Goal: Information Seeking & Learning: Learn about a topic

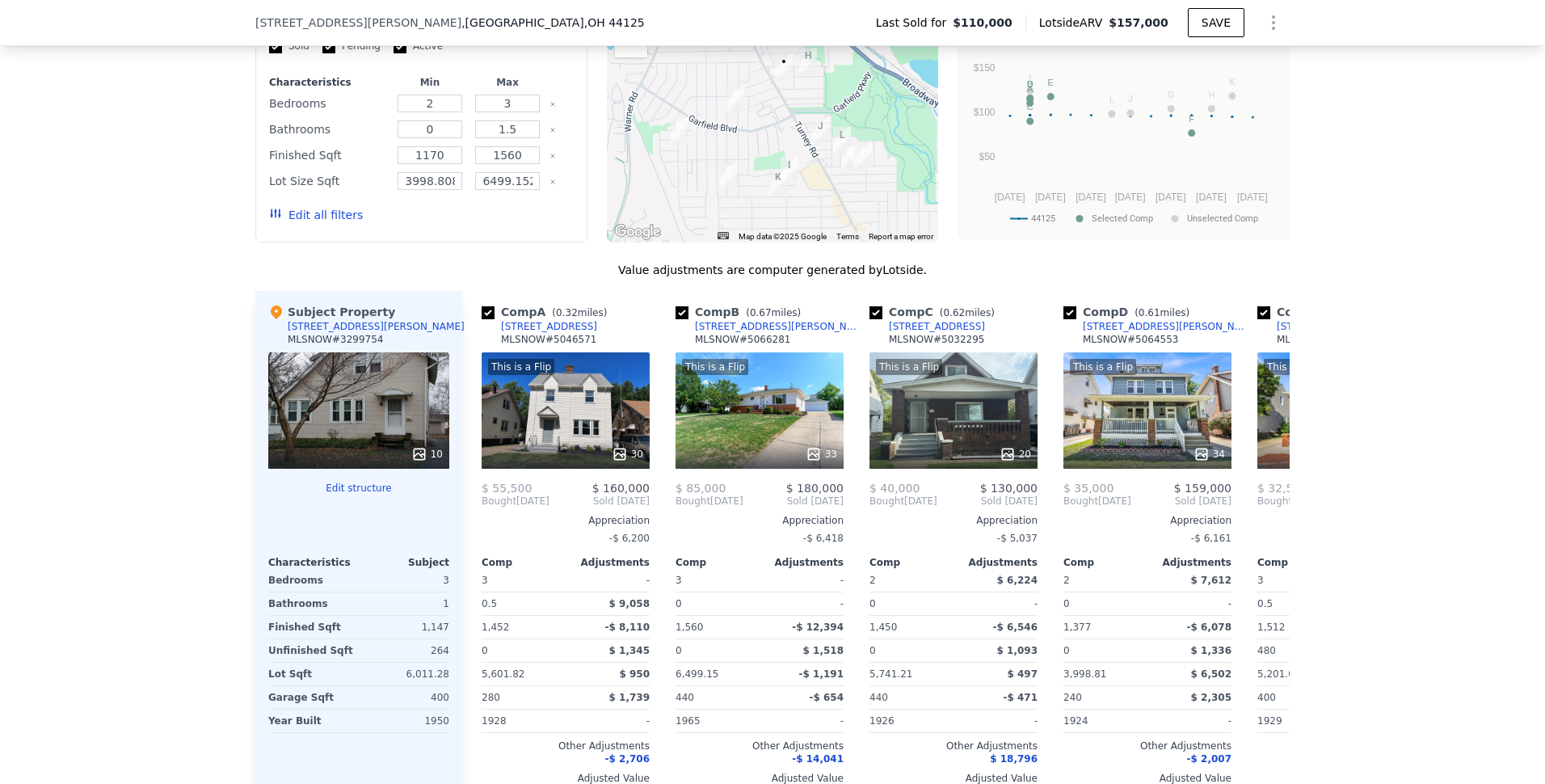
scroll to position [1180, 0]
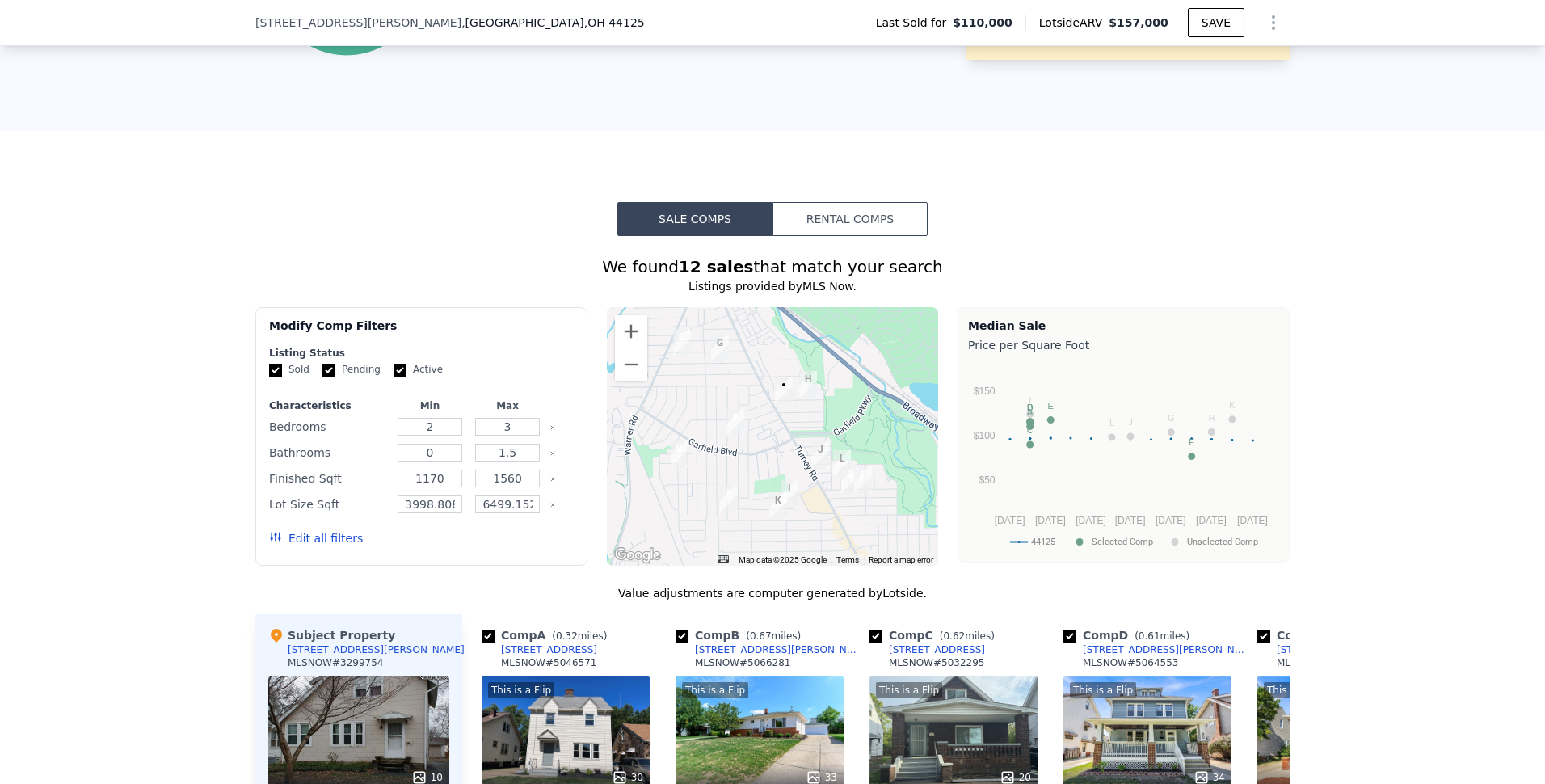
click at [320, 546] on button "Edit all filters" at bounding box center [316, 538] width 93 height 16
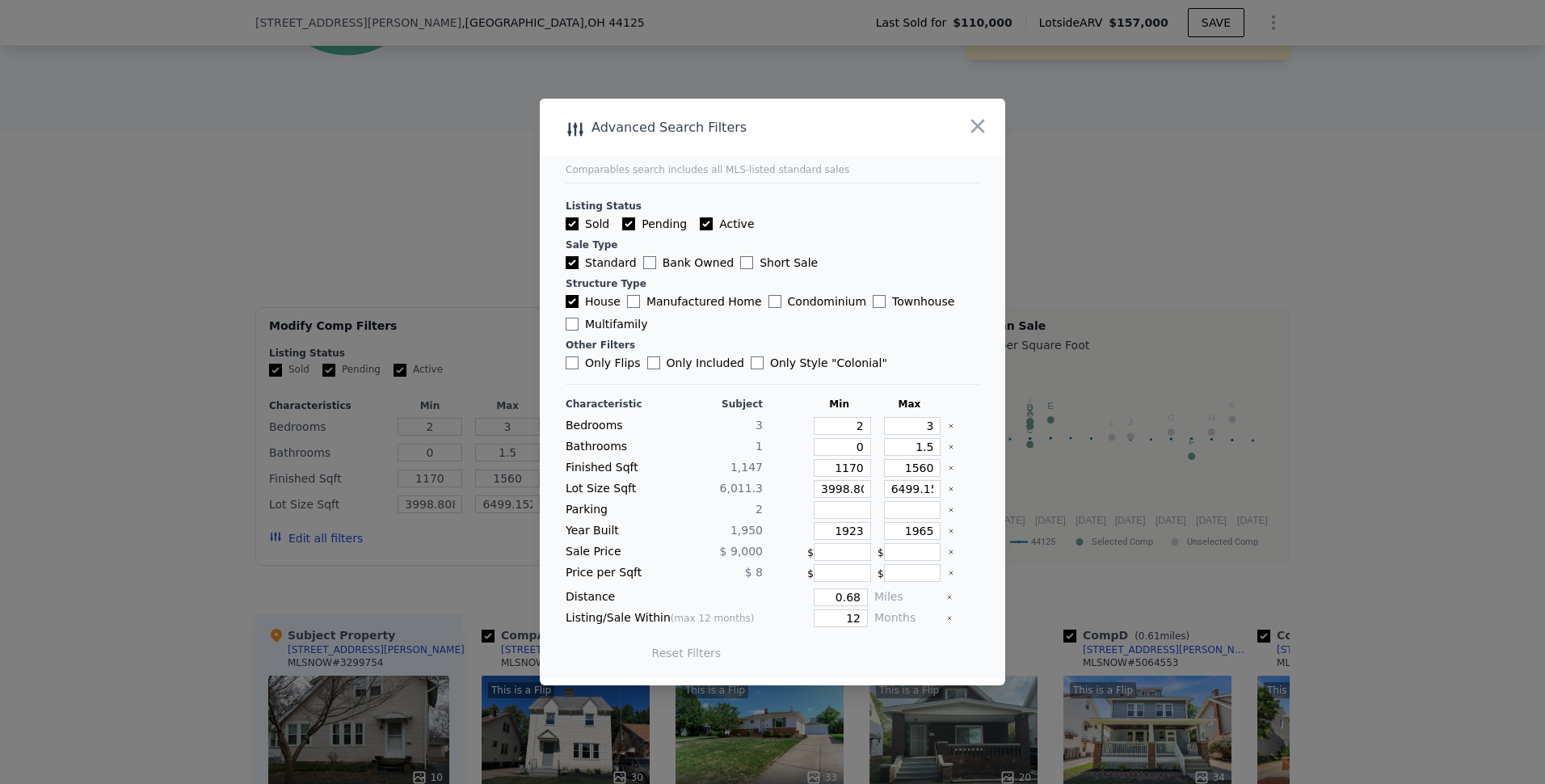
click at [629, 226] on input "Pending" at bounding box center [629, 223] width 13 height 13
checkbox input "false"
drag, startPoint x: 696, startPoint y: 221, endPoint x: 611, endPoint y: 258, distance: 92.7
click at [700, 221] on input "Active" at bounding box center [706, 223] width 13 height 13
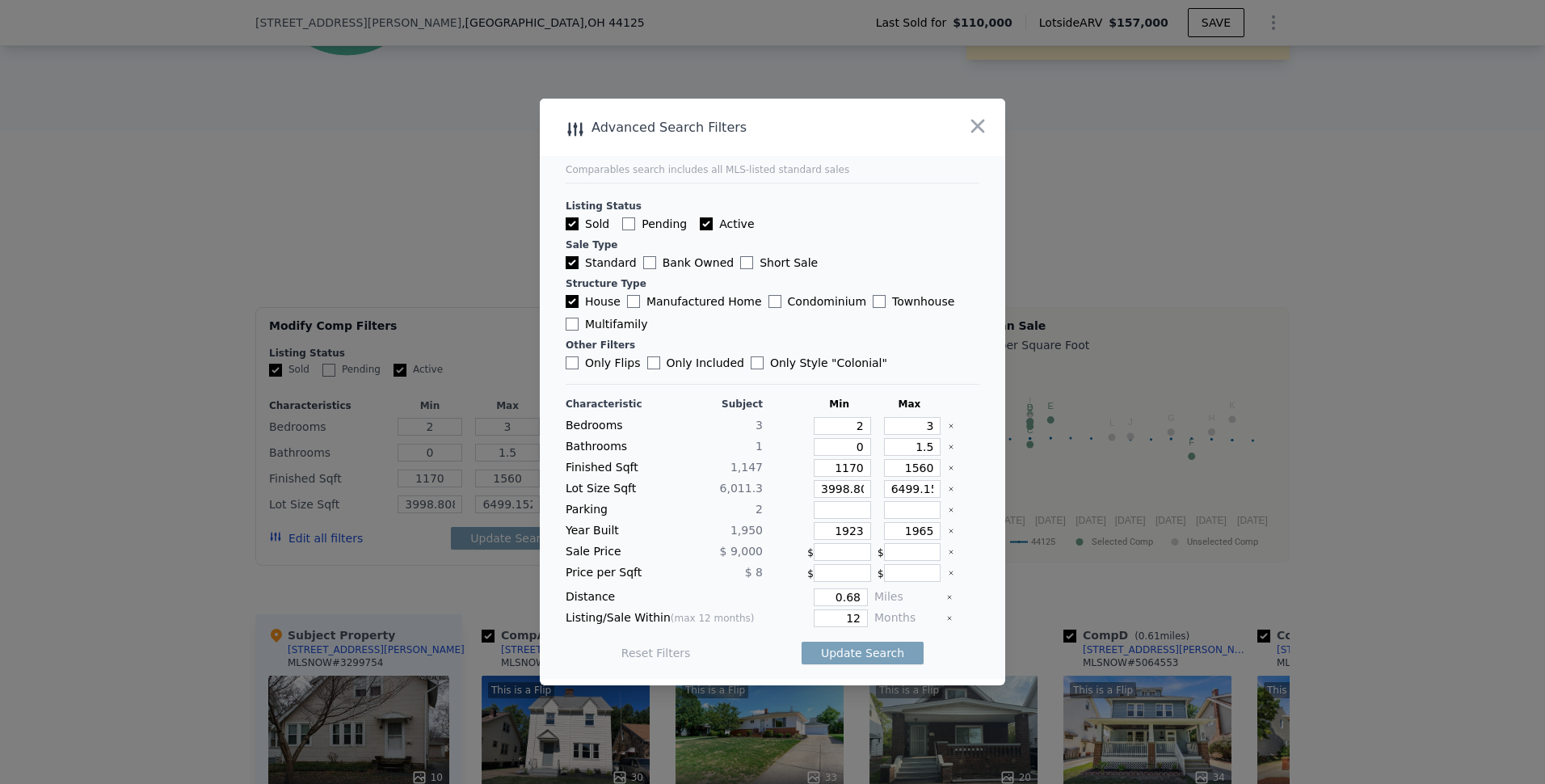
checkbox input "false"
click at [571, 361] on input "Only Flips" at bounding box center [571, 362] width 13 height 13
checkbox input "true"
drag, startPoint x: 900, startPoint y: 429, endPoint x: 975, endPoint y: 428, distance: 75.0
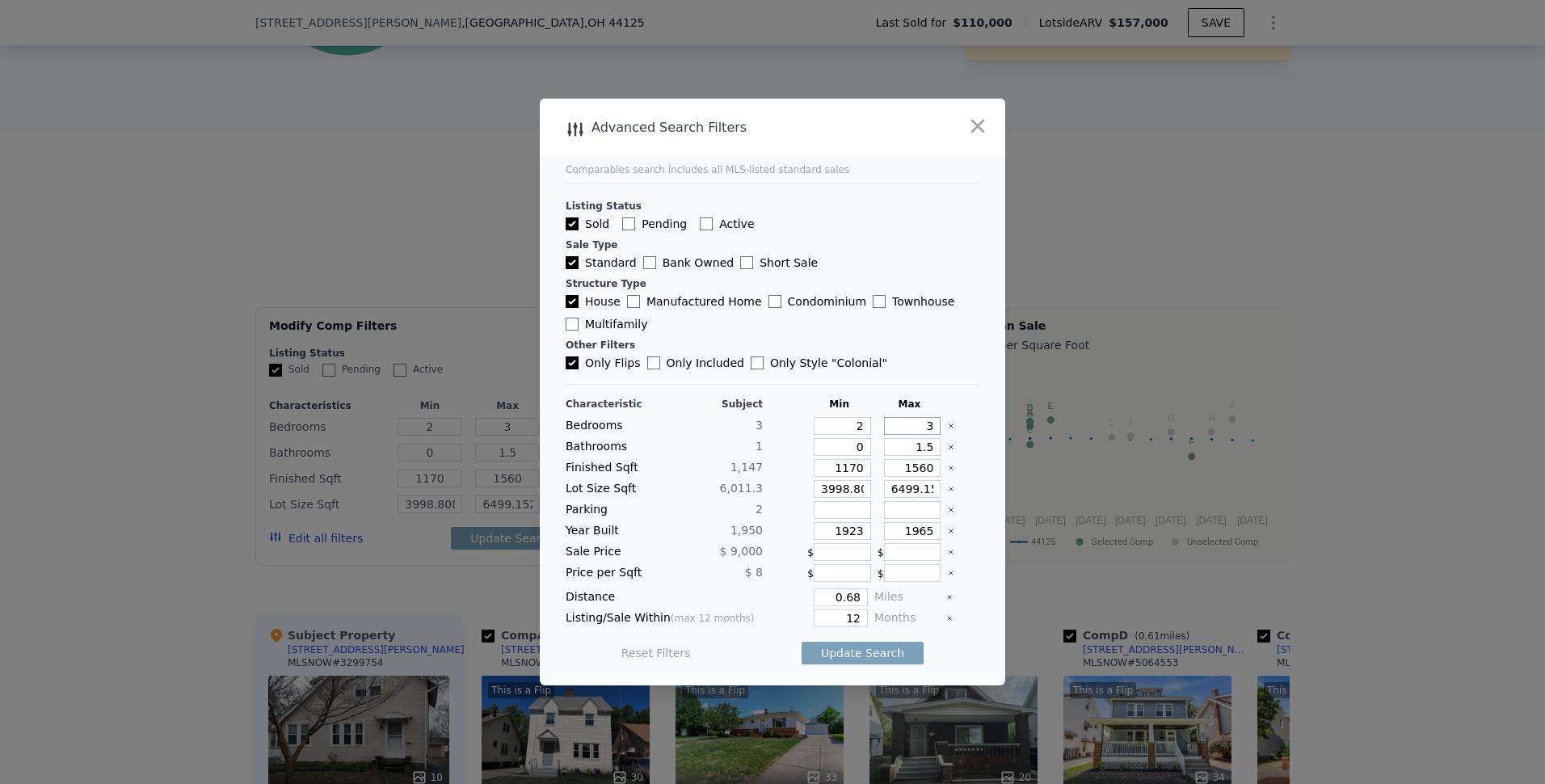
click at [975, 428] on main "Comparables search includes all MLS-listed standard sales Listing Status Sold P…" at bounding box center [772, 388] width 465 height 580
type input "2"
click at [921, 430] on input "2" at bounding box center [913, 425] width 57 height 18
type input "3"
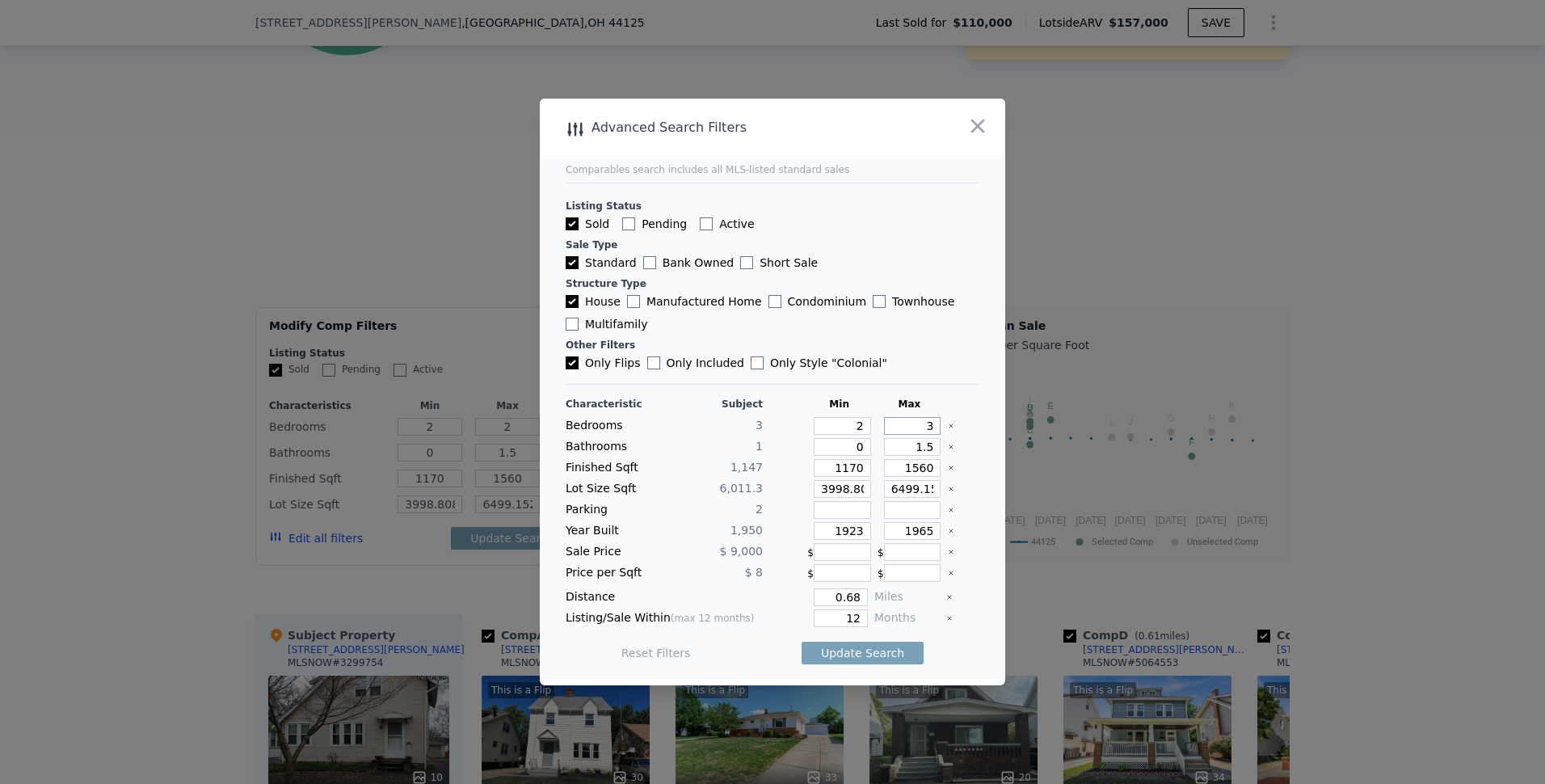
type input "3"
drag, startPoint x: 903, startPoint y: 447, endPoint x: 960, endPoint y: 442, distance: 57.2
click at [960, 442] on div "Bathrooms 1 0 1.5" at bounding box center [772, 447] width 414 height 18
type input "2"
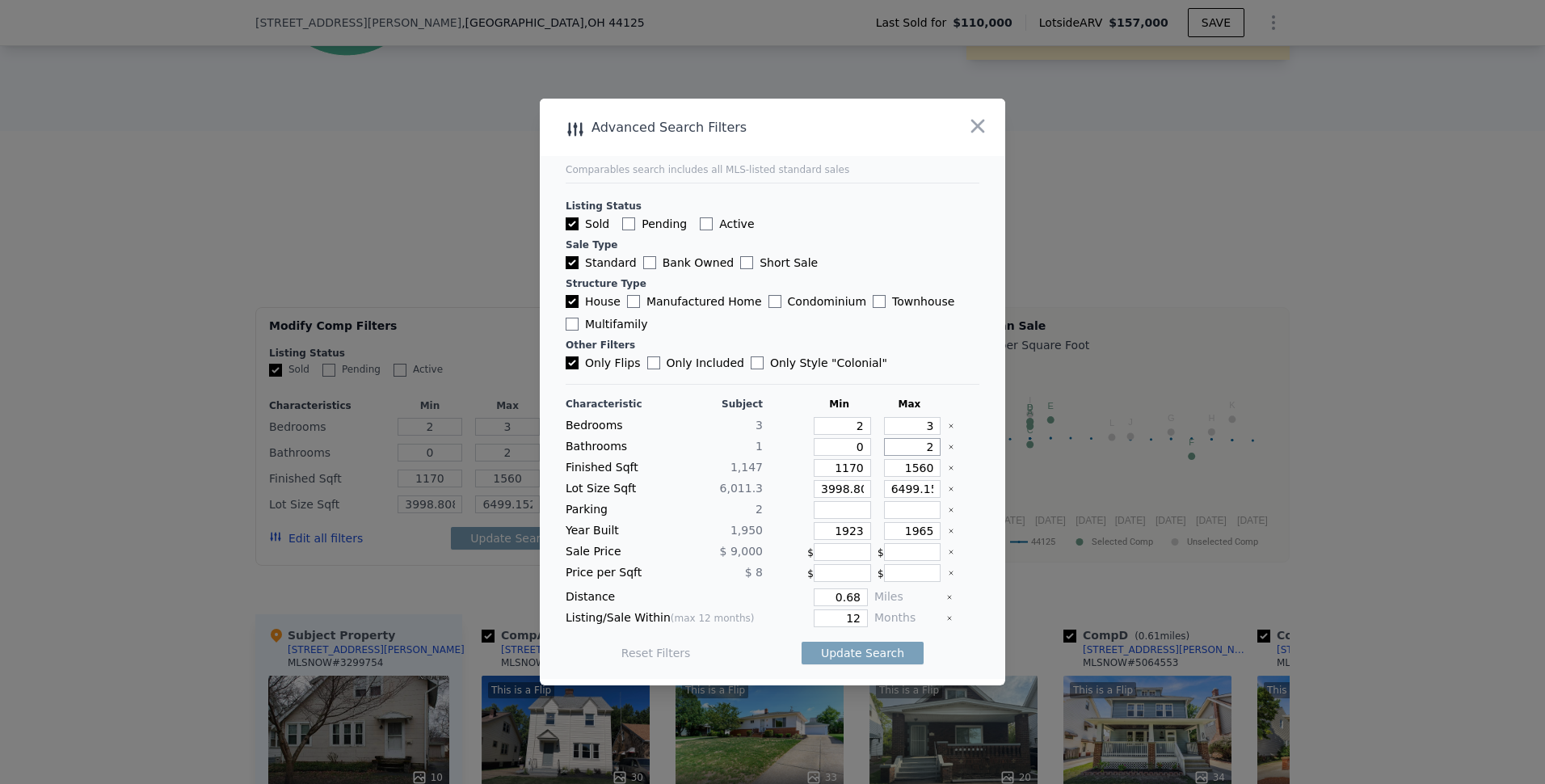
type input "2"
drag, startPoint x: 899, startPoint y: 470, endPoint x: 948, endPoint y: 470, distance: 49.0
click at [948, 470] on div "Finished Sqft 1,147 1170 1560" at bounding box center [772, 468] width 414 height 18
type input "1"
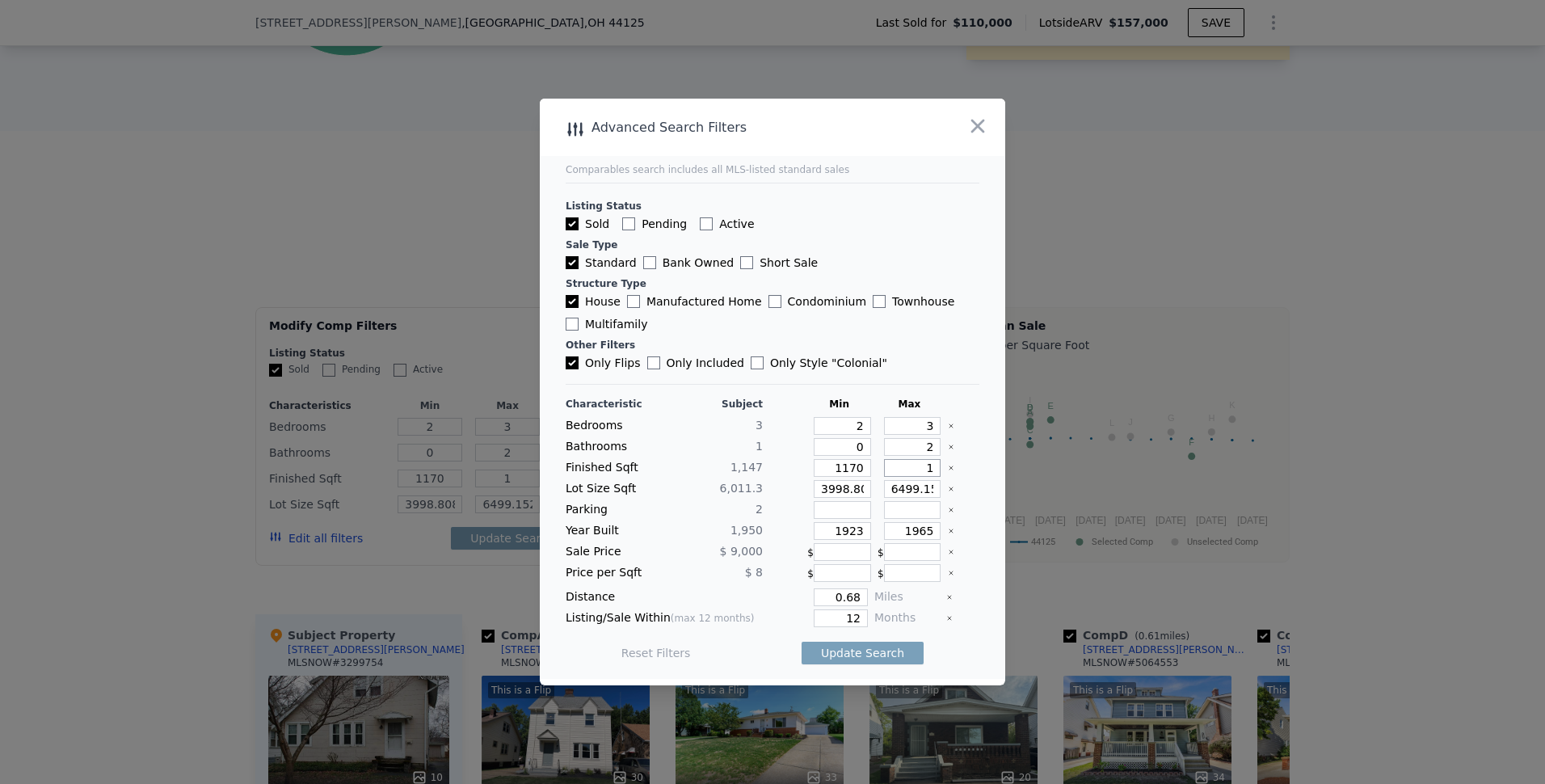
type input "16"
drag, startPoint x: 908, startPoint y: 464, endPoint x: 936, endPoint y: 464, distance: 28.0
click at [936, 464] on div "Finished Sqft 1,147 1170 16" at bounding box center [772, 468] width 414 height 18
type input "1"
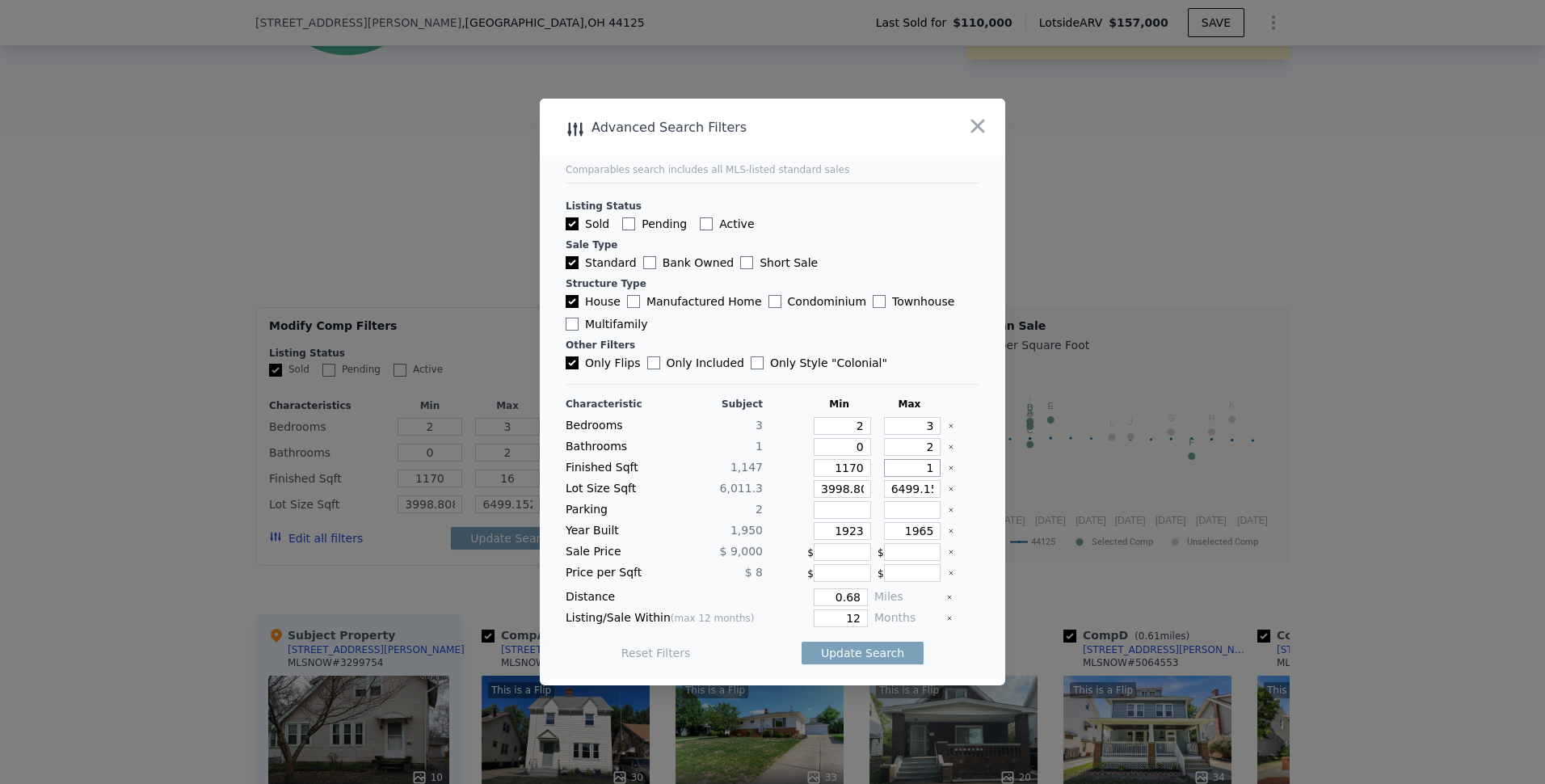
type input "1"
type input "14"
type input "146"
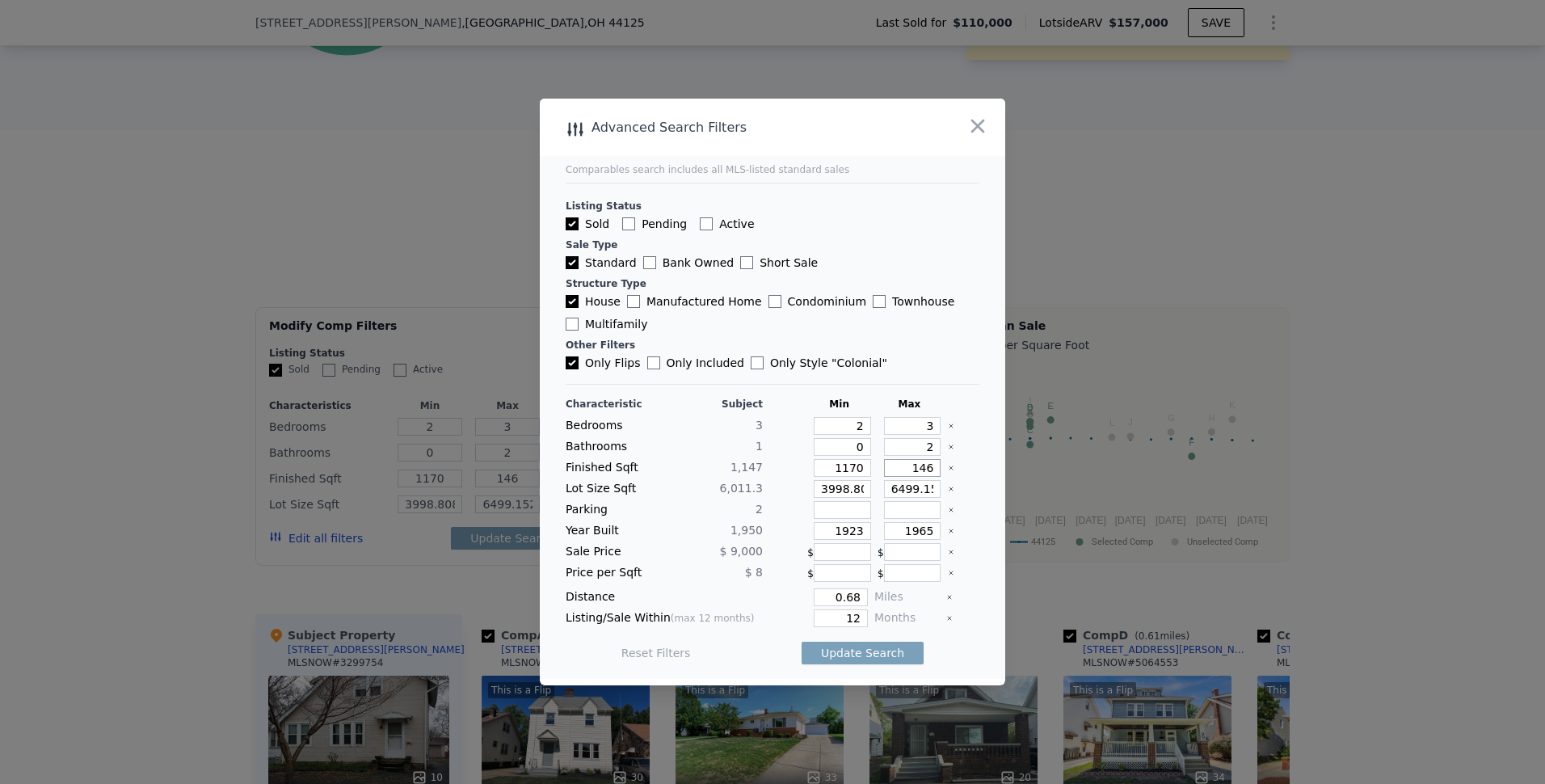
type input "1465"
drag, startPoint x: 826, startPoint y: 468, endPoint x: 875, endPoint y: 468, distance: 49.0
click at [875, 468] on div "Finished Sqft 1,147 1170 1465" at bounding box center [772, 468] width 414 height 18
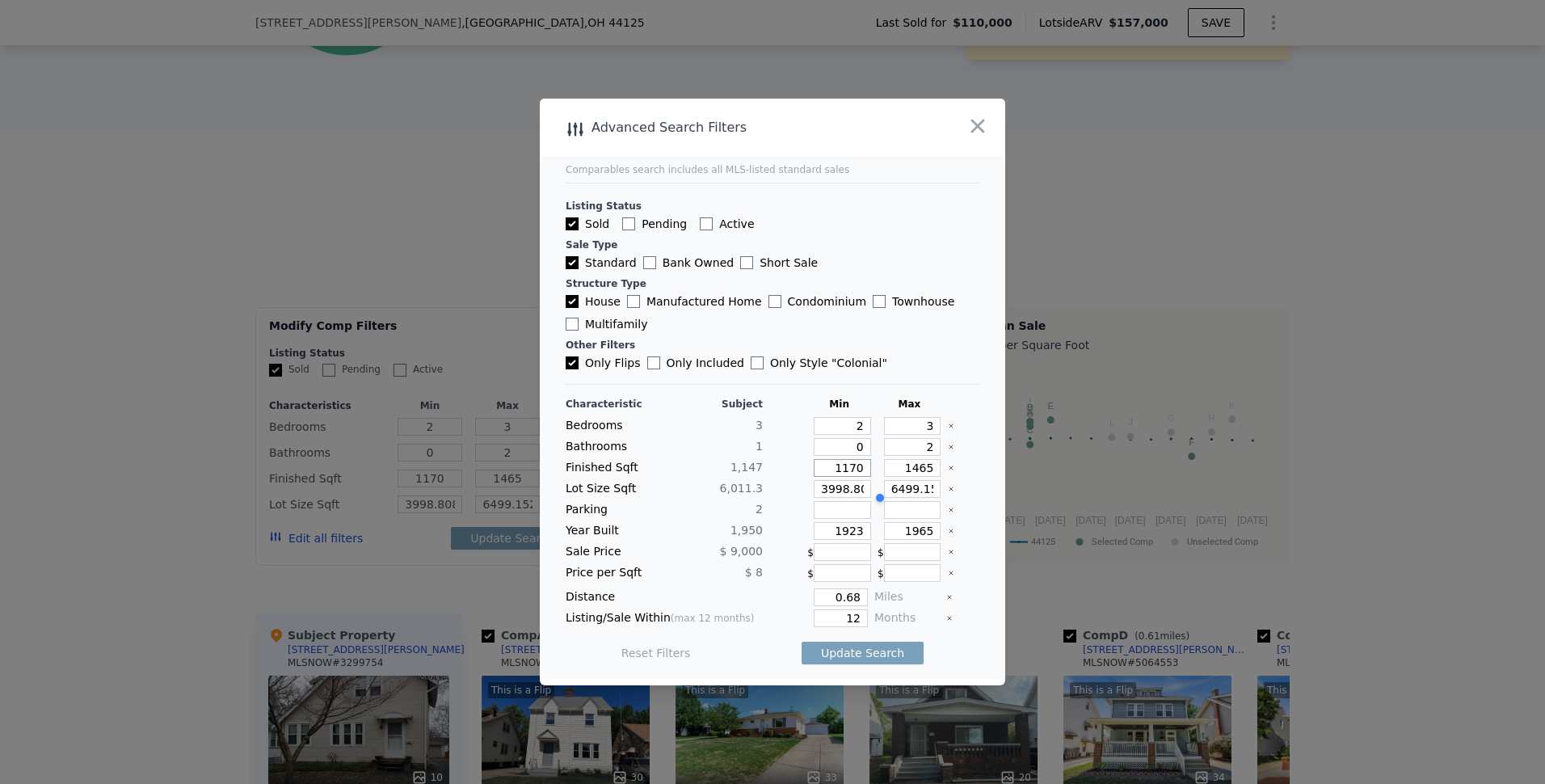
type input "9"
type input "91"
type input "915"
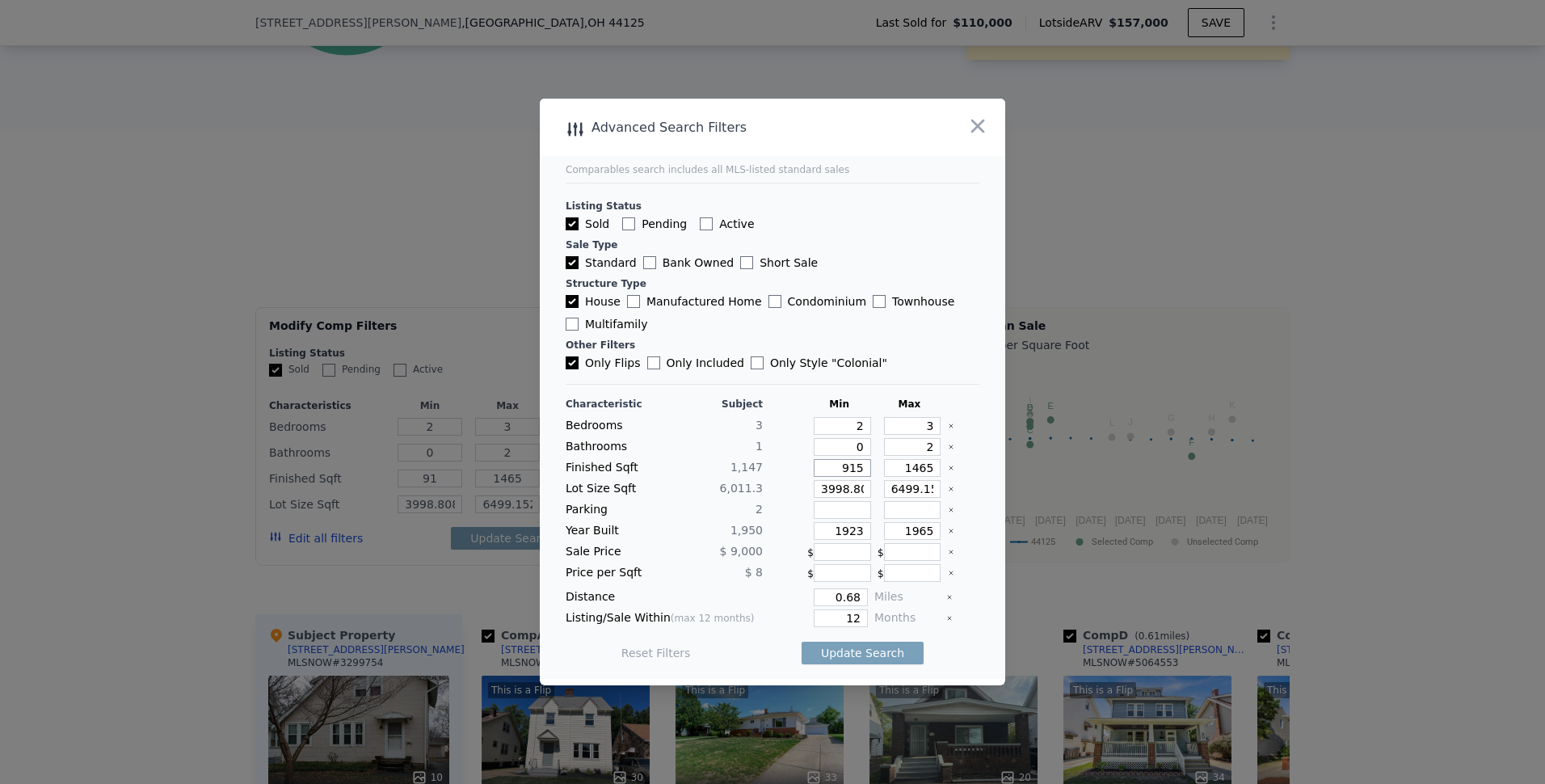
type input "915"
click at [740, 489] on span "6,011.3" at bounding box center [742, 488] width 43 height 13
click at [824, 489] on input "3998.8080000000004" at bounding box center [842, 488] width 57 height 18
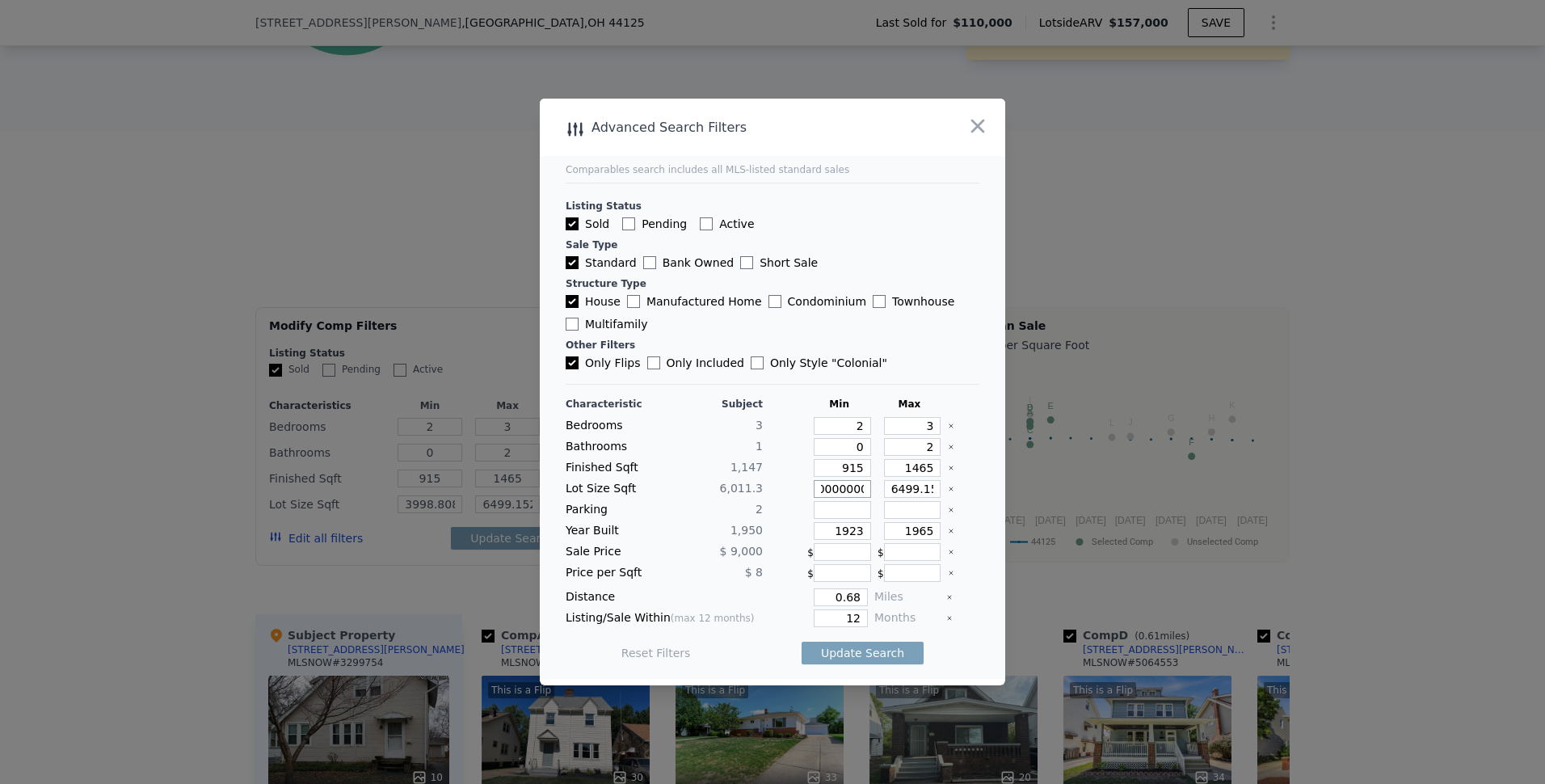
drag, startPoint x: 811, startPoint y: 489, endPoint x: 881, endPoint y: 490, distance: 70.0
click at [881, 490] on div "Lot Size Sqft 6,011.3 3998.8080000000004 6499.152" at bounding box center [772, 488] width 414 height 18
type input "3"
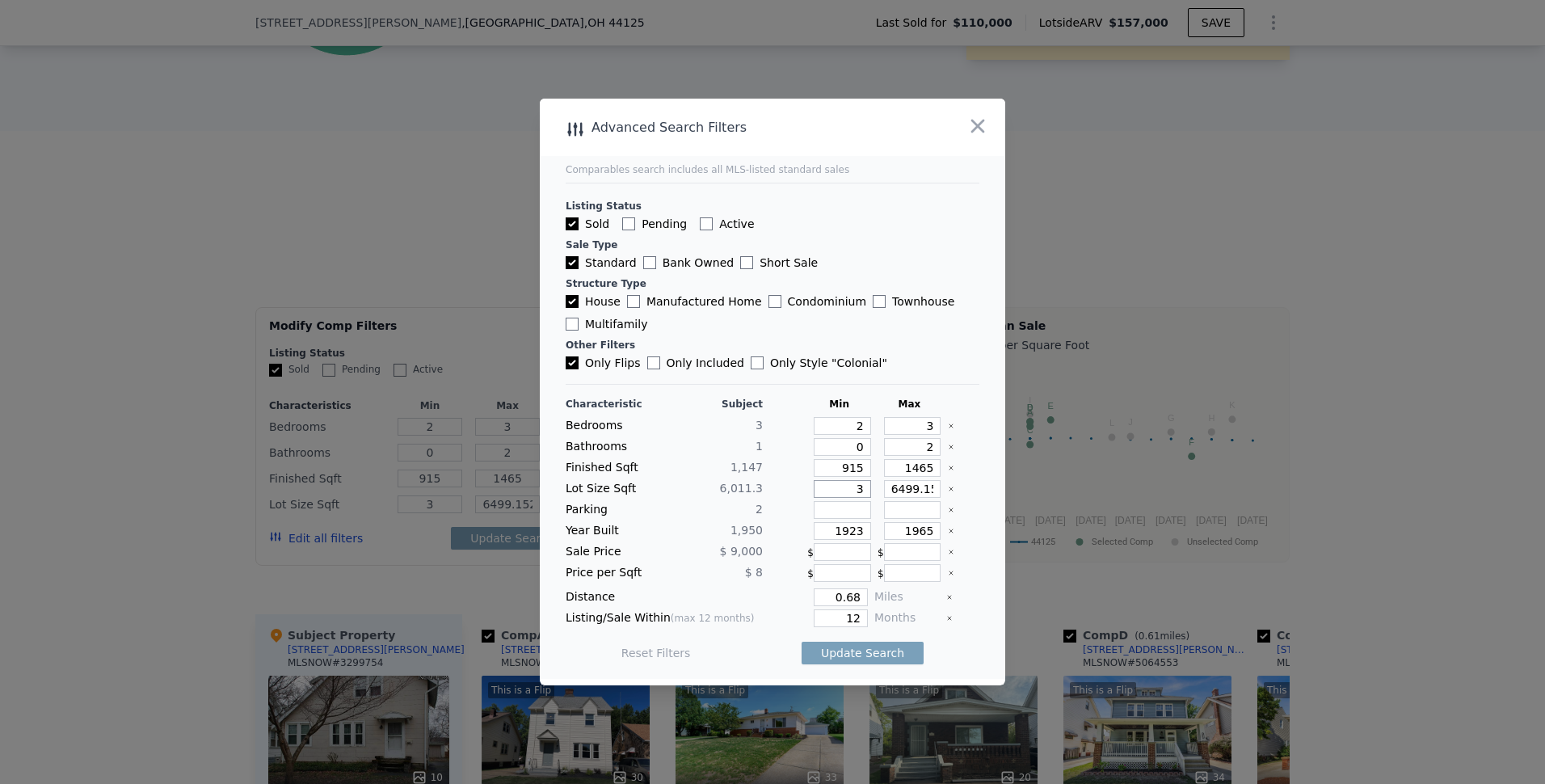
type input "35"
type input "351"
type input "3511"
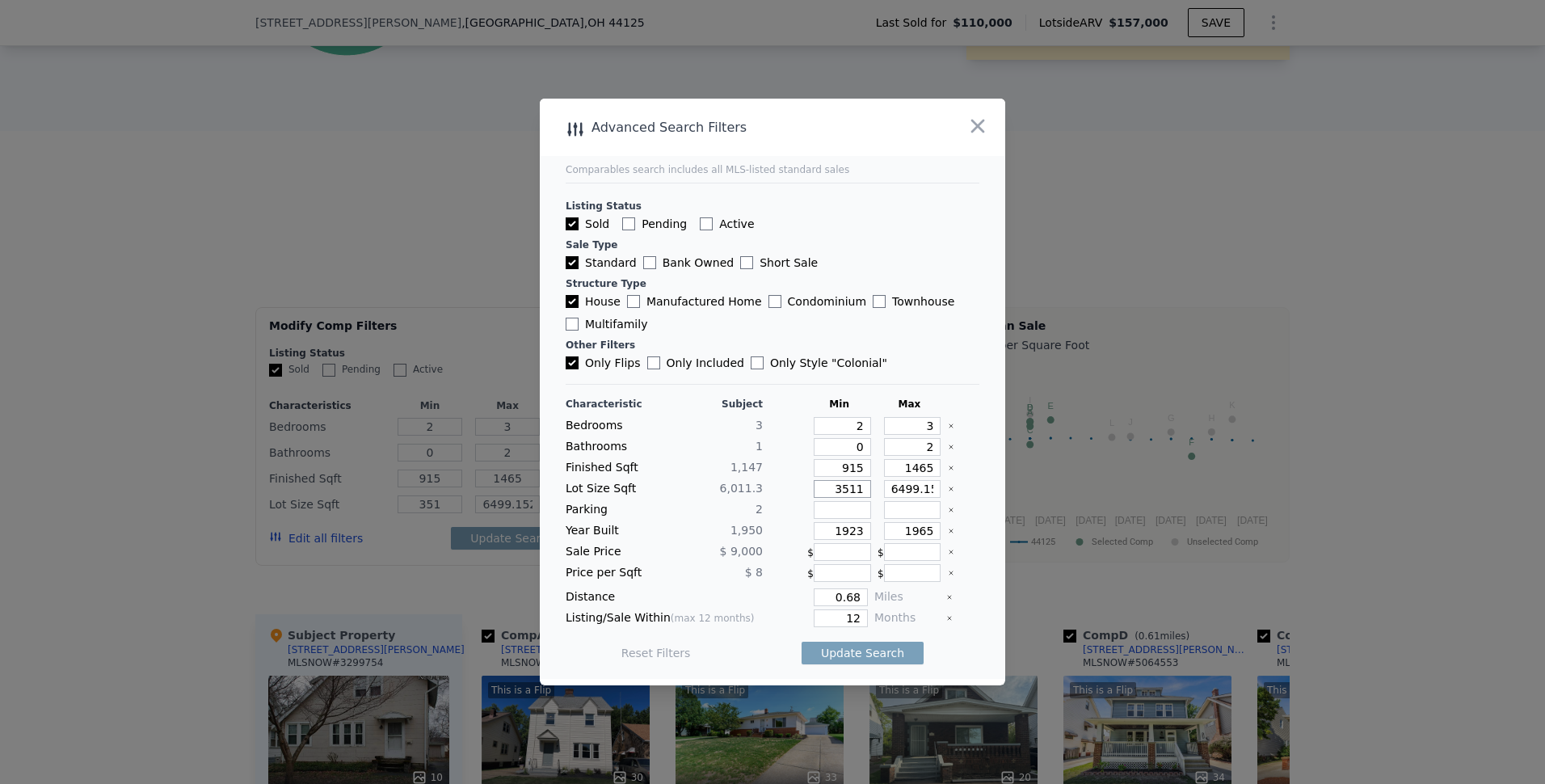
type input "3511"
drag, startPoint x: 879, startPoint y: 490, endPoint x: 943, endPoint y: 490, distance: 64.0
click at [943, 490] on div "Lot Size Sqft 6,011.3 3511 6499.152" at bounding box center [772, 488] width 414 height 18
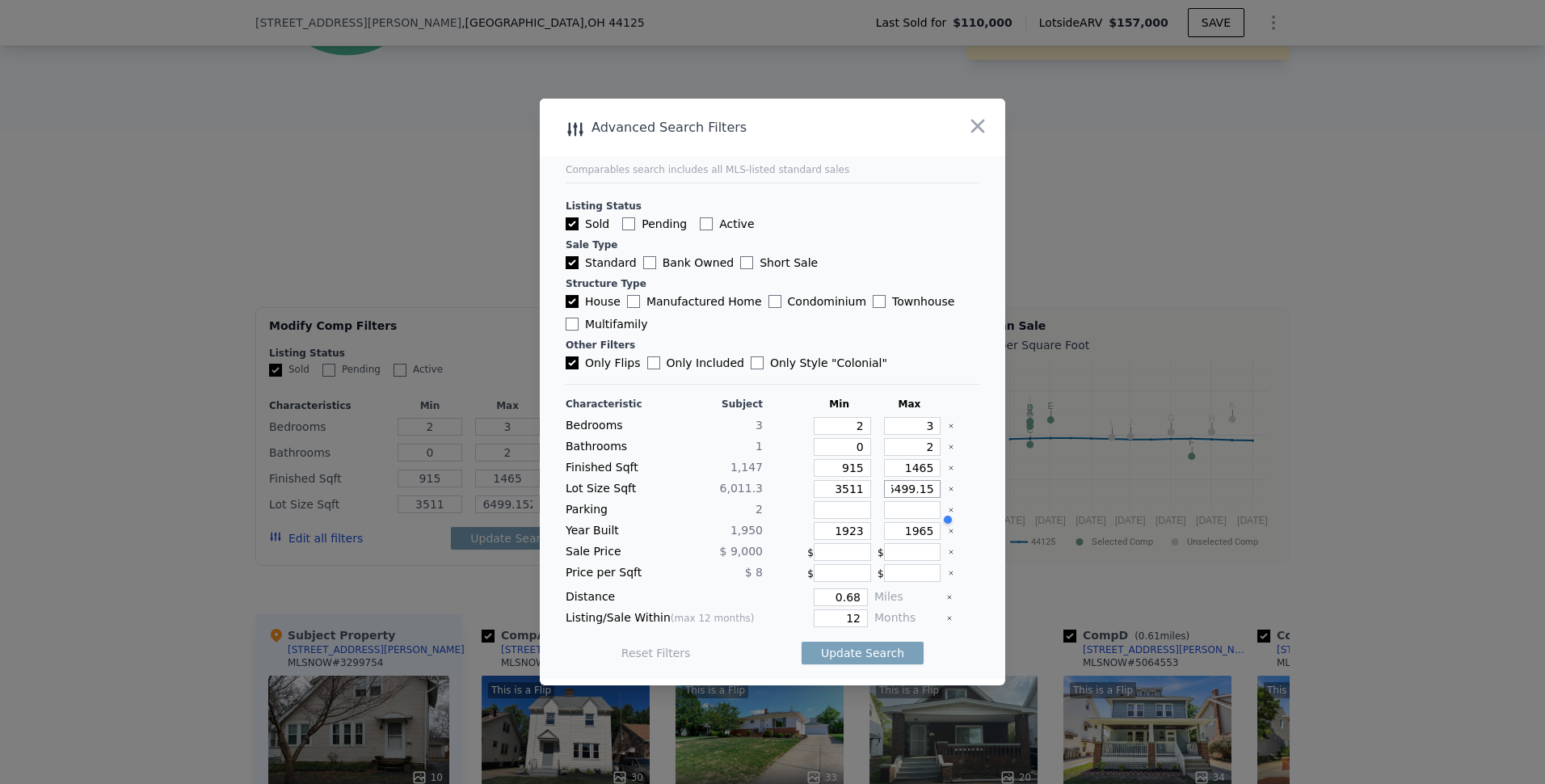
type input "8"
type input "85"
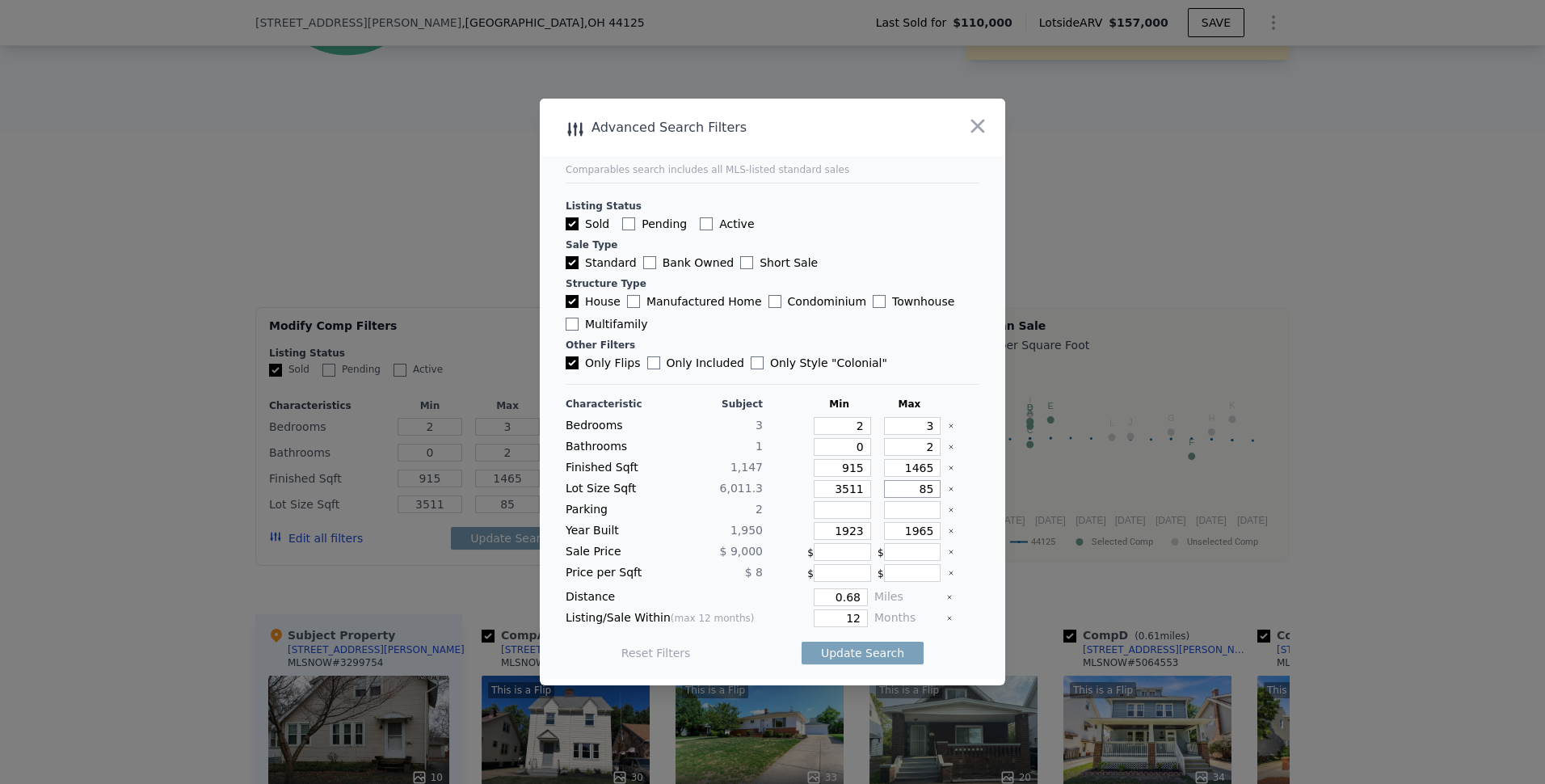
type input "851"
type input "8511"
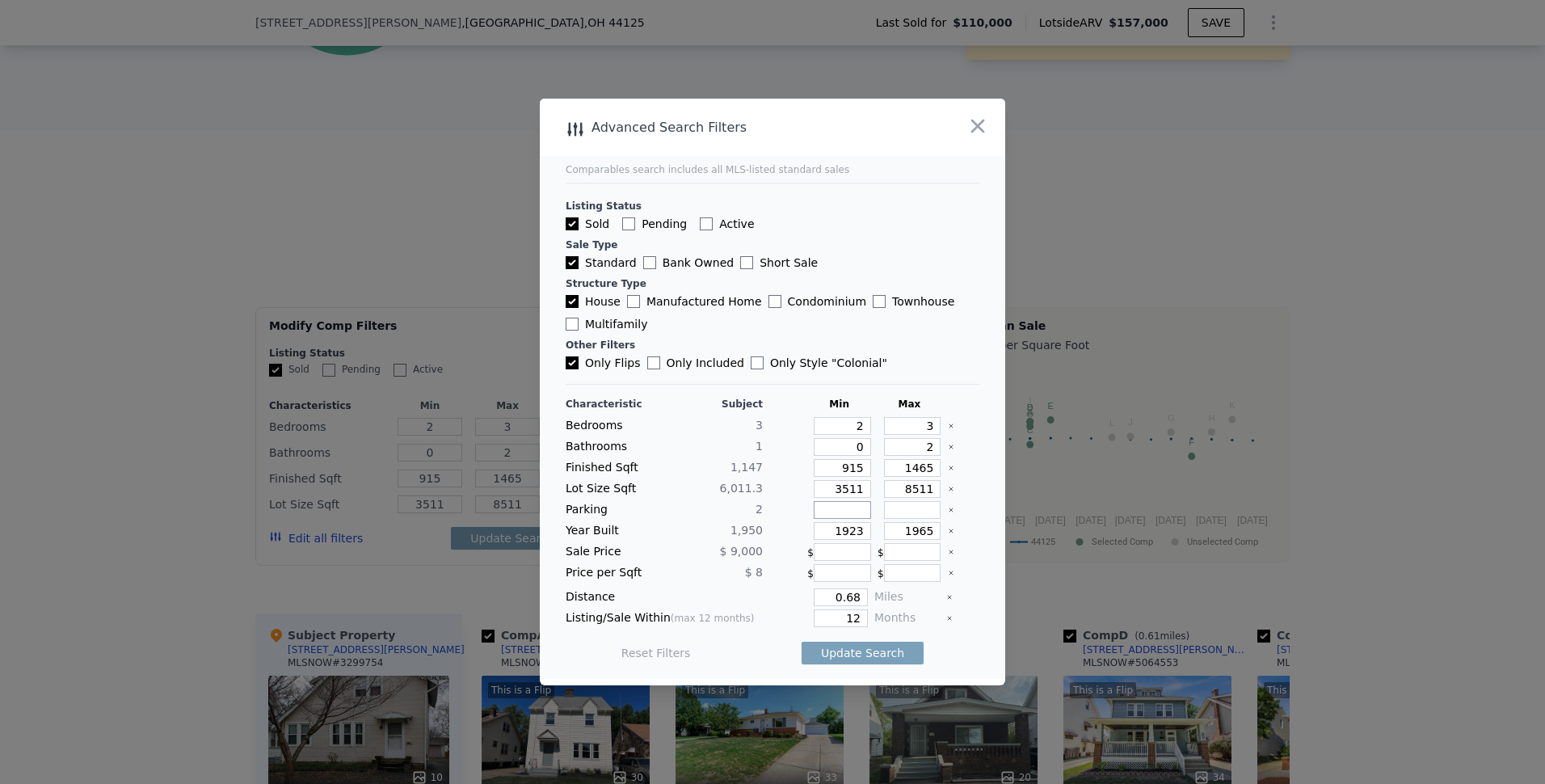
click at [836, 512] on input "number" at bounding box center [842, 510] width 57 height 18
drag, startPoint x: 829, startPoint y: 527, endPoint x: 883, endPoint y: 529, distance: 54.0
click at [883, 529] on div "Year Built 1,950 1923 1965" at bounding box center [772, 531] width 414 height 18
type input "1915"
drag, startPoint x: 891, startPoint y: 526, endPoint x: 936, endPoint y: 527, distance: 45.0
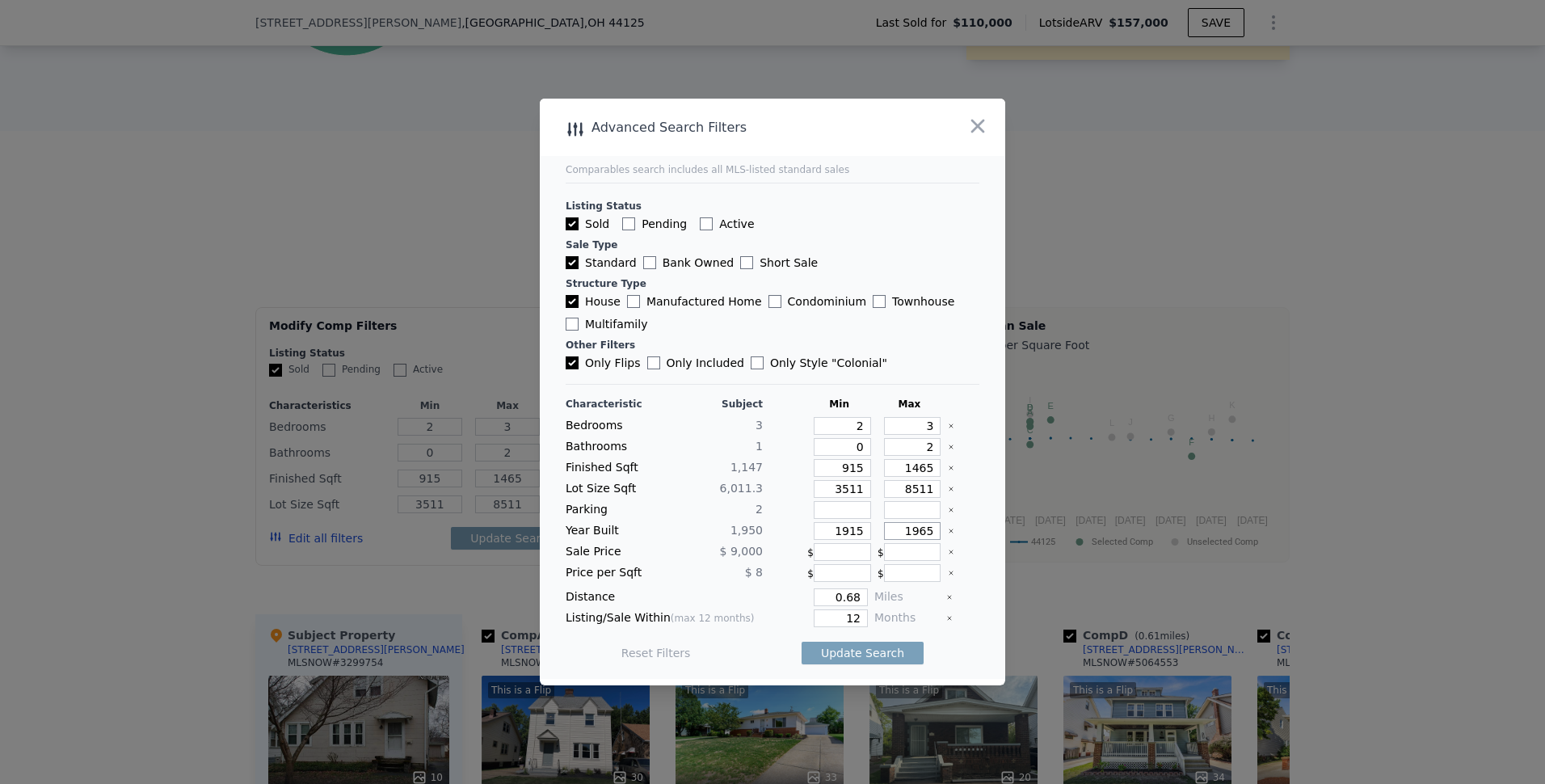
click at [936, 527] on div "Year Built 1,950 1915 1965" at bounding box center [772, 531] width 414 height 18
type input "1935"
drag, startPoint x: 832, startPoint y: 596, endPoint x: 852, endPoint y: 596, distance: 20.0
click at [852, 596] on input "0.68" at bounding box center [840, 597] width 54 height 18
type input "1"
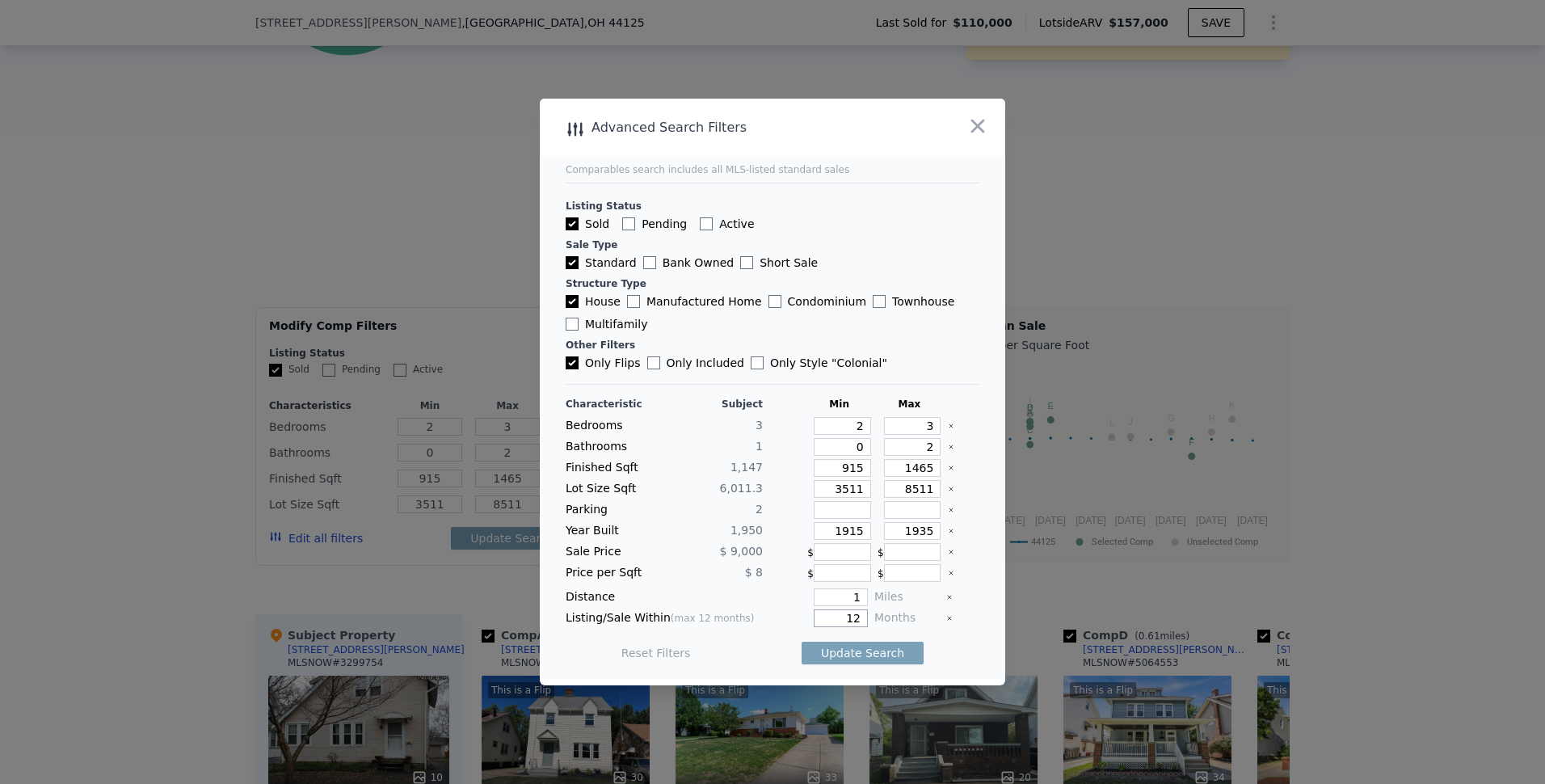
drag, startPoint x: 824, startPoint y: 619, endPoint x: 894, endPoint y: 615, distance: 70.1
click at [894, 615] on div "Listing/Sale Within (max 12 months) 12 Months" at bounding box center [772, 618] width 414 height 18
type input "6"
click at [854, 655] on button "Update Search" at bounding box center [862, 653] width 122 height 22
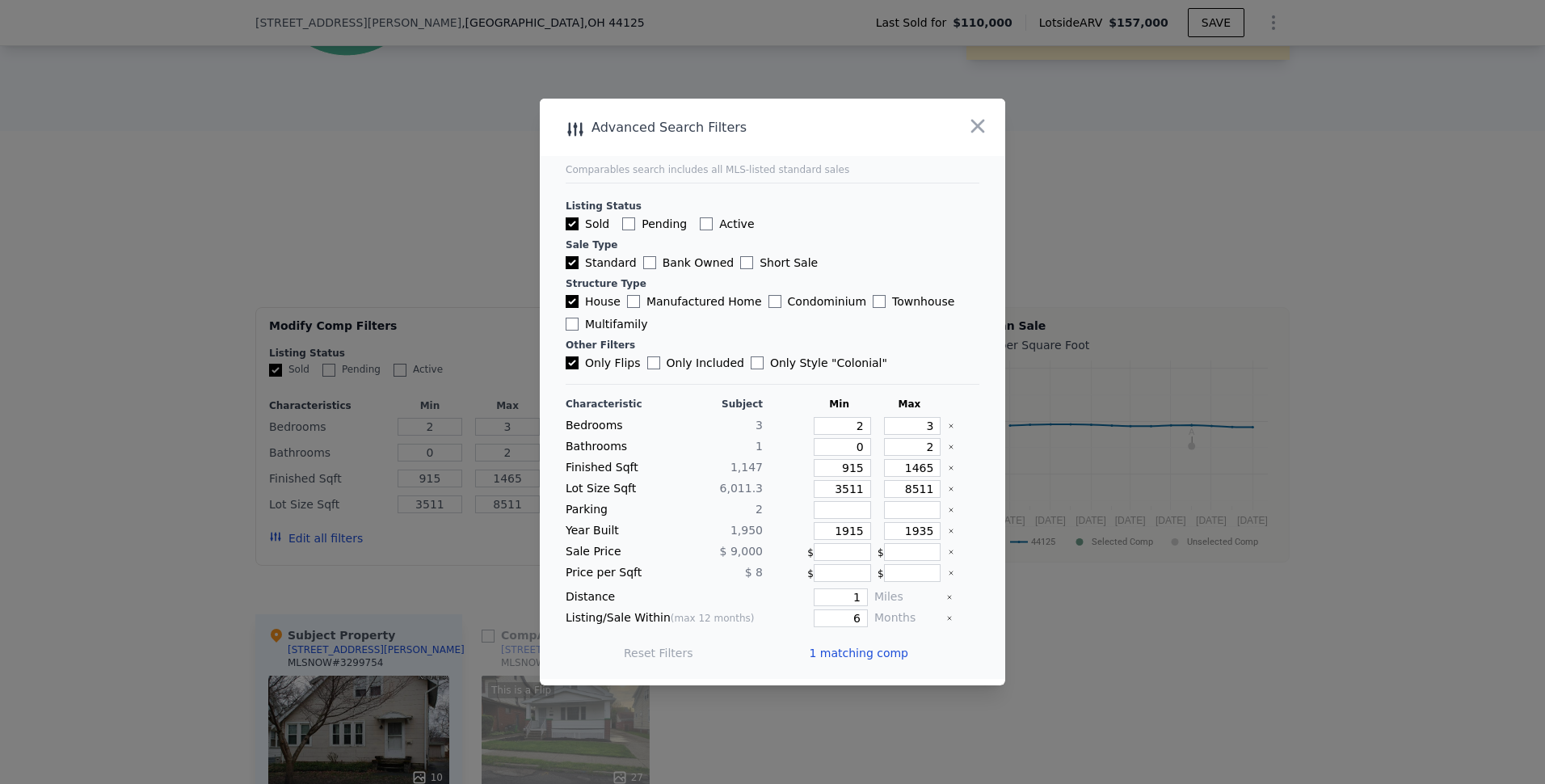
click at [830, 655] on span "1 matching comp" at bounding box center [859, 653] width 99 height 16
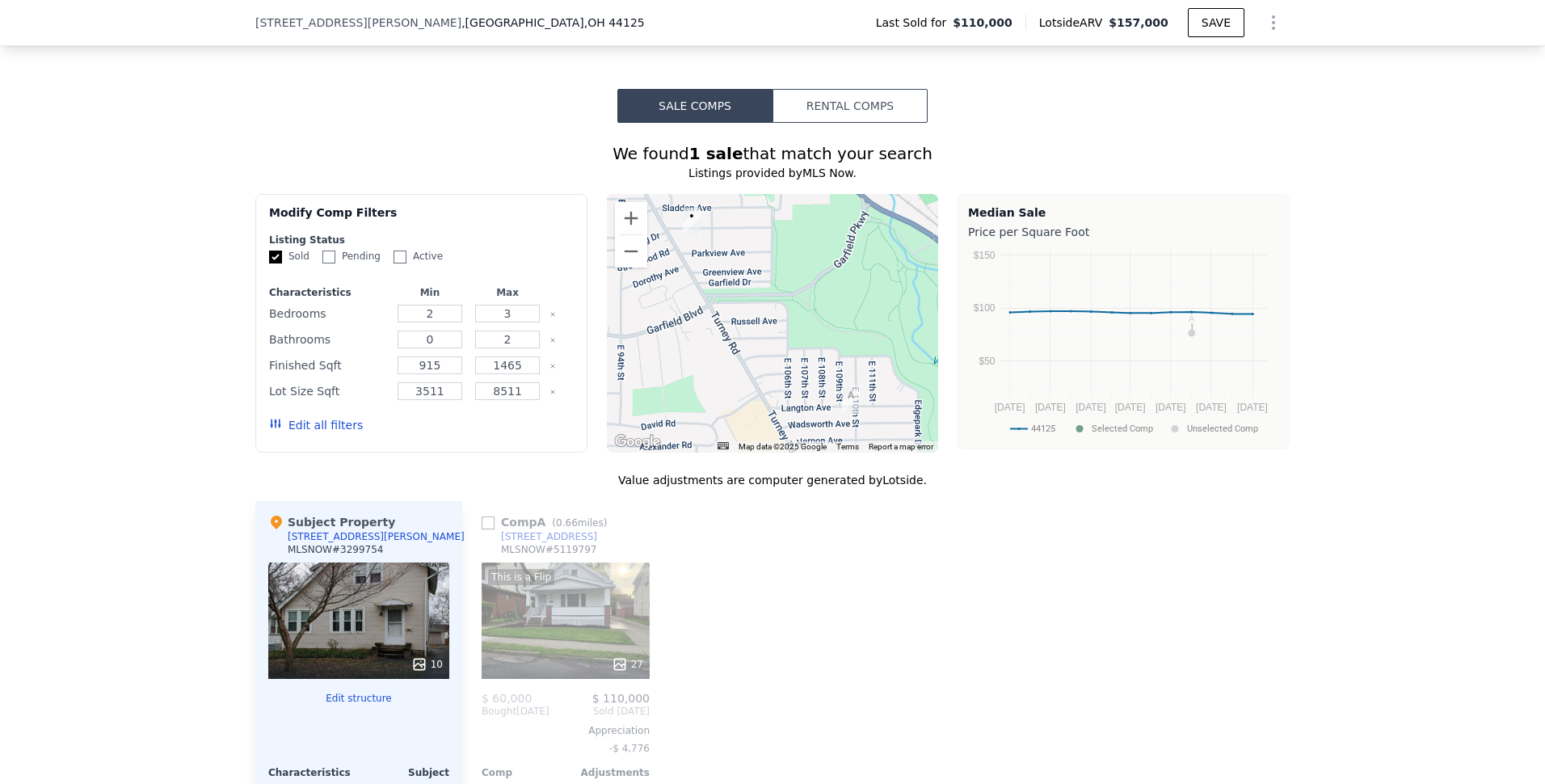
scroll to position [1503, 0]
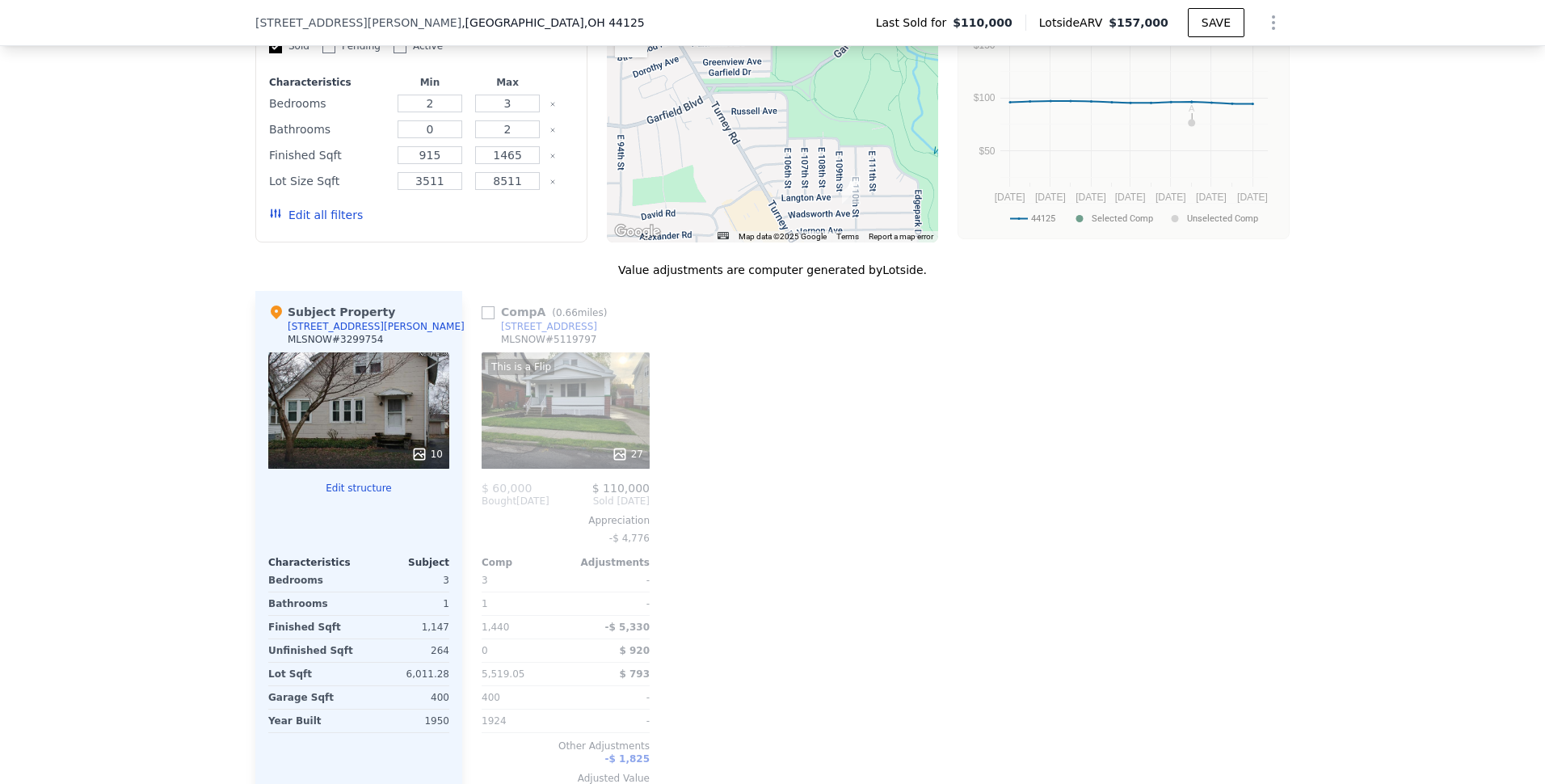
click at [482, 319] on input "checkbox" at bounding box center [488, 312] width 13 height 13
checkbox input "true"
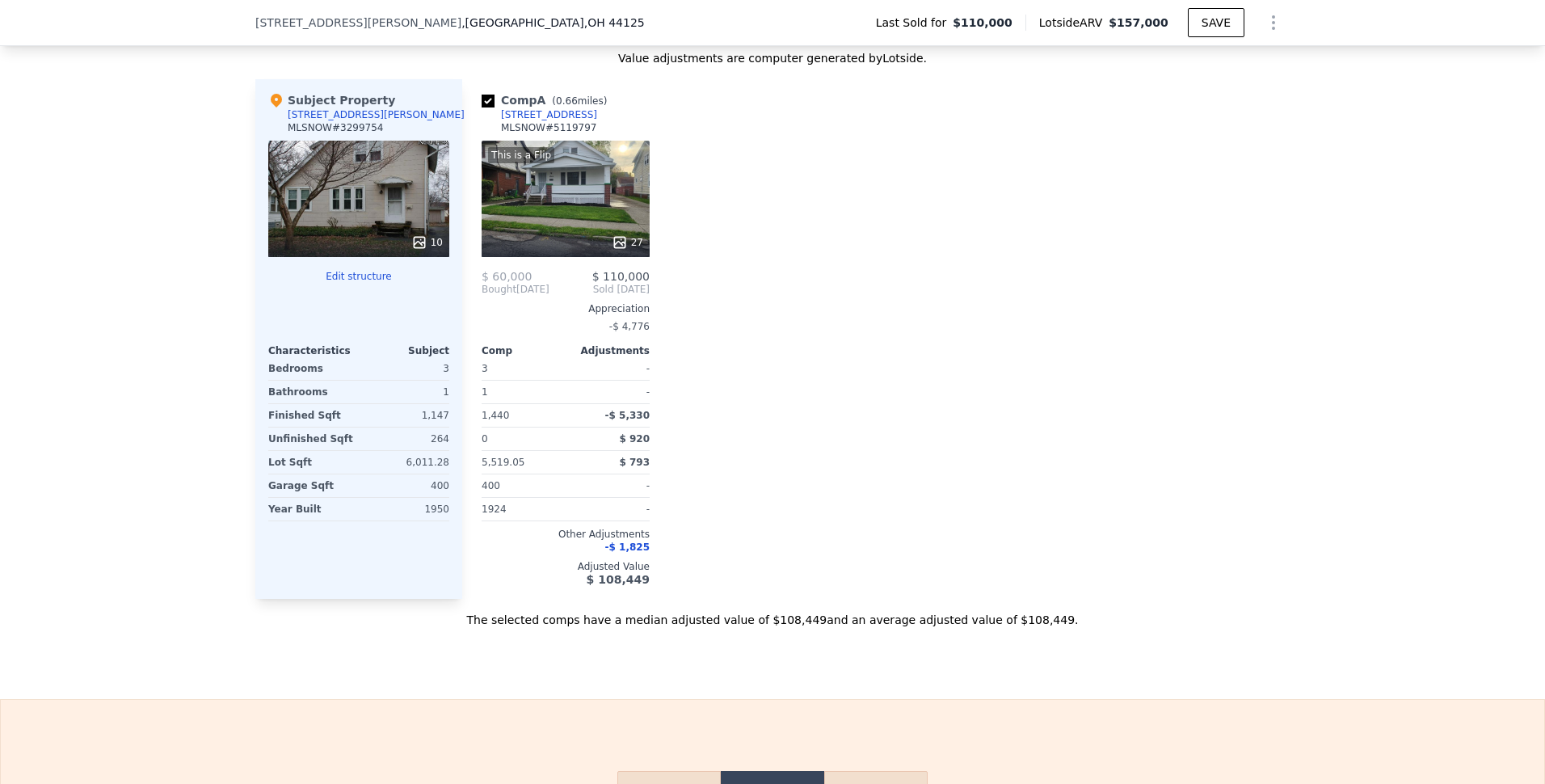
scroll to position [1718, 0]
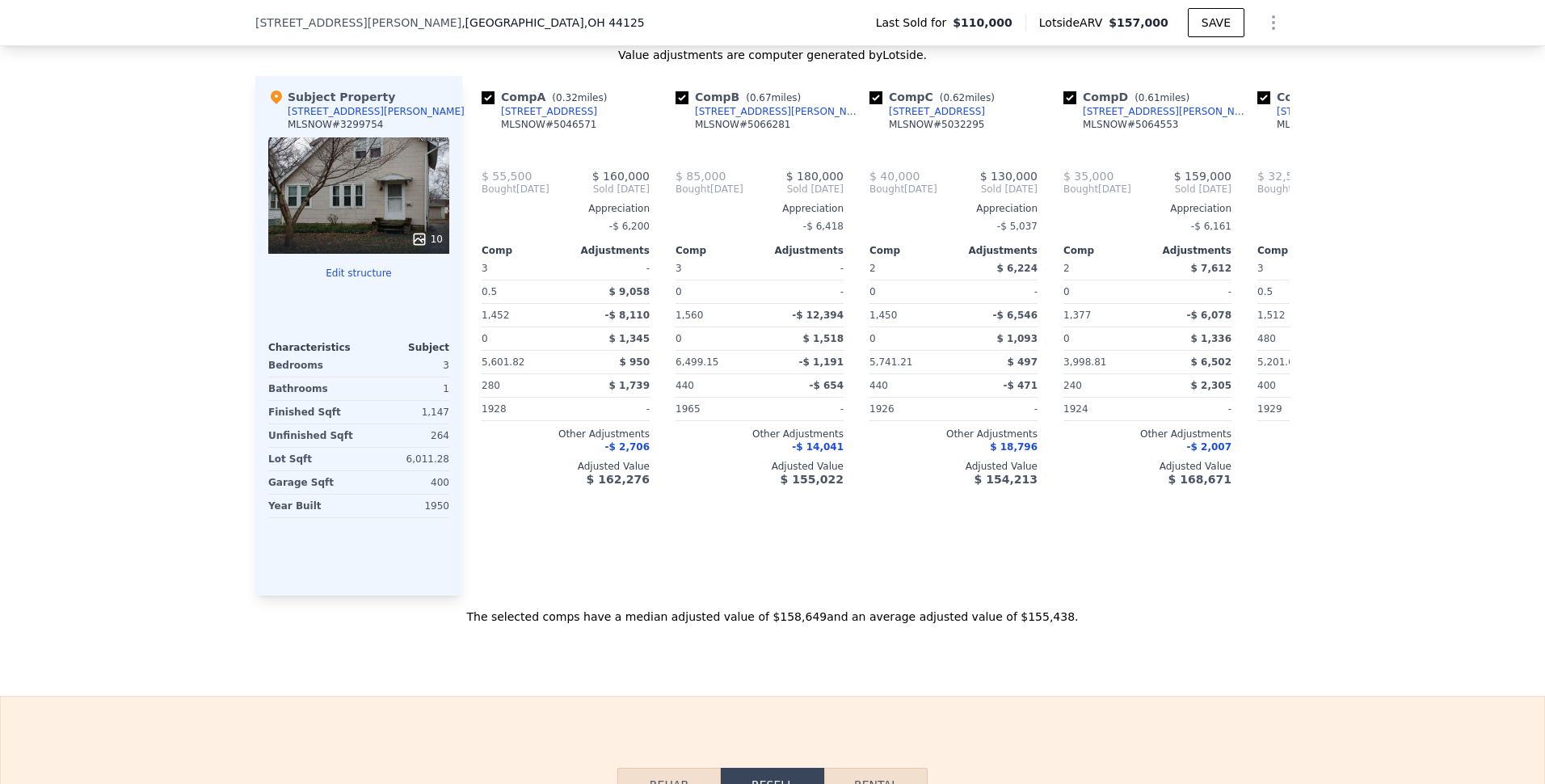
checkbox input "true"
type input "1.5"
type input "1170"
type input "1560"
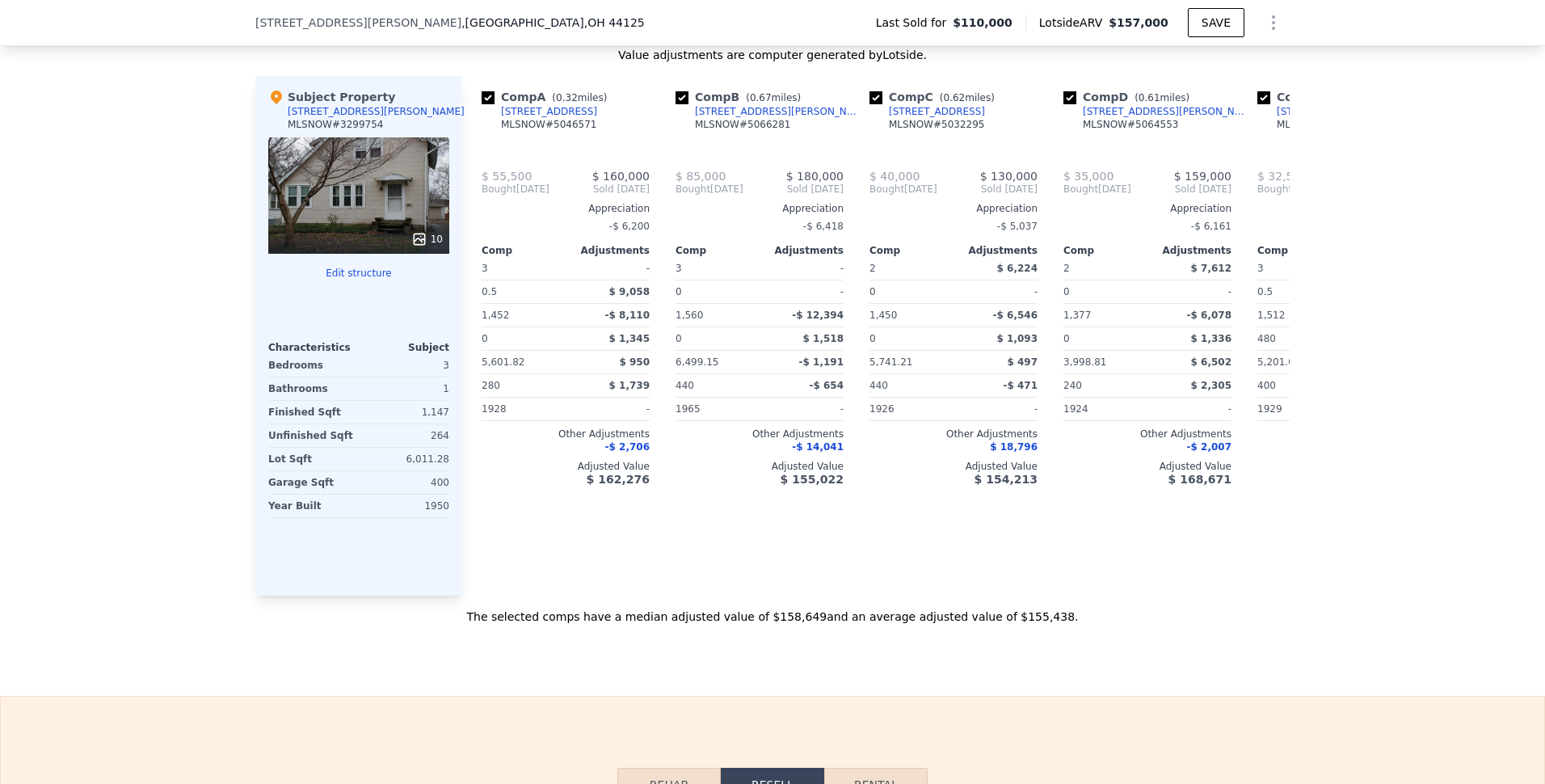
type input "3998.8080000000004"
type input "6499.152"
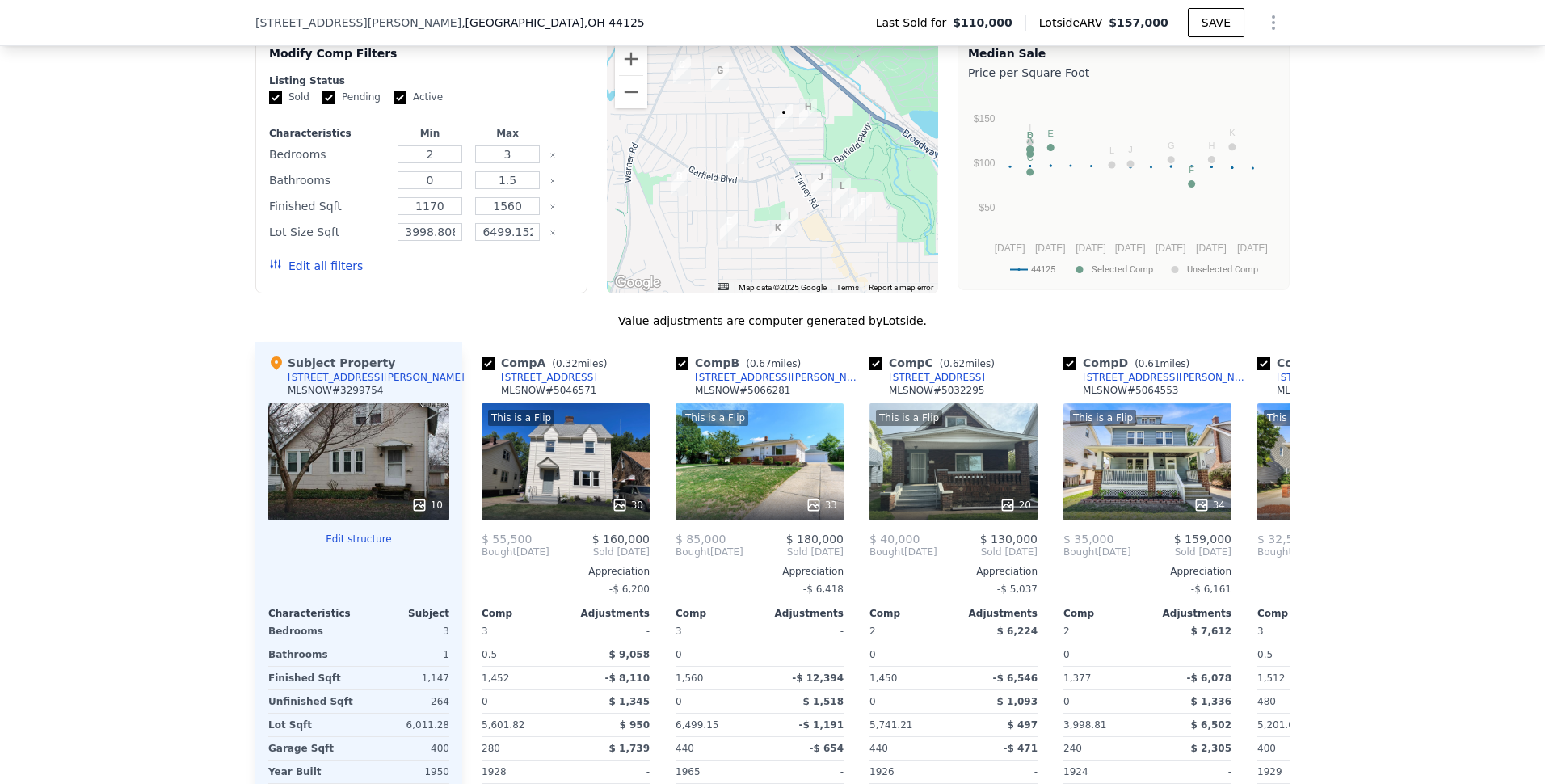
scroll to position [1287, 0]
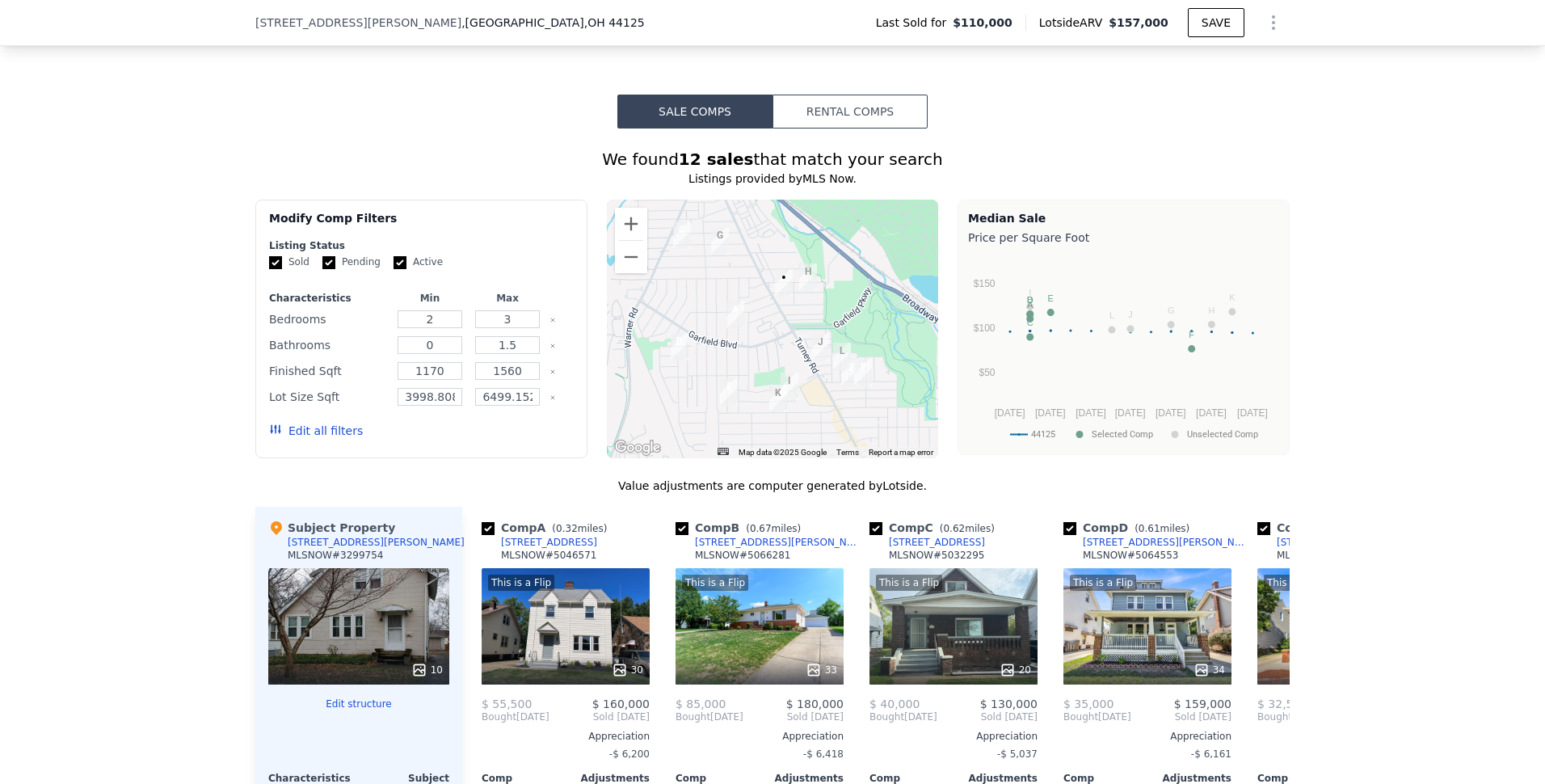
click at [322, 269] on input "Pending" at bounding box center [329, 262] width 13 height 13
checkbox input "false"
click at [393, 269] on input "Active" at bounding box center [399, 262] width 13 height 13
checkbox input "false"
click at [327, 439] on button "Edit all filters" at bounding box center [316, 430] width 93 height 16
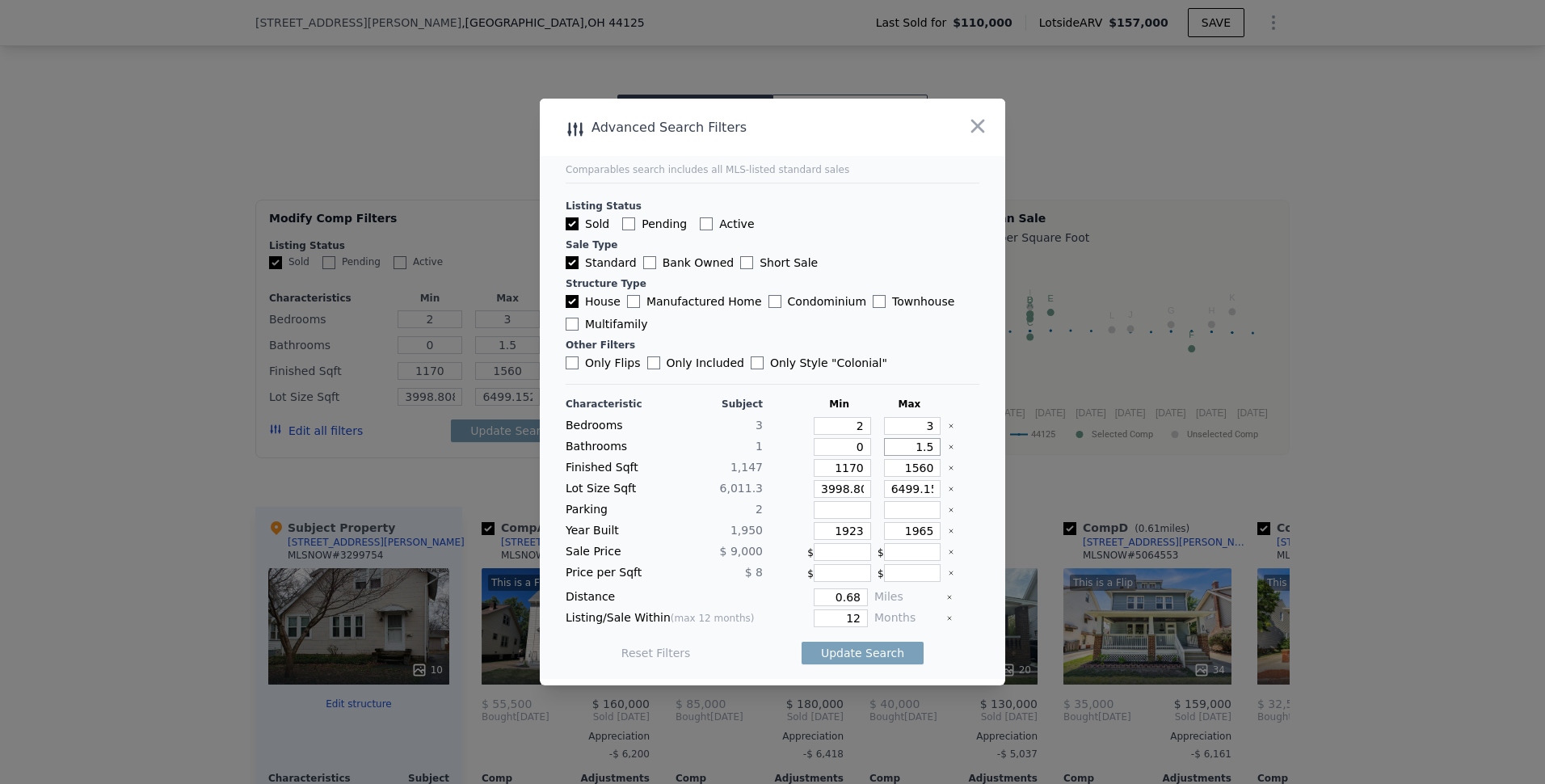
drag, startPoint x: 909, startPoint y: 443, endPoint x: 924, endPoint y: 442, distance: 15.0
click at [924, 442] on input "1.5" at bounding box center [913, 447] width 57 height 18
type input "2"
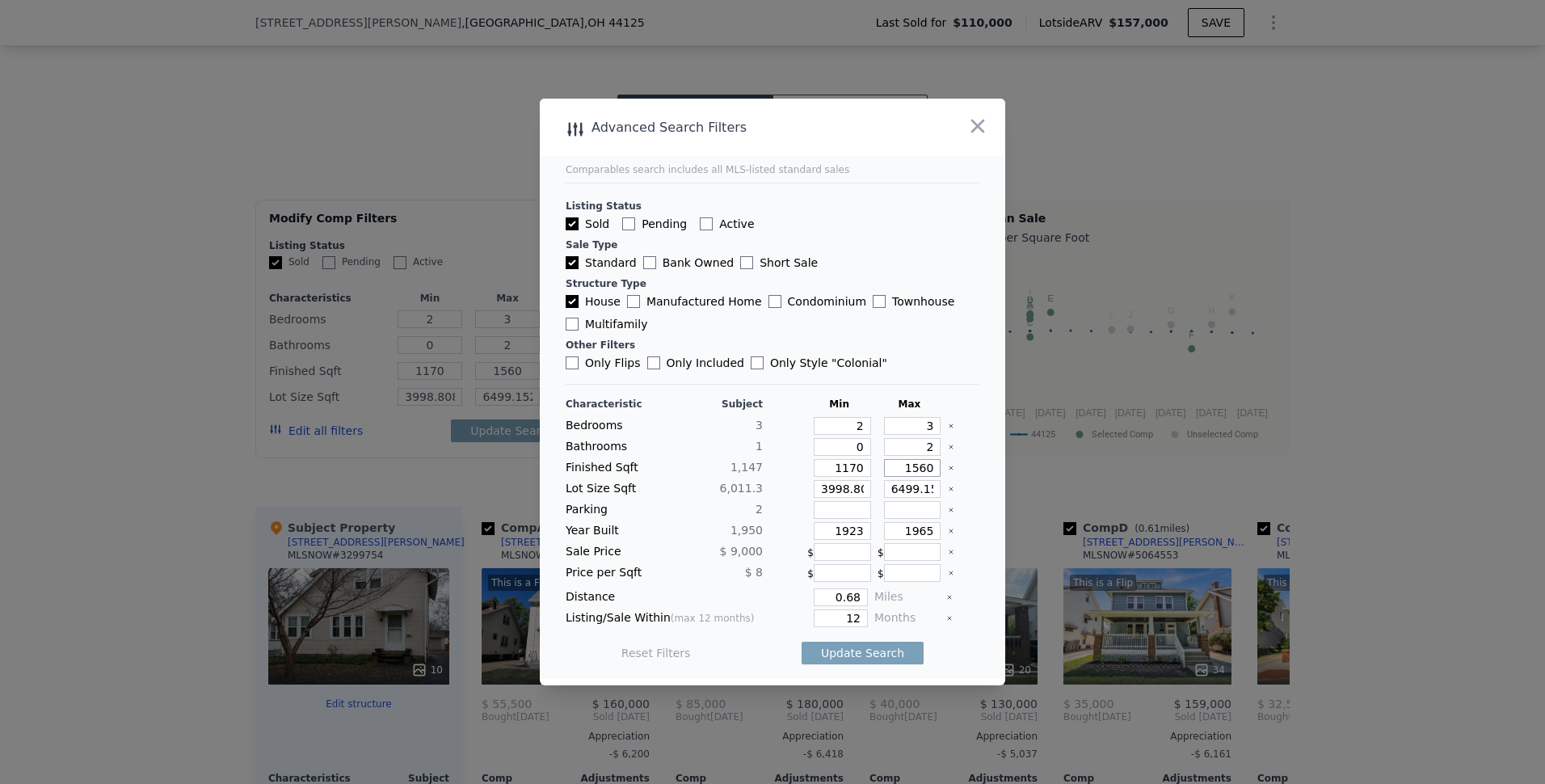
drag, startPoint x: 900, startPoint y: 468, endPoint x: 947, endPoint y: 467, distance: 47.0
click at [947, 467] on div "Finished Sqft 1,147 1170 1560" at bounding box center [772, 468] width 414 height 18
type input "1"
type input "16"
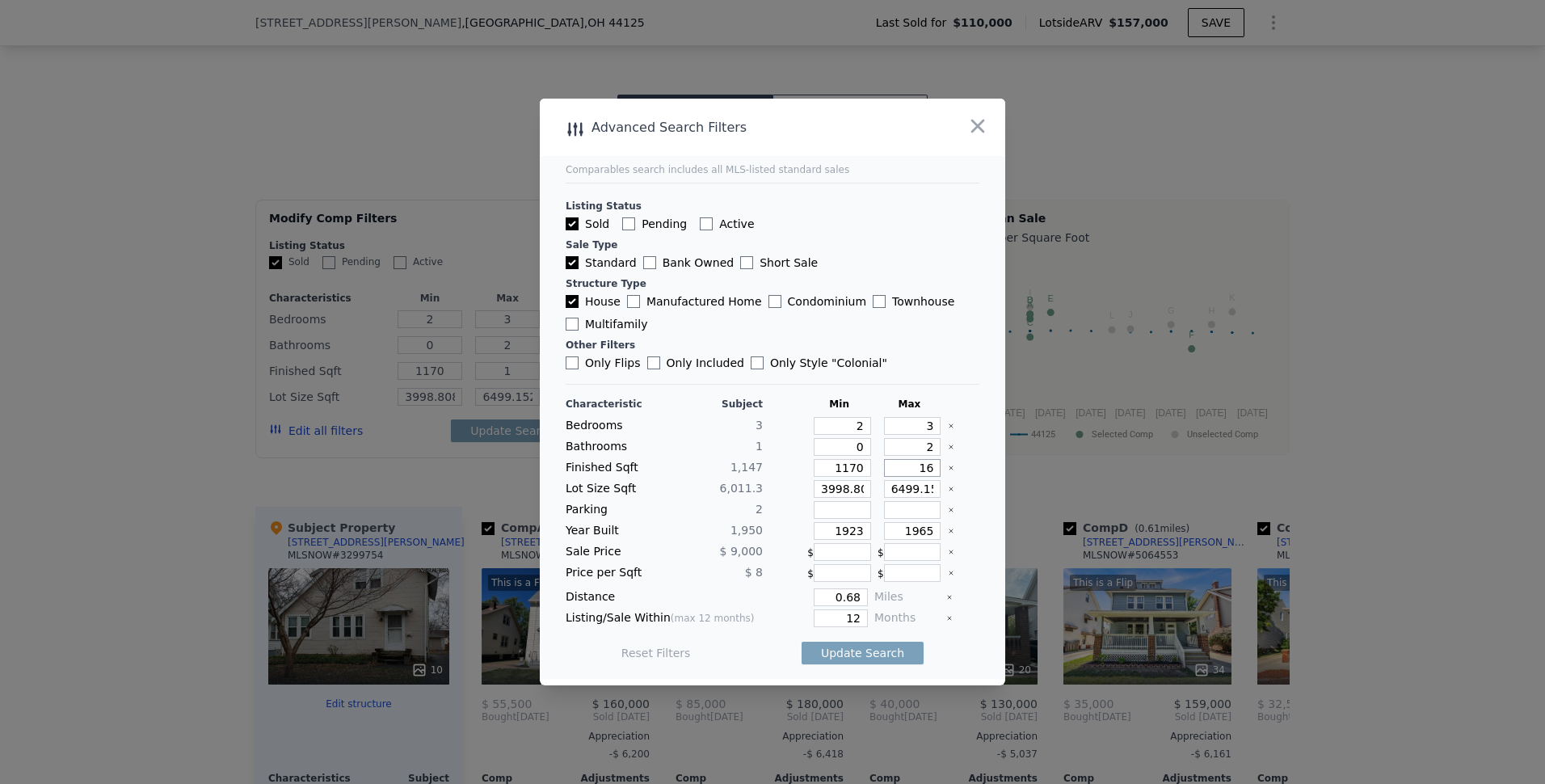
type input "16"
type input "165"
type input "1"
type input "16"
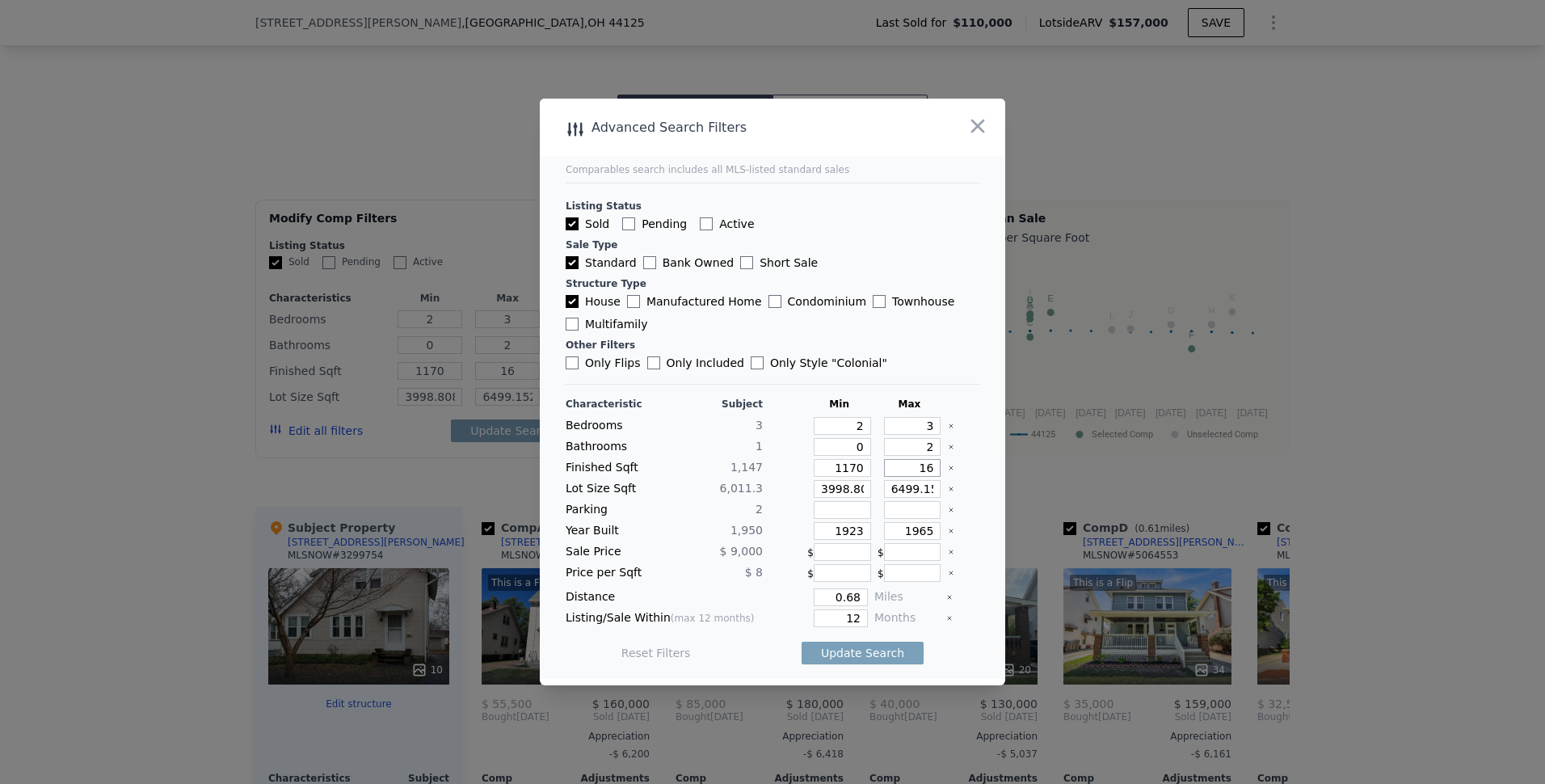
type input "1"
type input "14"
type input "1465"
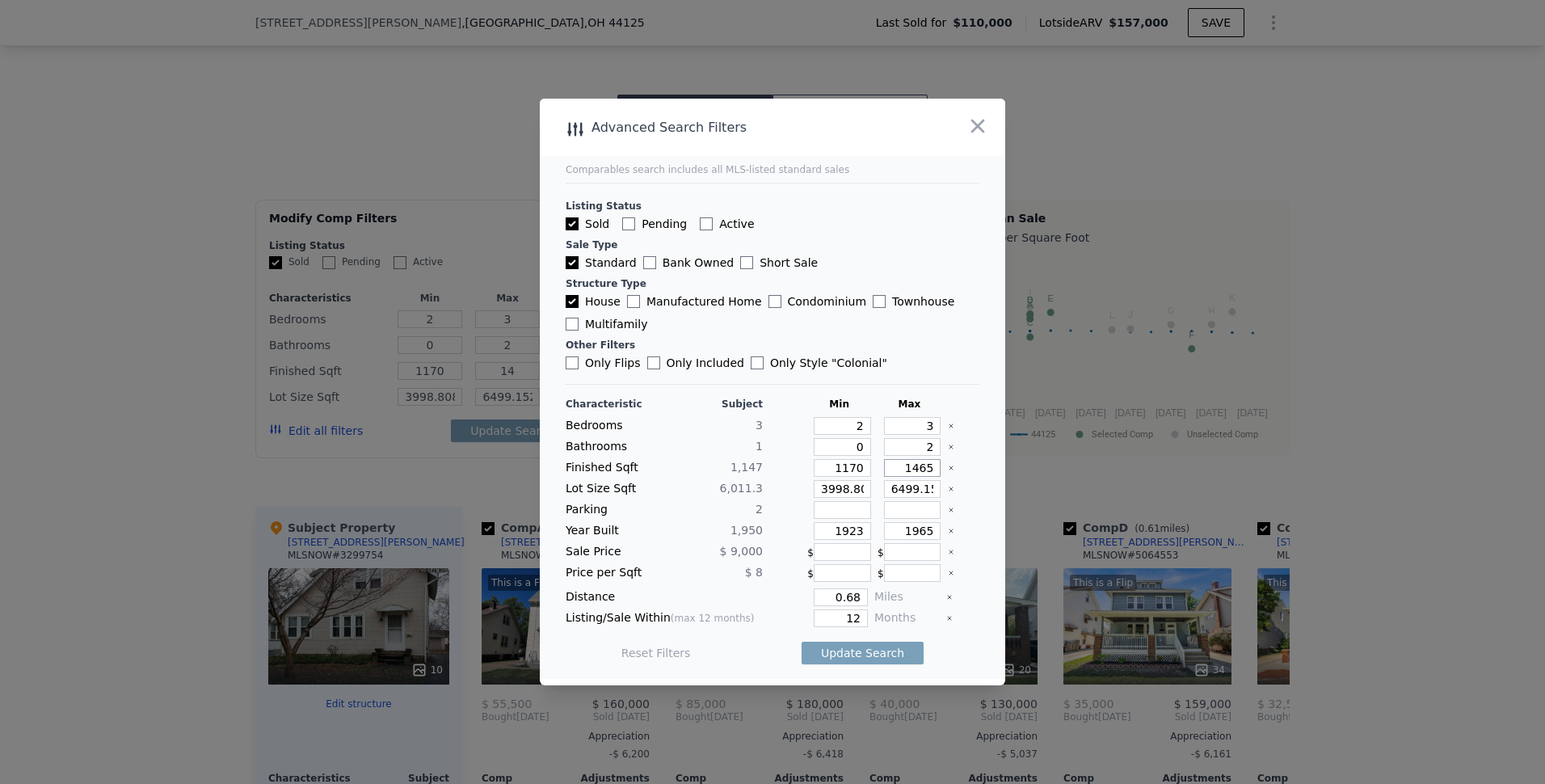
type input "1465"
drag, startPoint x: 828, startPoint y: 468, endPoint x: 859, endPoint y: 465, distance: 31.1
click at [859, 465] on input "1170" at bounding box center [842, 468] width 57 height 18
type input "9"
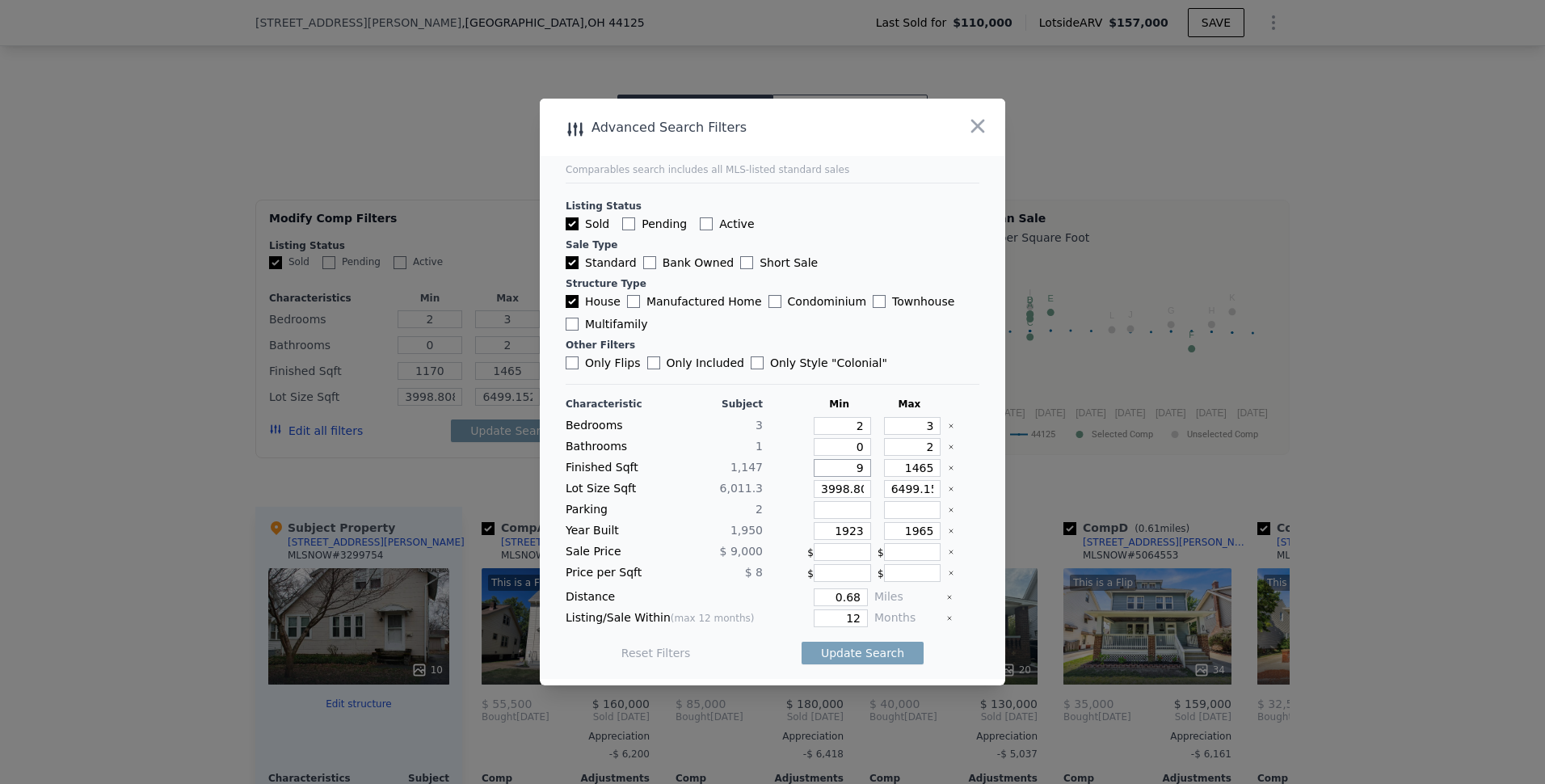
type input "9"
type input "91"
type input "915"
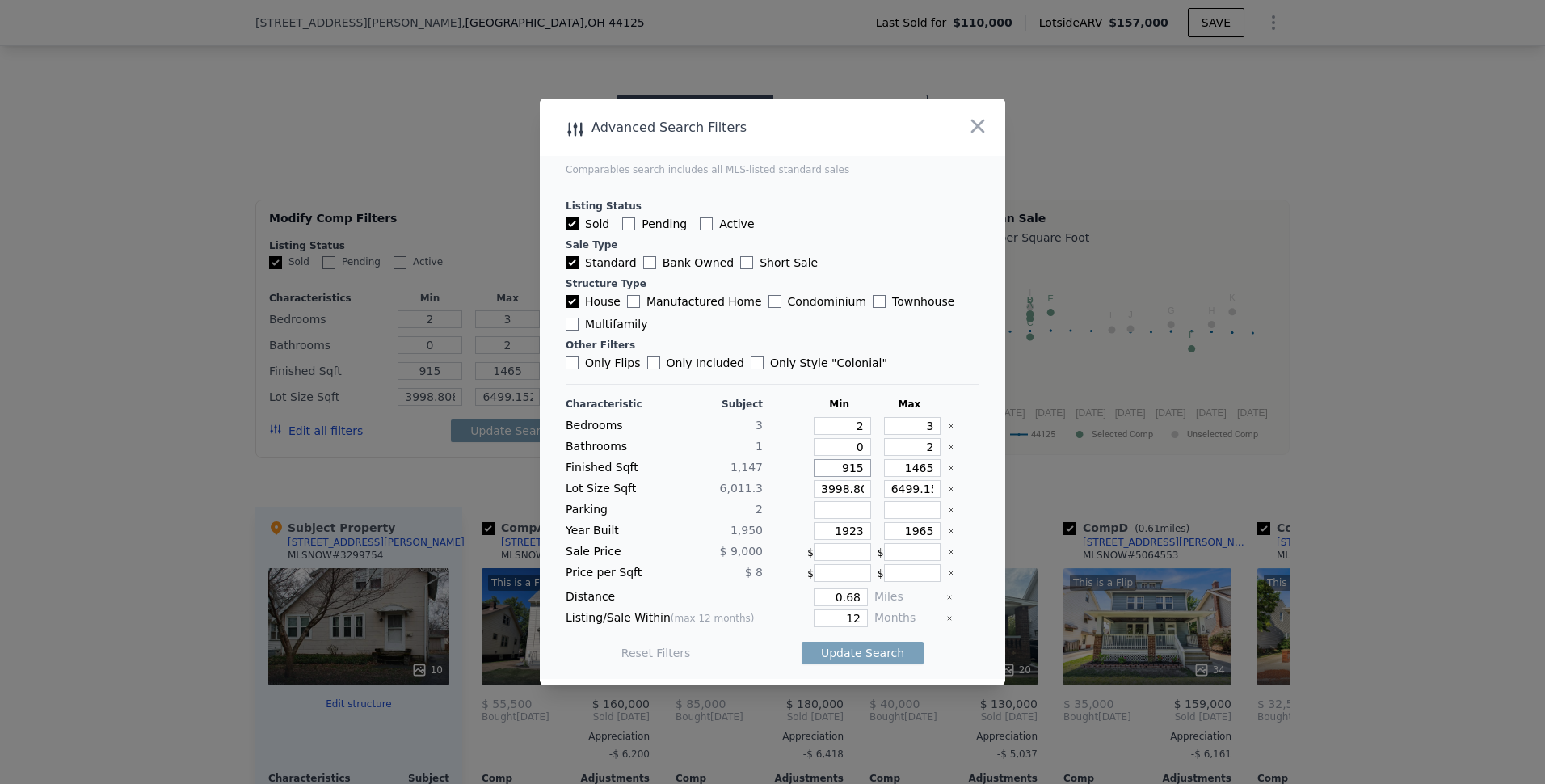
type input "915"
drag, startPoint x: 809, startPoint y: 490, endPoint x: 869, endPoint y: 488, distance: 60.0
click at [869, 488] on div "Lot Size Sqft 6,011.3 3998.8080000000004 6499.152" at bounding box center [772, 488] width 414 height 18
type input "3"
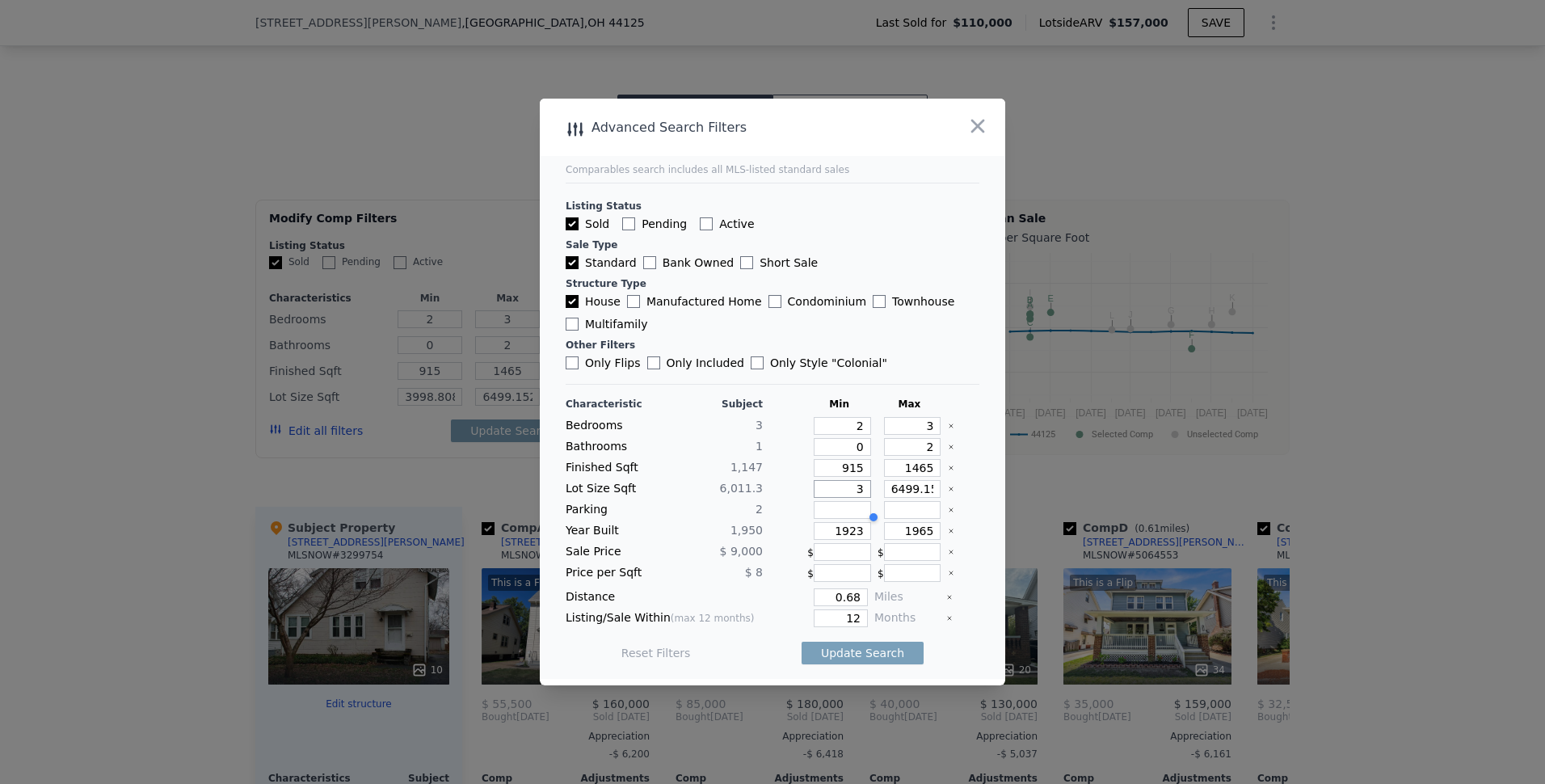
scroll to position [0, 0]
type input "3"
type input "35"
type input "351"
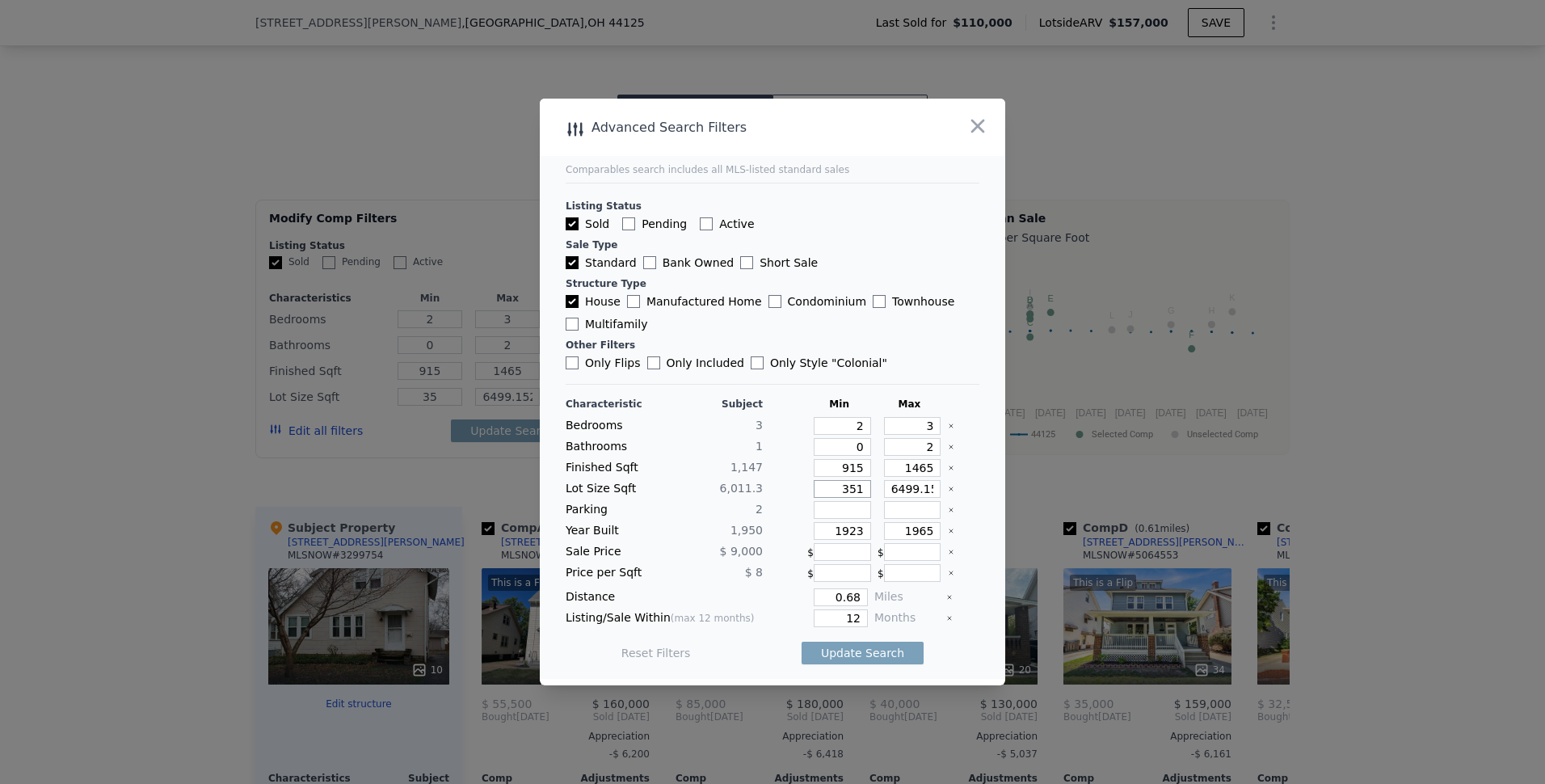
type input "351"
type input "3511"
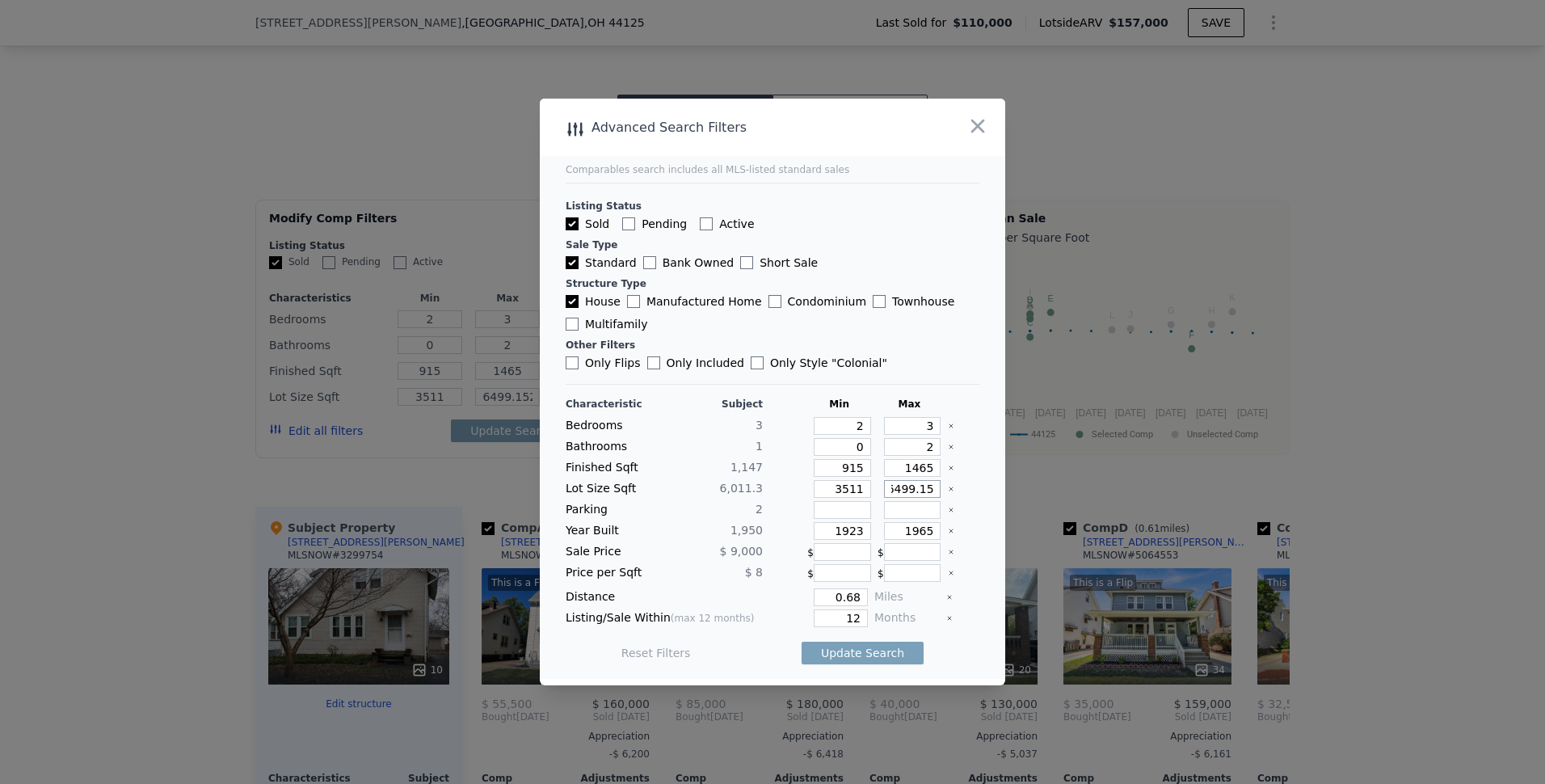
drag, startPoint x: 880, startPoint y: 488, endPoint x: 964, endPoint y: 485, distance: 84.1
click at [964, 485] on div "Lot Size Sqft 6,011.3 3511 6499.152" at bounding box center [772, 488] width 414 height 18
type input "8"
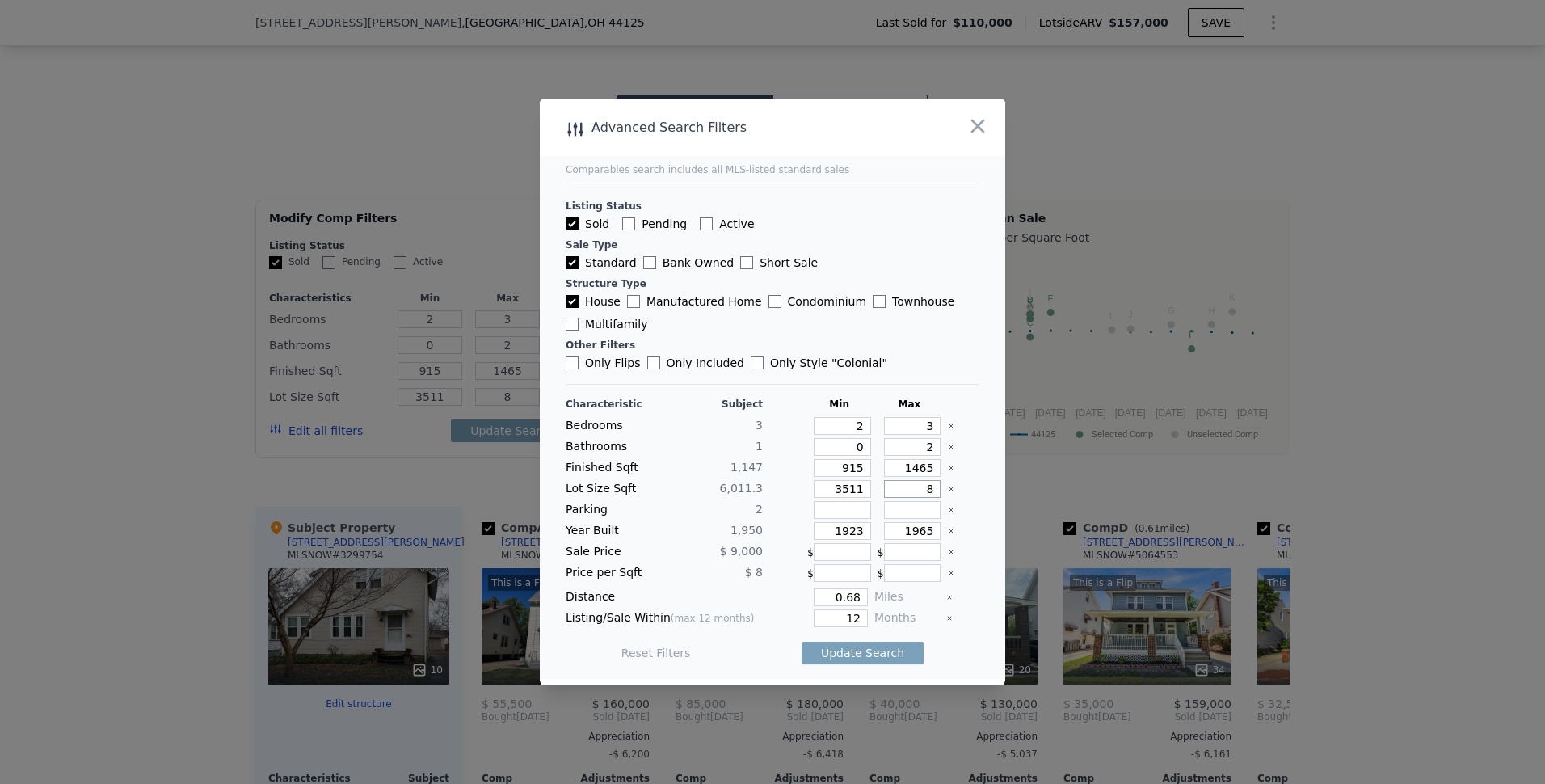
type input "85"
type input "851"
type input "8511"
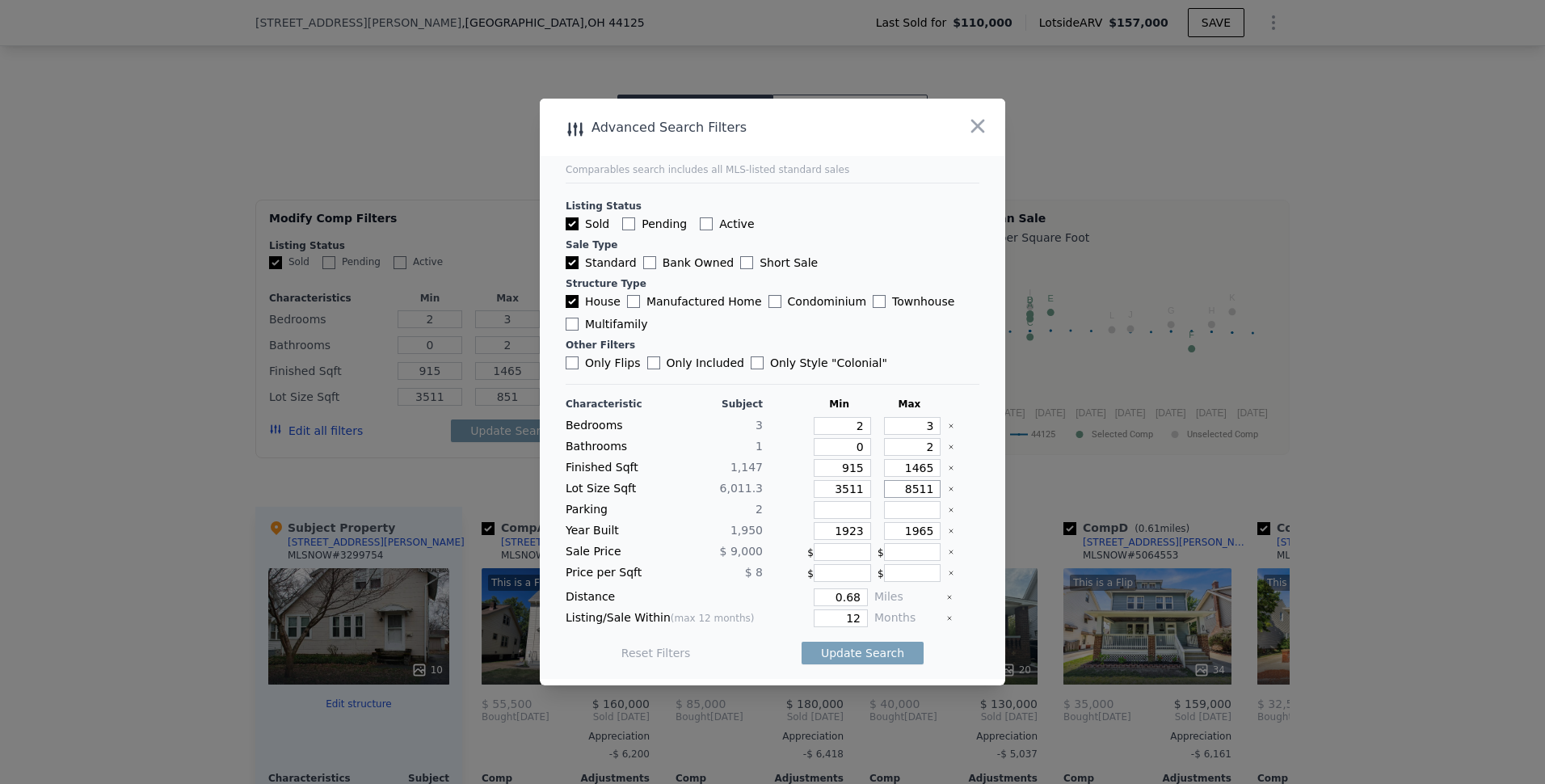
type input "8511"
click at [961, 442] on div at bounding box center [964, 447] width 31 height 18
drag, startPoint x: 822, startPoint y: 530, endPoint x: 863, endPoint y: 533, distance: 41.1
click at [863, 533] on div "Year Built 1,950 1923 1965" at bounding box center [772, 531] width 414 height 18
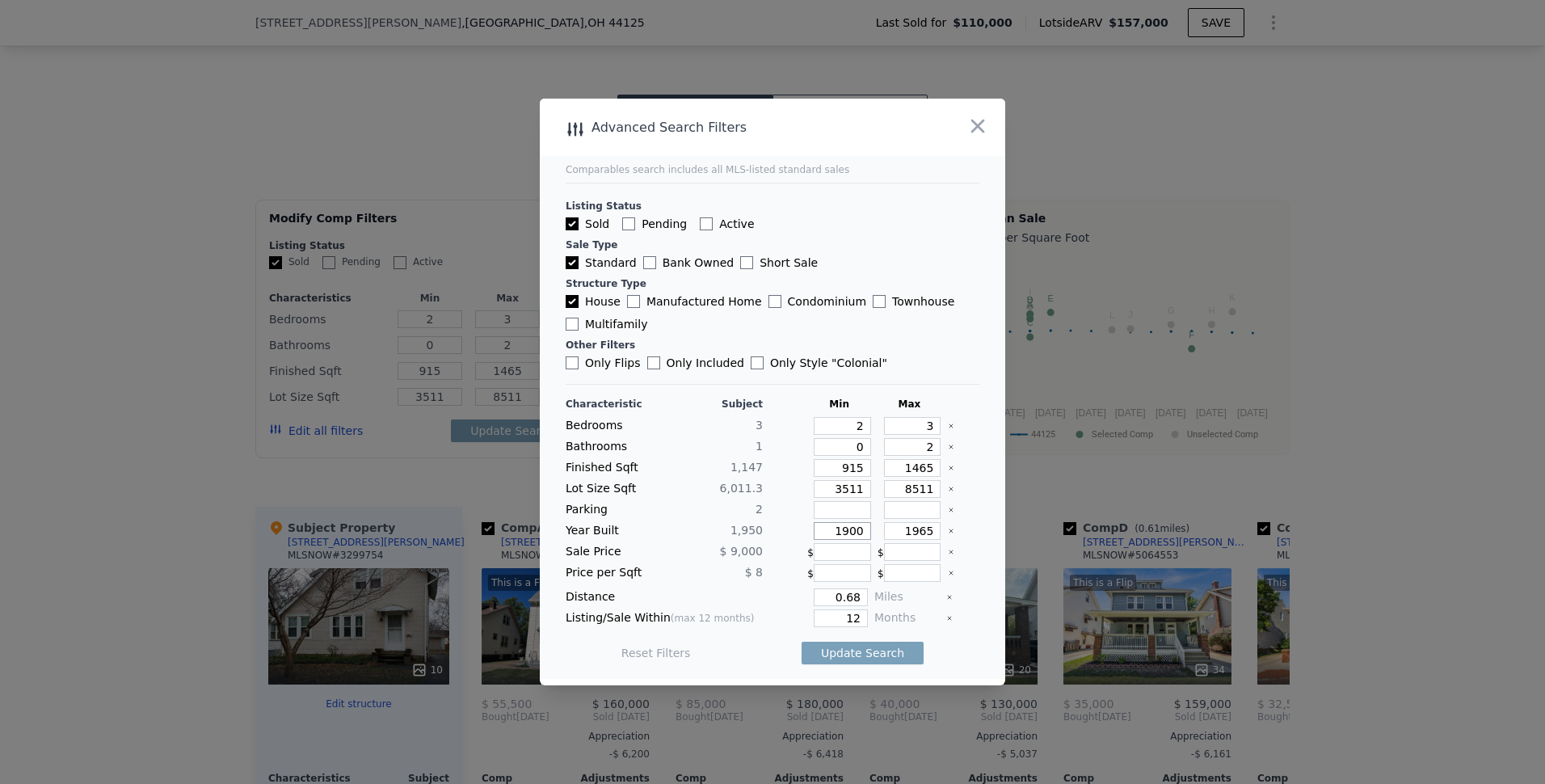
type input "1900"
drag, startPoint x: 897, startPoint y: 529, endPoint x: 942, endPoint y: 531, distance: 45.0
click at [942, 531] on div "Year Built 1,950 1900 1965" at bounding box center [772, 531] width 414 height 18
type input "1940"
click at [975, 527] on main "Comparables search includes all MLS-listed standard sales Listing Status Sold P…" at bounding box center [772, 388] width 465 height 580
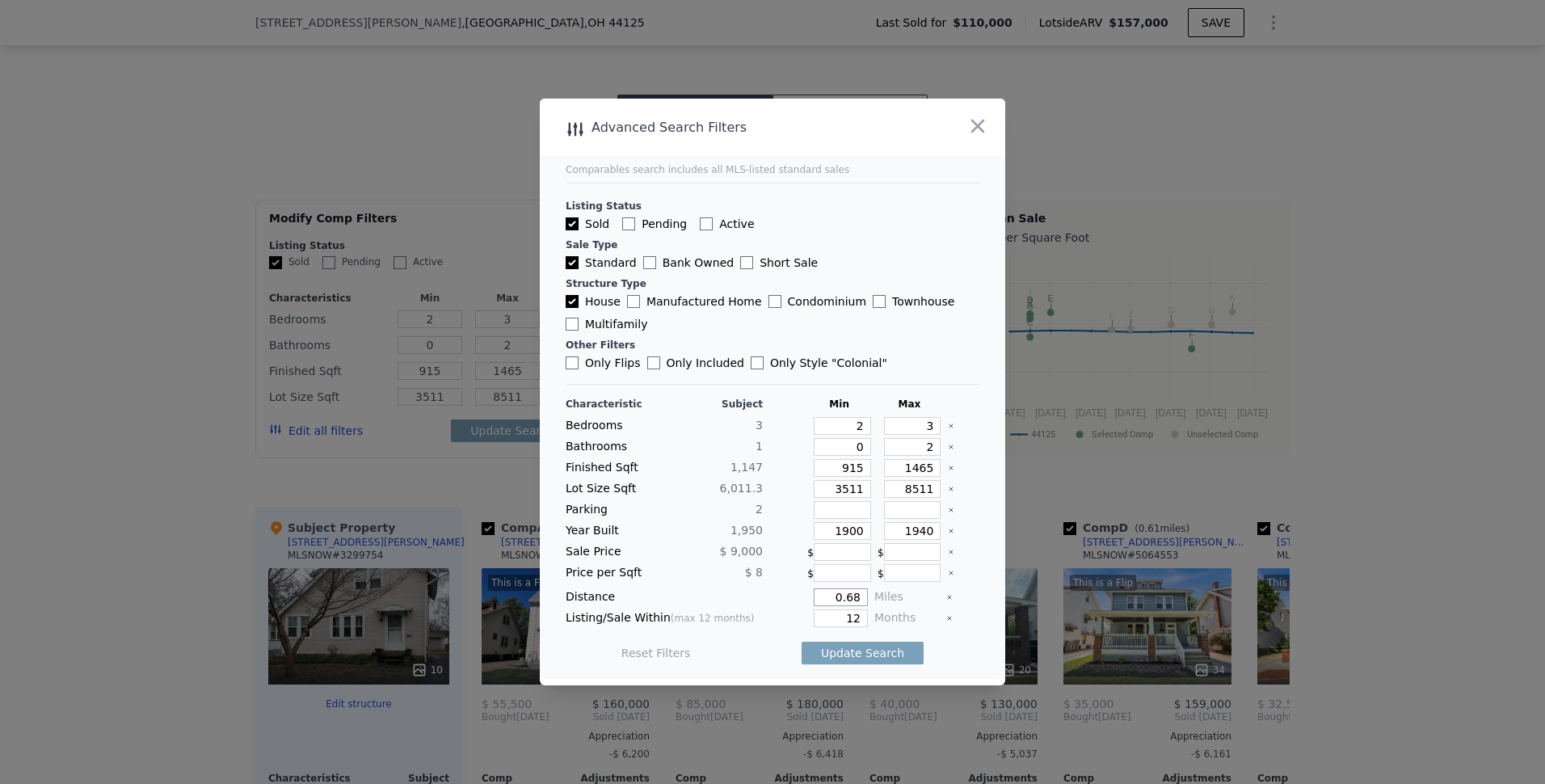
drag, startPoint x: 824, startPoint y: 598, endPoint x: 879, endPoint y: 595, distance: 55.1
click at [879, 595] on div "Distance 0.68 Miles" at bounding box center [772, 597] width 414 height 18
type input "2"
drag, startPoint x: 835, startPoint y: 615, endPoint x: 894, endPoint y: 619, distance: 59.1
click at [894, 619] on div "Listing/Sale Within (max 12 months) 12 Months" at bounding box center [772, 618] width 414 height 18
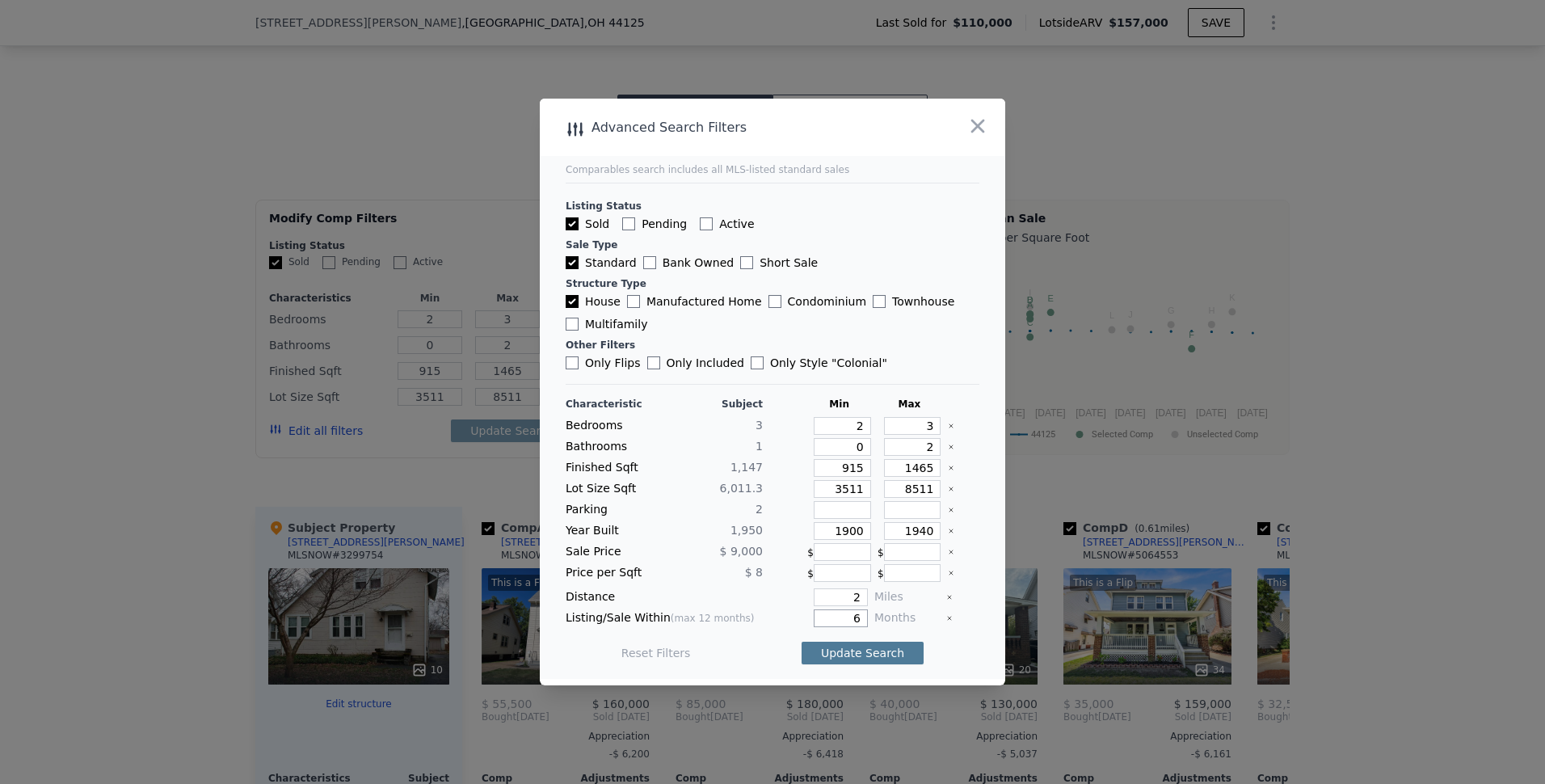
type input "6"
click at [852, 653] on button "Update Search" at bounding box center [862, 653] width 122 height 22
checkbox input "false"
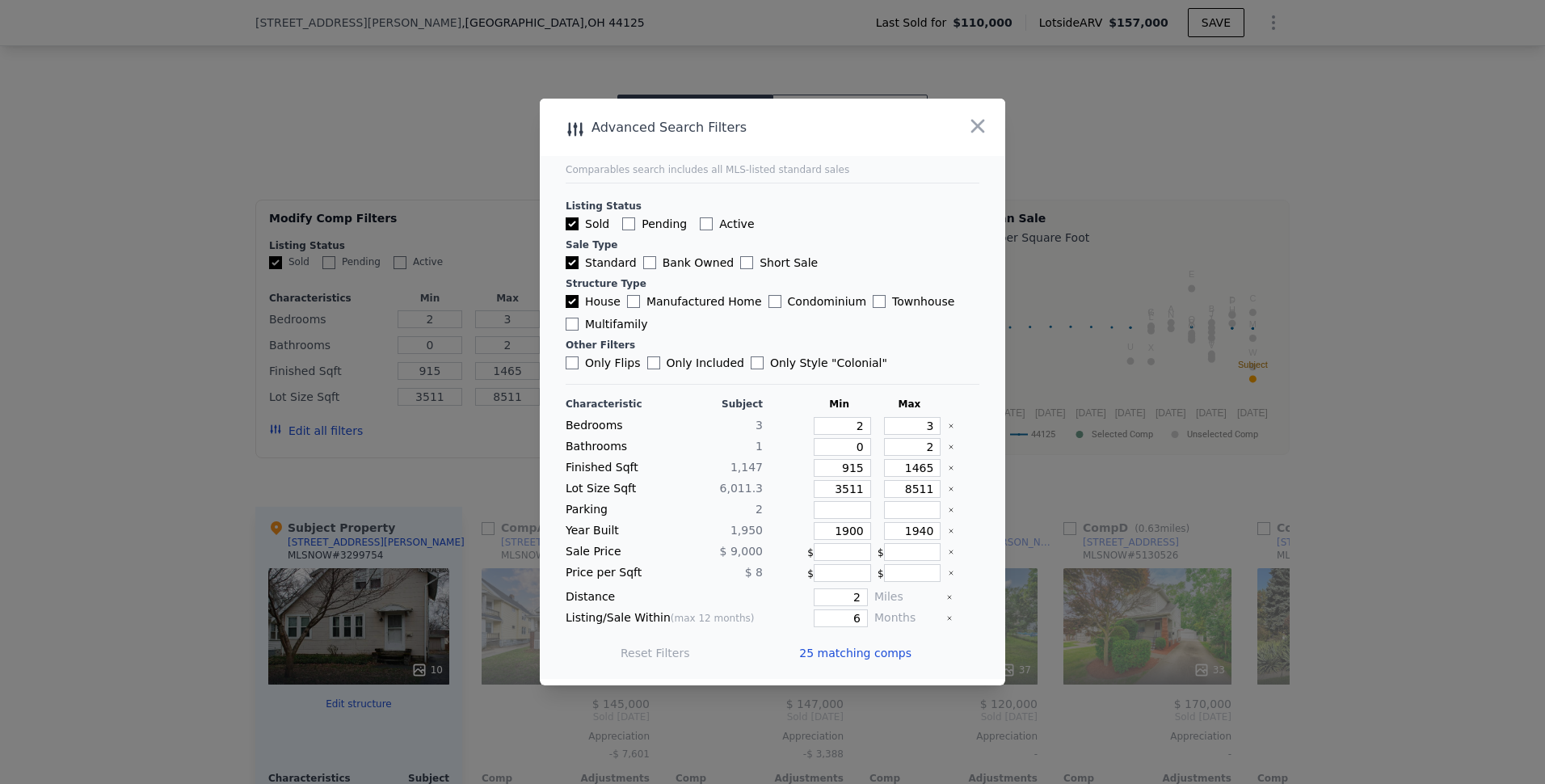
click at [852, 657] on span "25 matching comps" at bounding box center [856, 653] width 112 height 16
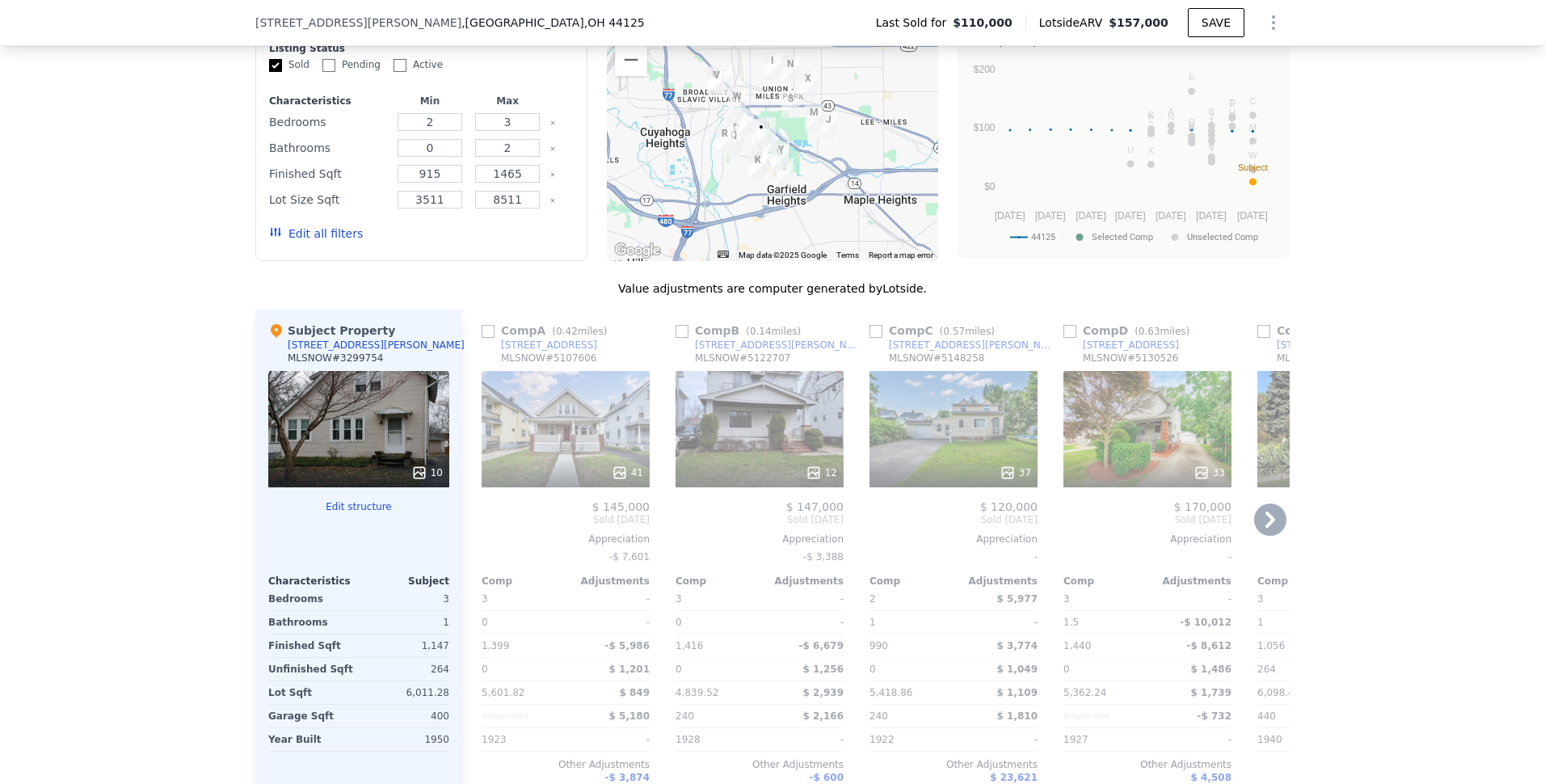
scroll to position [1503, 0]
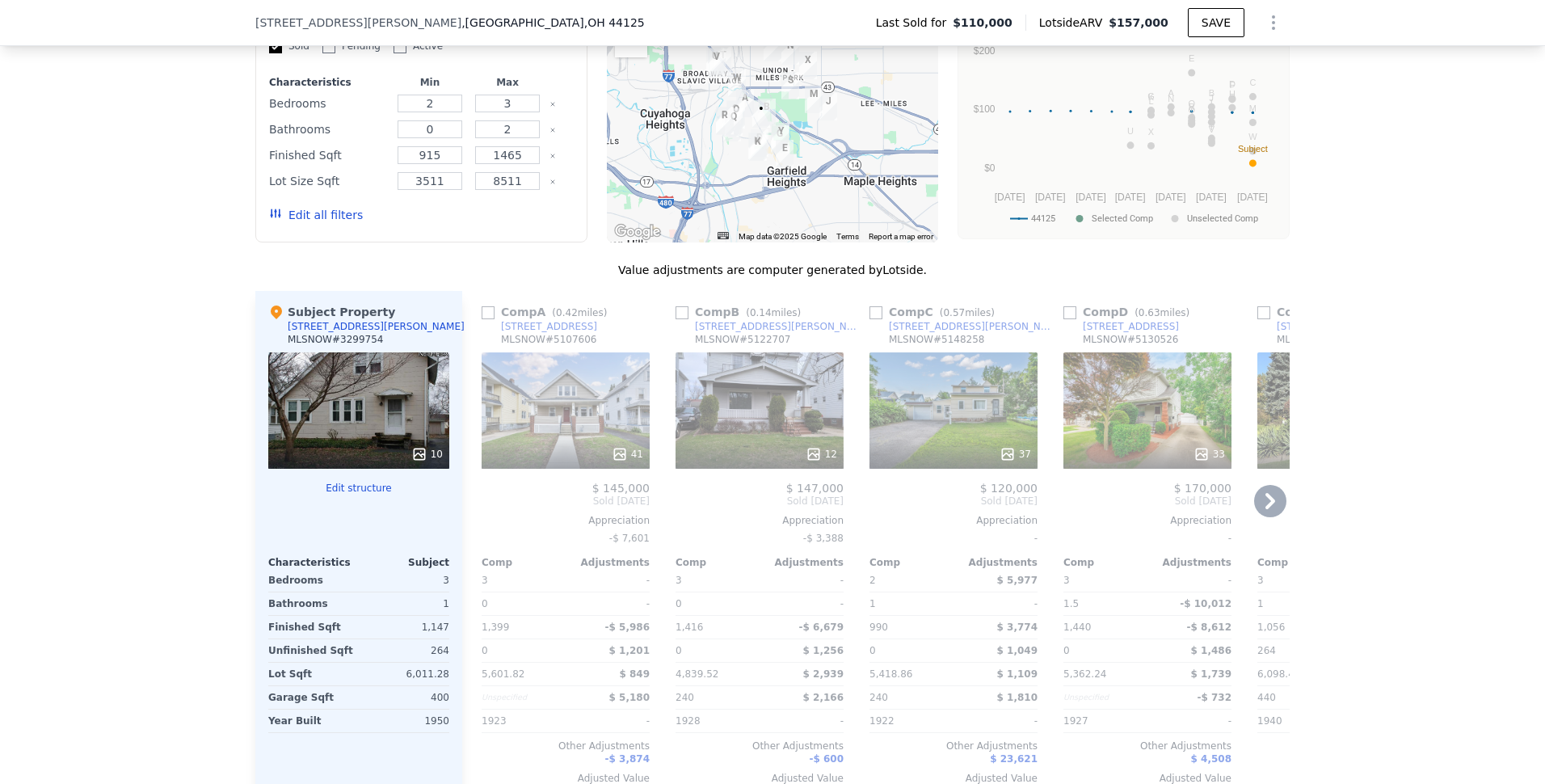
click at [1266, 509] on icon at bounding box center [1270, 500] width 10 height 16
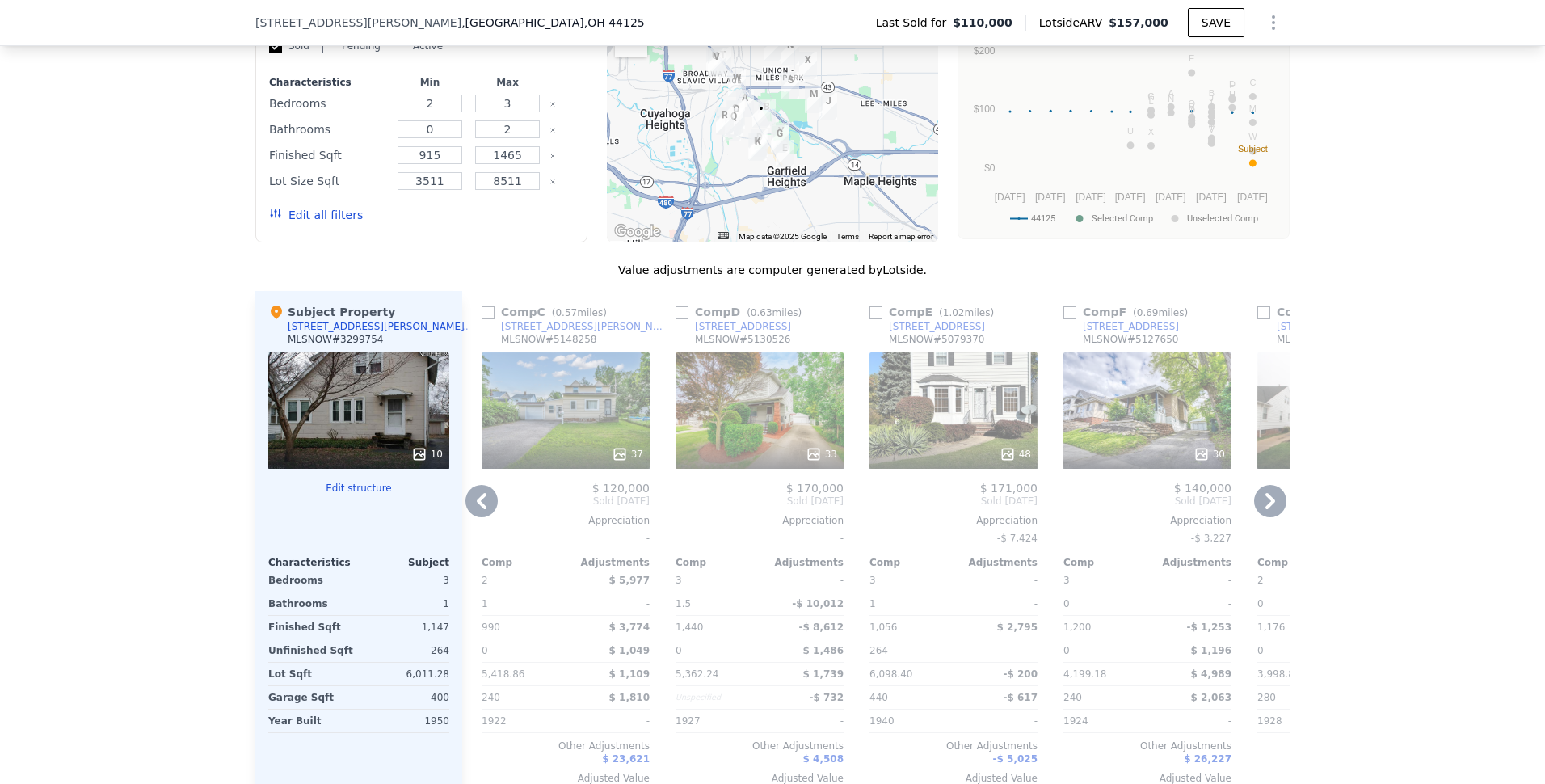
click at [1266, 509] on icon at bounding box center [1270, 500] width 10 height 16
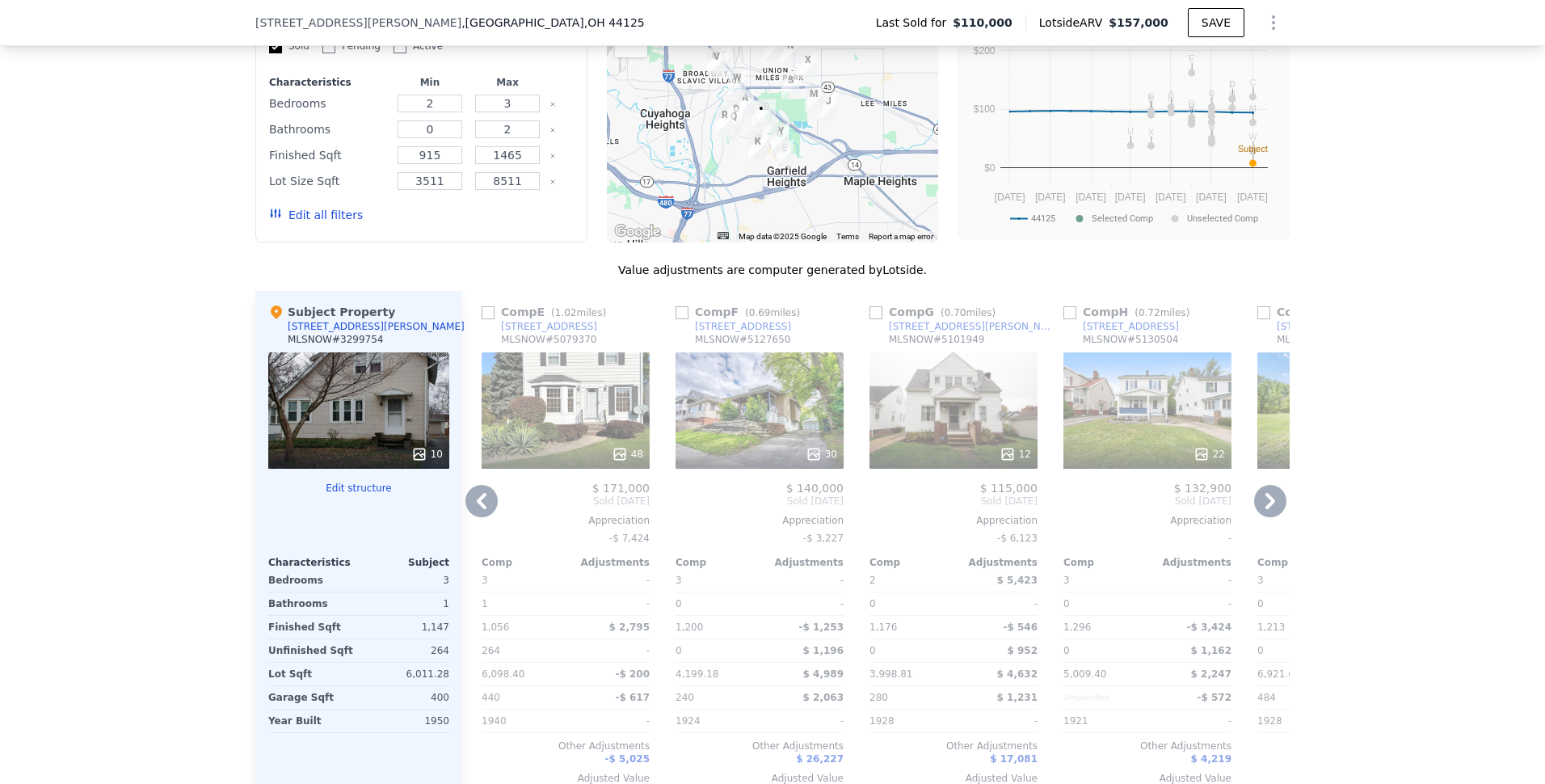
click at [1266, 509] on icon at bounding box center [1270, 500] width 10 height 16
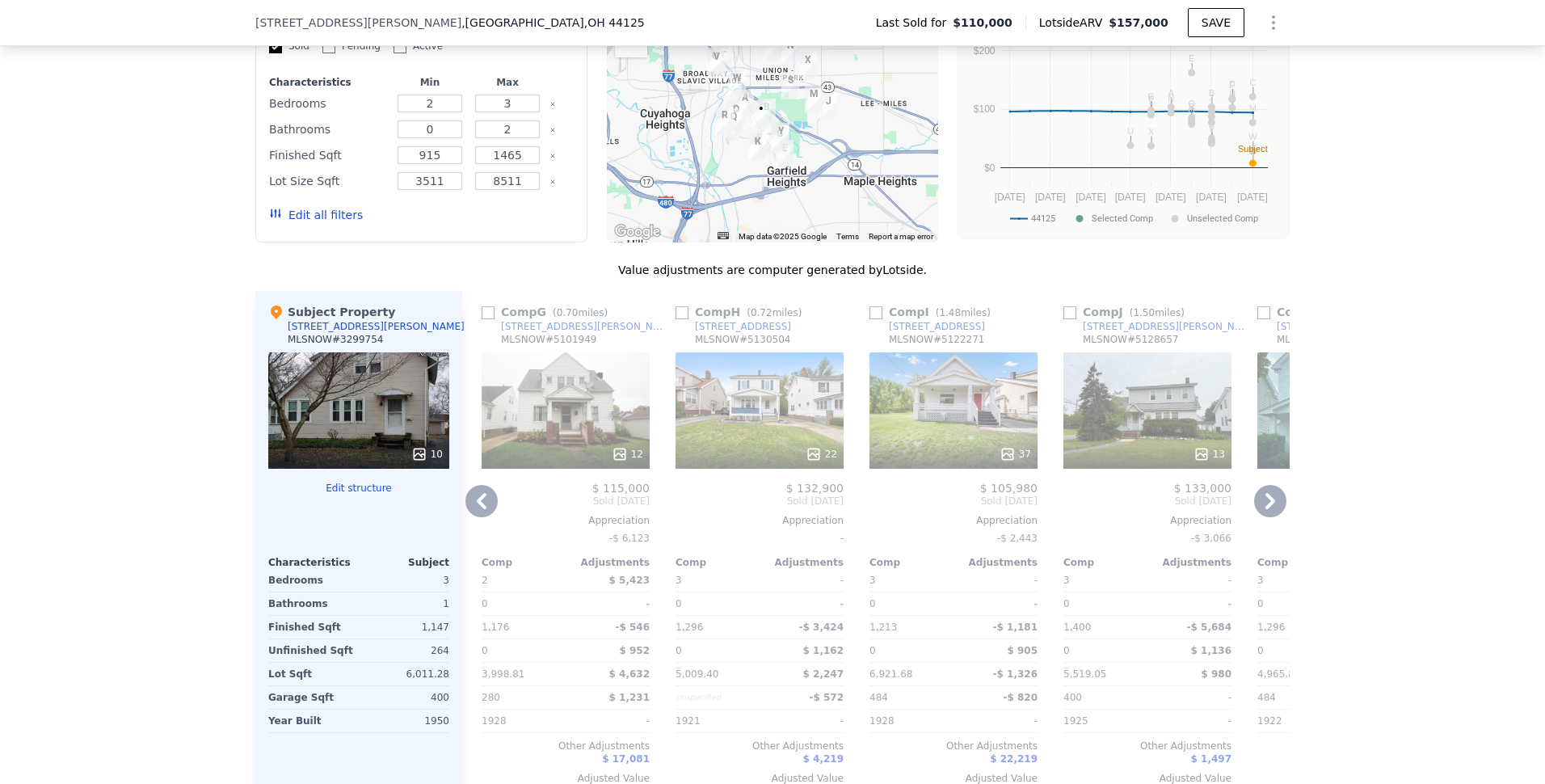
click at [1266, 509] on icon at bounding box center [1270, 500] width 10 height 16
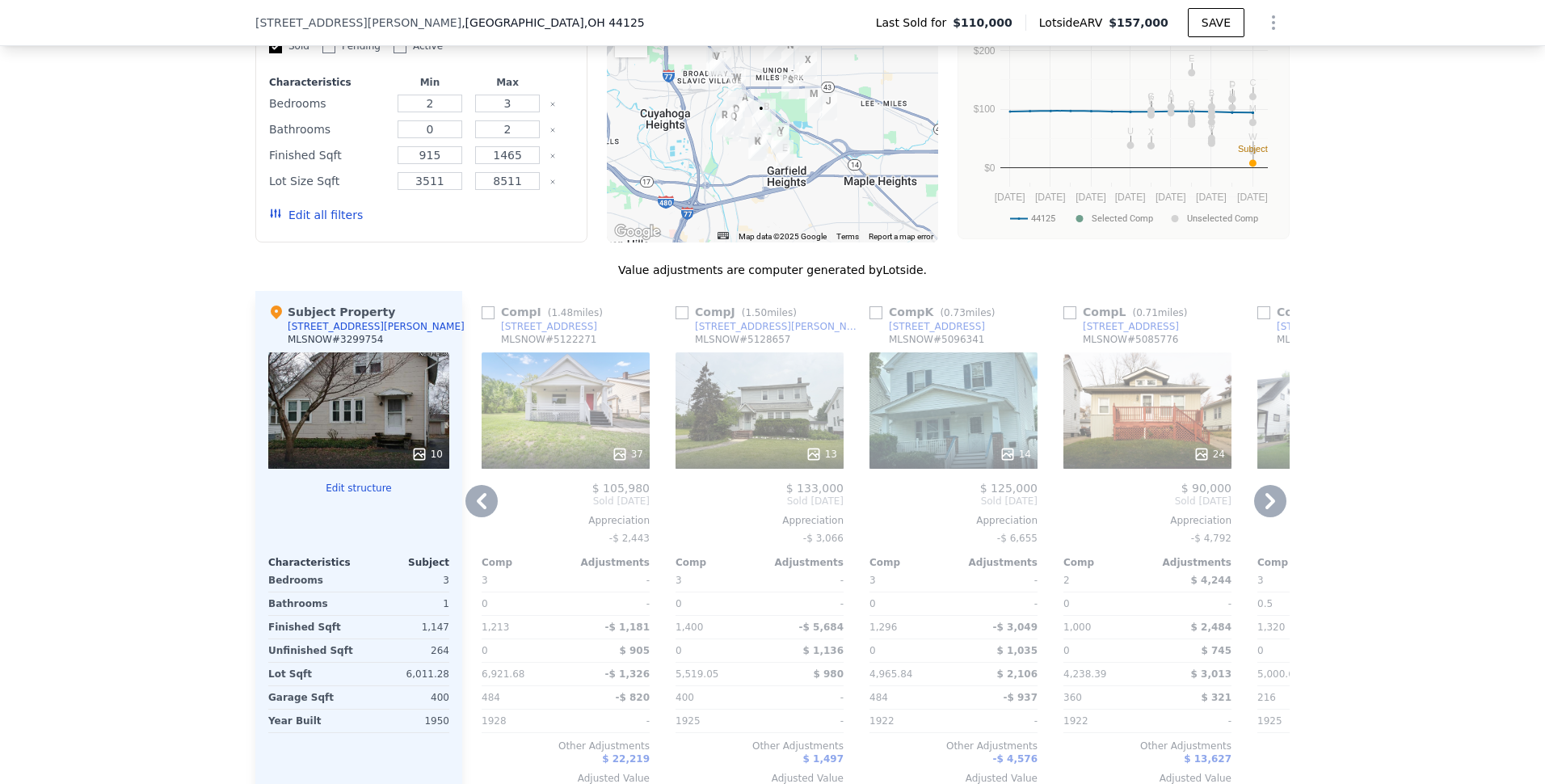
click at [1266, 509] on icon at bounding box center [1270, 500] width 10 height 16
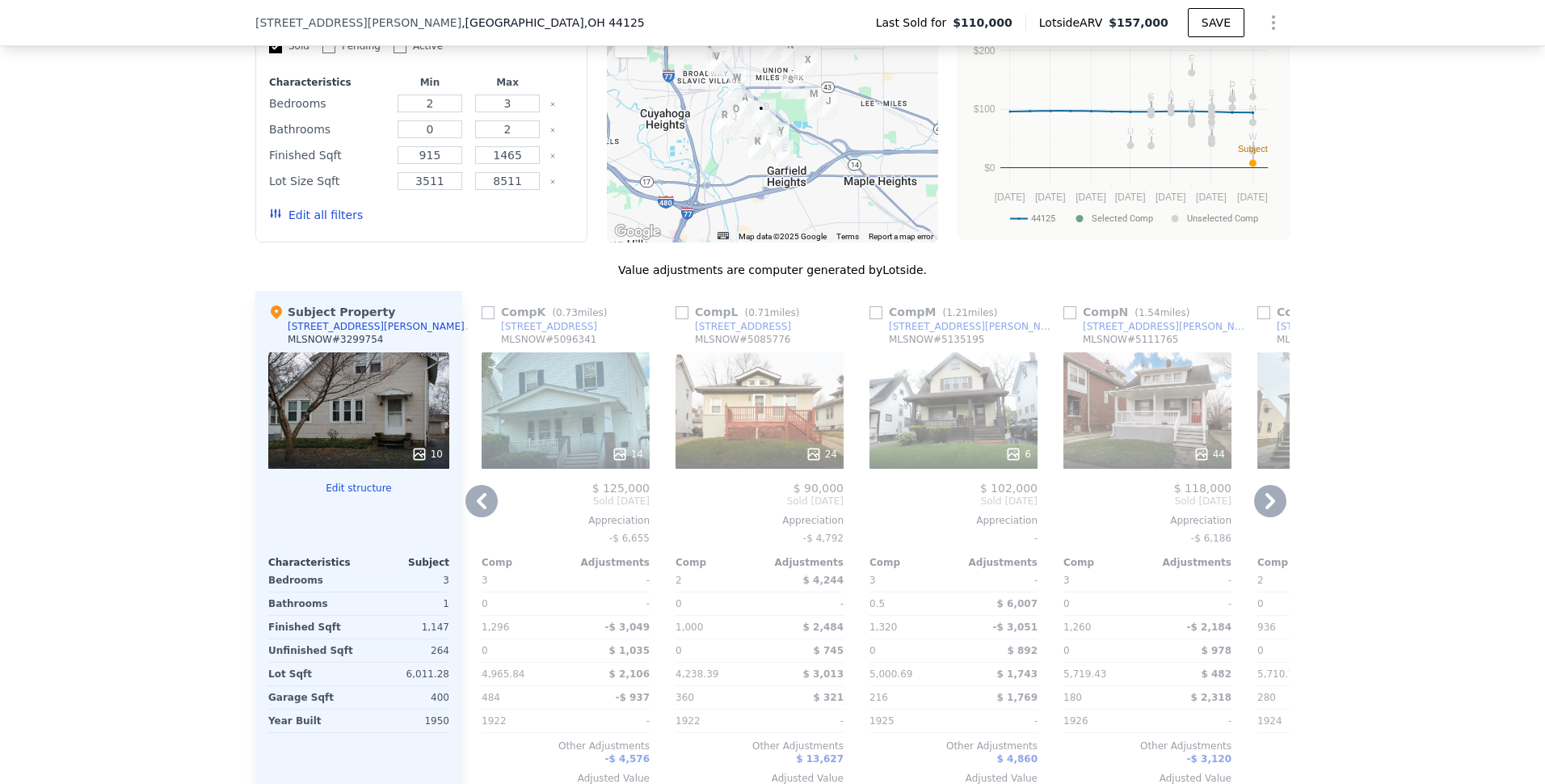
click at [1266, 509] on icon at bounding box center [1270, 500] width 10 height 16
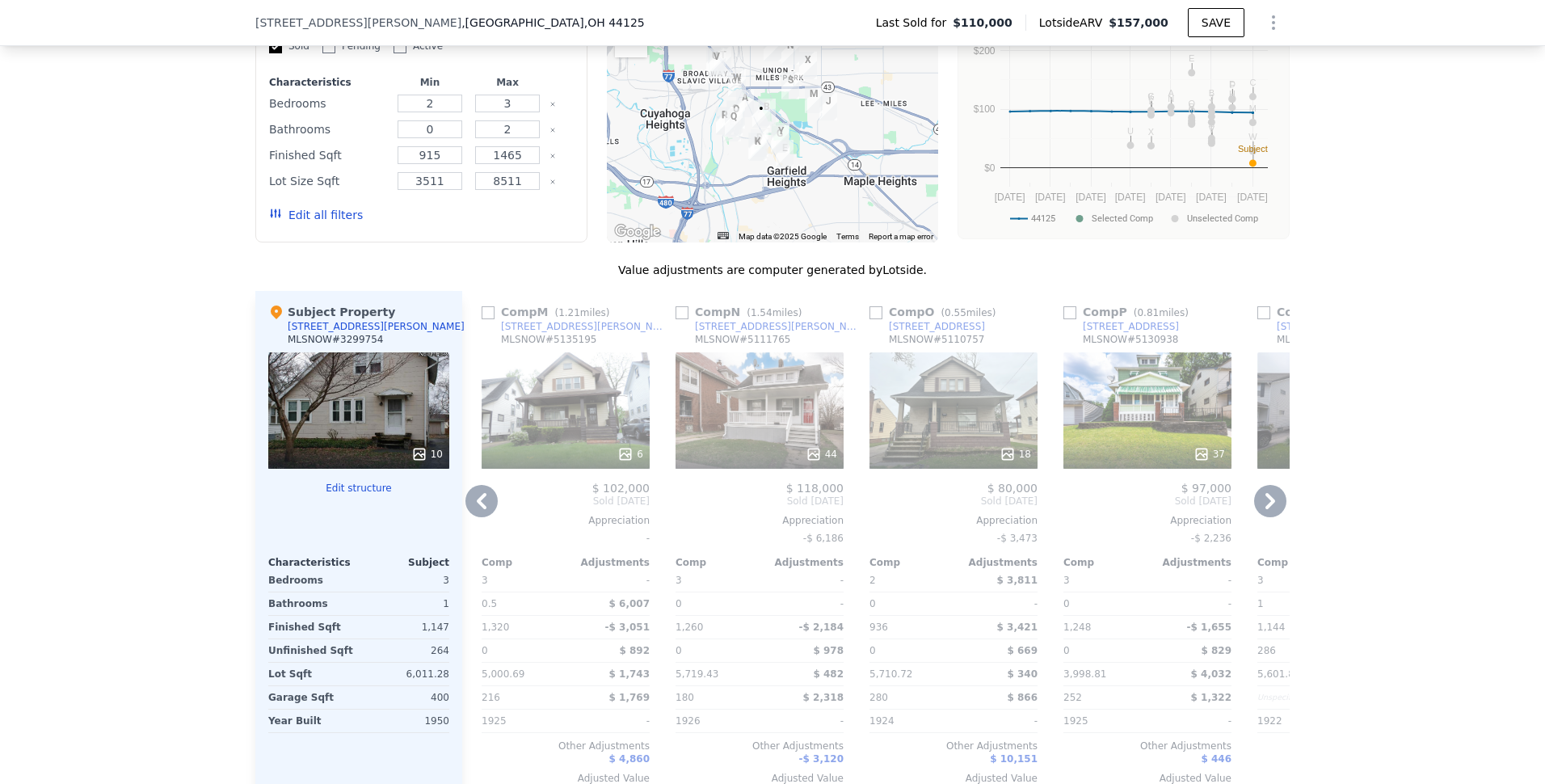
click at [1266, 509] on icon at bounding box center [1270, 500] width 10 height 16
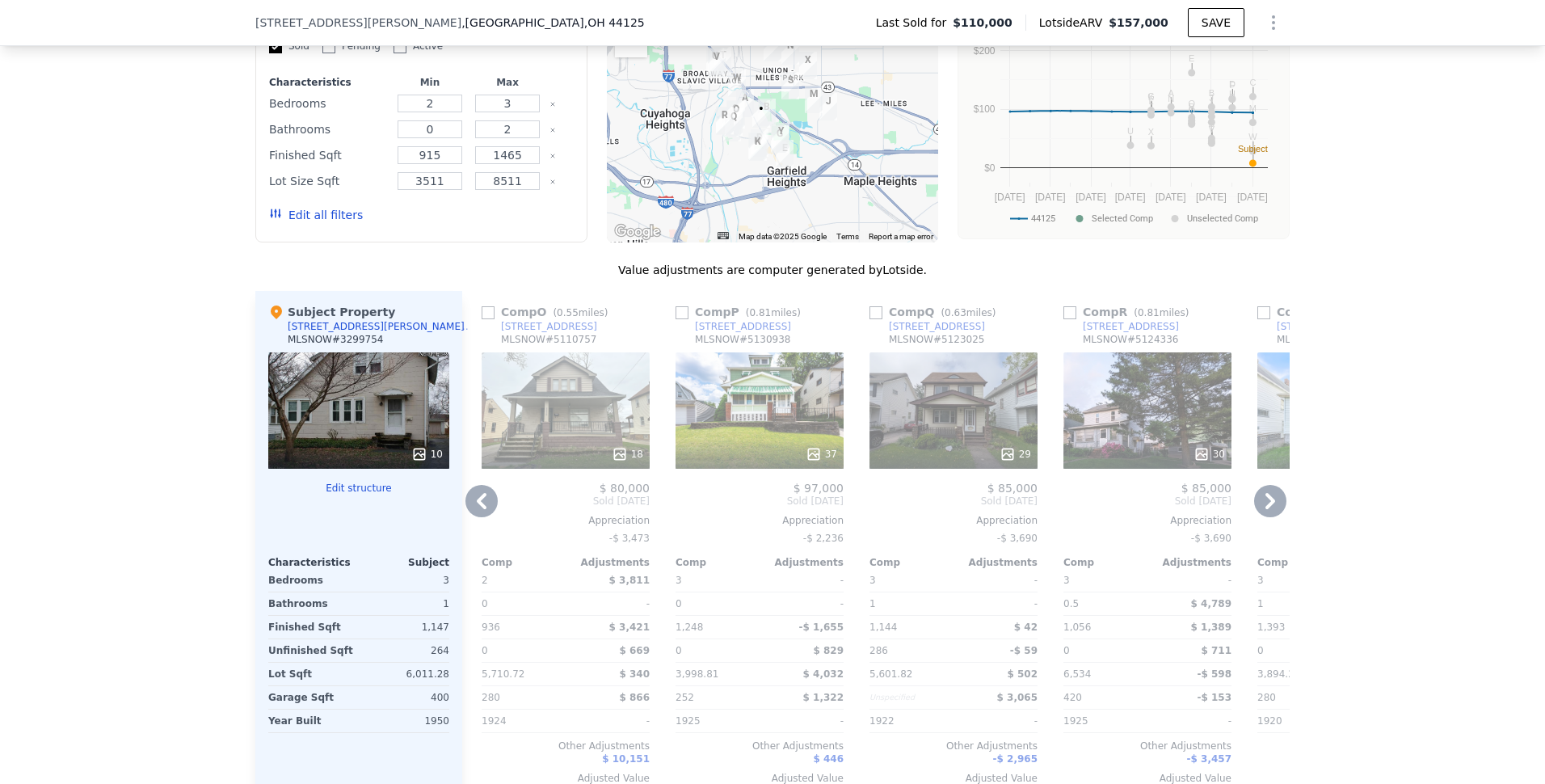
click at [1266, 509] on icon at bounding box center [1270, 500] width 10 height 16
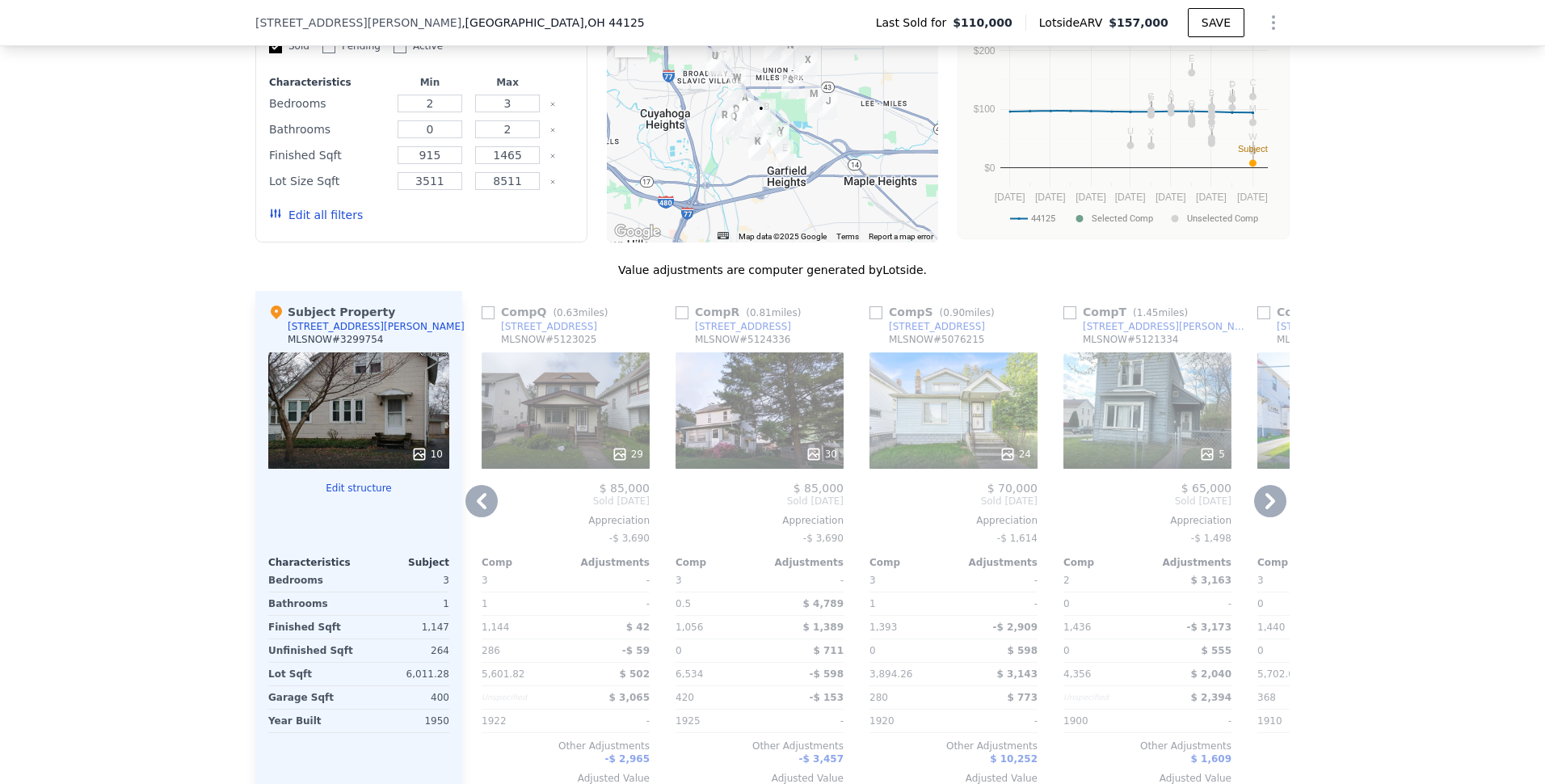
click at [1266, 509] on icon at bounding box center [1270, 500] width 10 height 16
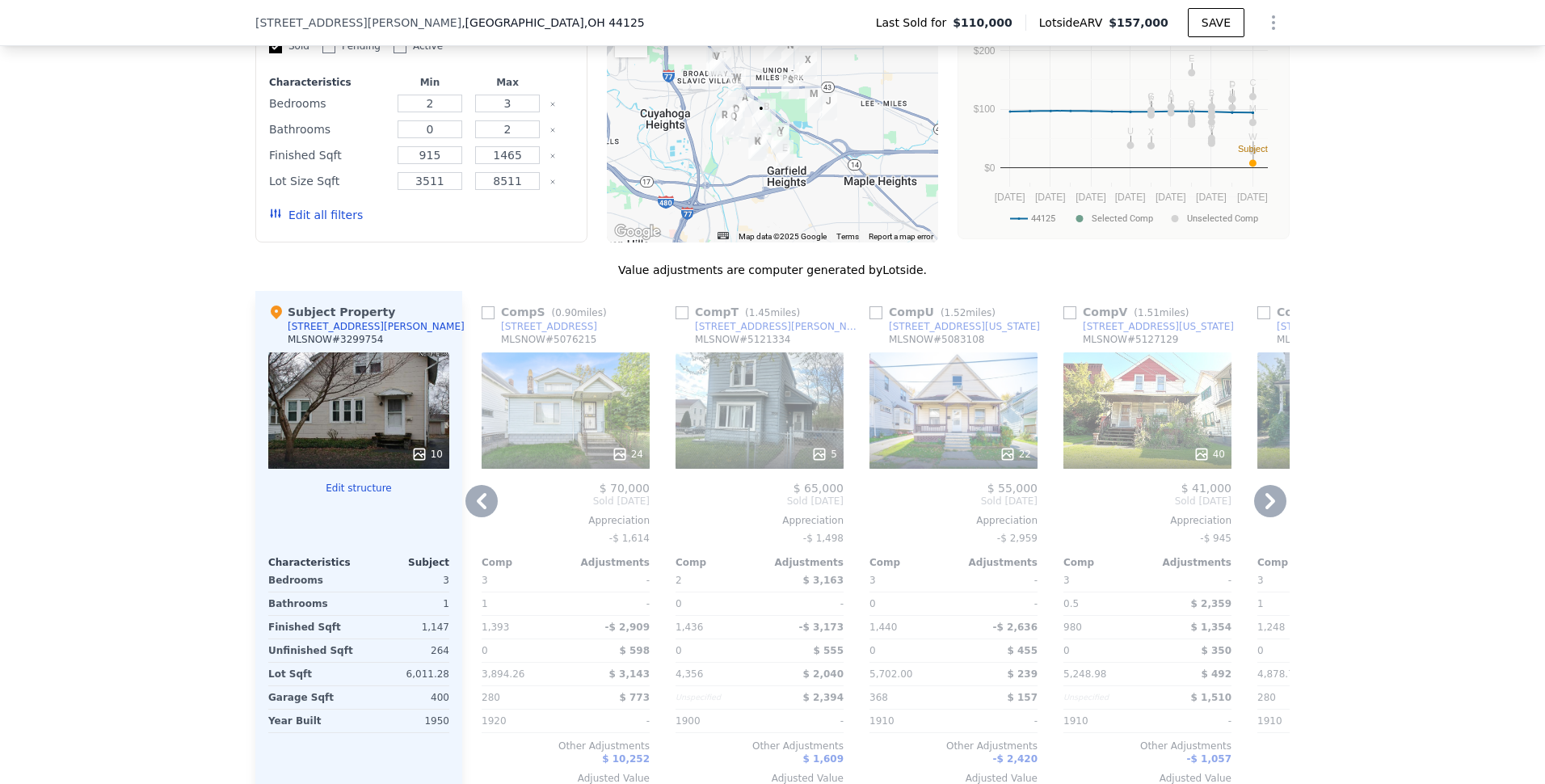
click at [1266, 509] on icon at bounding box center [1270, 500] width 10 height 16
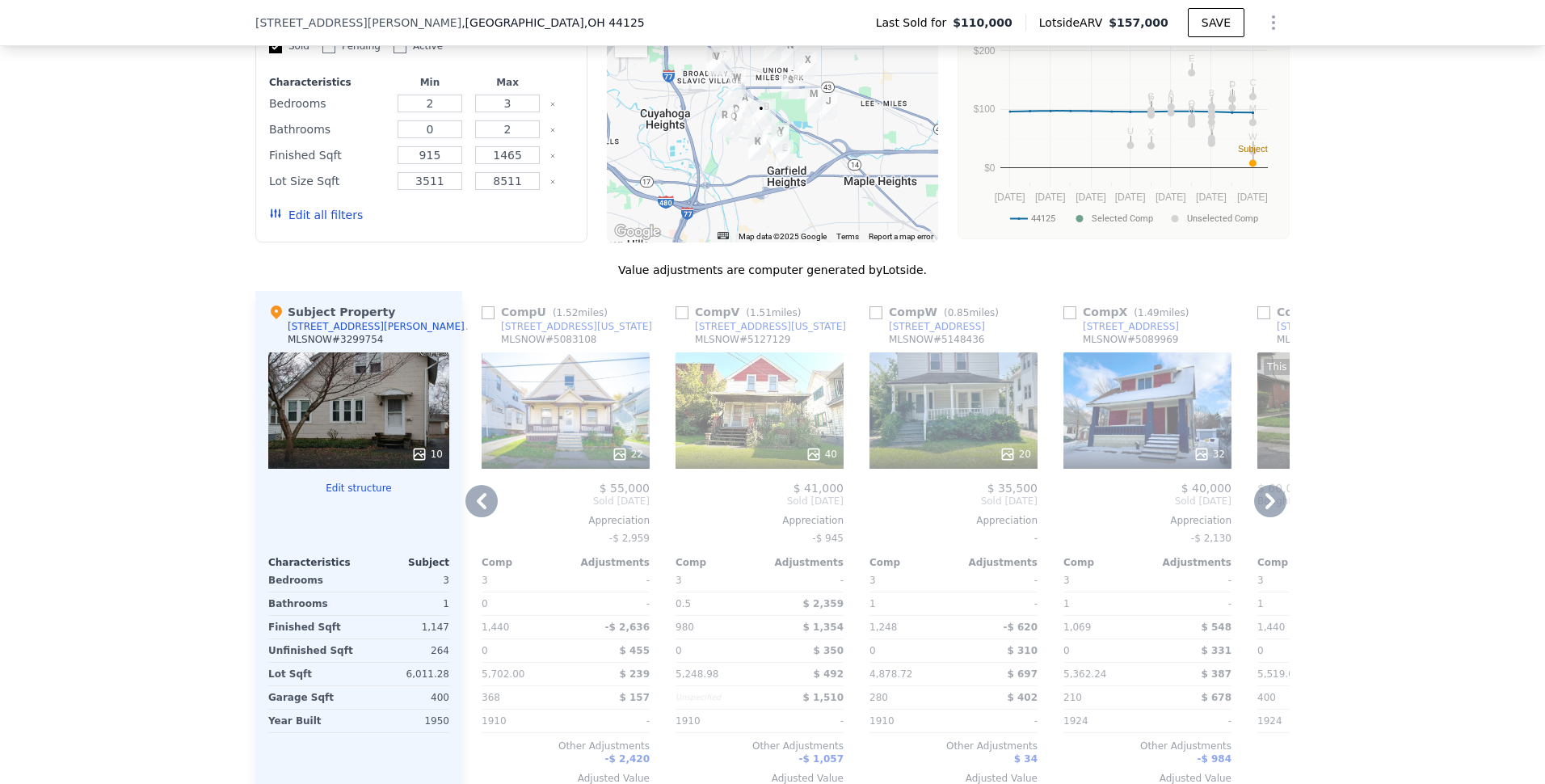
click at [1266, 509] on icon at bounding box center [1270, 500] width 10 height 16
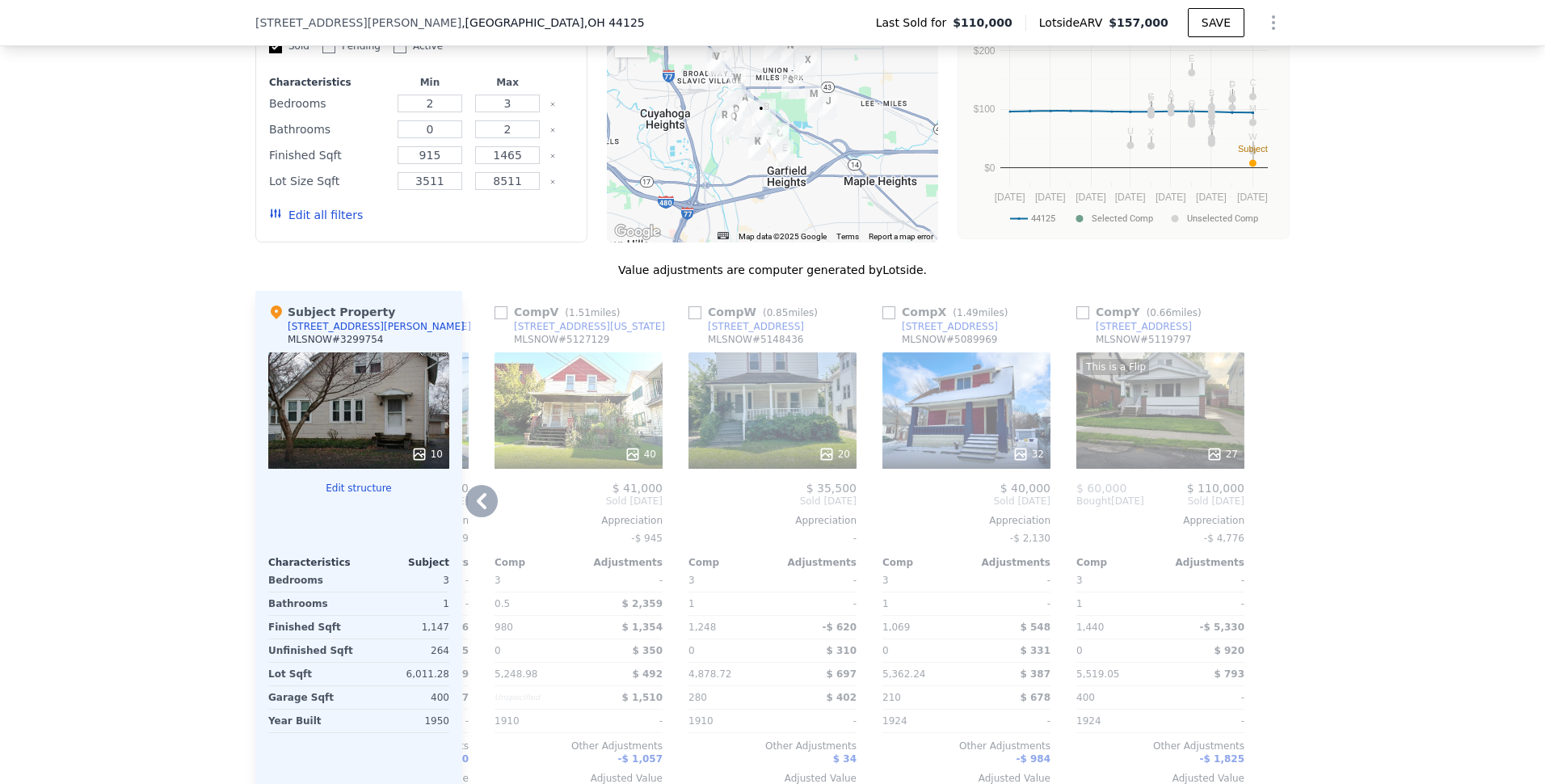
click at [1077, 319] on input "checkbox" at bounding box center [1082, 312] width 13 height 13
checkbox input "true"
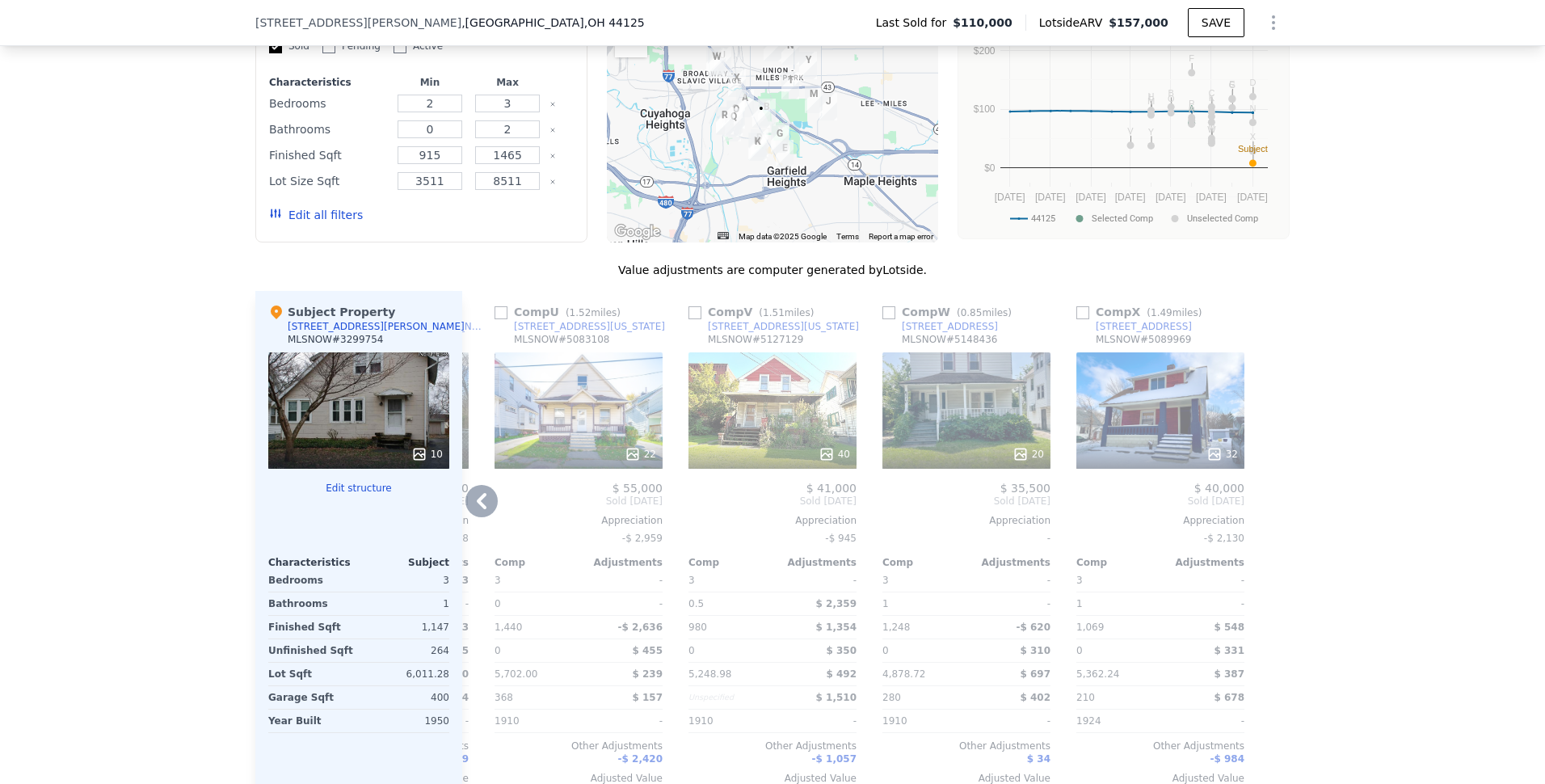
click at [481, 510] on icon at bounding box center [481, 500] width 32 height 32
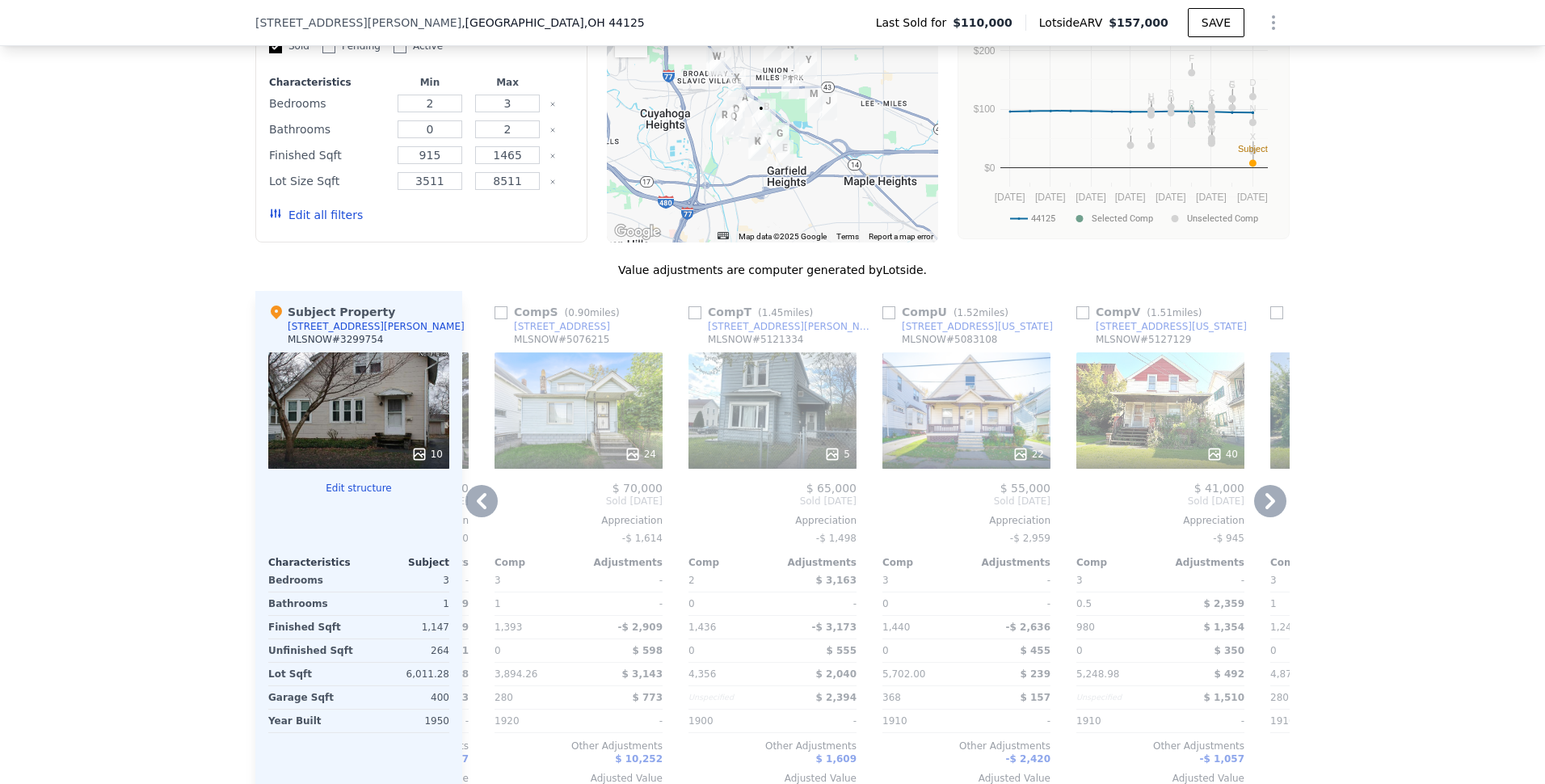
click at [481, 510] on icon at bounding box center [481, 500] width 32 height 32
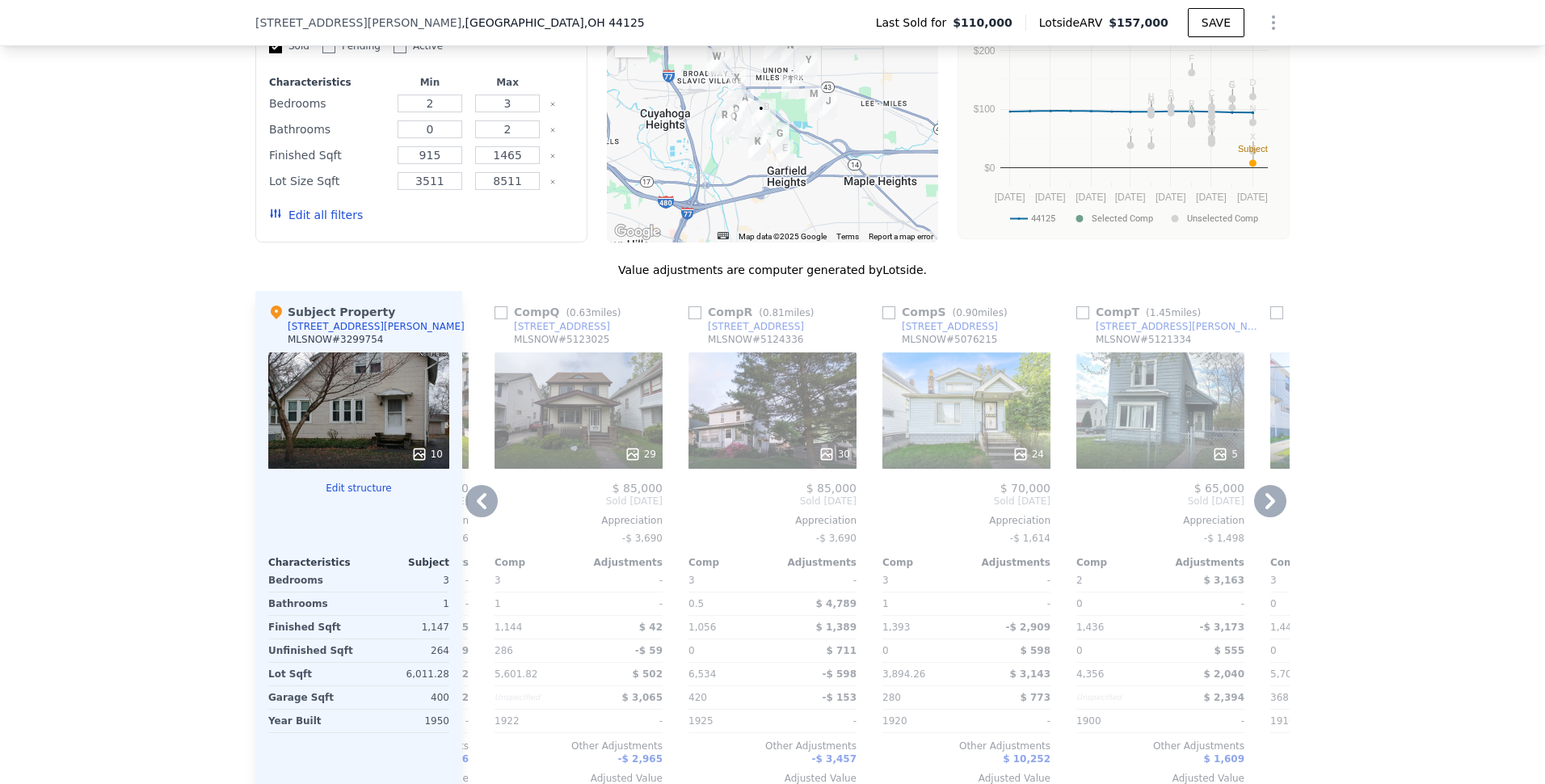
click at [481, 510] on icon at bounding box center [481, 500] width 32 height 32
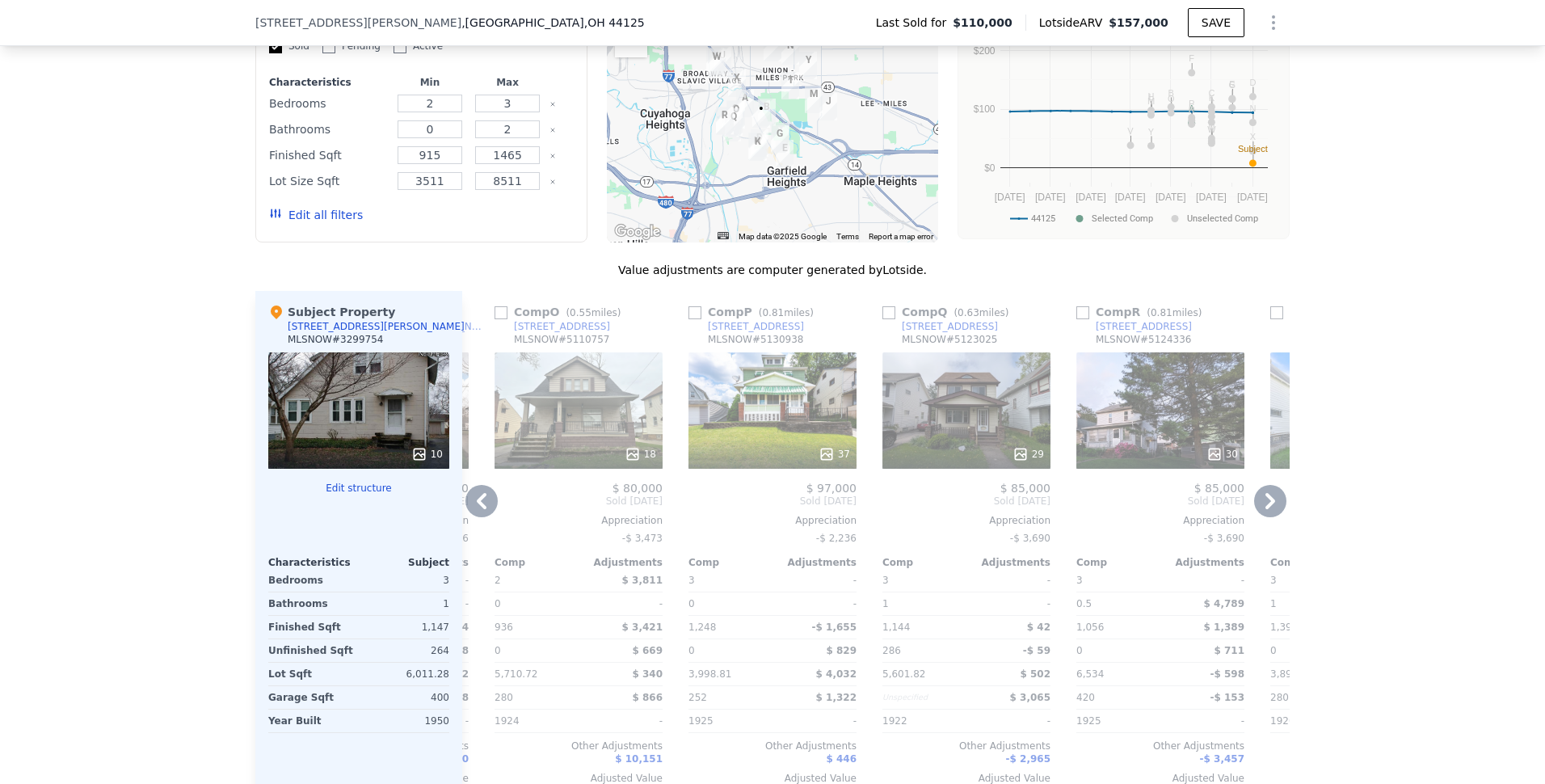
click at [481, 510] on icon at bounding box center [481, 500] width 32 height 32
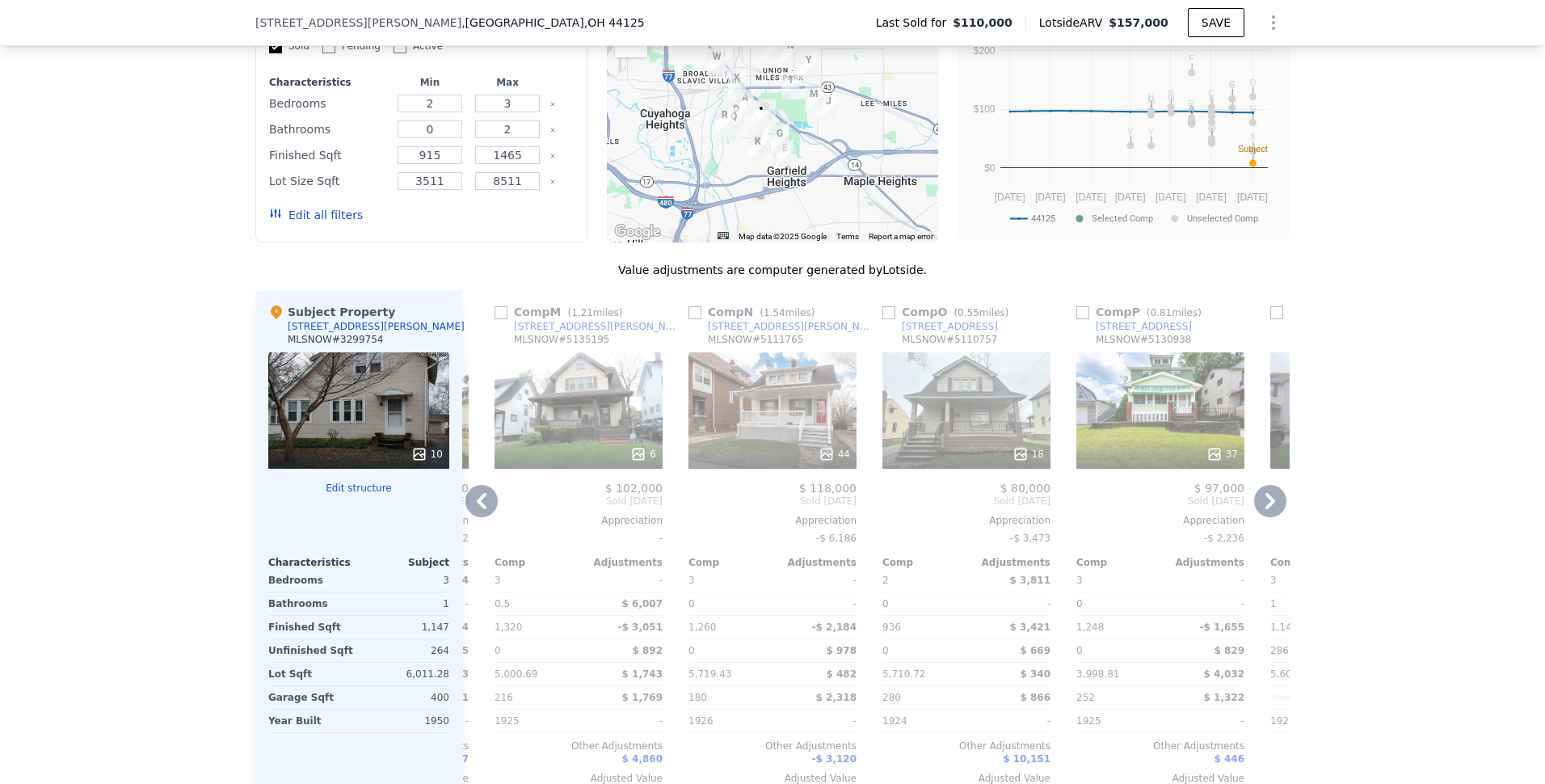
click at [481, 510] on icon at bounding box center [481, 500] width 32 height 32
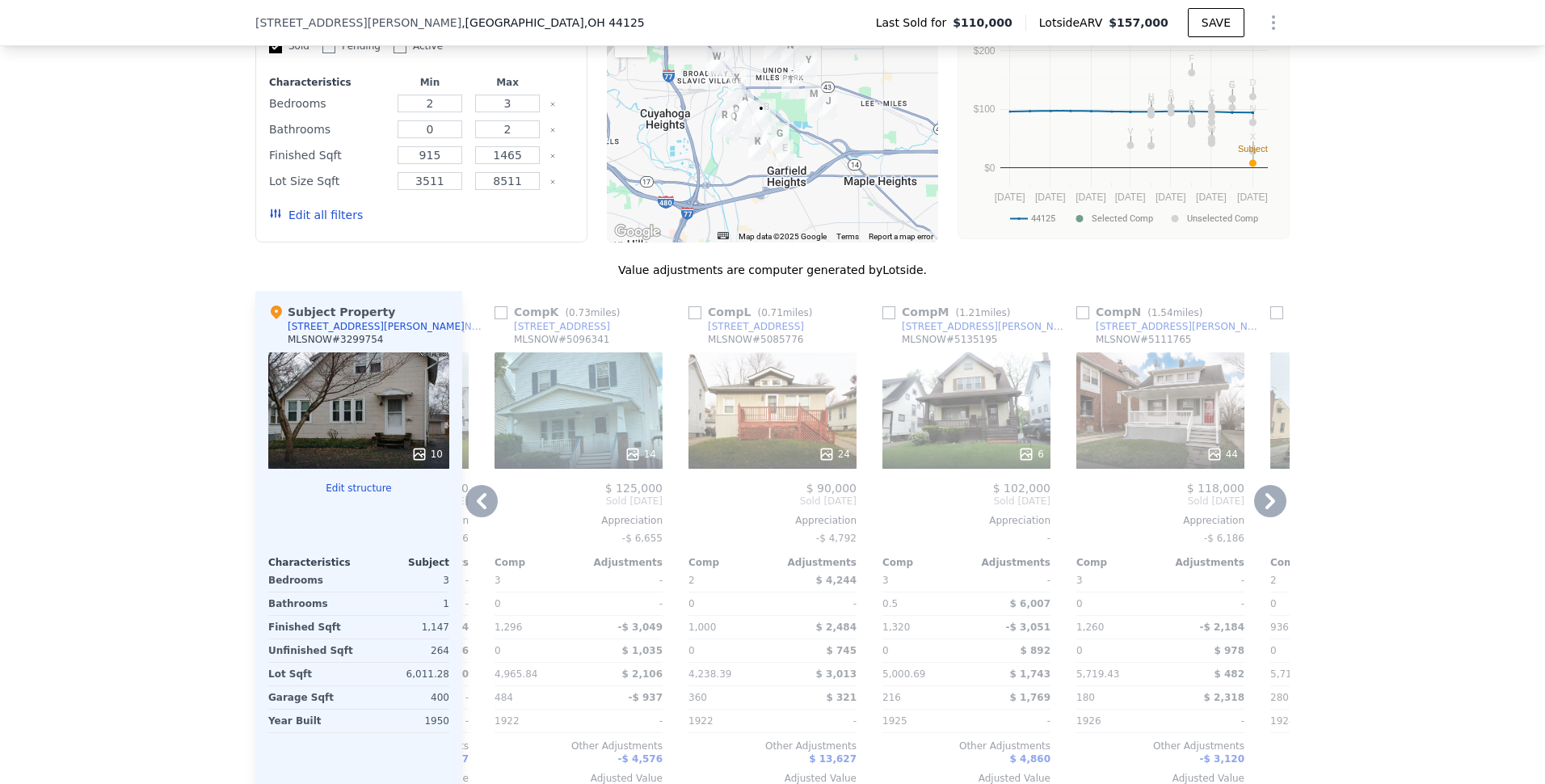
click at [322, 223] on button "Edit all filters" at bounding box center [316, 214] width 93 height 16
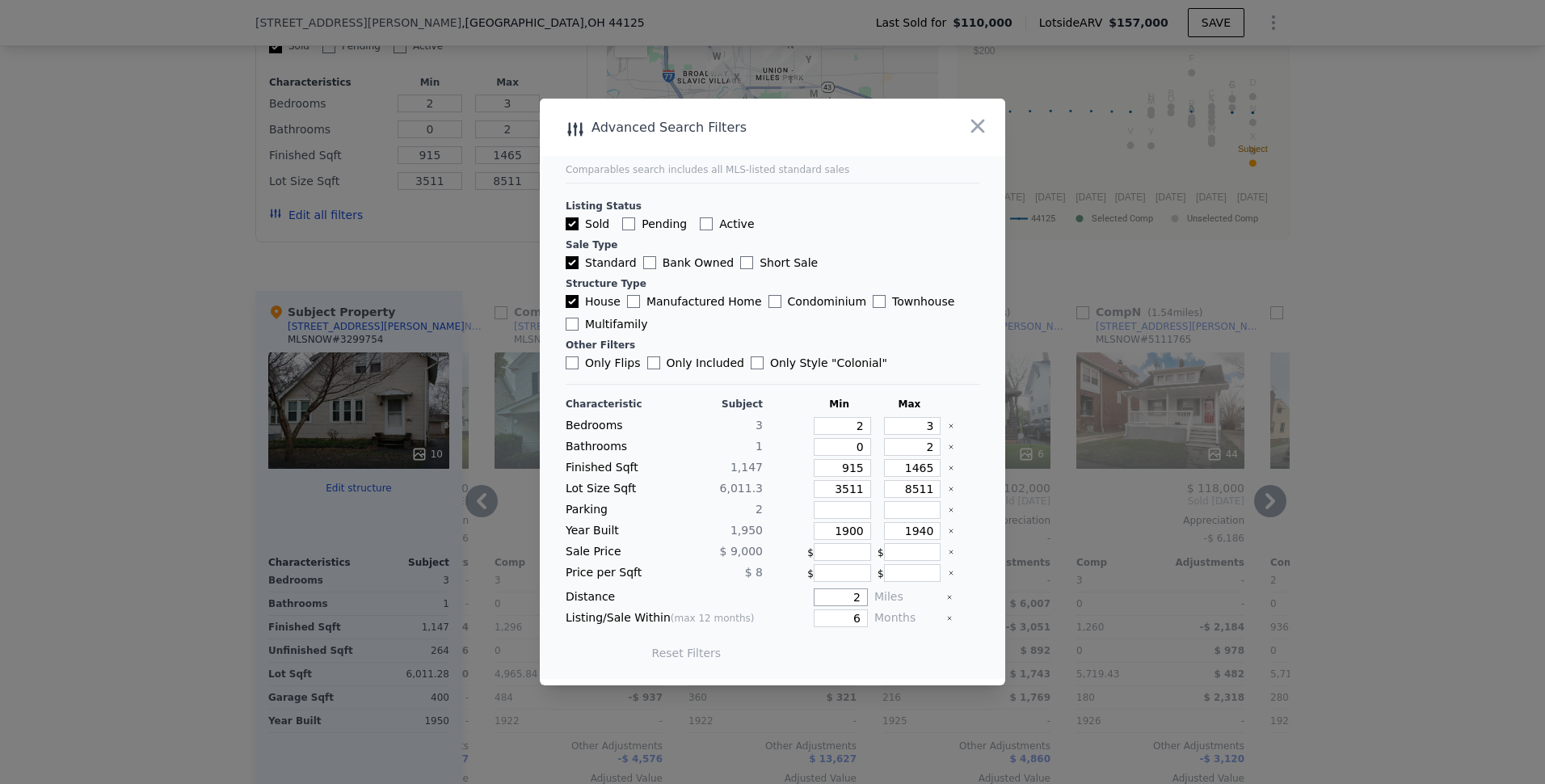
drag, startPoint x: 841, startPoint y: 596, endPoint x: 894, endPoint y: 591, distance: 53.2
click at [891, 594] on div "Distance 2 Miles" at bounding box center [772, 597] width 414 height 18
type input "1"
drag, startPoint x: 877, startPoint y: 655, endPoint x: 871, endPoint y: 650, distance: 7.8
click at [877, 654] on button "Update Search" at bounding box center [862, 653] width 122 height 22
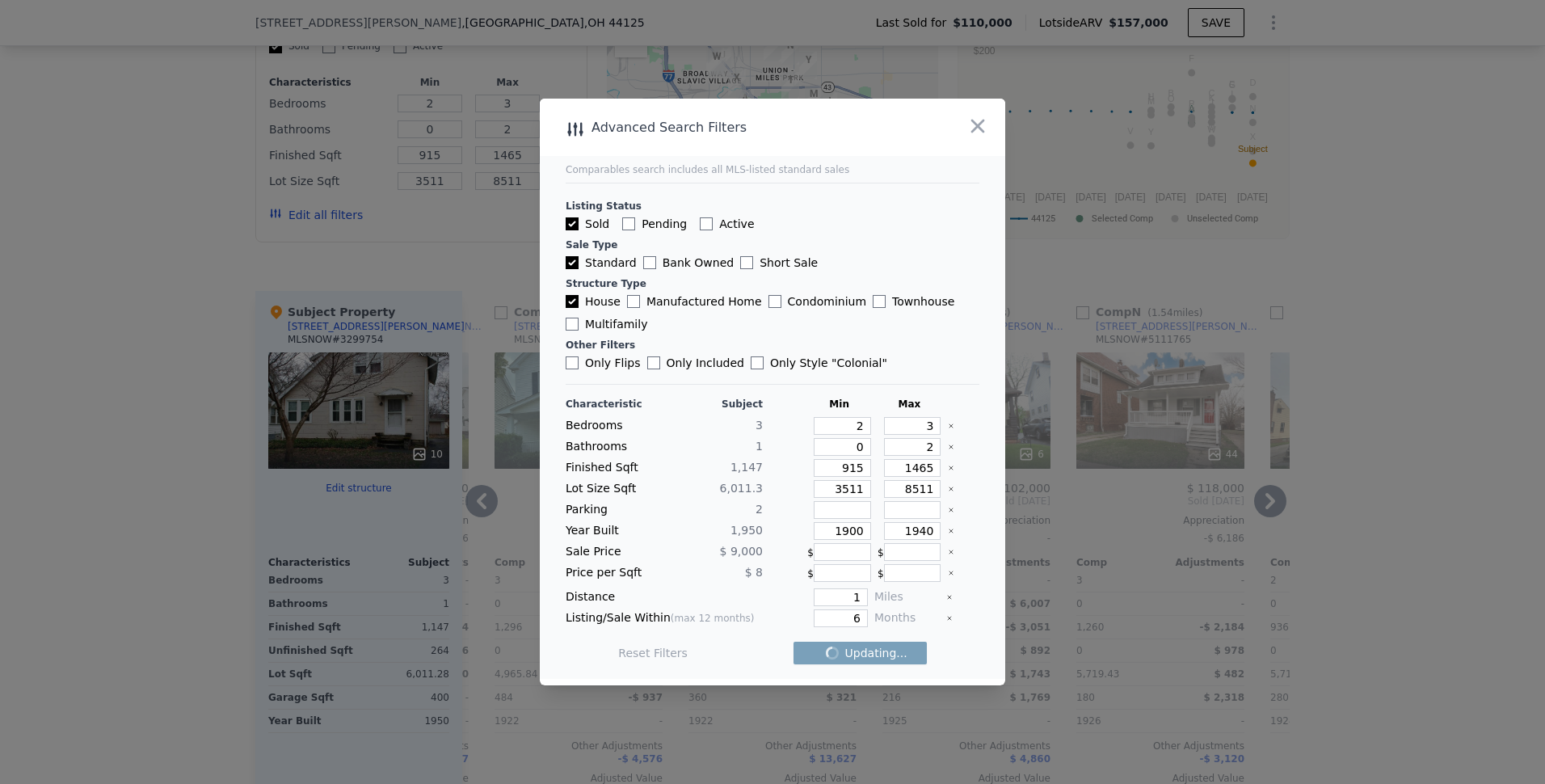
checkbox input "false"
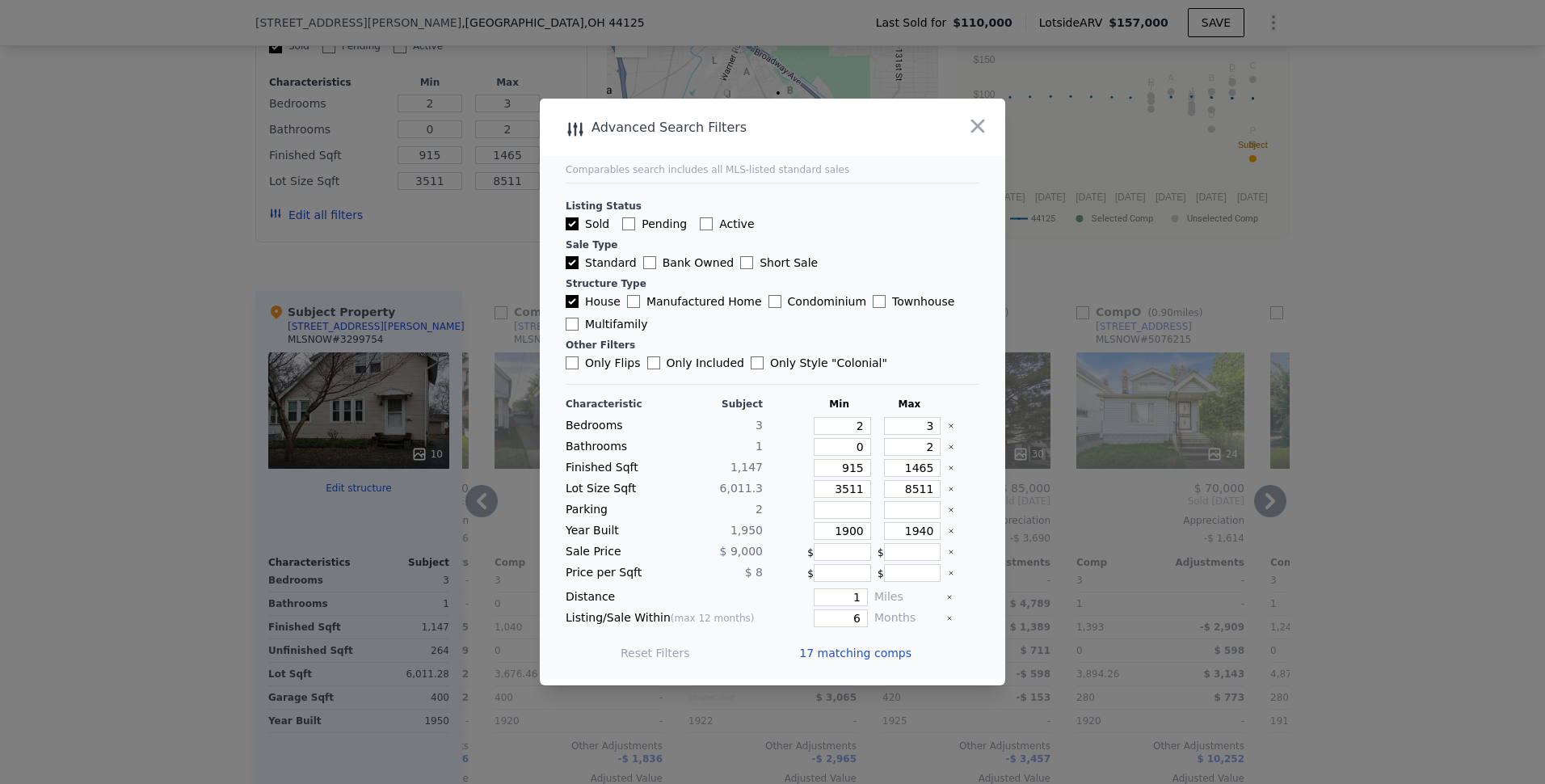
click at [844, 651] on span "17 matching comps" at bounding box center [856, 653] width 112 height 16
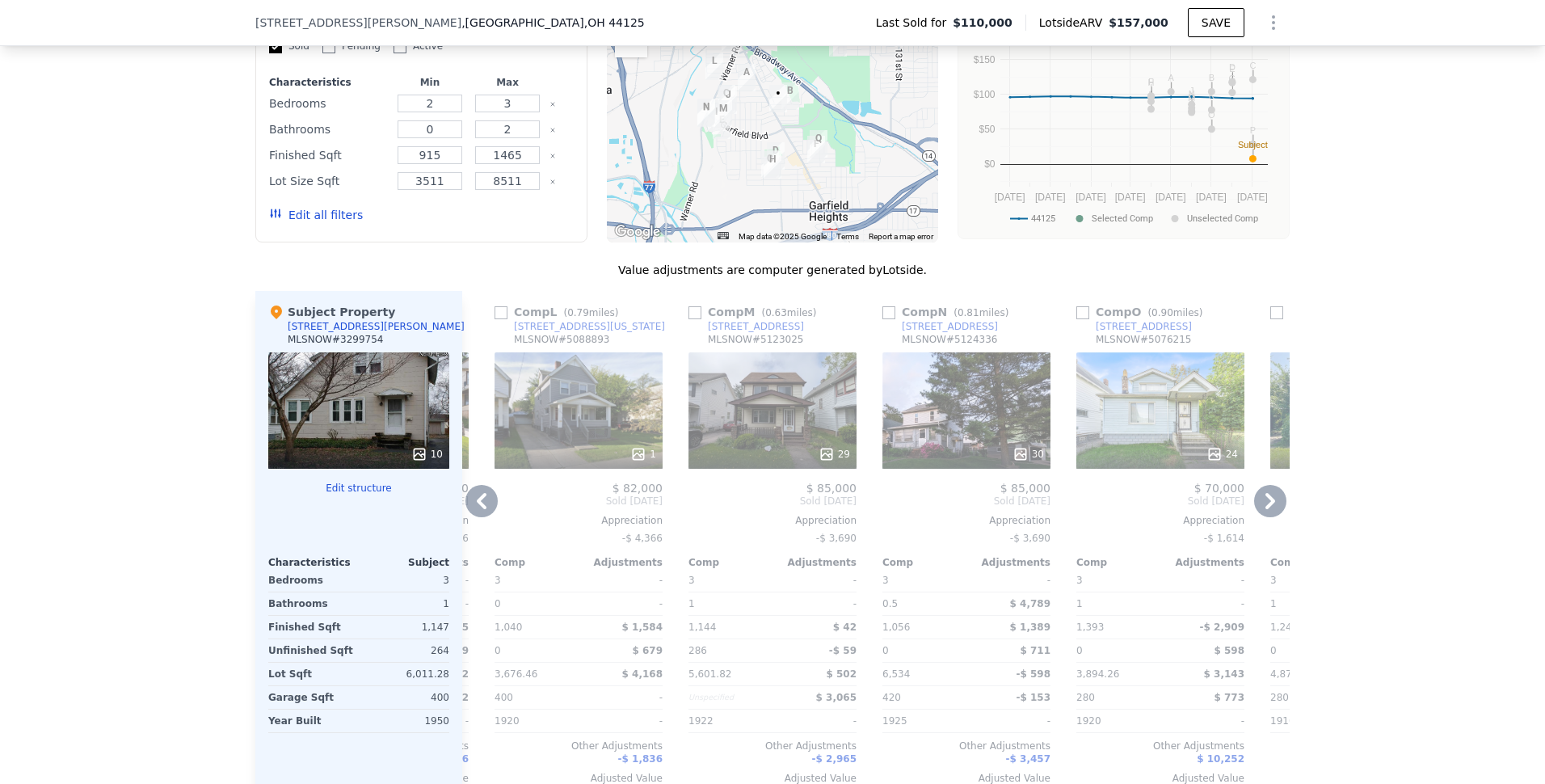
click at [1275, 517] on icon at bounding box center [1270, 500] width 32 height 32
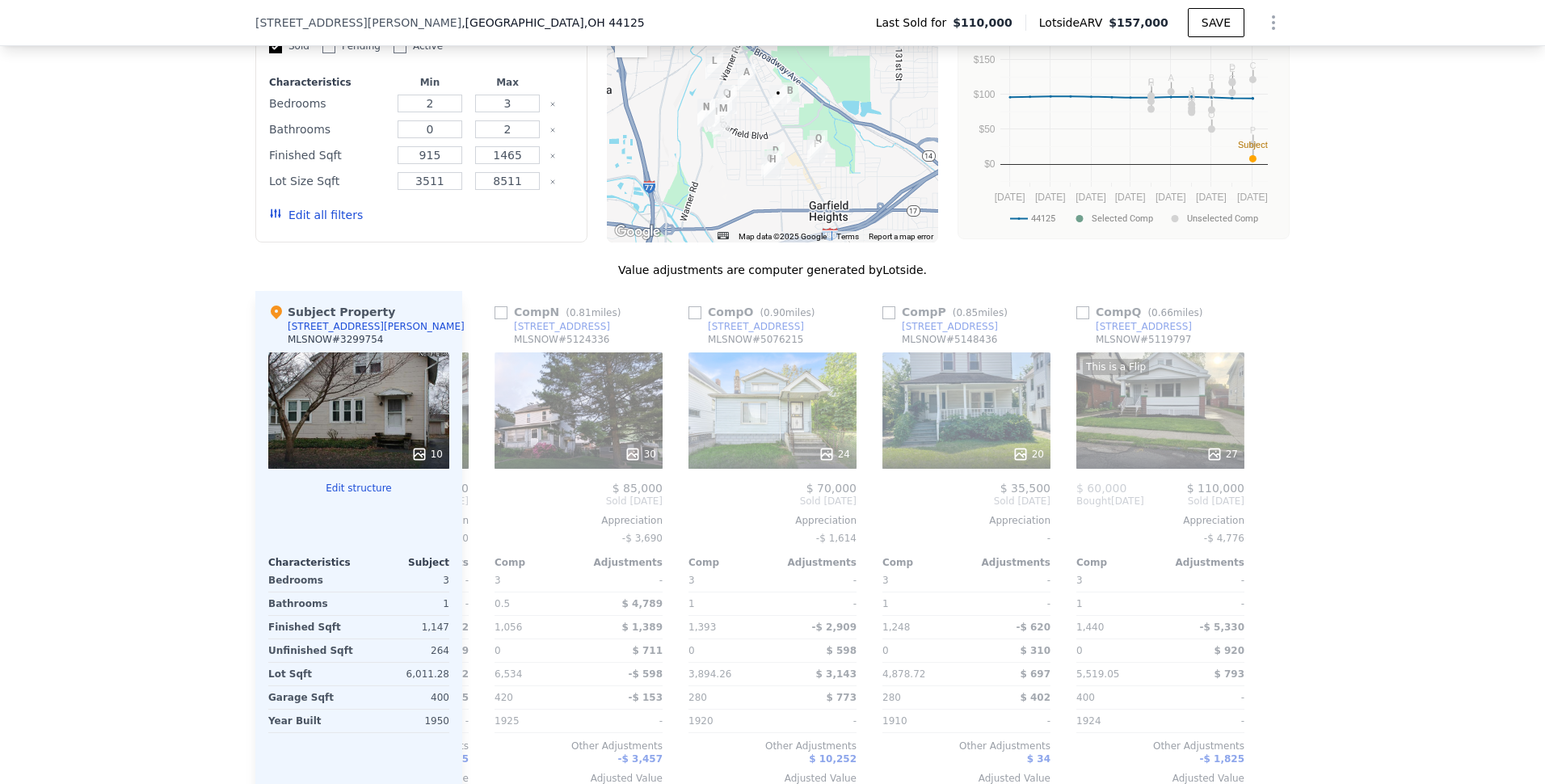
click at [1274, 517] on div at bounding box center [1277, 551] width 26 height 519
click at [1076, 319] on input "checkbox" at bounding box center [1082, 312] width 13 height 13
checkbox input "true"
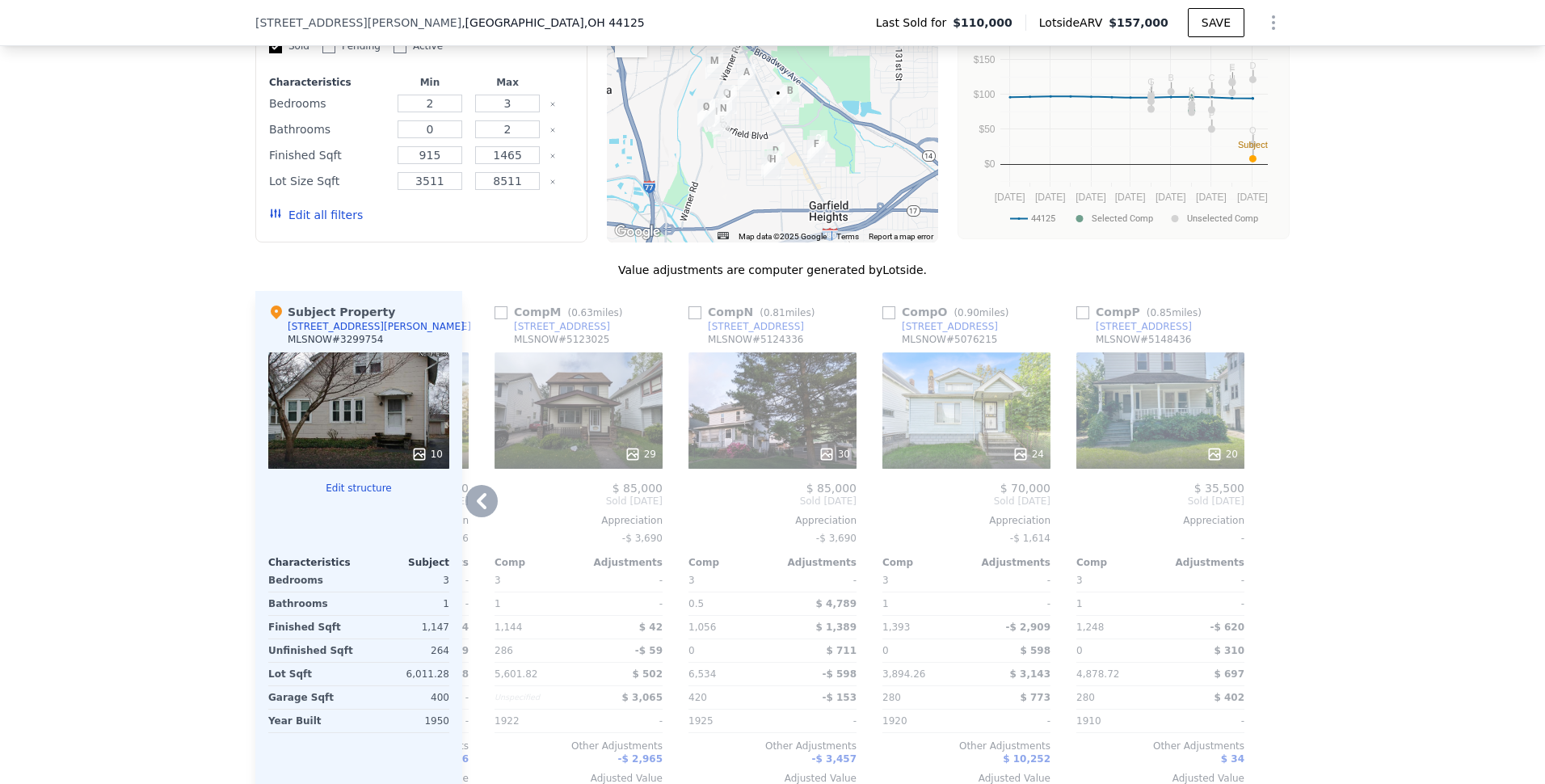
click at [482, 507] on icon at bounding box center [481, 500] width 32 height 32
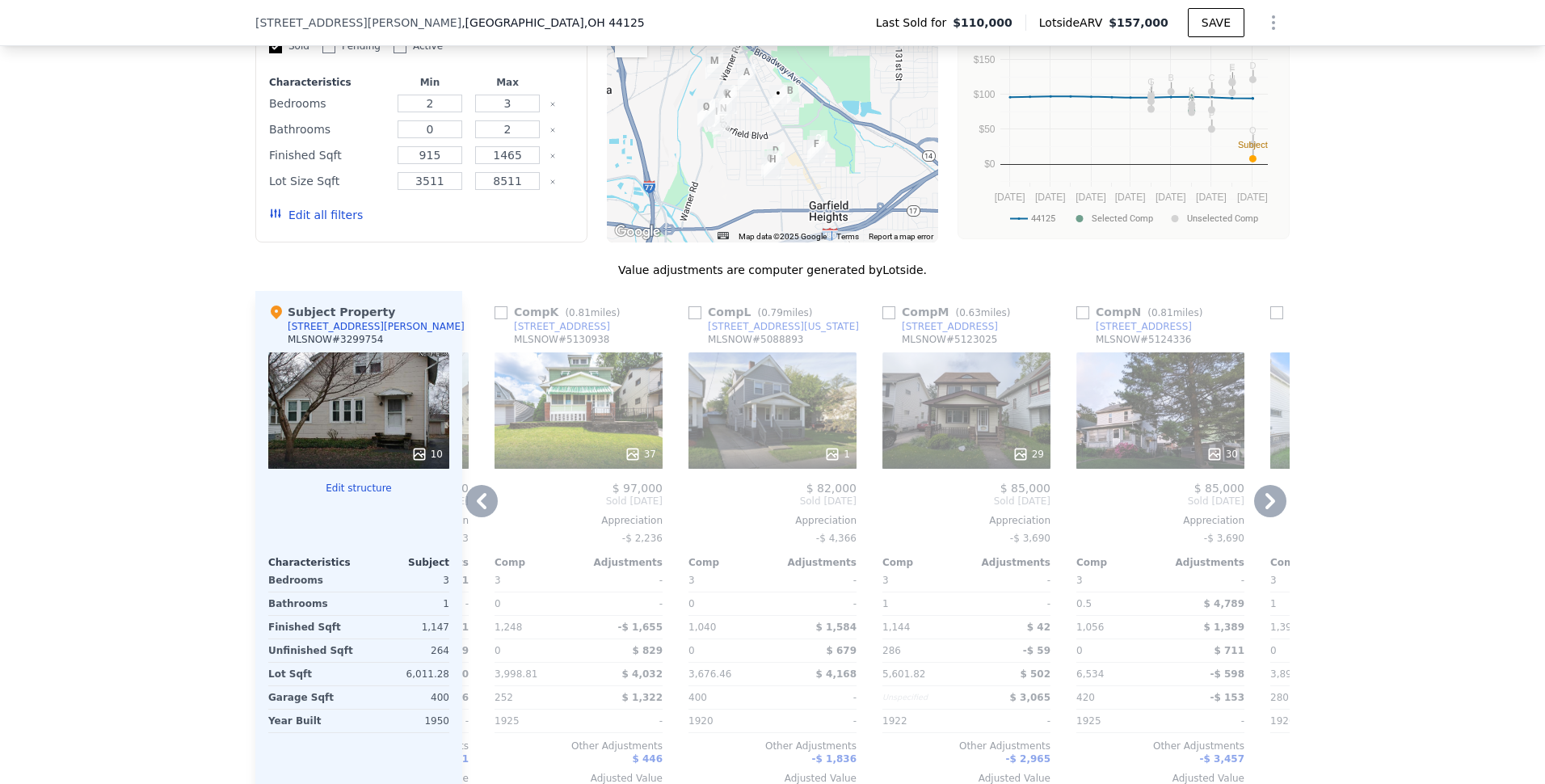
click at [482, 507] on icon at bounding box center [481, 500] width 32 height 32
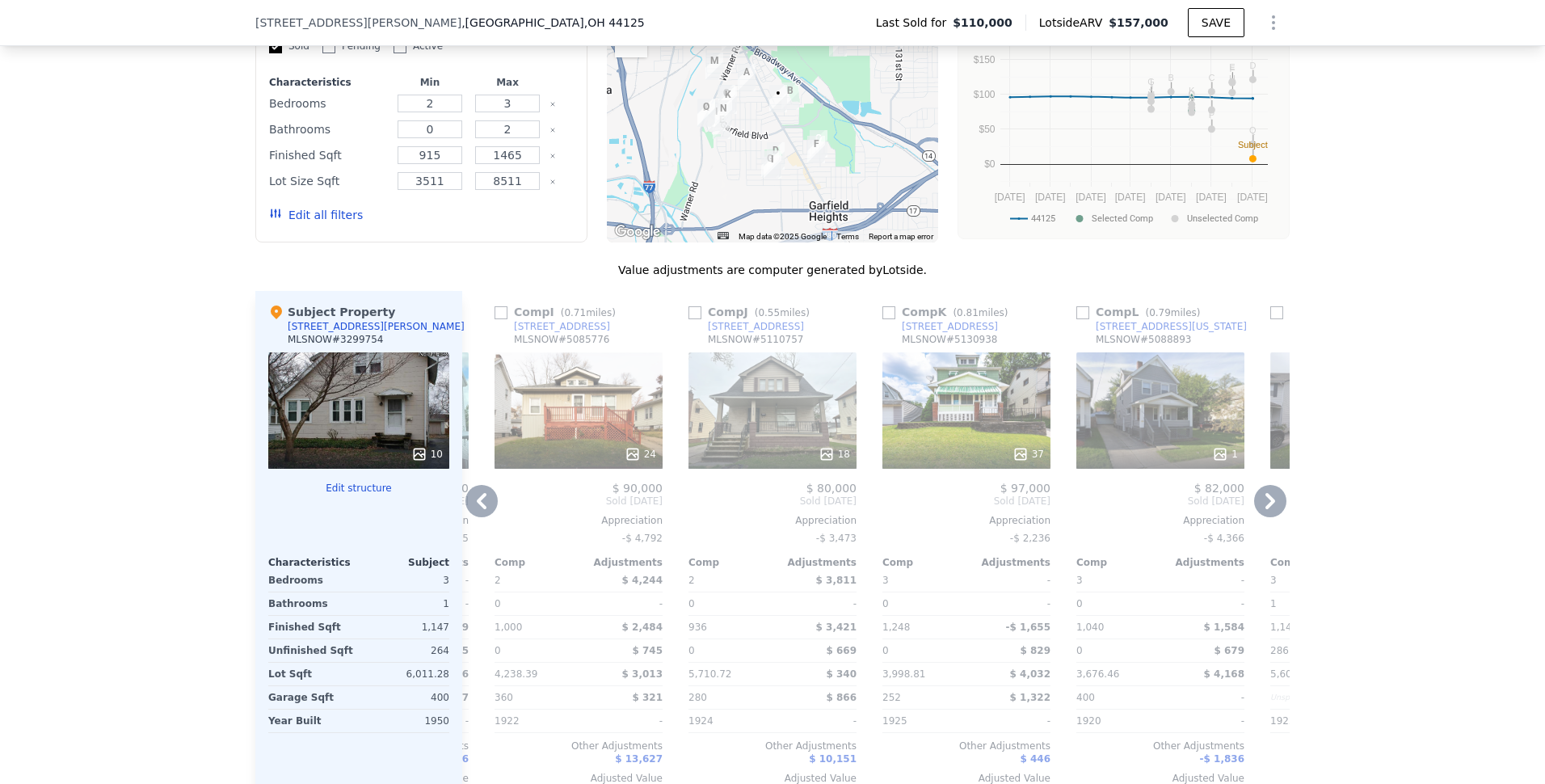
click at [482, 507] on icon at bounding box center [481, 500] width 32 height 32
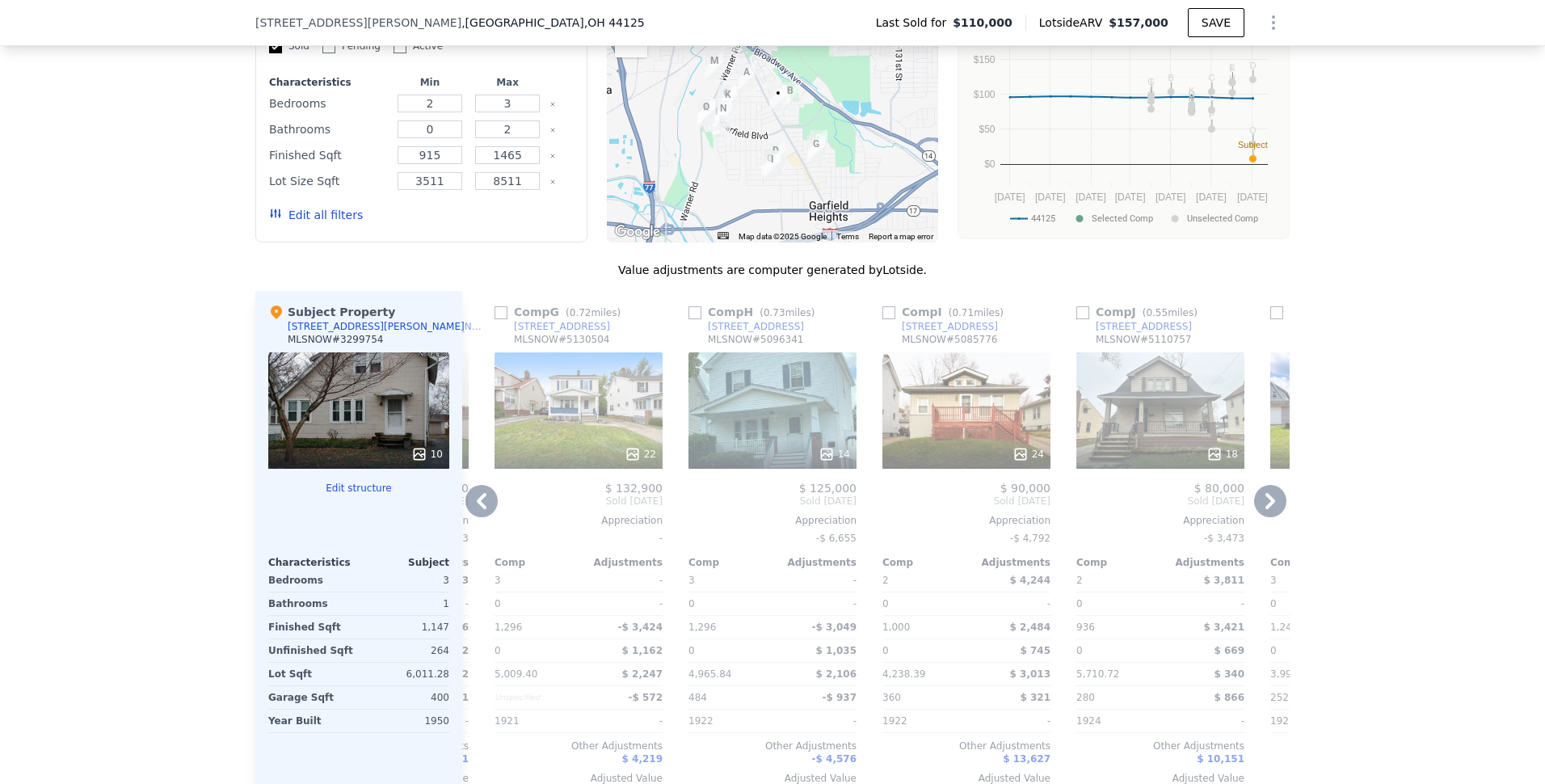
click at [482, 507] on icon at bounding box center [481, 500] width 32 height 32
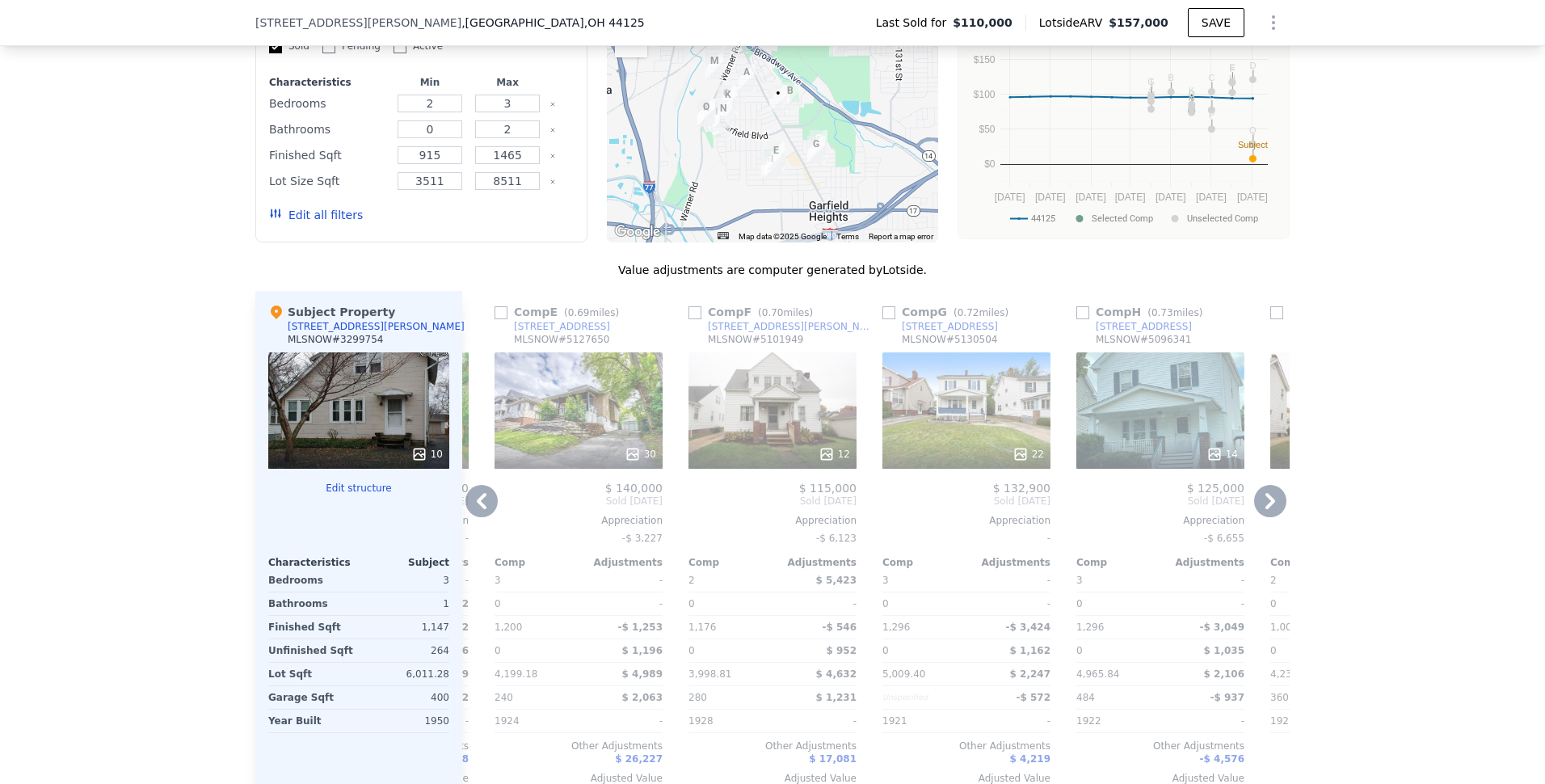
click at [482, 507] on icon at bounding box center [481, 500] width 32 height 32
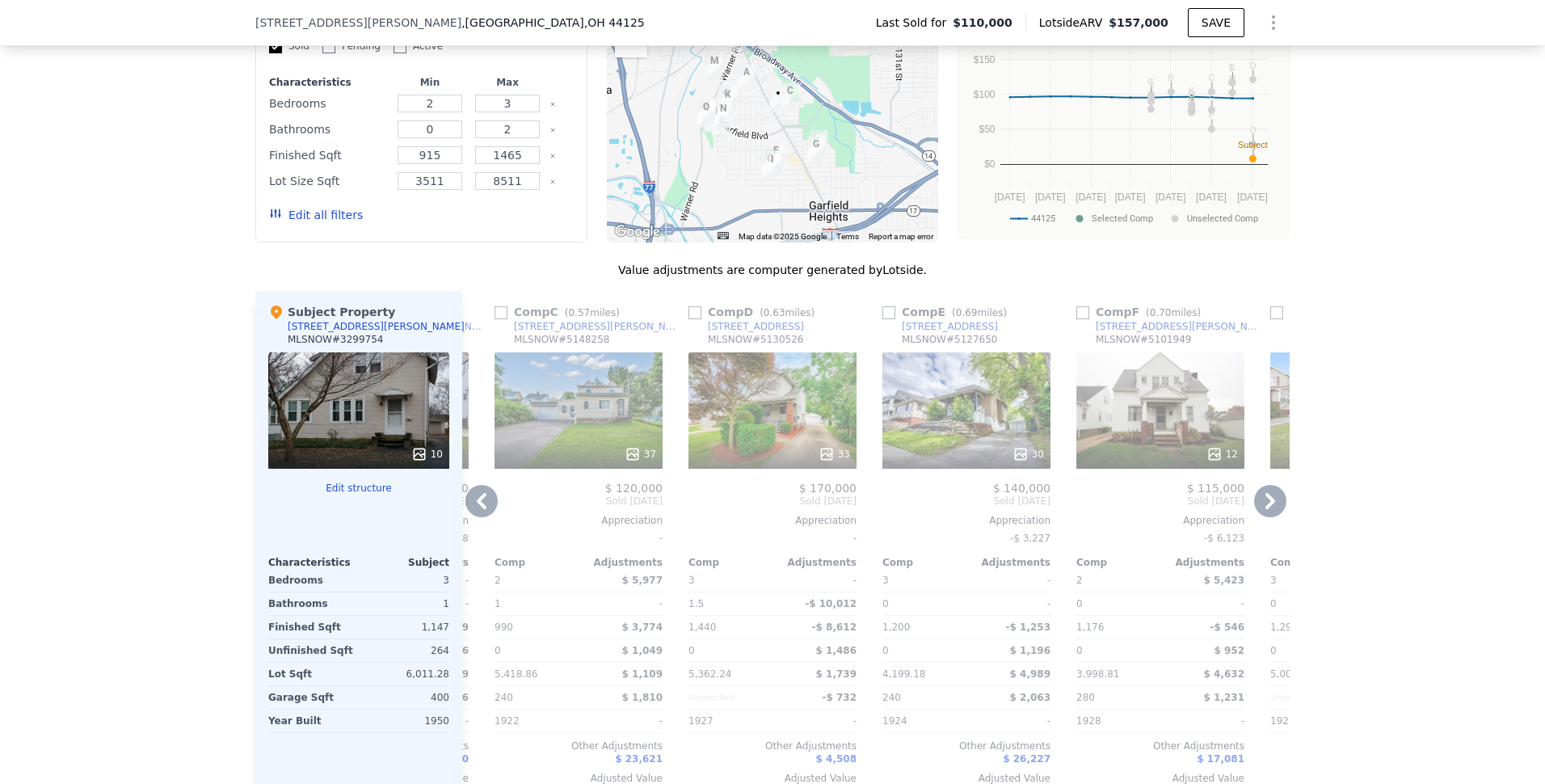
click at [477, 509] on icon at bounding box center [482, 500] width 10 height 16
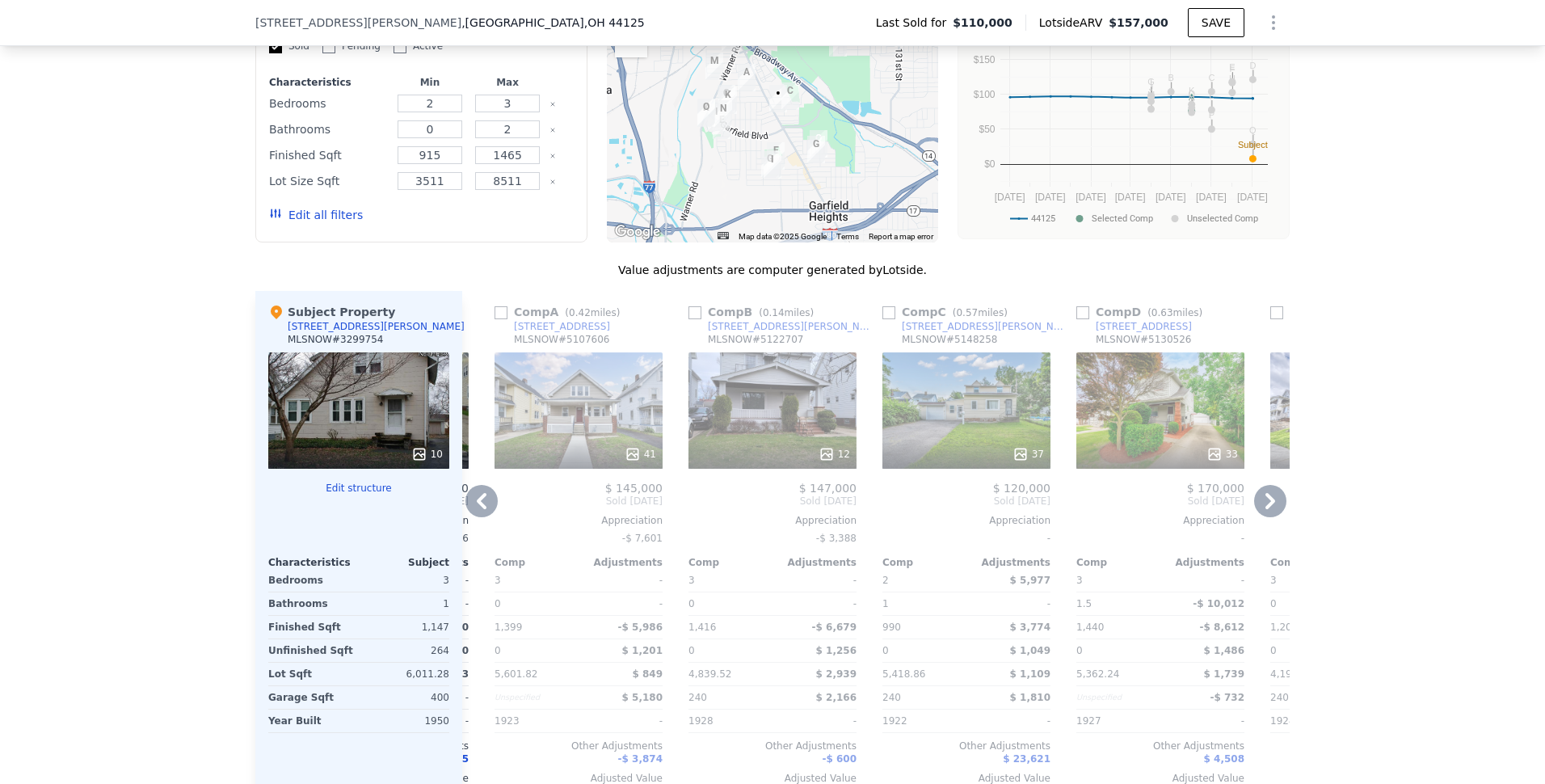
click at [477, 509] on icon at bounding box center [482, 500] width 10 height 16
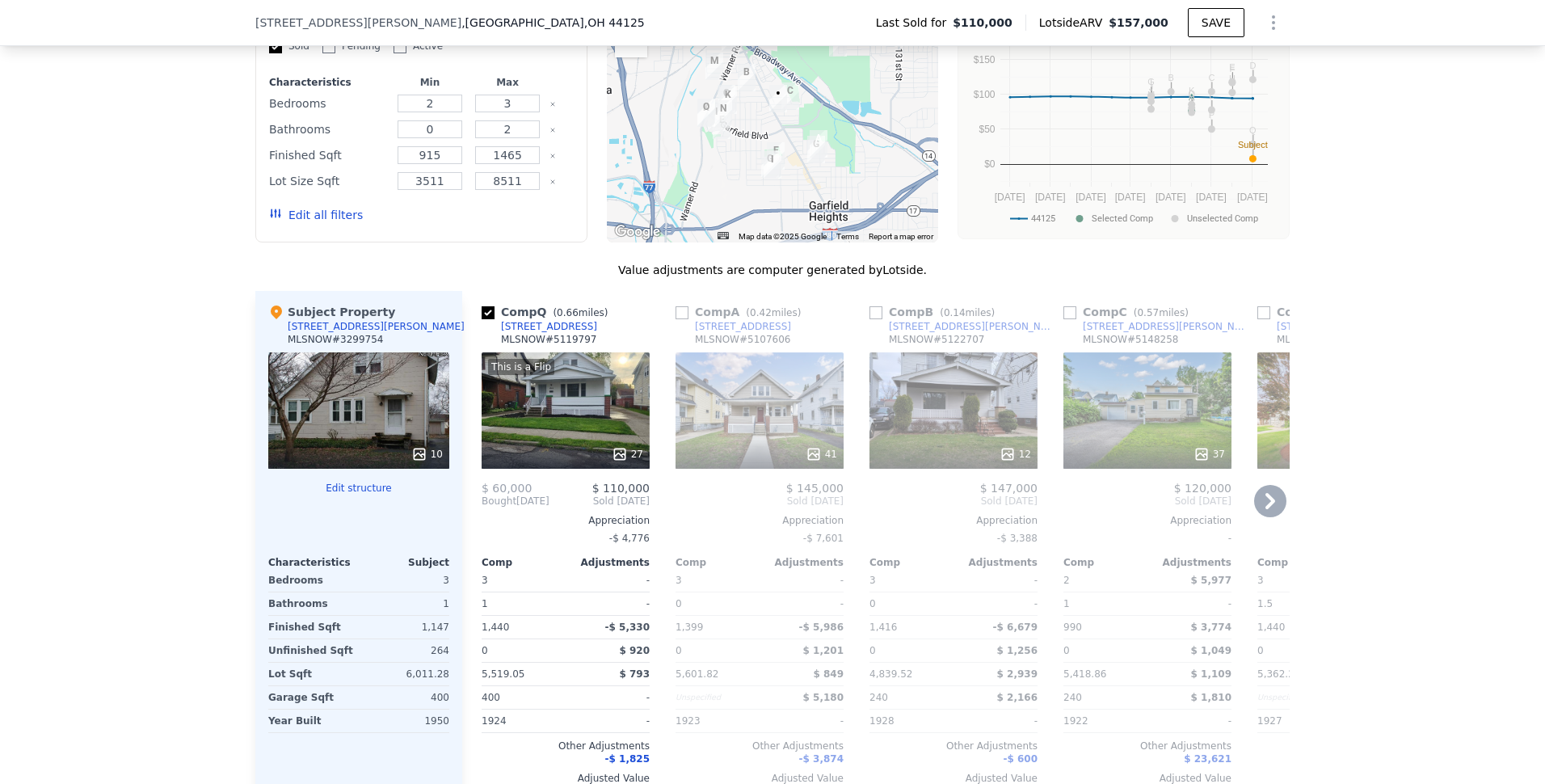
click at [755, 417] on div "41" at bounding box center [760, 411] width 168 height 117
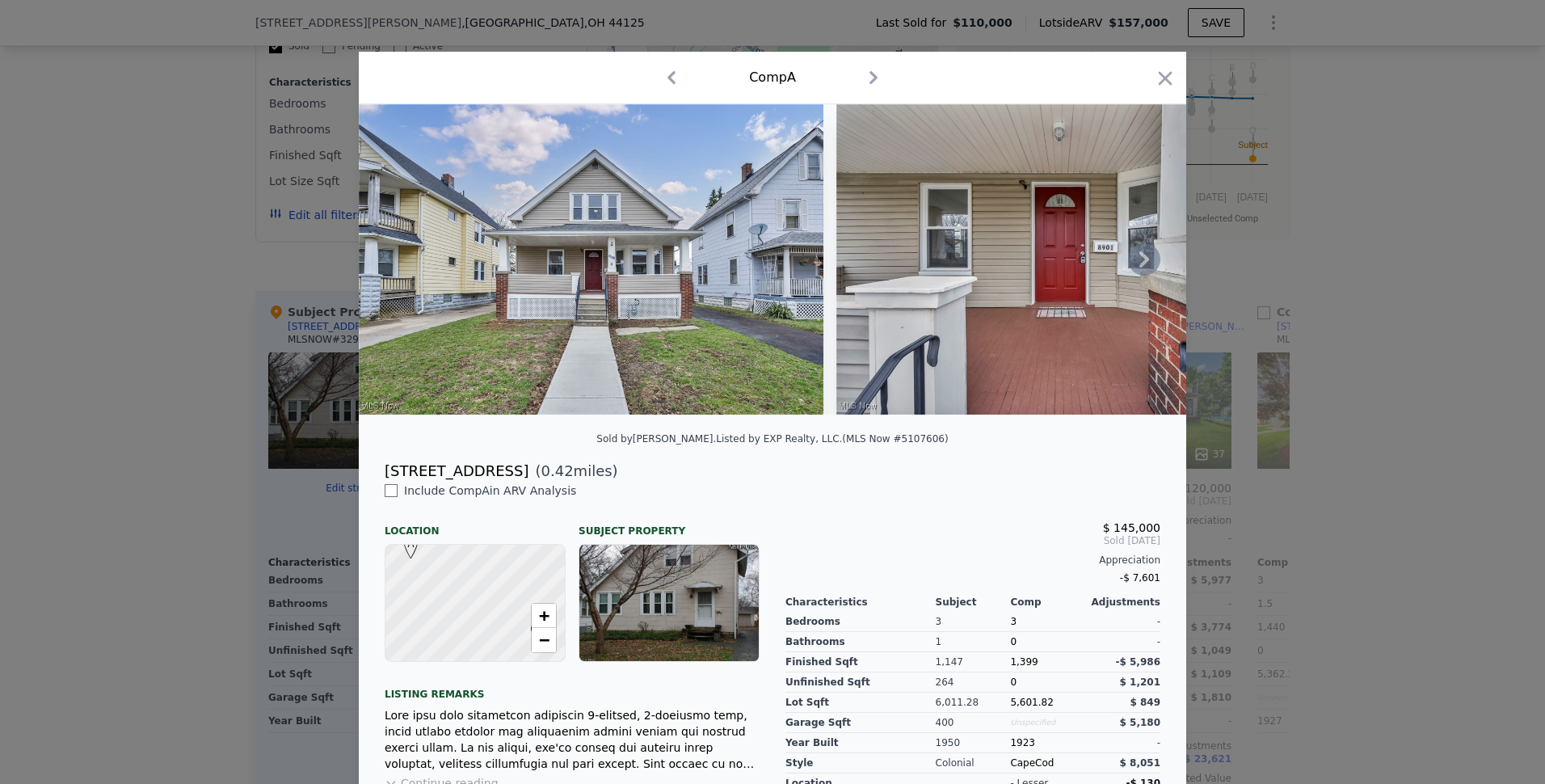
click at [1144, 267] on icon at bounding box center [1144, 258] width 32 height 32
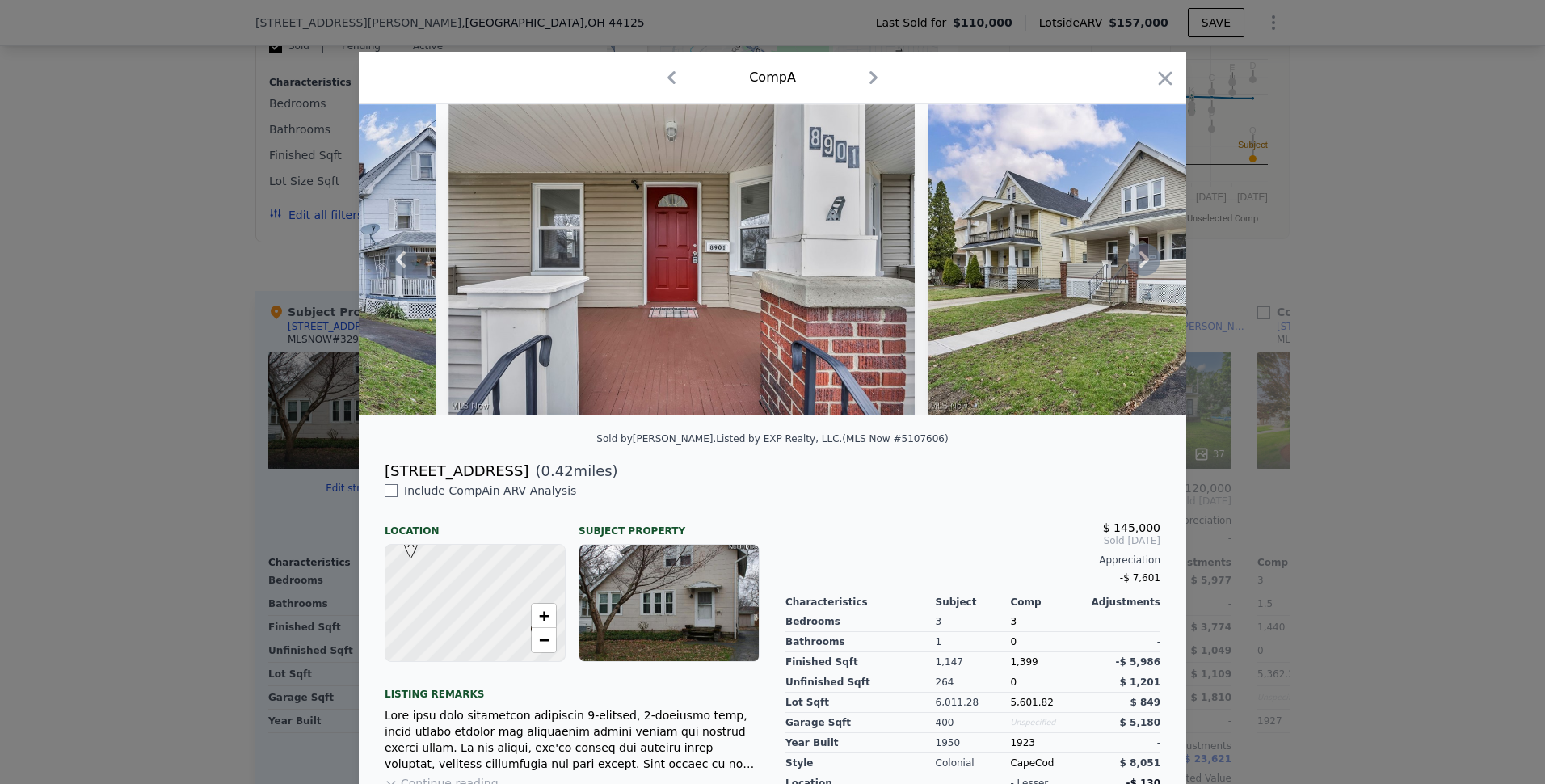
click at [1144, 267] on icon at bounding box center [1144, 258] width 32 height 32
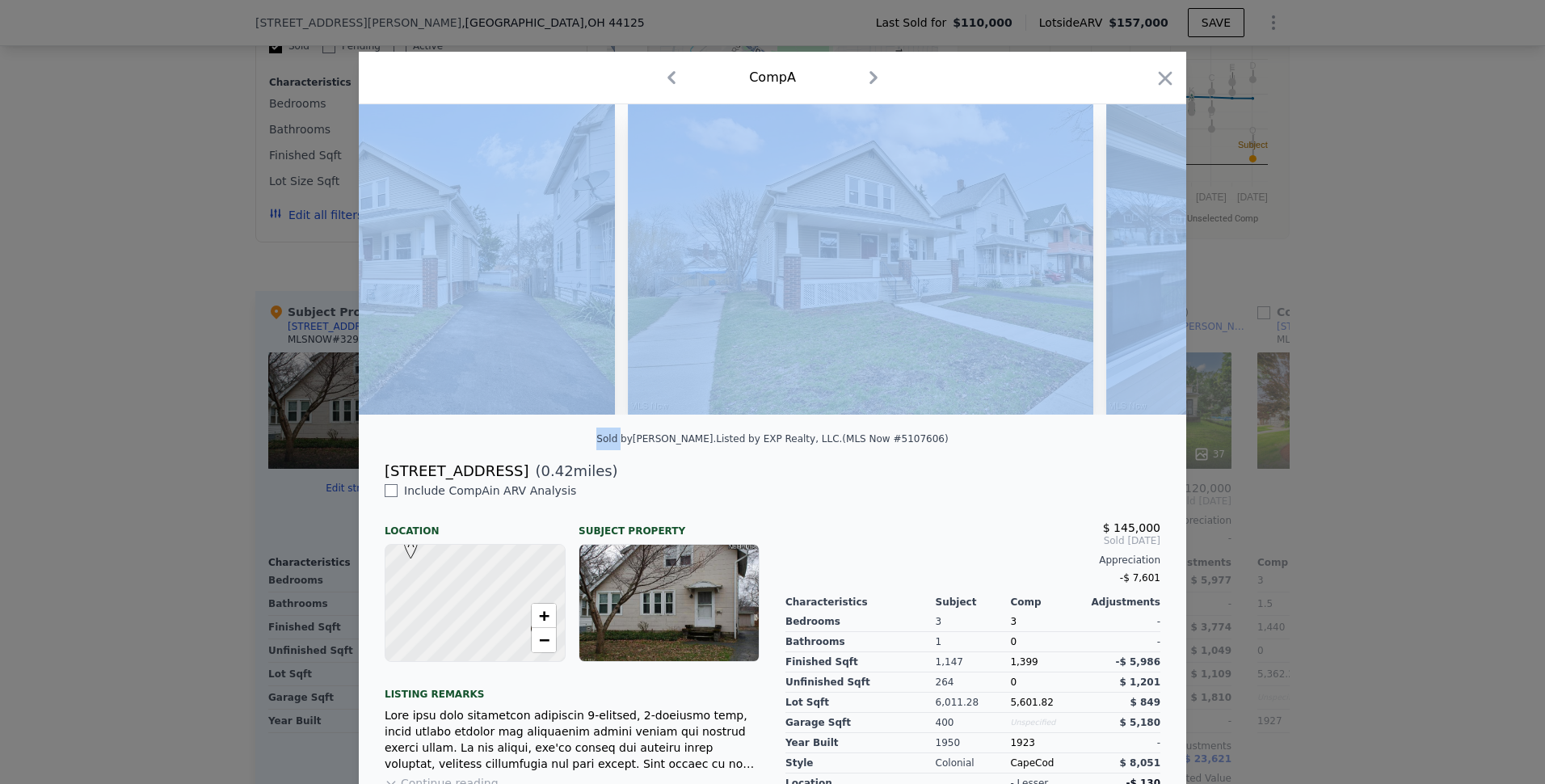
scroll to position [0, 1552]
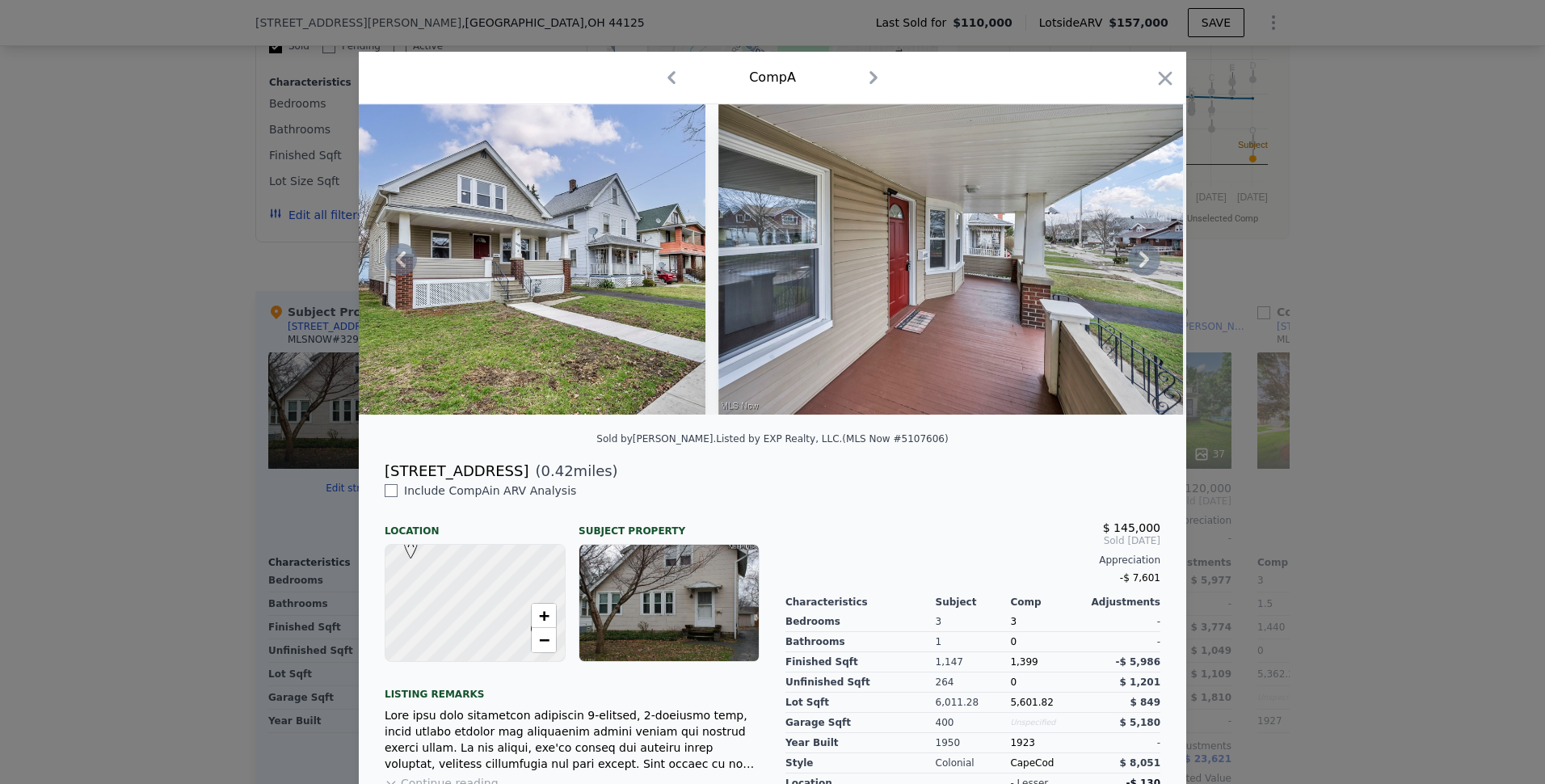
click at [1070, 456] on div "Sold by [PERSON_NAME] . Listed by EXP Realty, LLC. (MLS Now #5107606)" at bounding box center [772, 443] width 827 height 32
click at [1133, 266] on icon at bounding box center [1144, 258] width 32 height 32
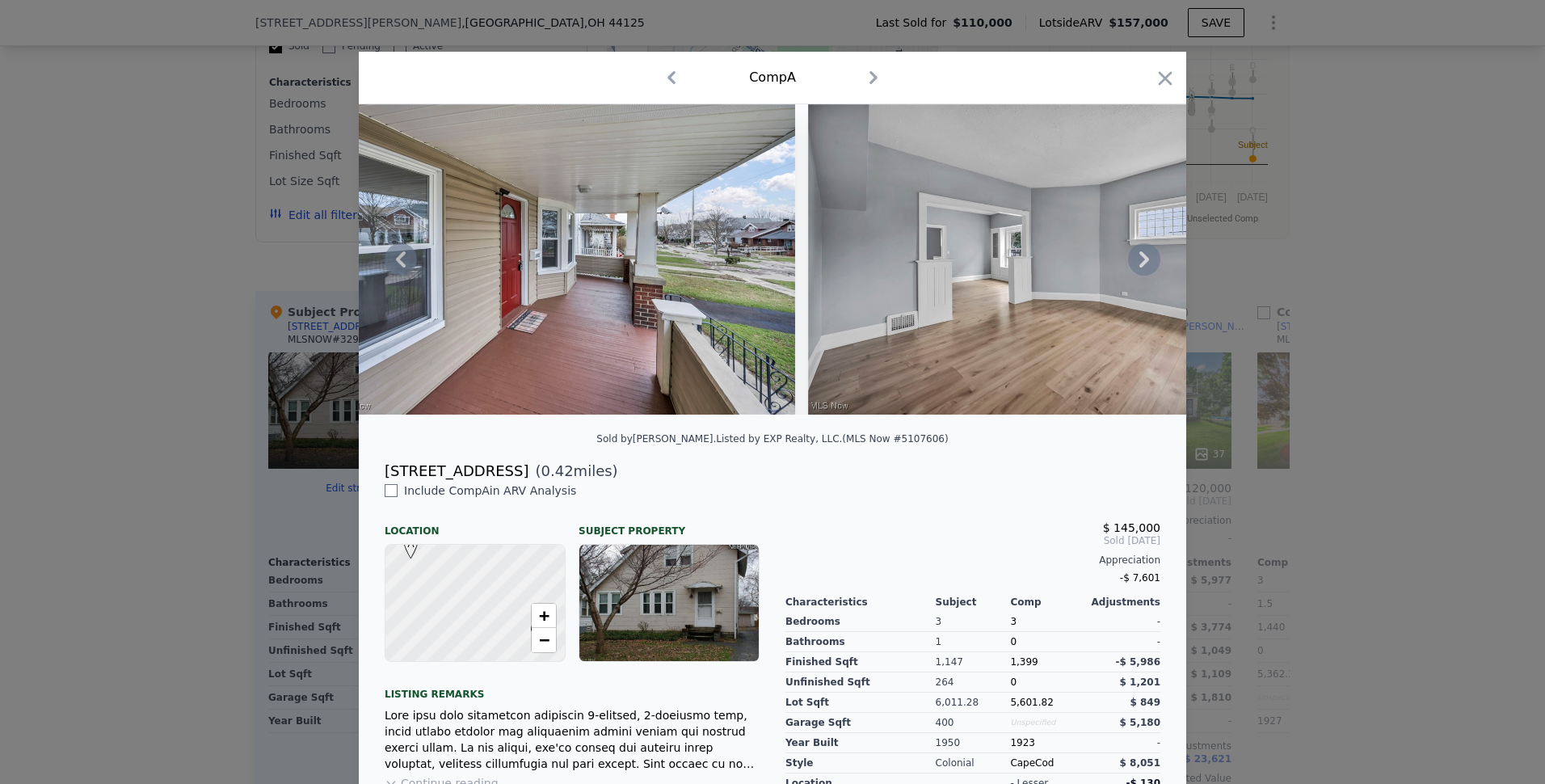
click at [1133, 266] on icon at bounding box center [1144, 258] width 32 height 32
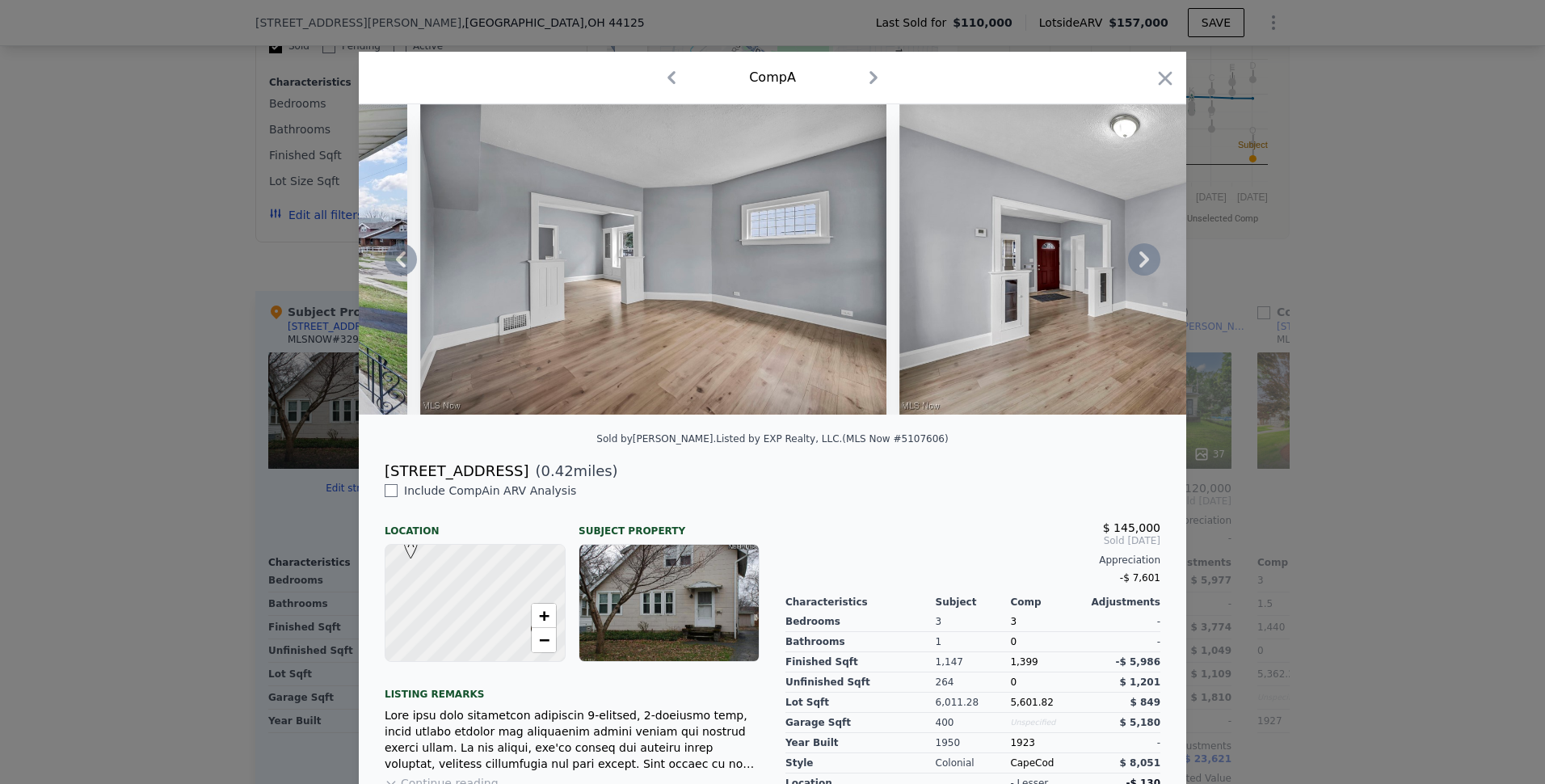
click at [1144, 258] on icon at bounding box center [1144, 258] width 32 height 32
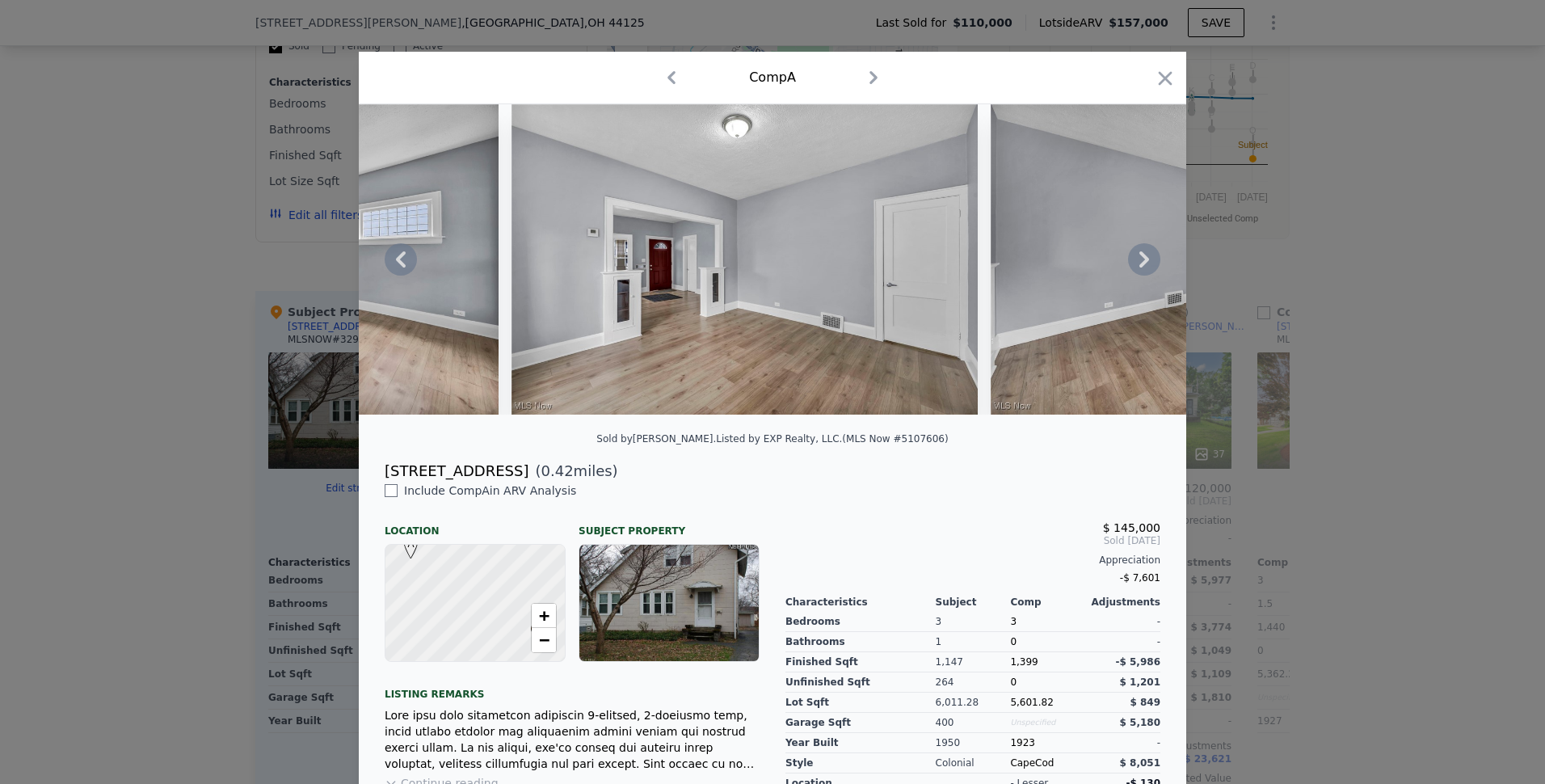
click at [1140, 262] on icon at bounding box center [1144, 258] width 32 height 32
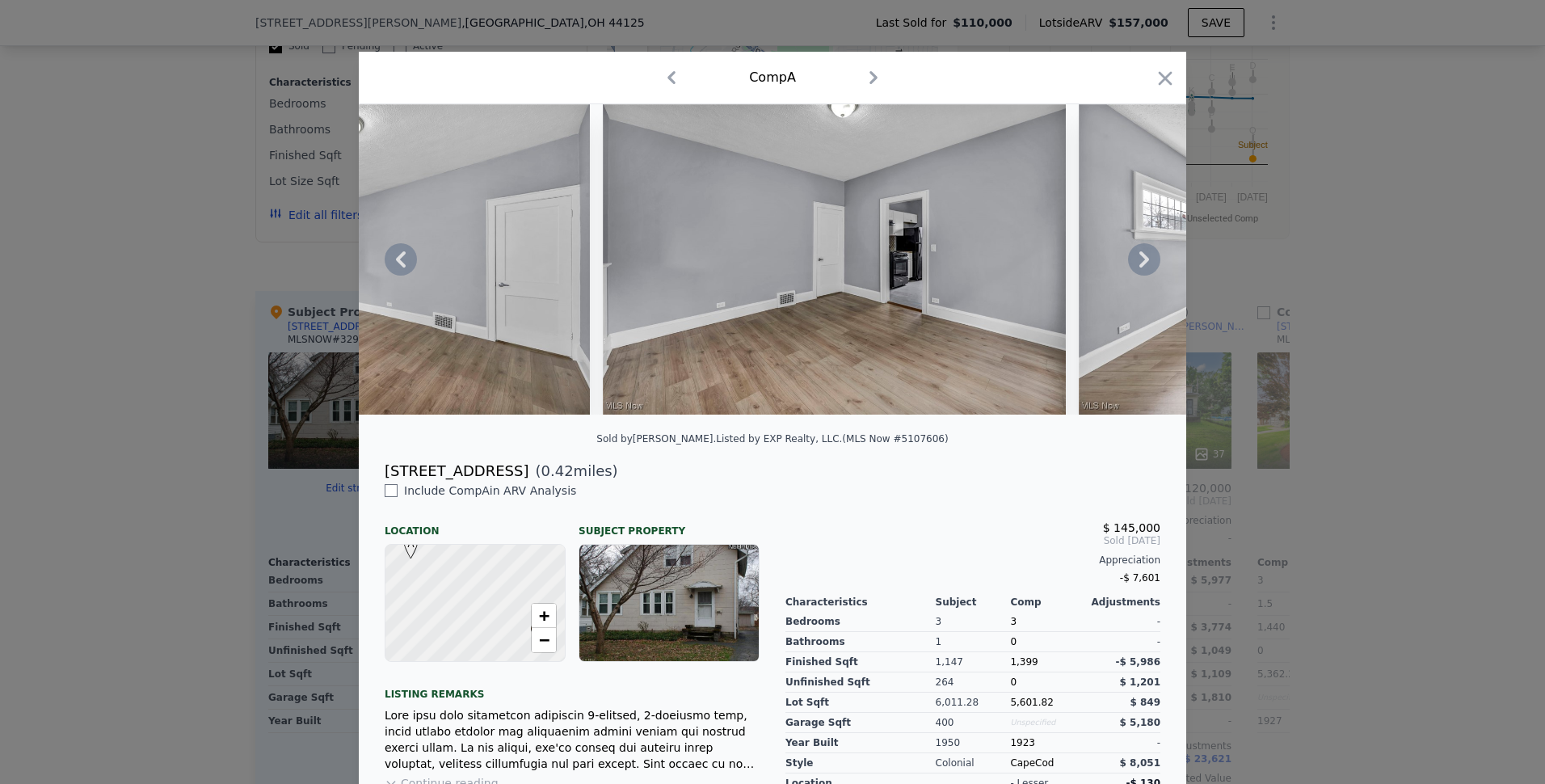
click at [1140, 262] on icon at bounding box center [1144, 258] width 32 height 32
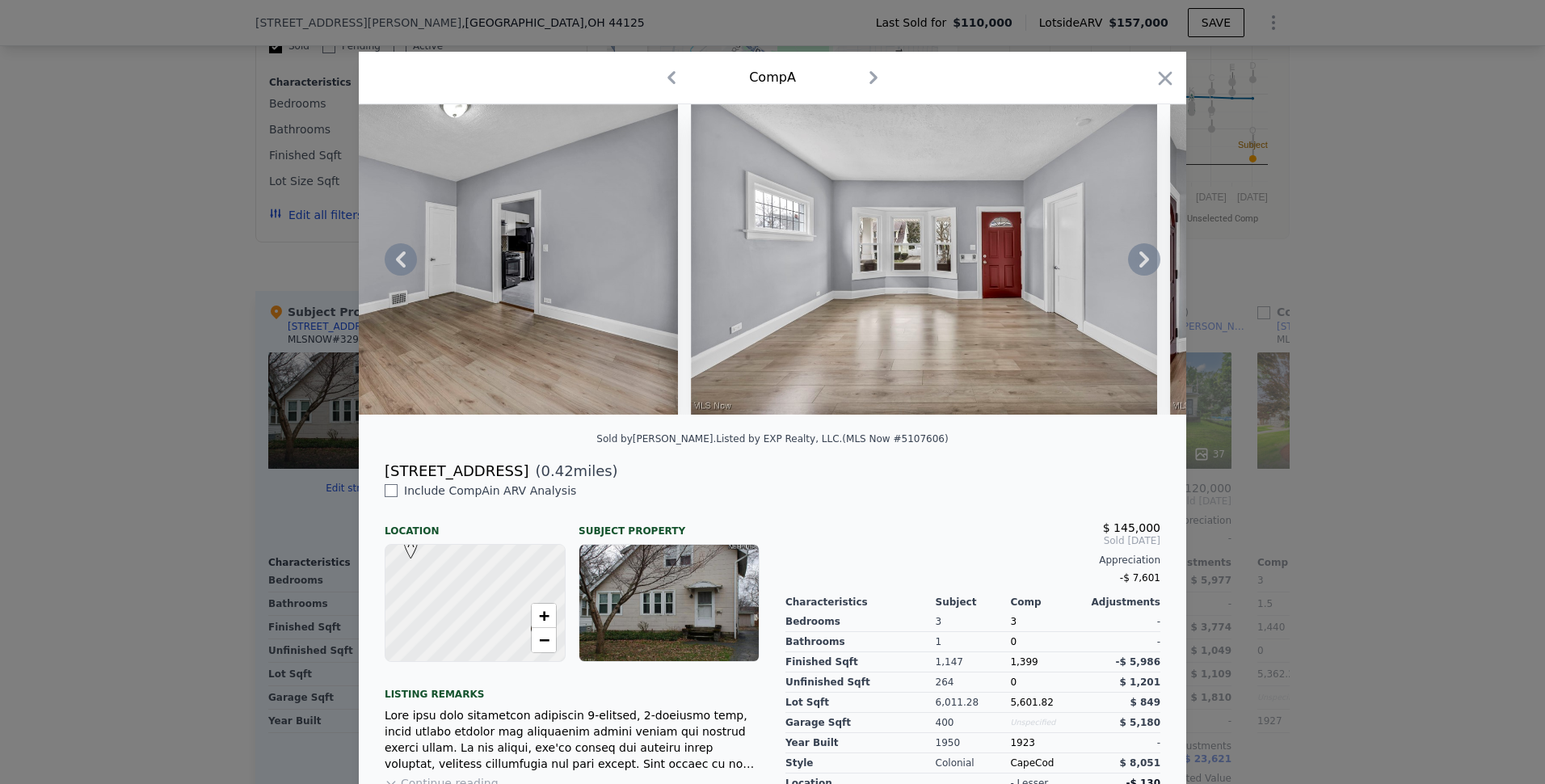
click at [1140, 262] on icon at bounding box center [1144, 258] width 32 height 32
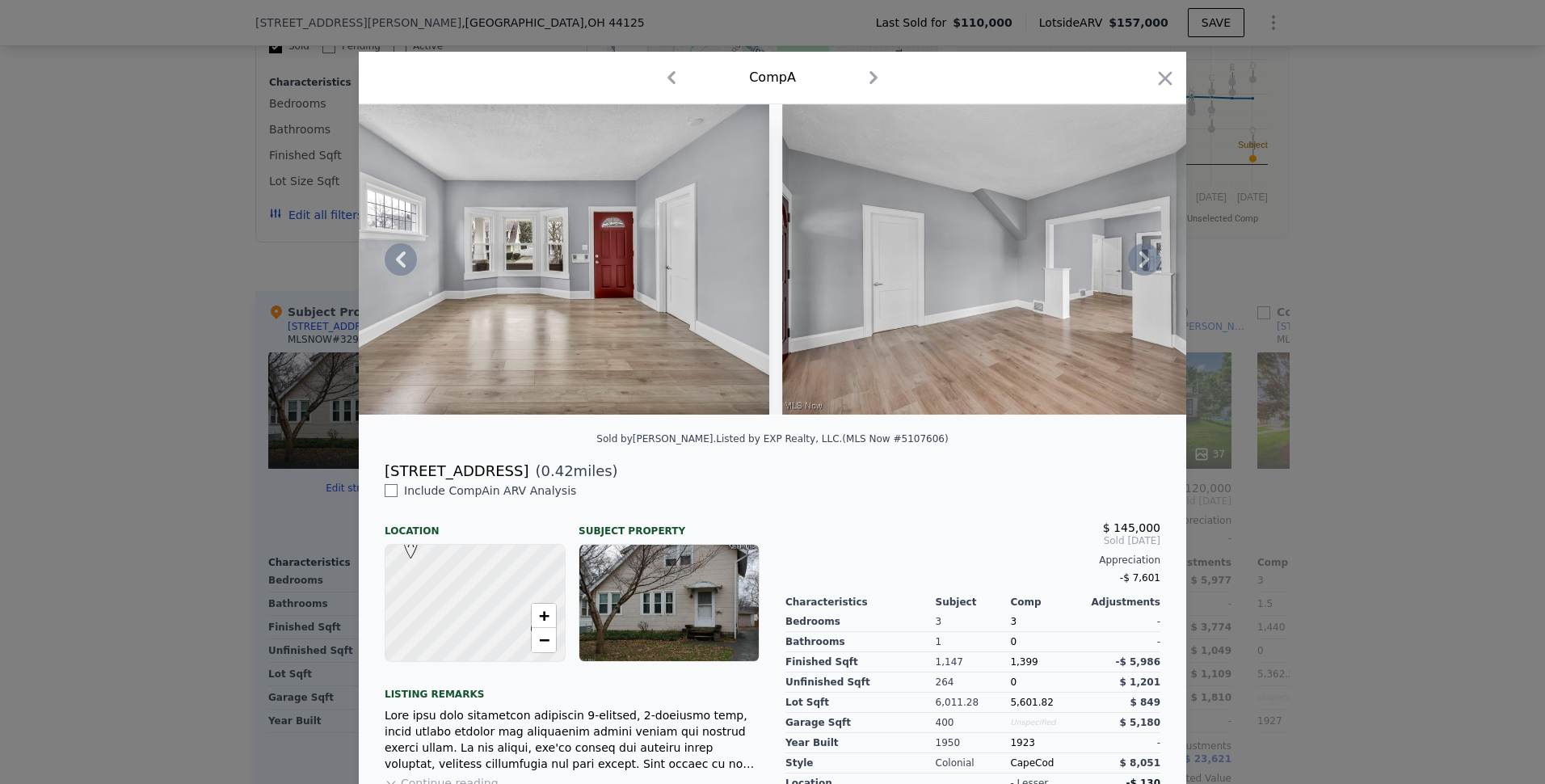
click at [1140, 262] on icon at bounding box center [1144, 258] width 32 height 32
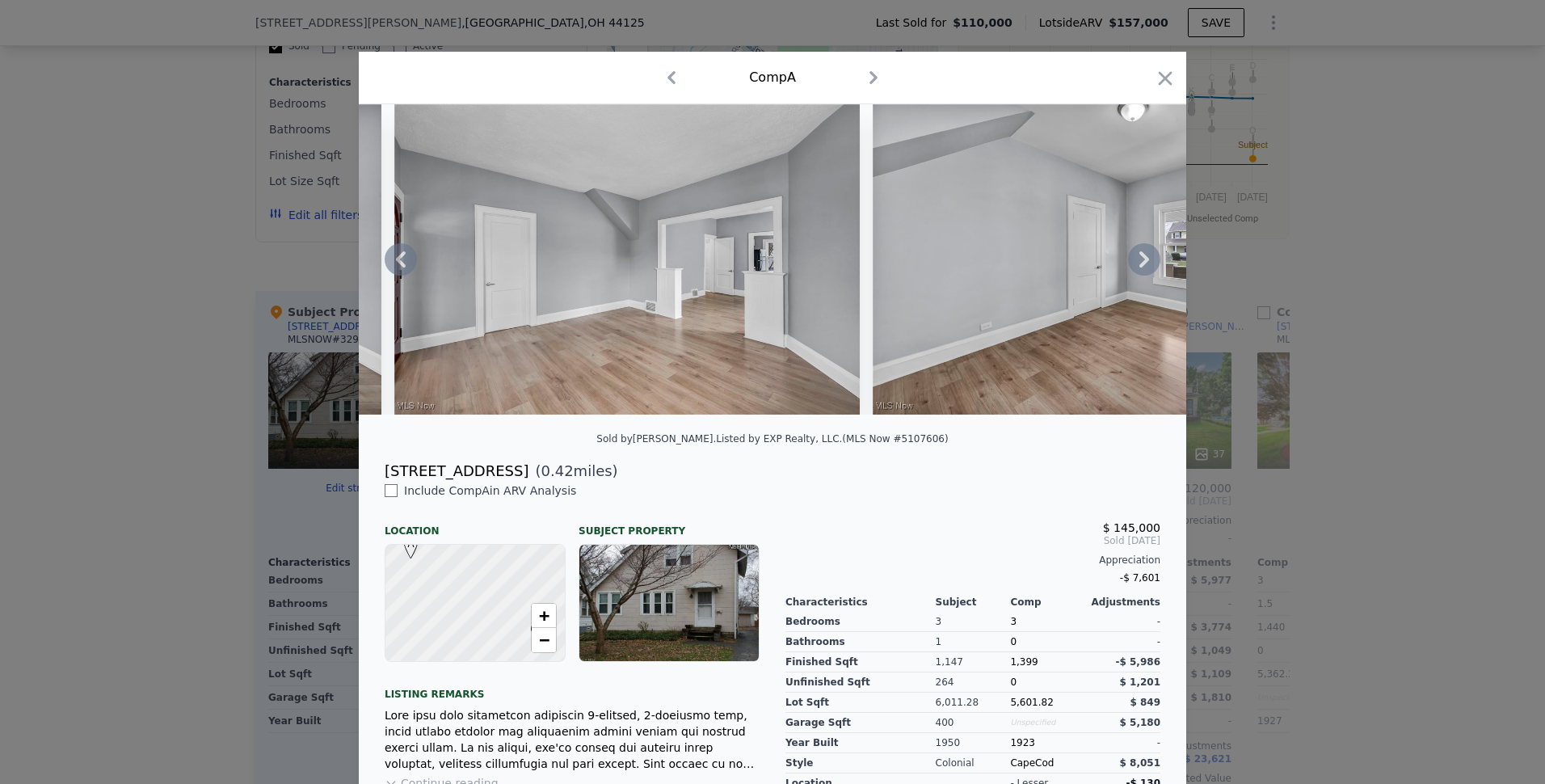
click at [1140, 262] on icon at bounding box center [1144, 258] width 32 height 32
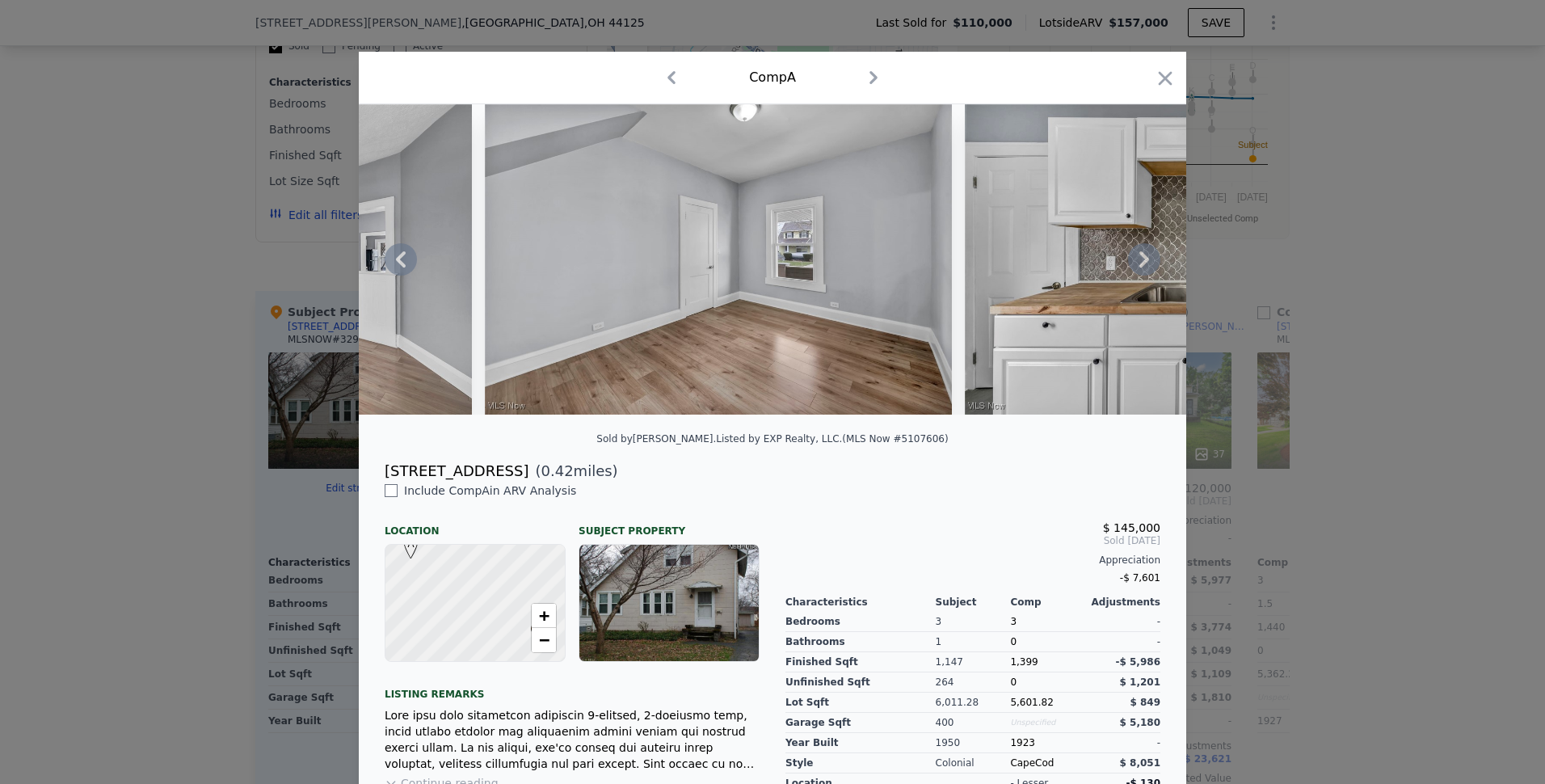
click at [1140, 262] on icon at bounding box center [1144, 258] width 32 height 32
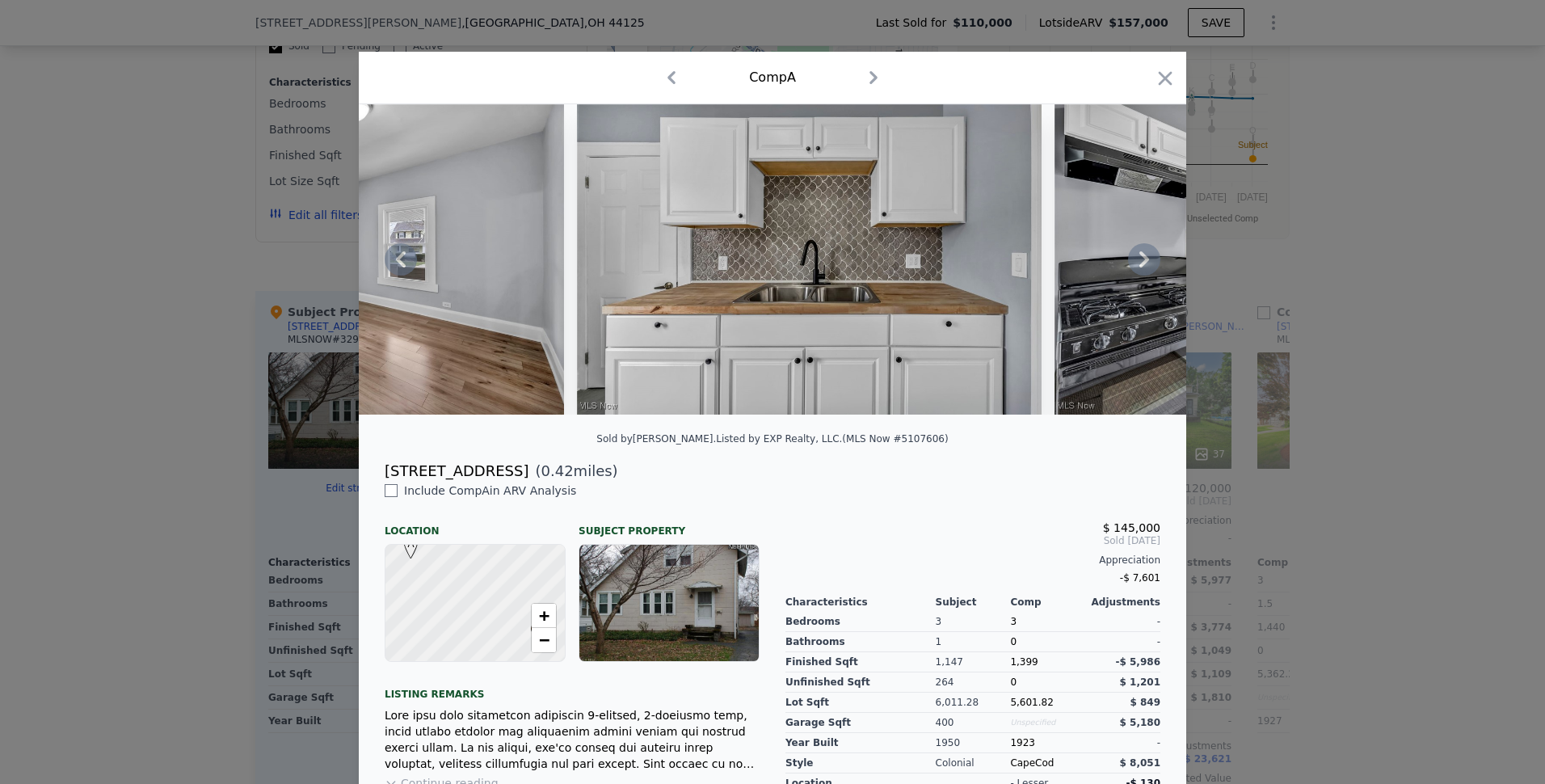
click at [1140, 262] on icon at bounding box center [1144, 258] width 32 height 32
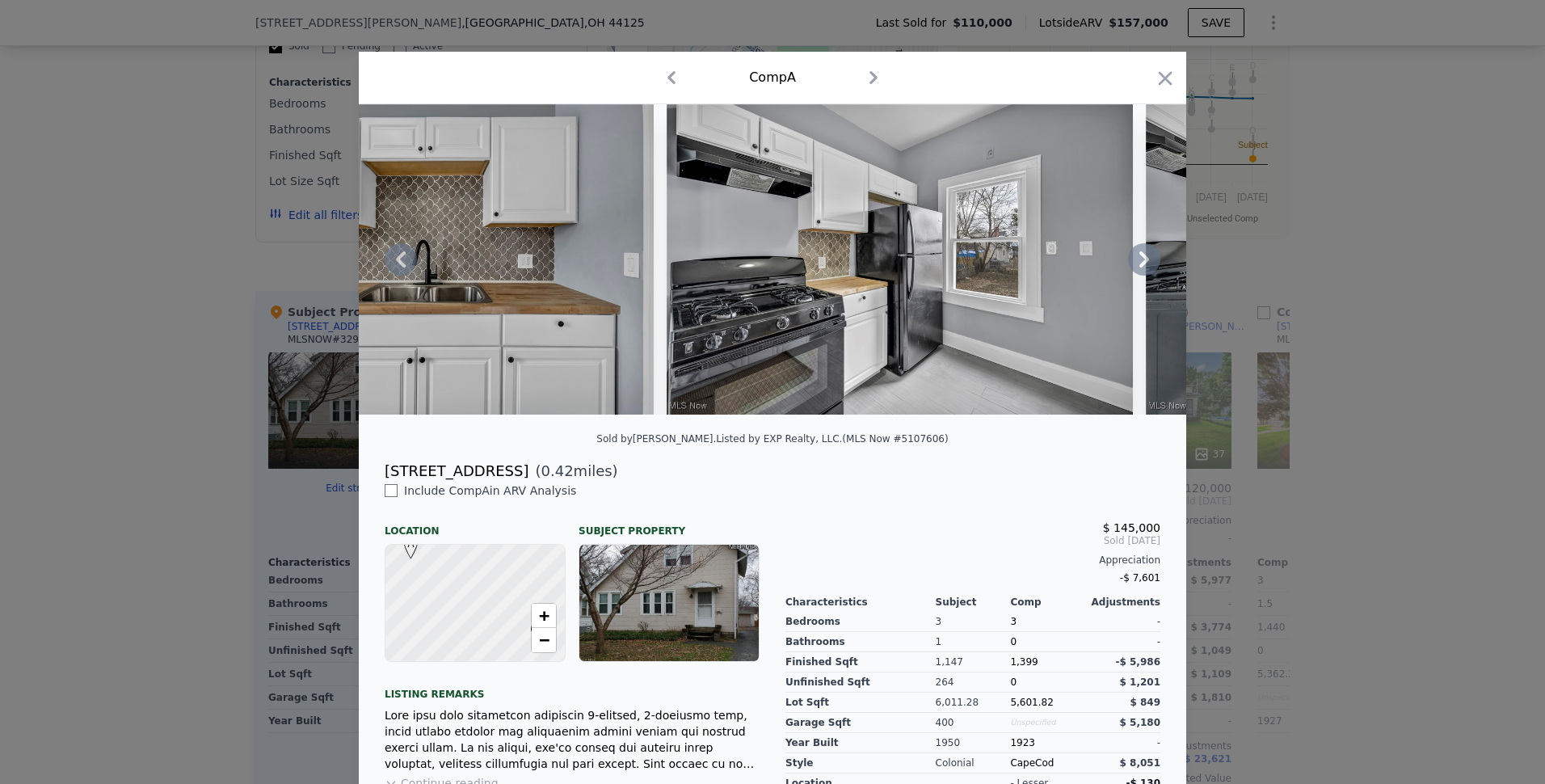
click at [1140, 262] on icon at bounding box center [1144, 258] width 32 height 32
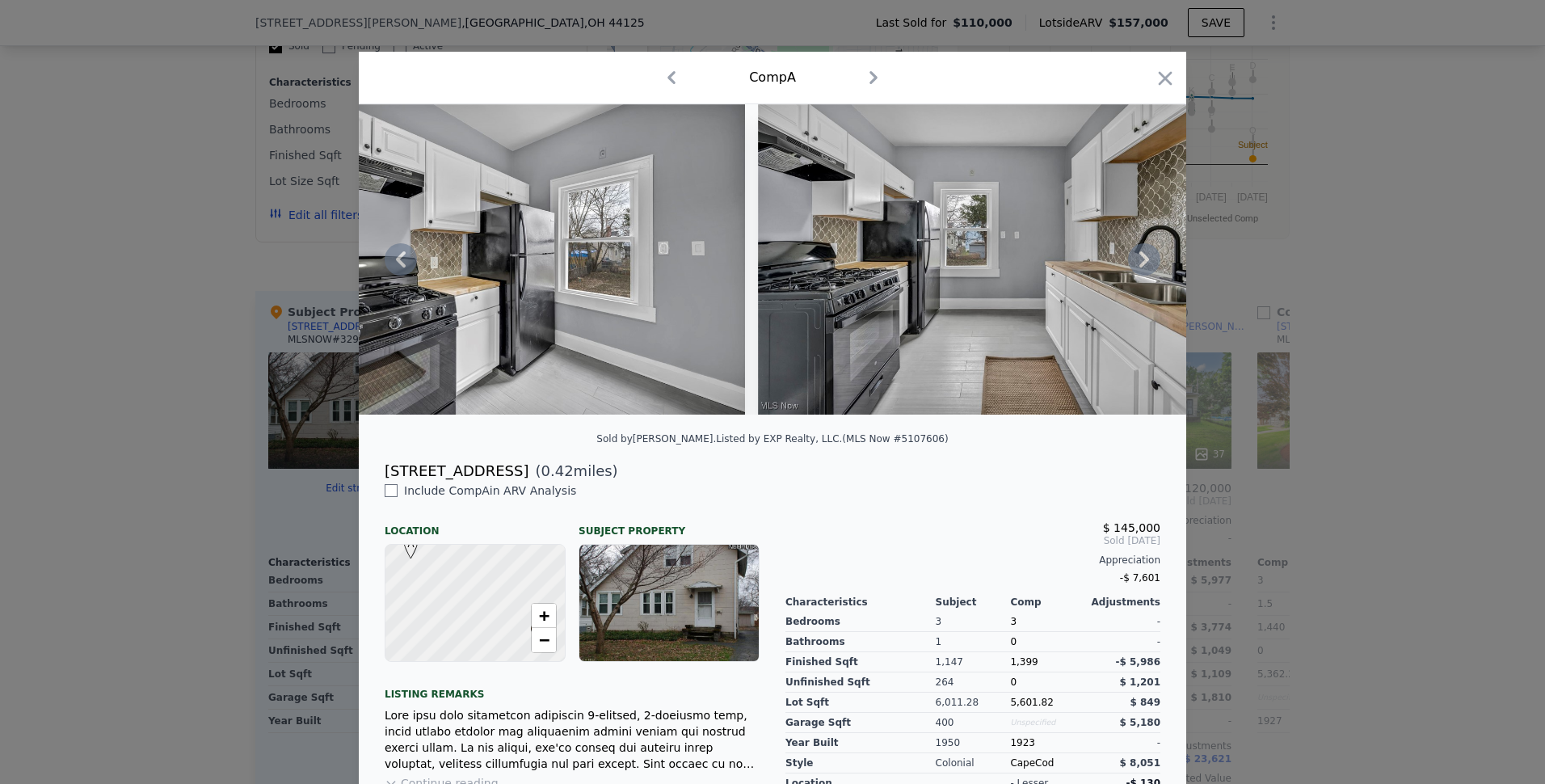
click at [1140, 262] on icon at bounding box center [1144, 258] width 32 height 32
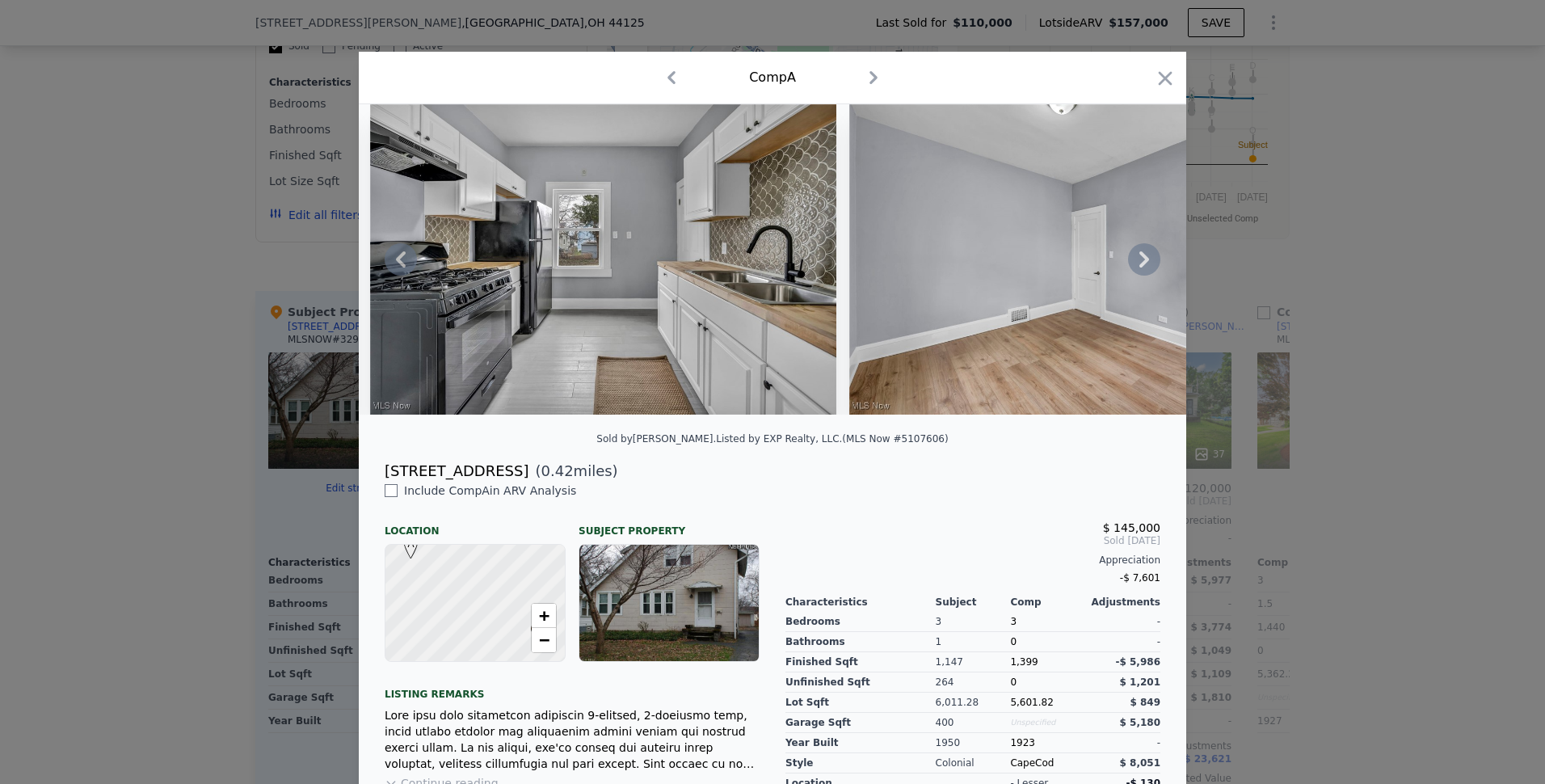
click at [1140, 262] on icon at bounding box center [1144, 258] width 32 height 32
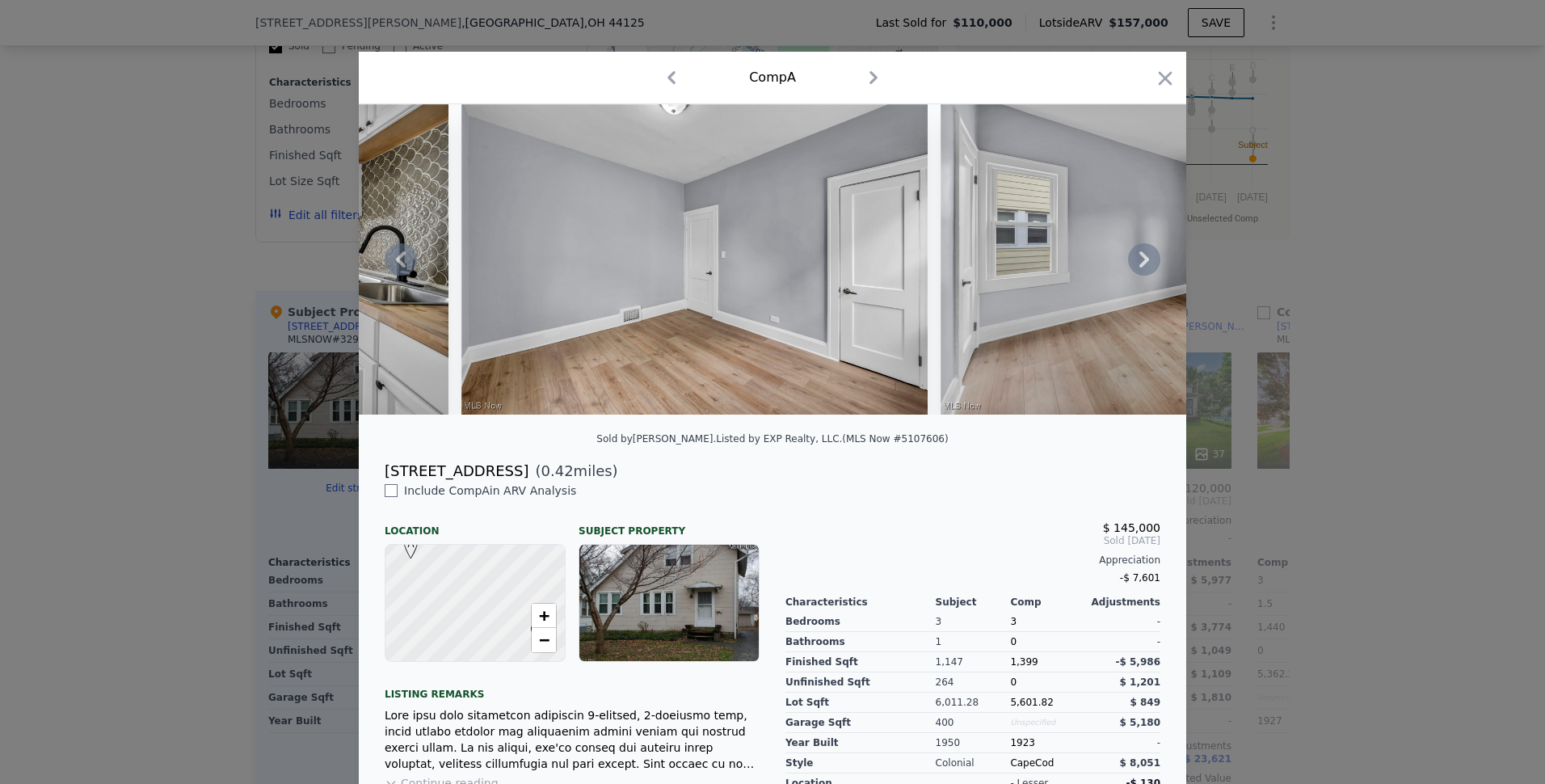
click at [1140, 262] on icon at bounding box center [1144, 258] width 32 height 32
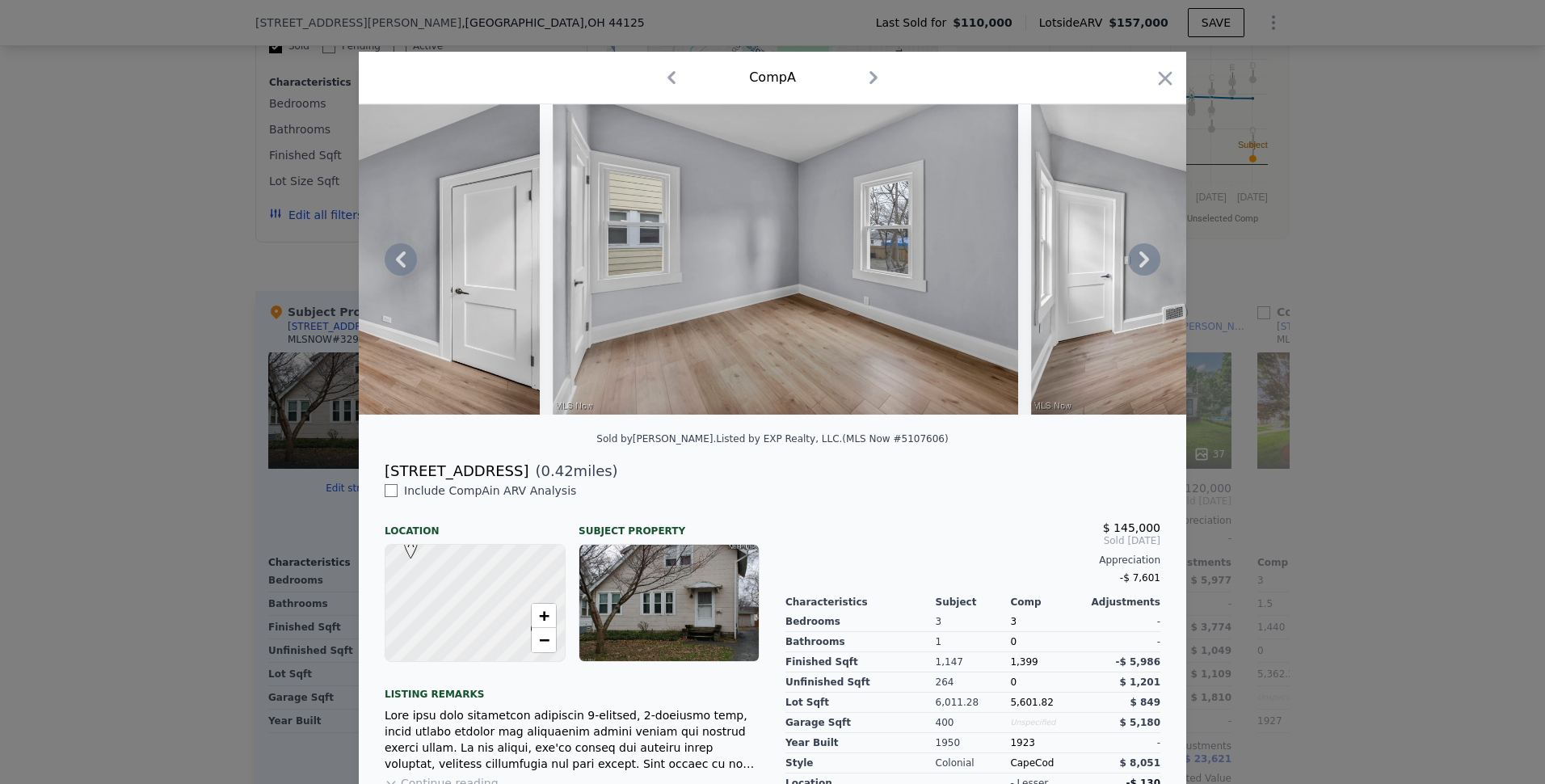
click at [1140, 262] on icon at bounding box center [1144, 258] width 32 height 32
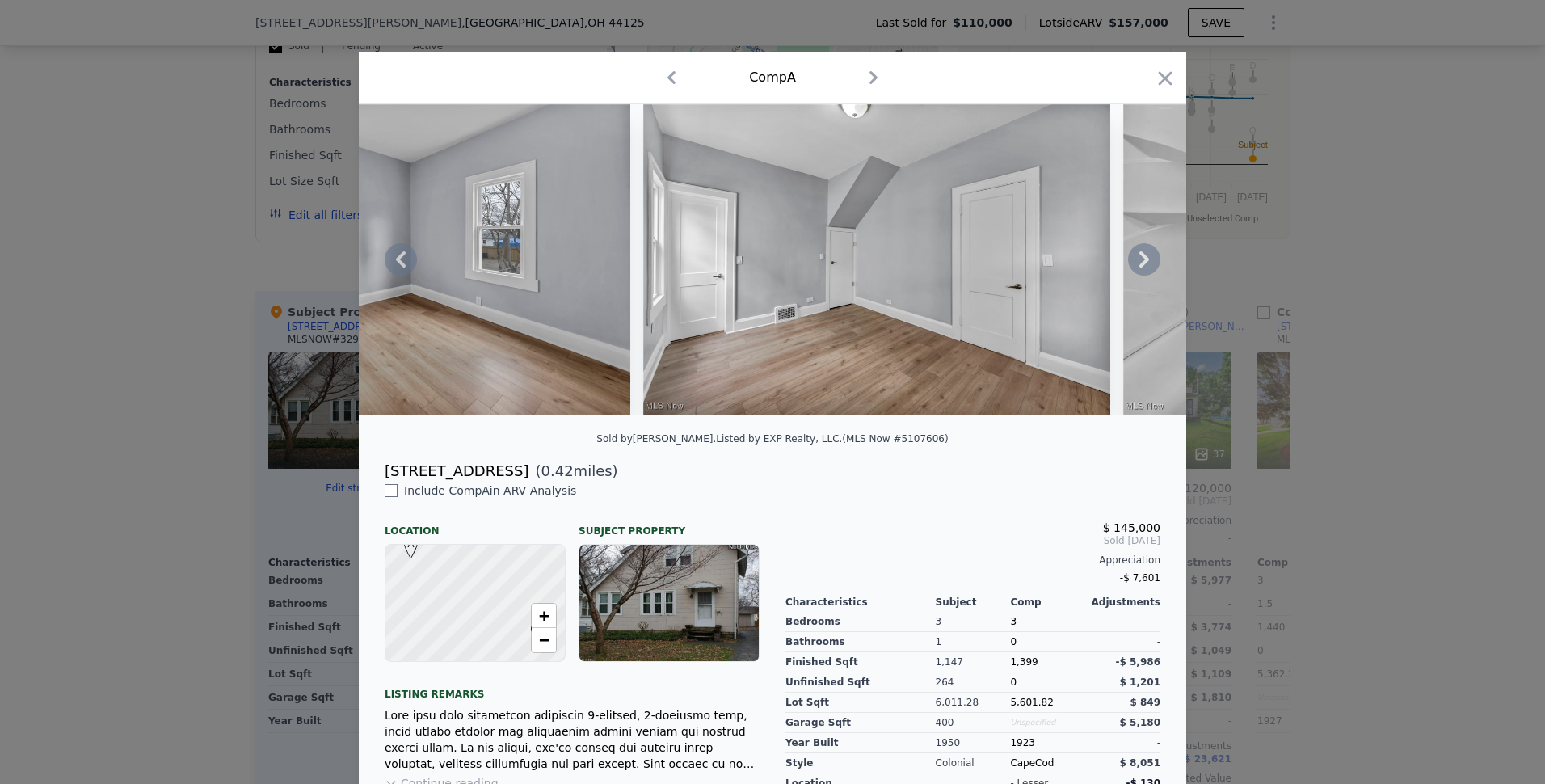
click at [1140, 262] on icon at bounding box center [1144, 258] width 32 height 32
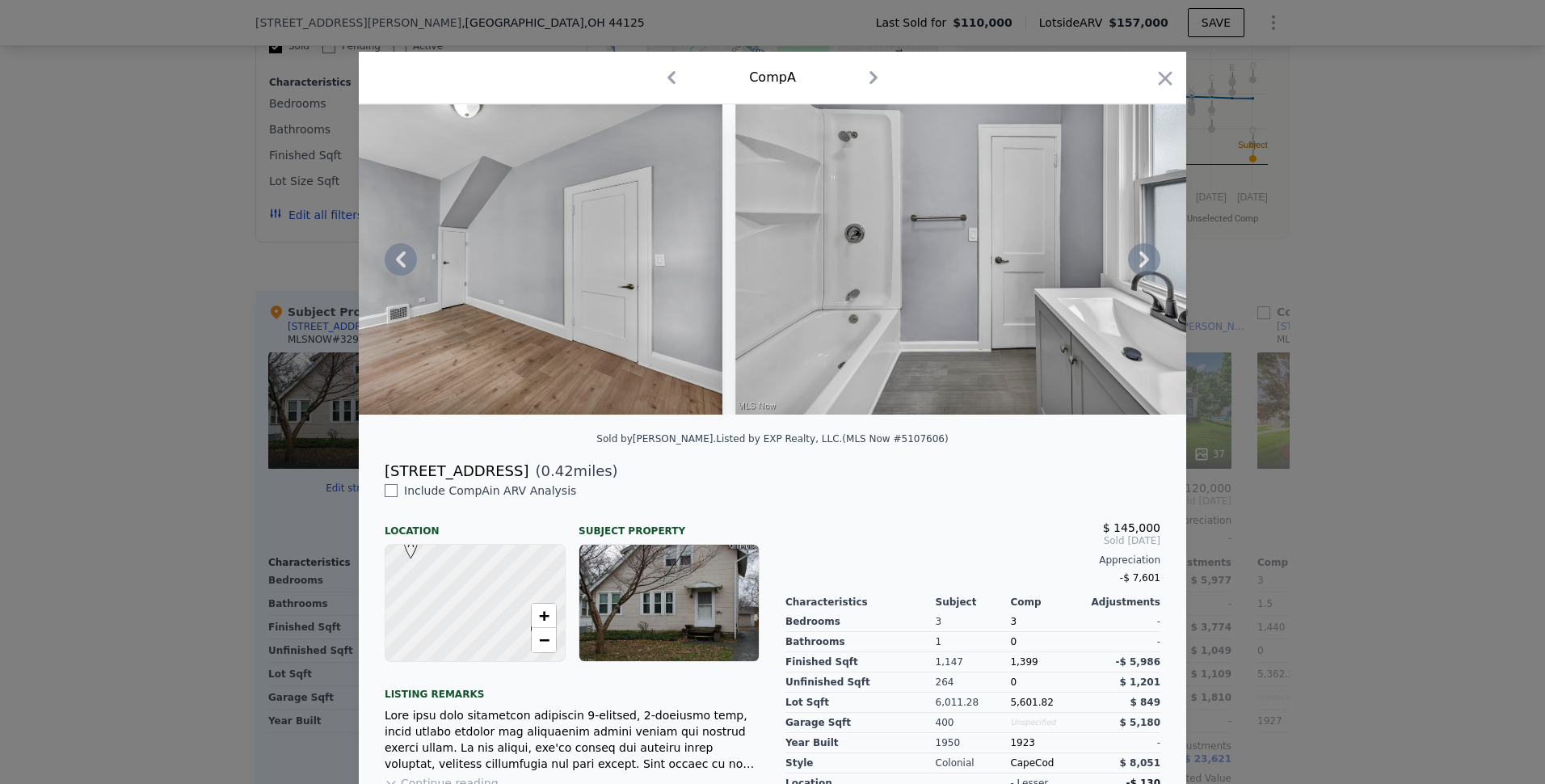
click at [1140, 262] on icon at bounding box center [1144, 258] width 32 height 32
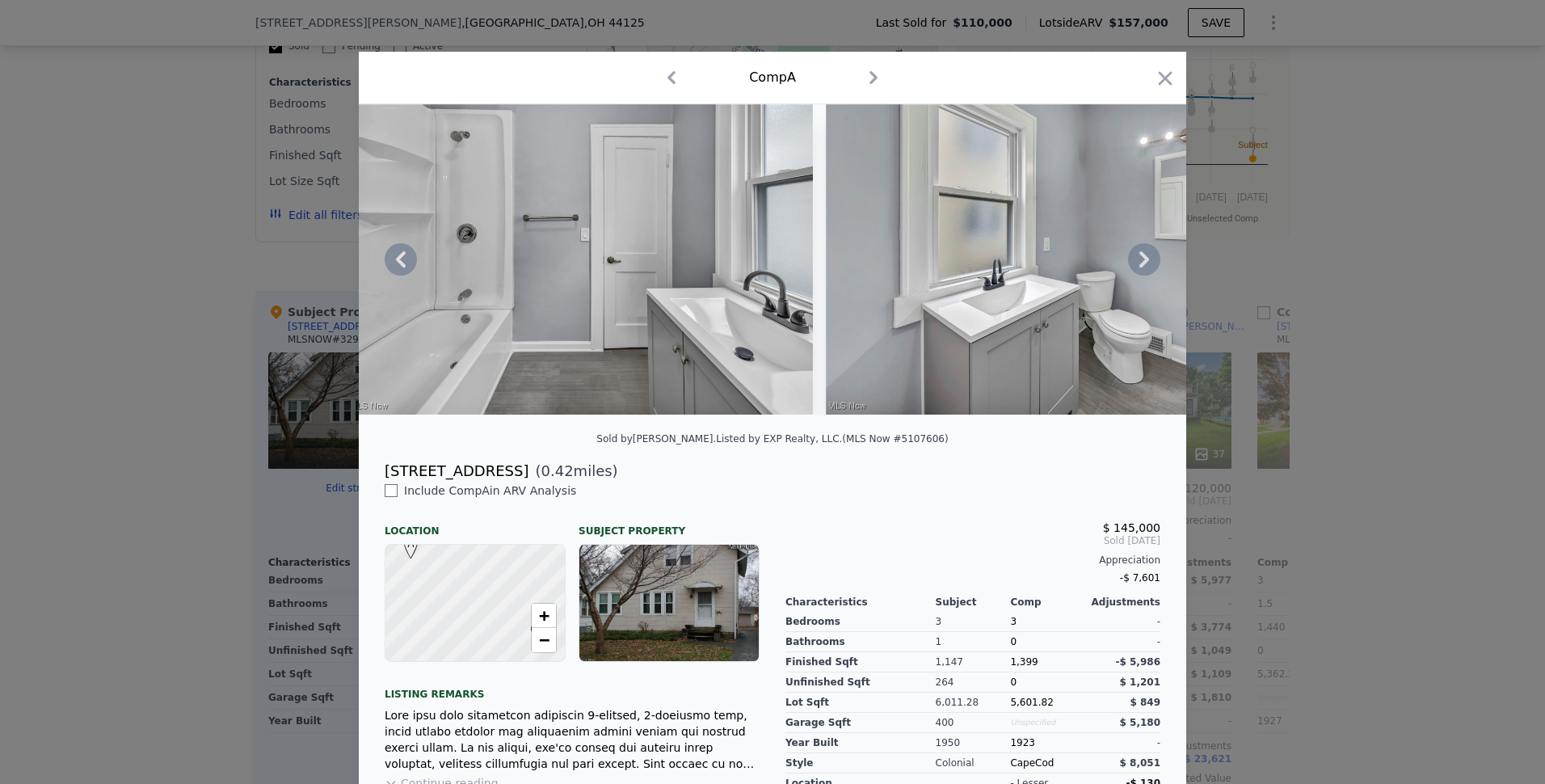
click at [1140, 262] on icon at bounding box center [1144, 258] width 32 height 32
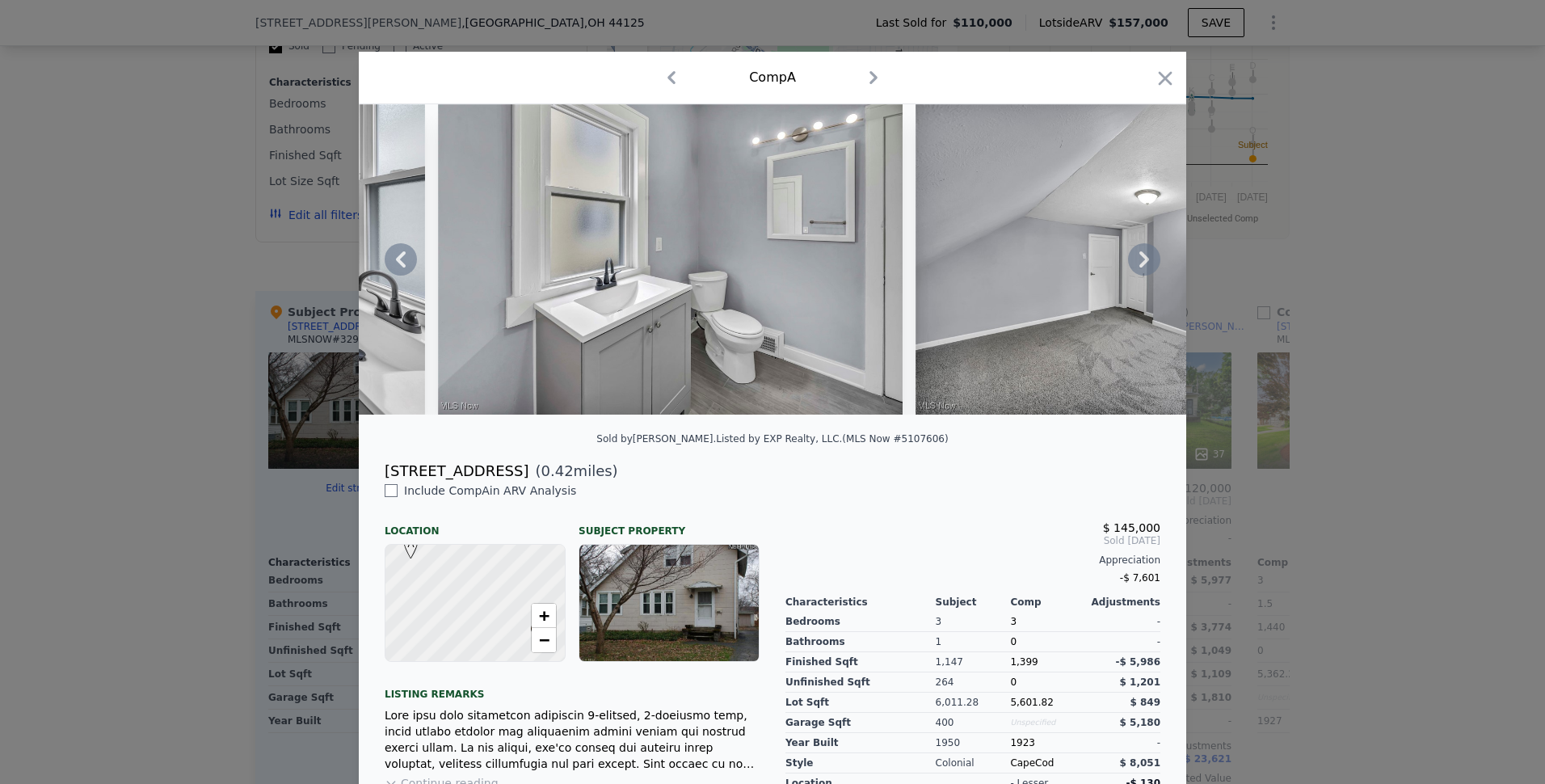
click at [1140, 262] on icon at bounding box center [1144, 258] width 32 height 32
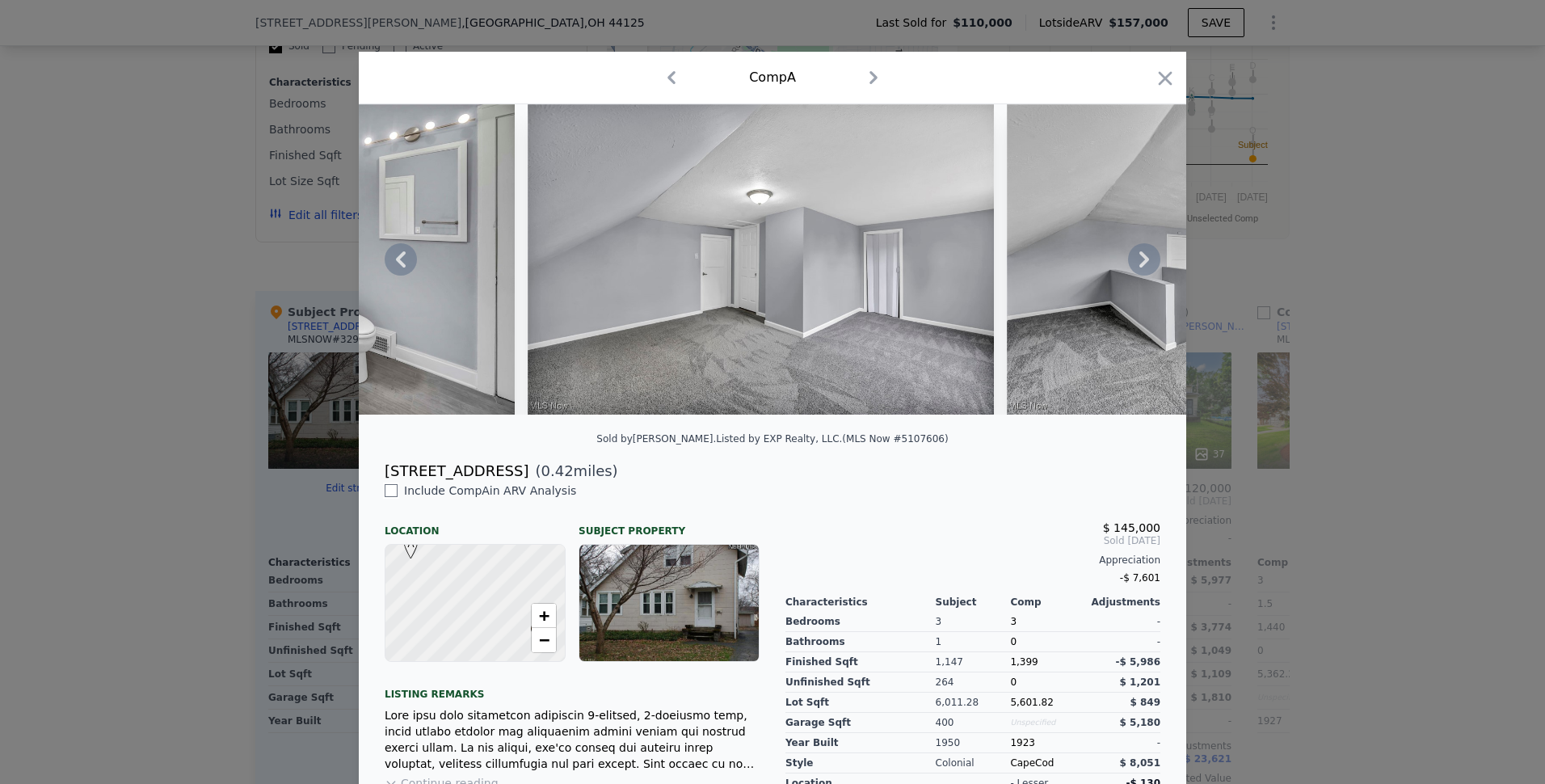
click at [386, 497] on input "checkbox" at bounding box center [391, 490] width 13 height 13
checkbox input "true"
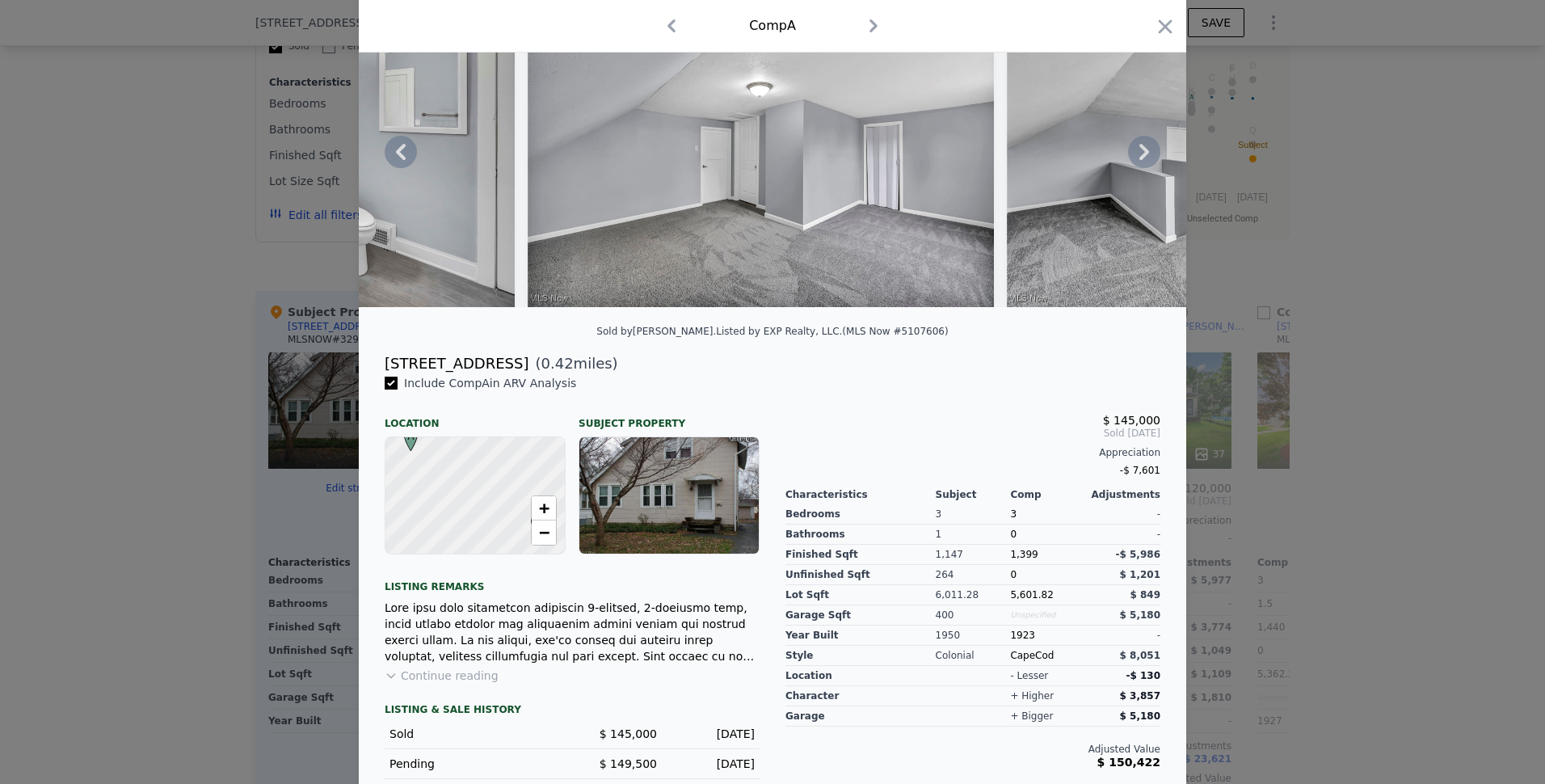
scroll to position [212, 0]
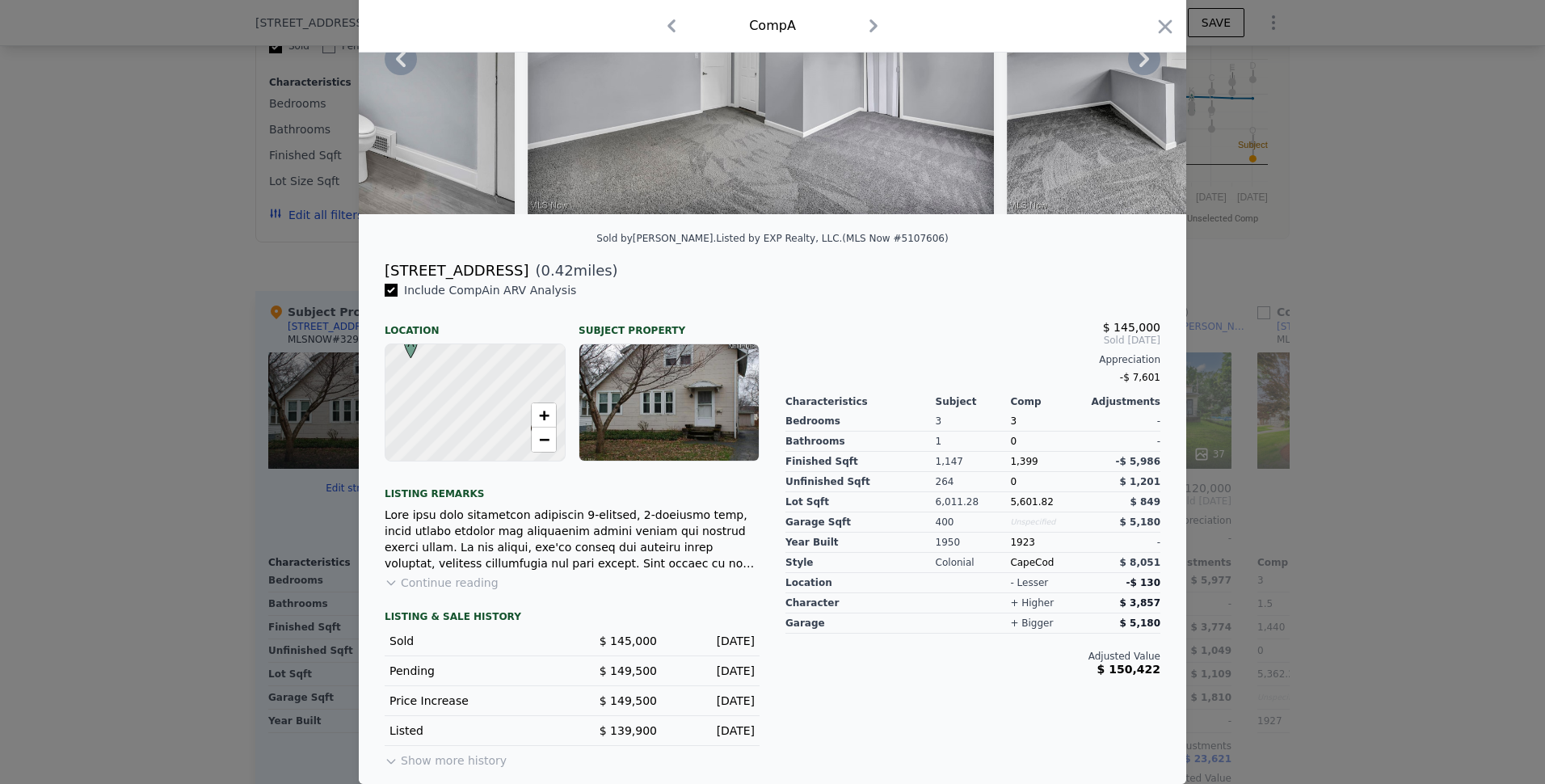
click at [680, 401] on div at bounding box center [669, 402] width 180 height 117
click at [1459, 357] on div at bounding box center [772, 392] width 1545 height 784
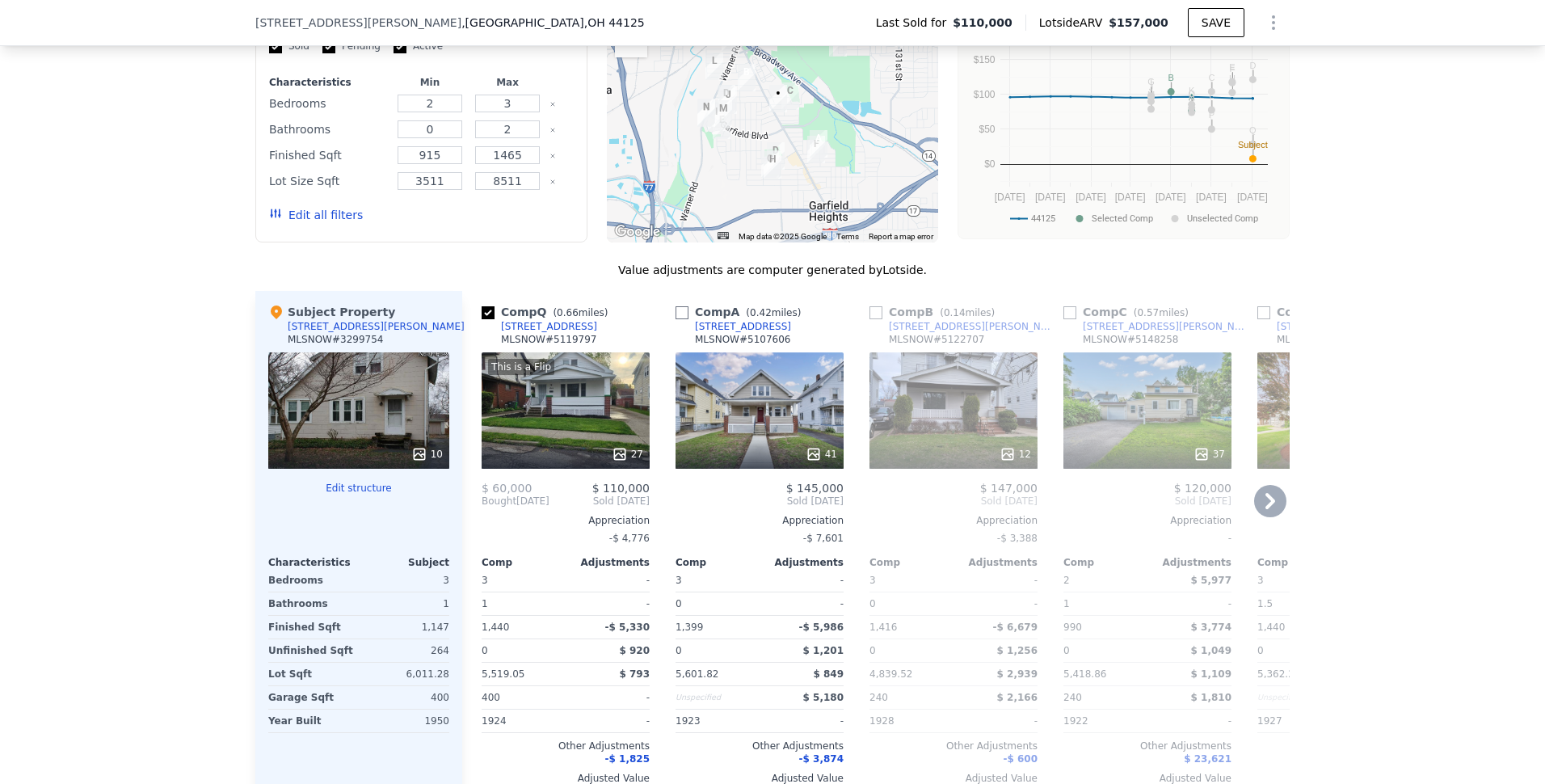
checkbox input "true"
type input "1.5"
type input "1170"
type input "1560"
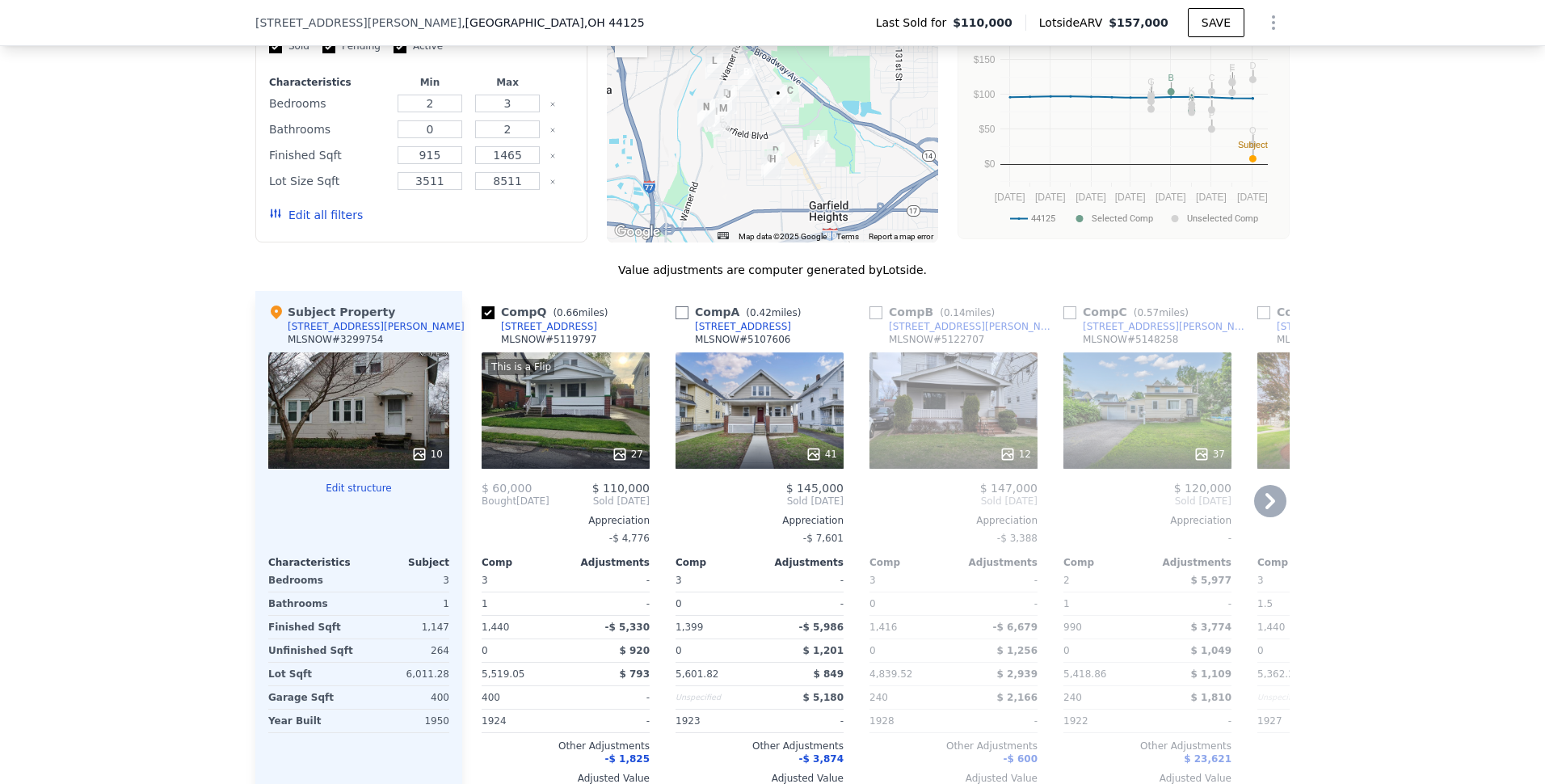
type input "3998.8080000000004"
type input "6499.152"
checkbox input "false"
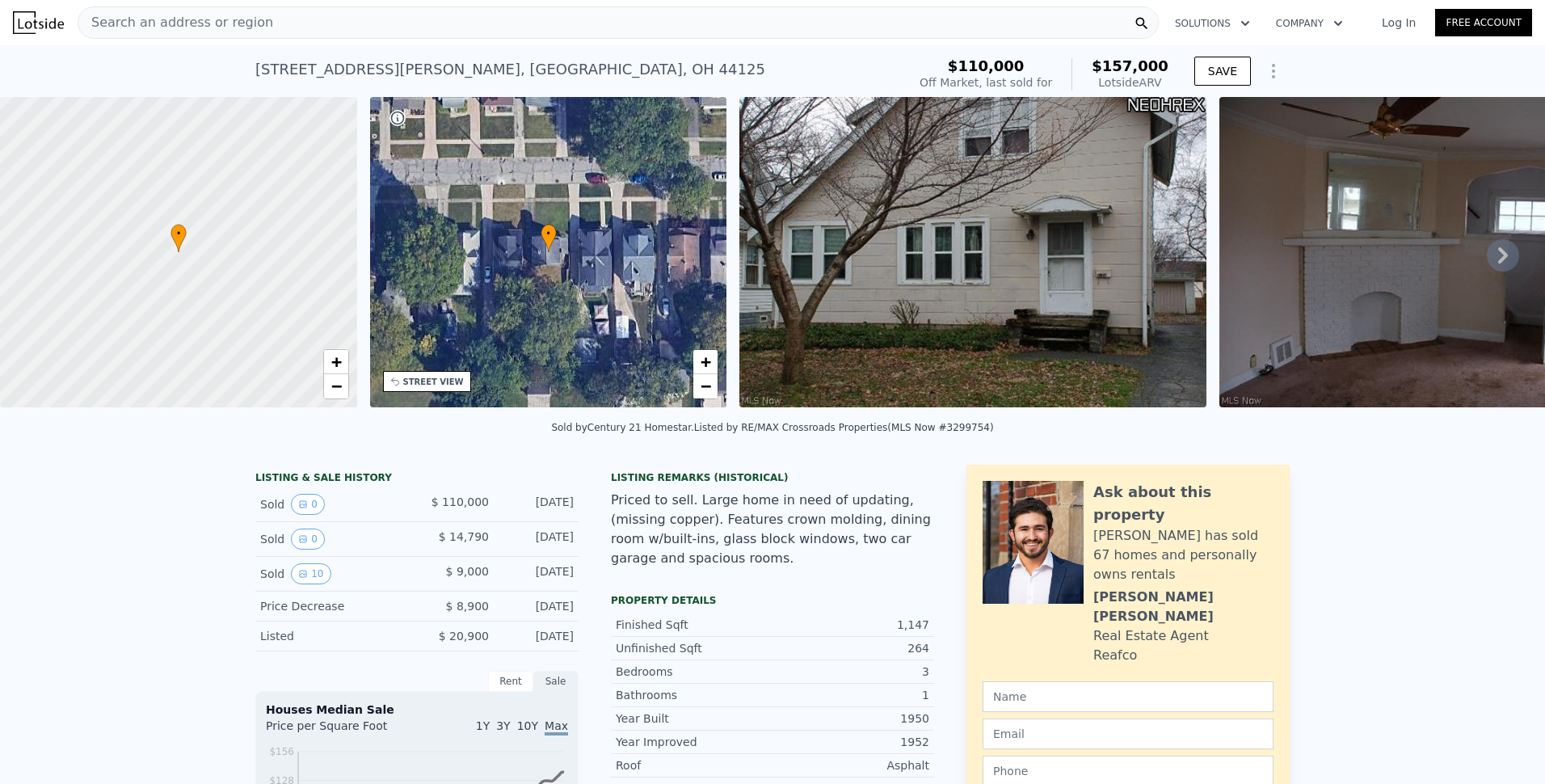
click at [269, 13] on div "Search an address or region" at bounding box center [618, 22] width 1082 height 32
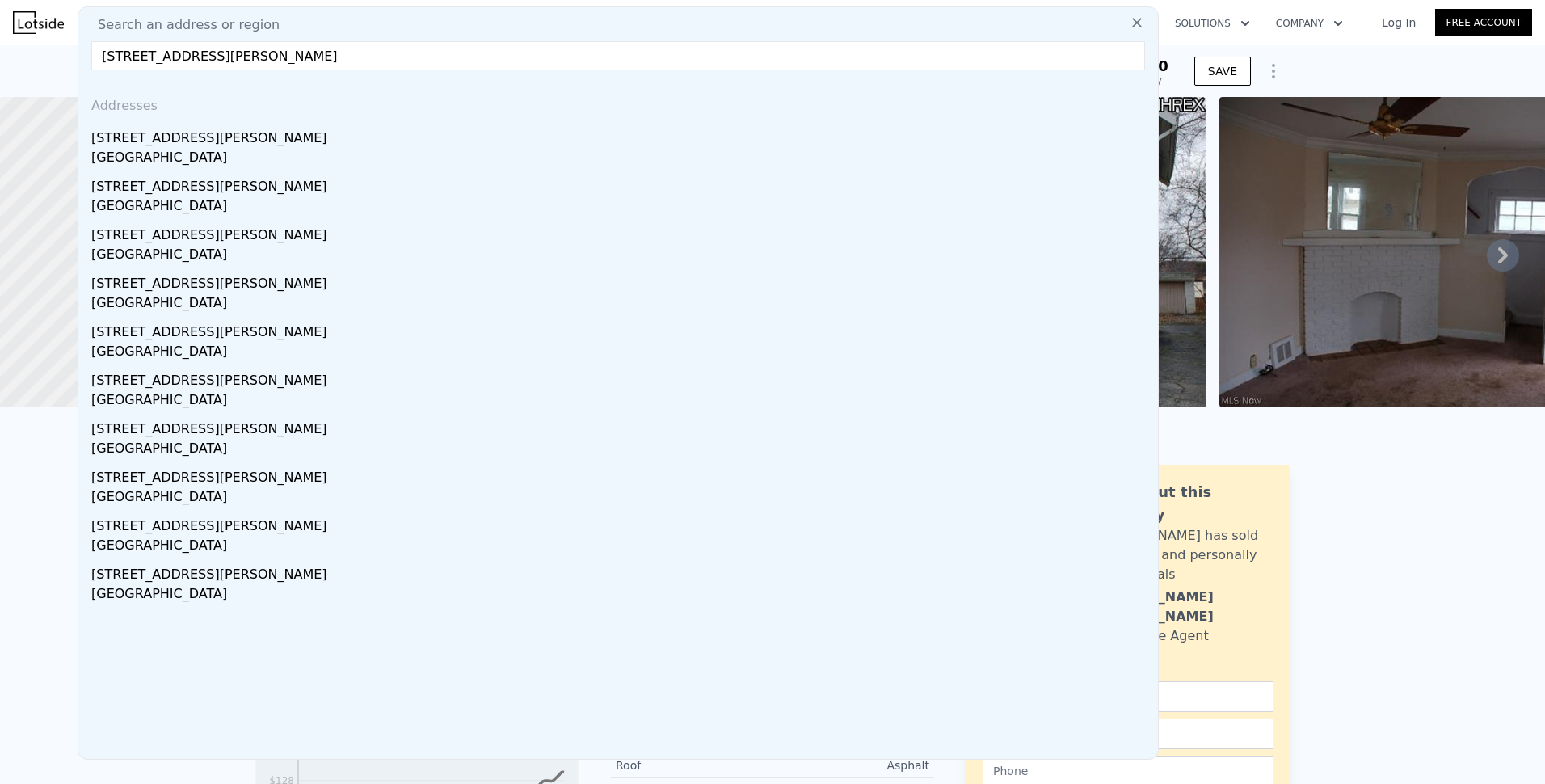
drag, startPoint x: 214, startPoint y: 57, endPoint x: 661, endPoint y: 93, distance: 448.4
click at [661, 93] on div "Search an address or region [STREET_ADDRESS][PERSON_NAME] Addresses [STREET_ADD…" at bounding box center [618, 382] width 1082 height 753
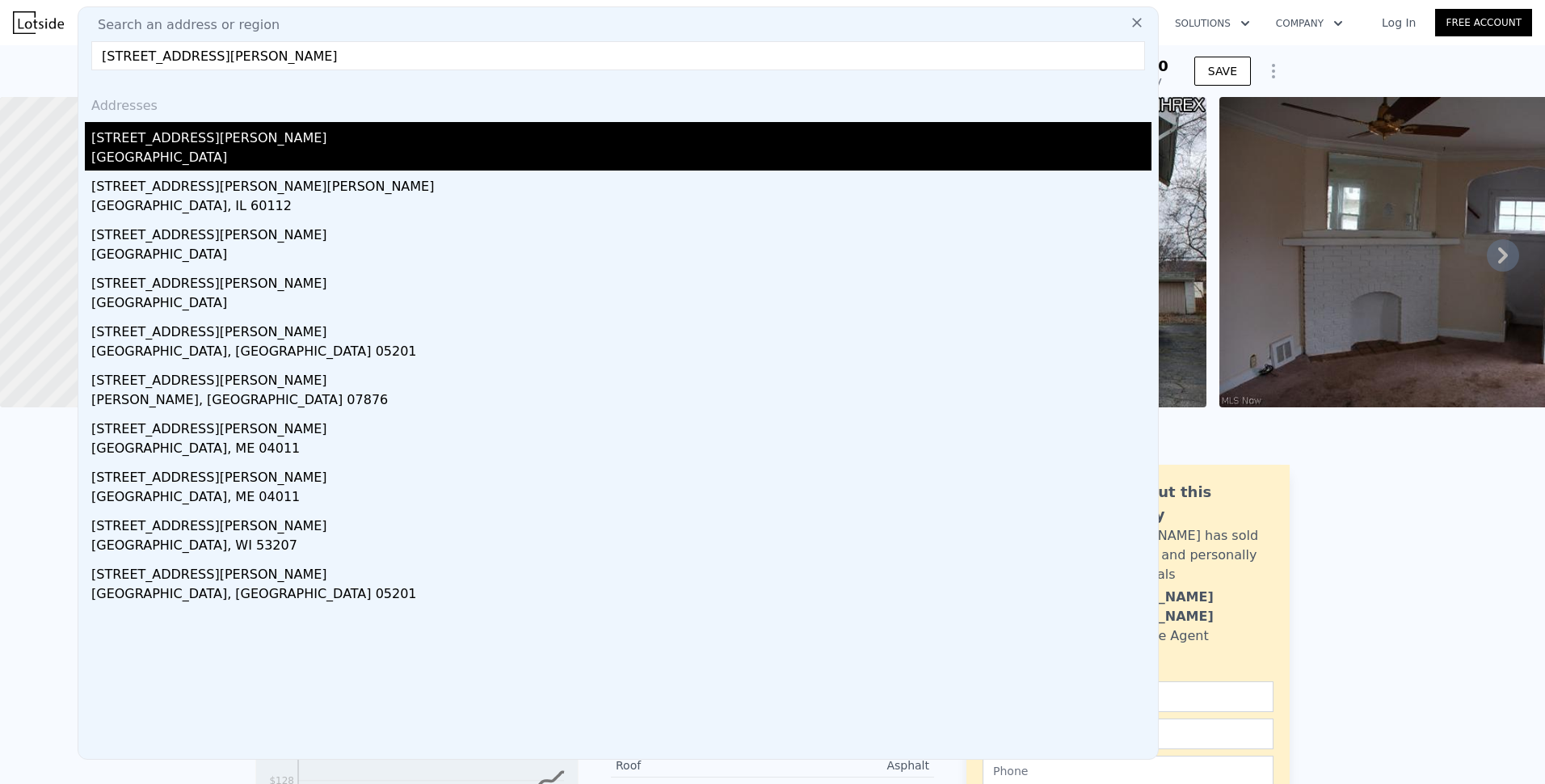
type input "[STREET_ADDRESS][PERSON_NAME]"
click at [168, 155] on div "[GEOGRAPHIC_DATA]" at bounding box center [622, 159] width 1061 height 22
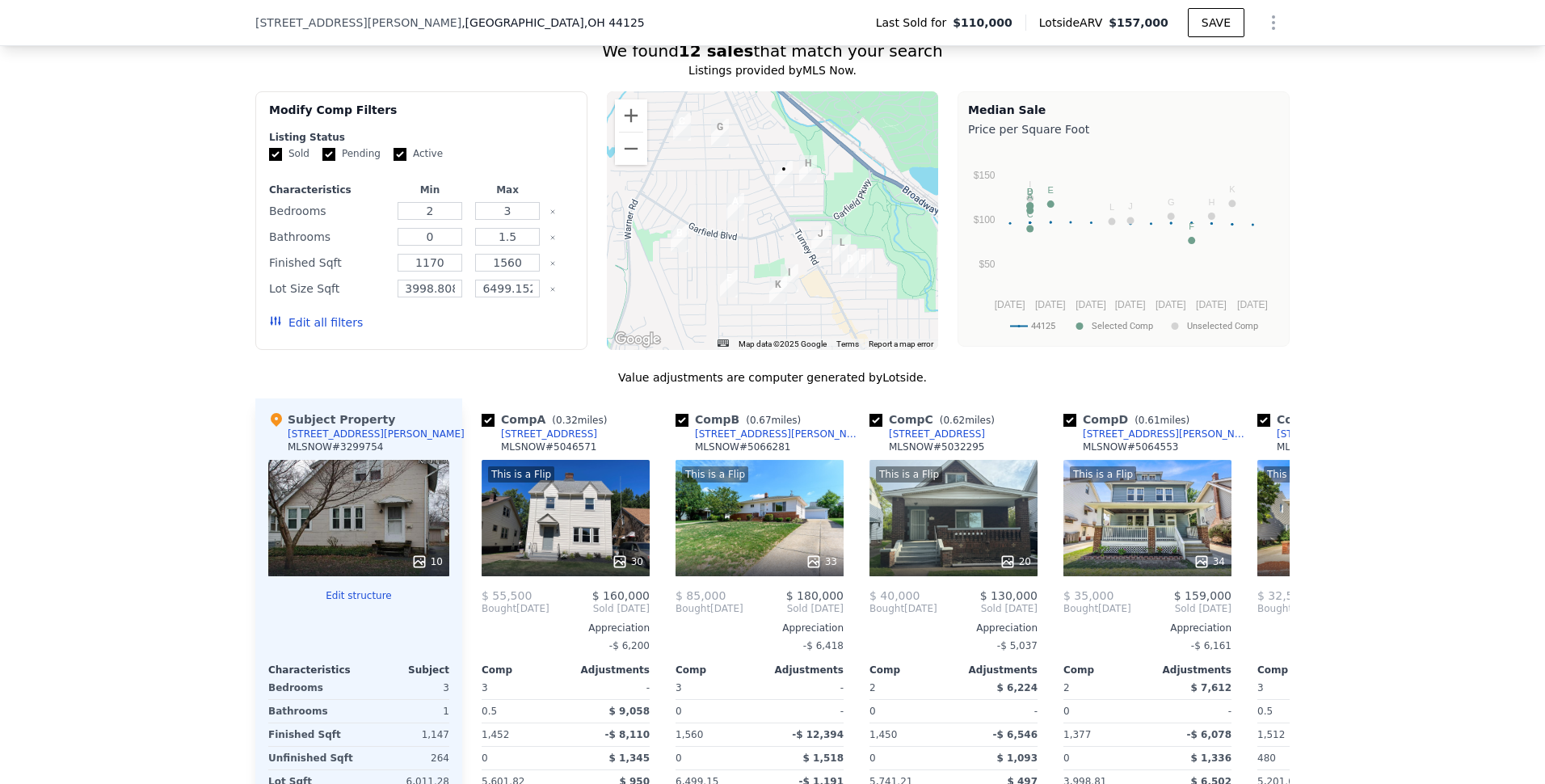
scroll to position [1395, 0]
click at [322, 162] on input "Pending" at bounding box center [329, 155] width 13 height 13
checkbox input "false"
click at [393, 162] on input "Active" at bounding box center [399, 155] width 13 height 13
checkbox input "false"
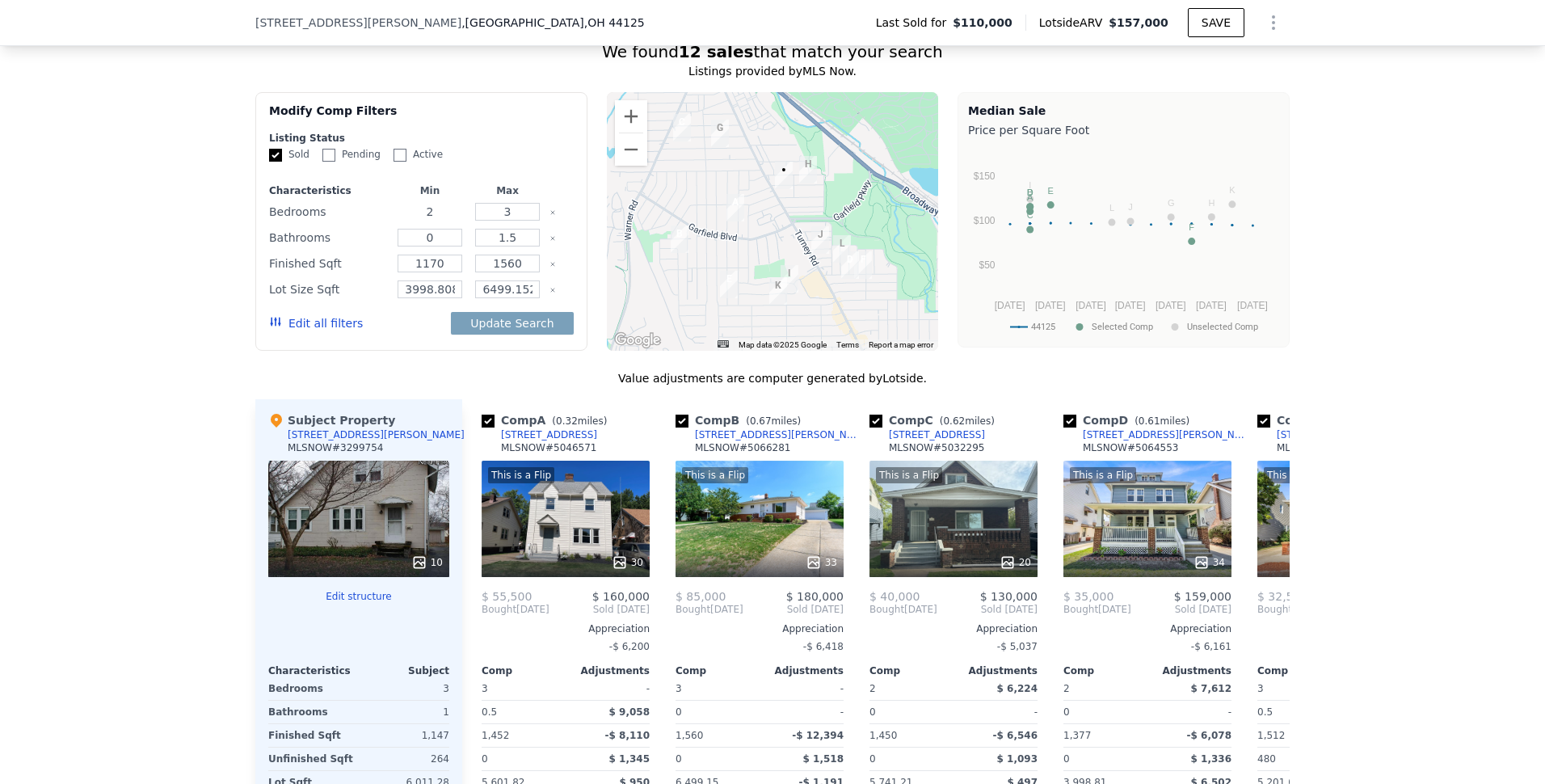
drag, startPoint x: 411, startPoint y: 217, endPoint x: 491, endPoint y: 217, distance: 80.0
click at [491, 217] on div "Bedrooms 2 3" at bounding box center [421, 212] width 304 height 22
click at [483, 220] on input "3" at bounding box center [508, 212] width 64 height 18
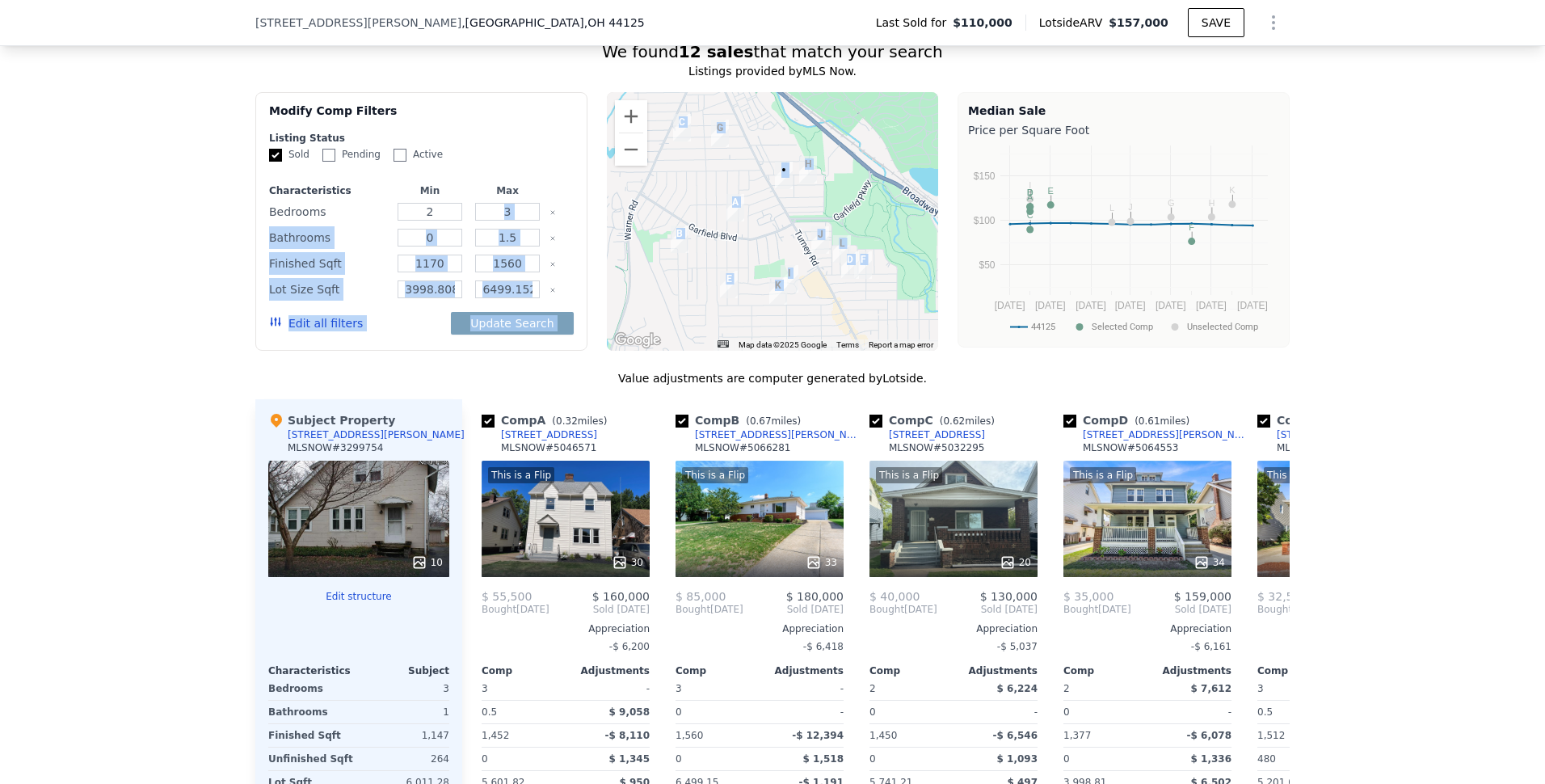
drag, startPoint x: 486, startPoint y: 214, endPoint x: 654, endPoint y: 230, distance: 168.8
click at [654, 230] on div "Modify Comp Filters Listing Status Sold Pending Active Characteristics Min Max …" at bounding box center [772, 221] width 1035 height 258
drag, startPoint x: 654, startPoint y: 230, endPoint x: 496, endPoint y: 247, distance: 158.9
click at [496, 241] on input "1.5" at bounding box center [508, 238] width 64 height 18
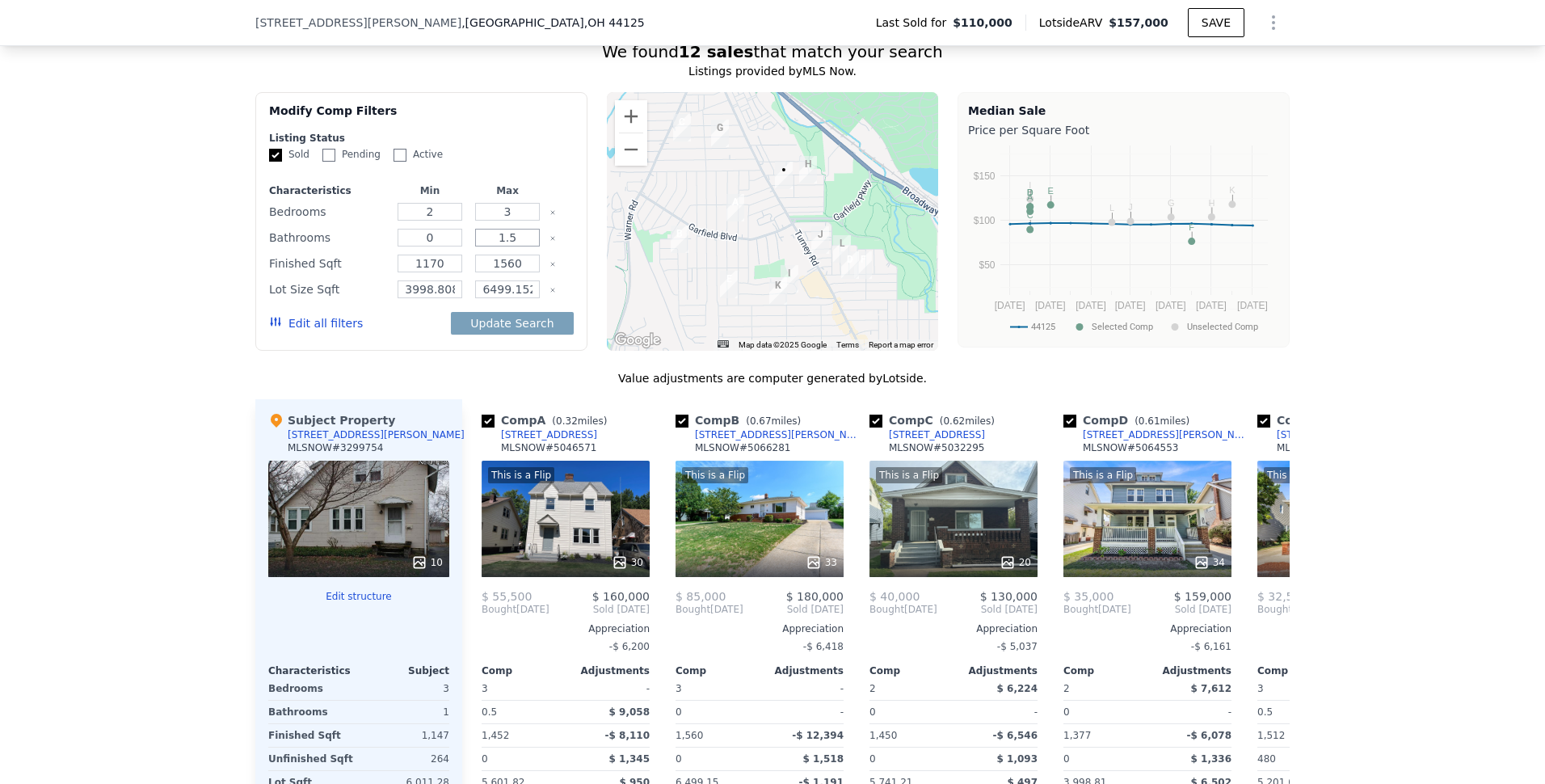
drag, startPoint x: 496, startPoint y: 248, endPoint x: 540, endPoint y: 250, distance: 44.0
click at [540, 249] on div "Bathrooms 0 1.5" at bounding box center [421, 238] width 304 height 22
type input "2"
click at [493, 124] on div "Modify Comp Filters" at bounding box center [421, 118] width 304 height 29
drag, startPoint x: 480, startPoint y: 275, endPoint x: 534, endPoint y: 275, distance: 54.0
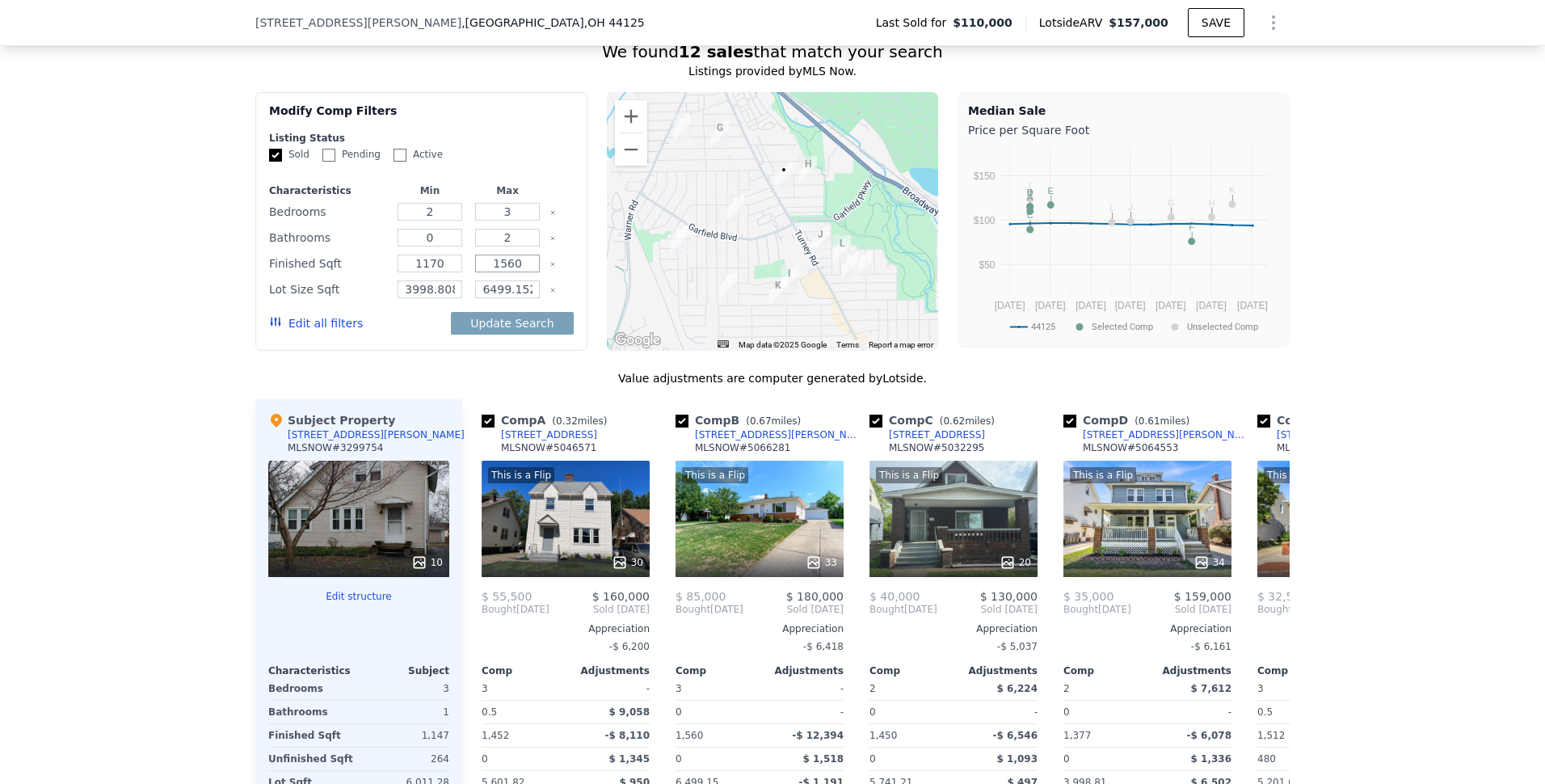
click at [534, 275] on div "1560" at bounding box center [508, 264] width 71 height 22
type input "1465"
drag, startPoint x: 406, startPoint y: 266, endPoint x: 442, endPoint y: 267, distance: 36.0
click at [442, 267] on div "1170" at bounding box center [430, 264] width 71 height 22
drag, startPoint x: 441, startPoint y: 275, endPoint x: 404, endPoint y: 265, distance: 38.3
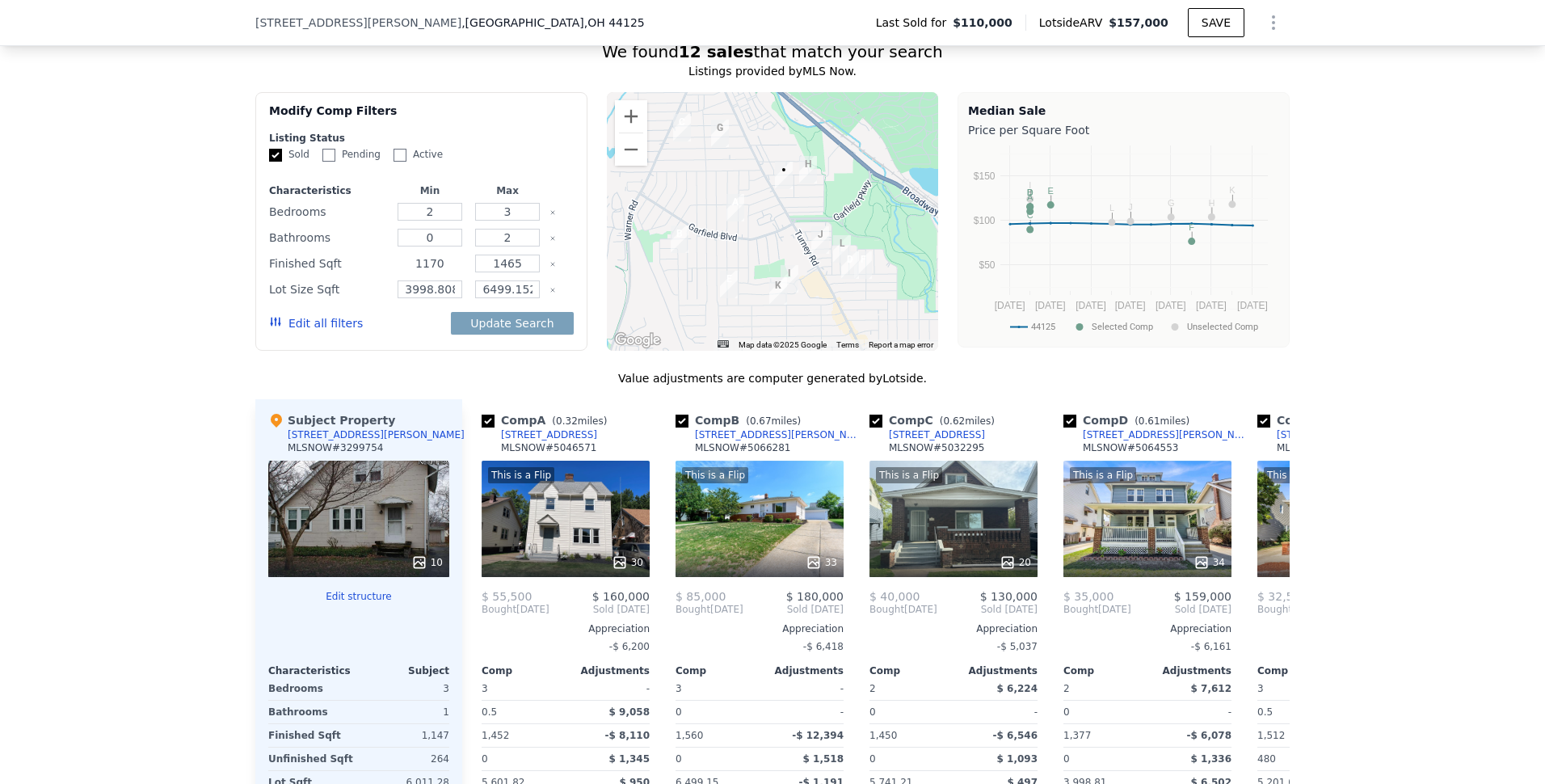
click at [404, 265] on div "1170" at bounding box center [430, 264] width 71 height 22
type input "915"
click at [401, 344] on div "Edit all filters Update Search" at bounding box center [421, 323] width 304 height 45
drag, startPoint x: 395, startPoint y: 299, endPoint x: 472, endPoint y: 302, distance: 77.1
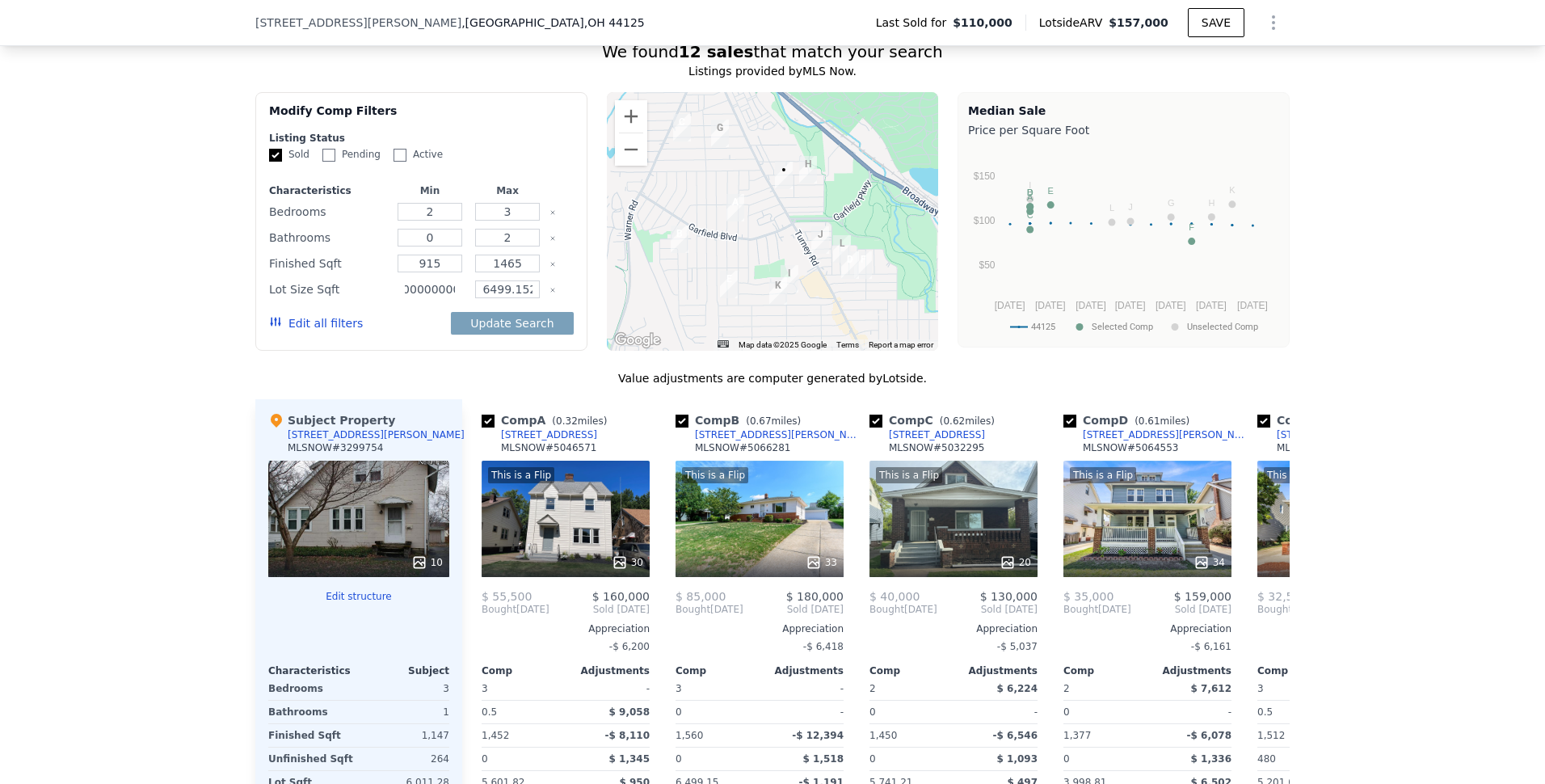
click at [472, 301] on div "Lot Size Sqft 3998.8080000000004 6499.152" at bounding box center [421, 290] width 304 height 22
type input "3511"
drag, startPoint x: 475, startPoint y: 296, endPoint x: 567, endPoint y: 282, distance: 93.1
click at [566, 300] on div "Lot Size Sqft 3511 6499.152" at bounding box center [421, 290] width 304 height 22
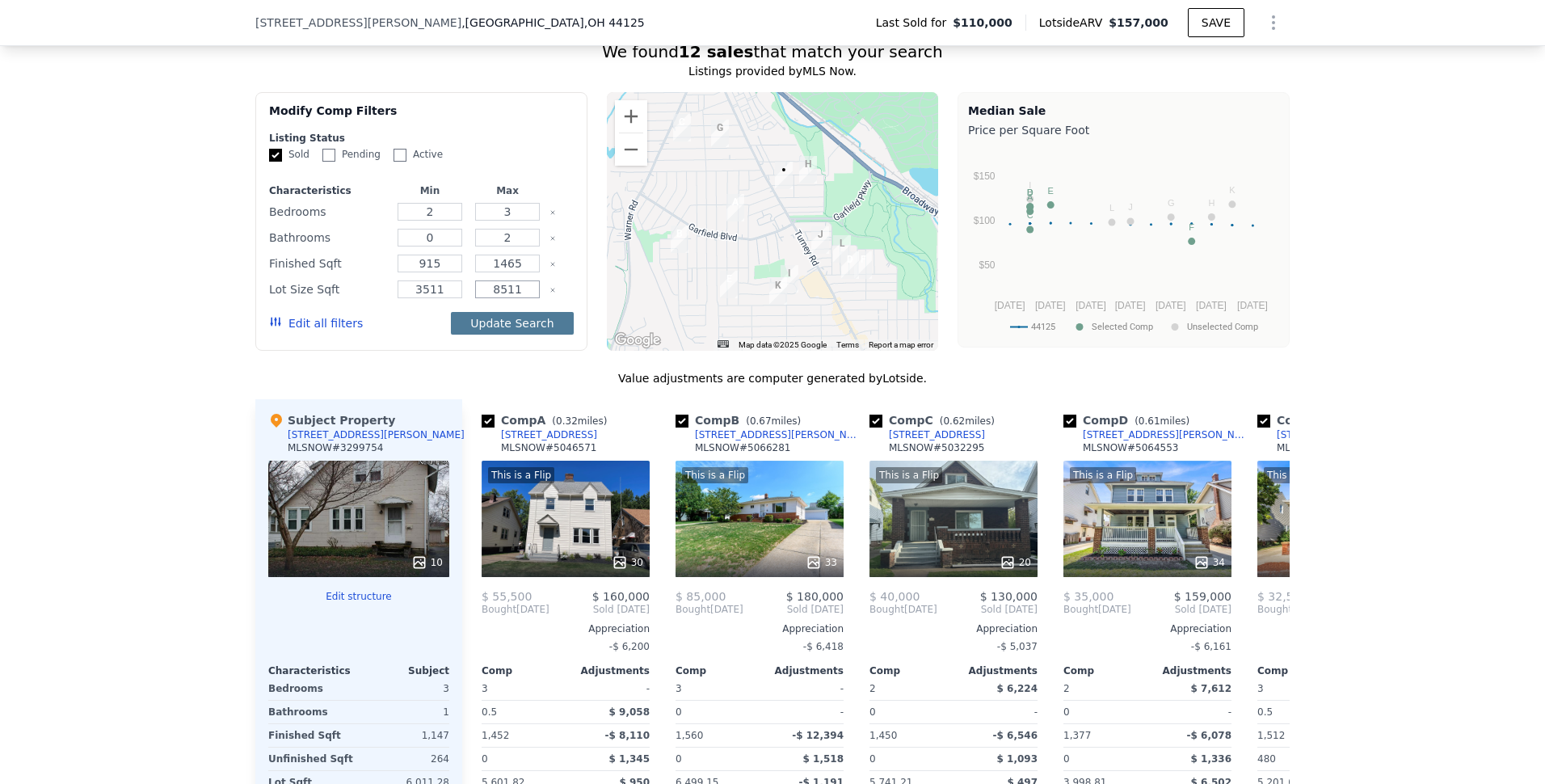
type input "8511"
click at [515, 335] on button "Update Search" at bounding box center [512, 323] width 122 height 22
checkbox input "false"
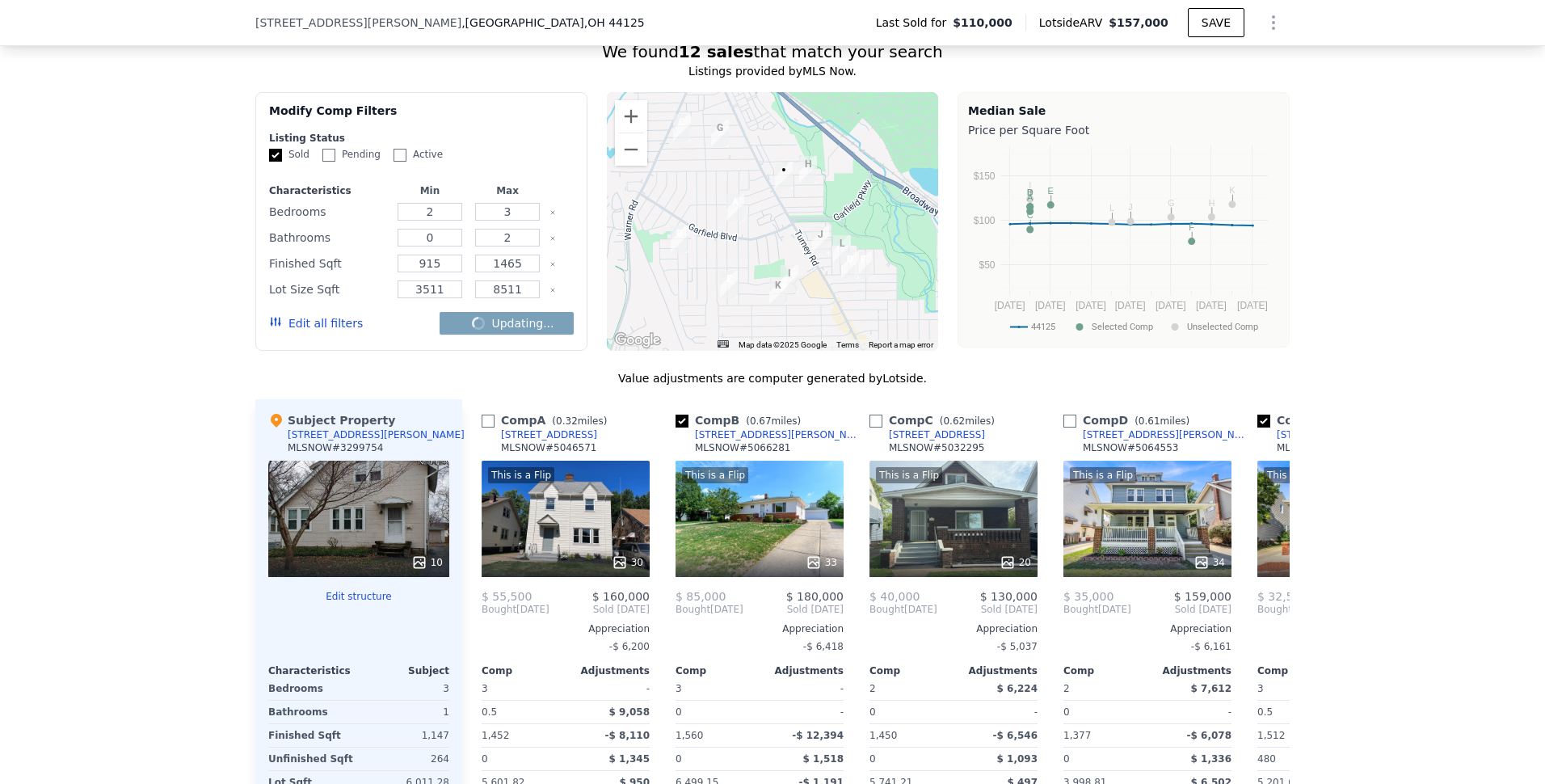
checkbox input "false"
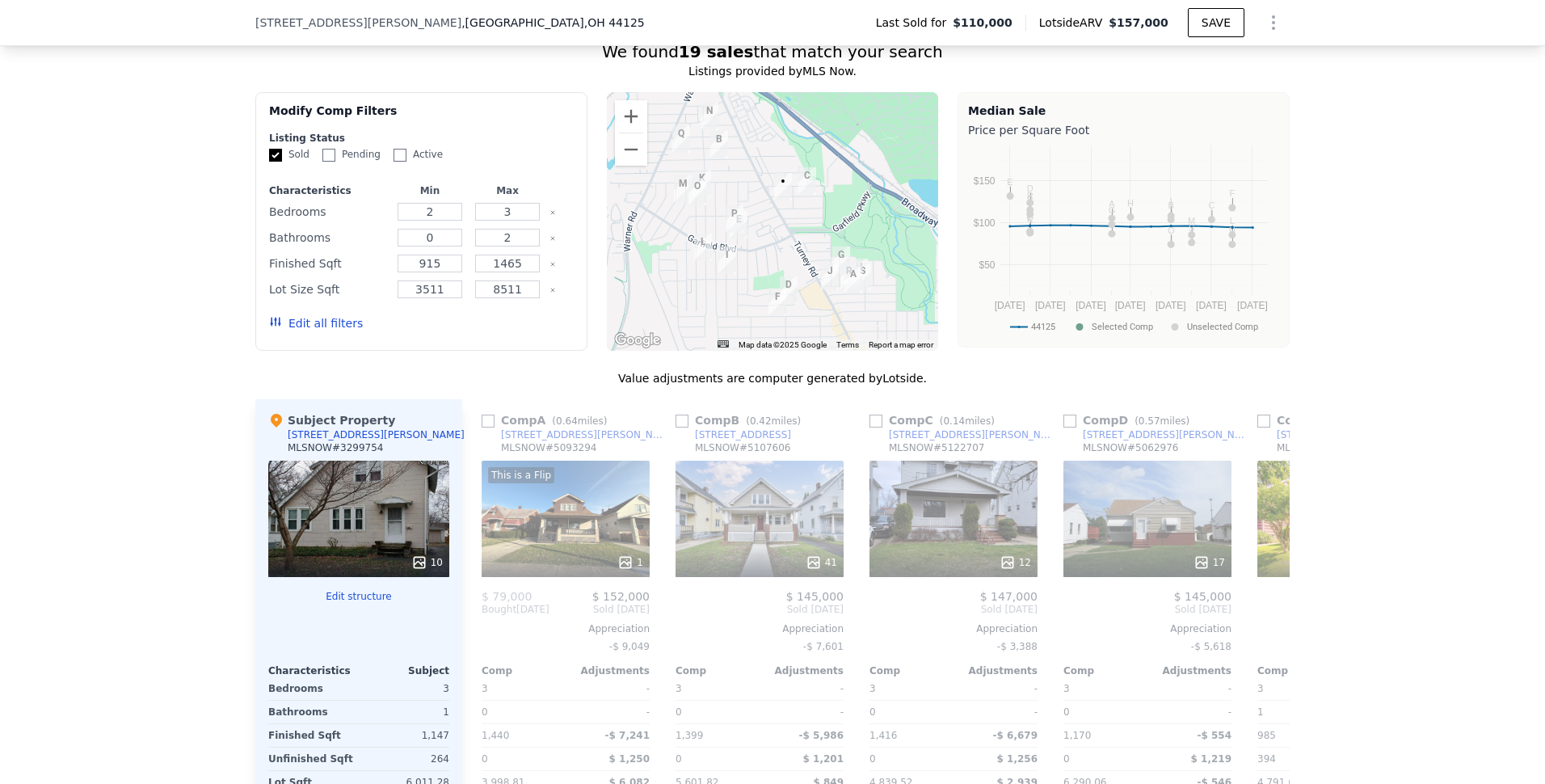
click at [321, 331] on button "Edit all filters" at bounding box center [316, 323] width 93 height 16
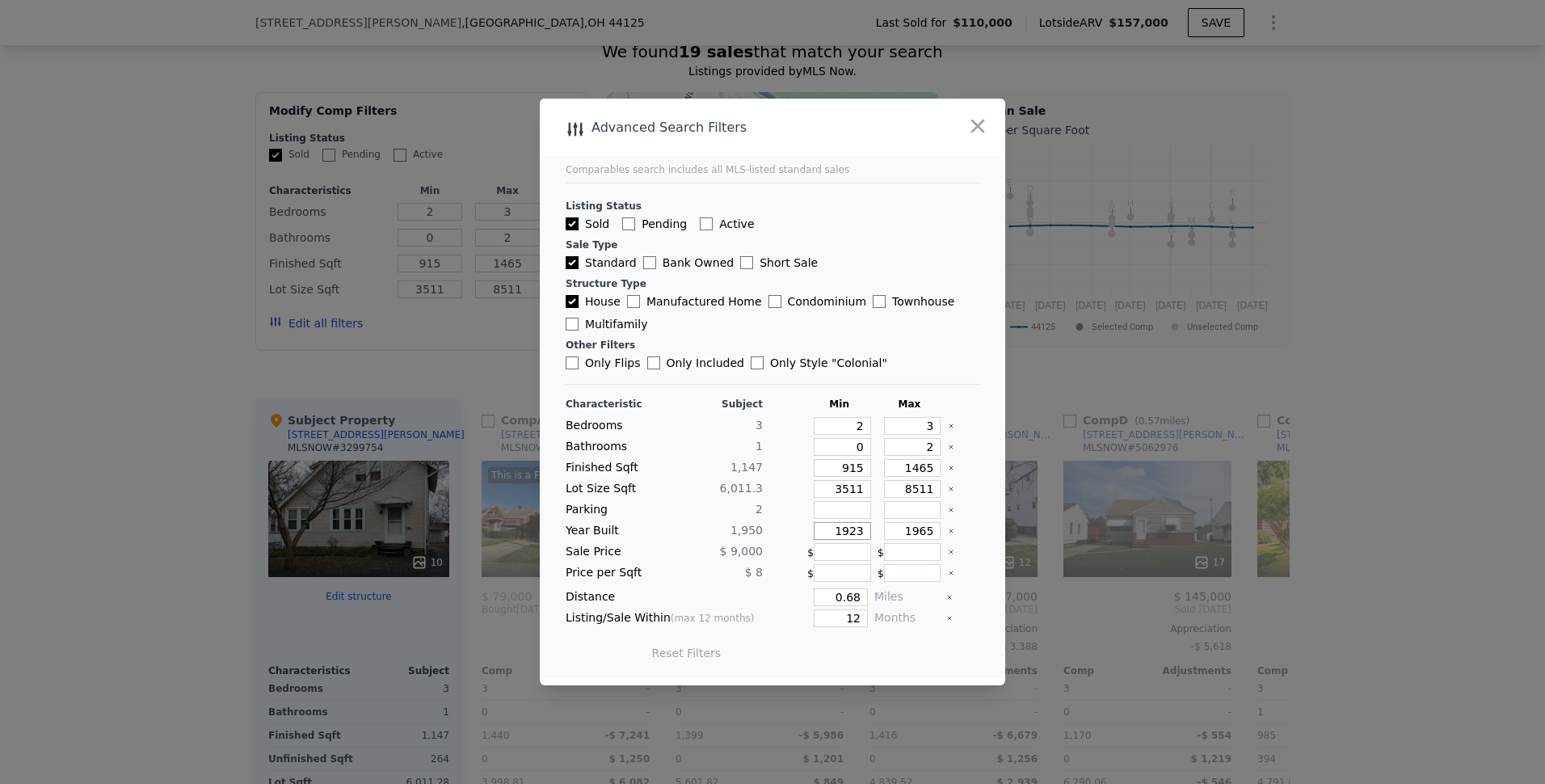
drag, startPoint x: 826, startPoint y: 532, endPoint x: 877, endPoint y: 532, distance: 51.0
click at [877, 532] on div "Year Built 1,950 1923 1965" at bounding box center [772, 531] width 414 height 18
type input "1900"
drag, startPoint x: 887, startPoint y: 537, endPoint x: 930, endPoint y: 537, distance: 43.0
click at [930, 537] on div "Year Built 1,950 1900 1965" at bounding box center [772, 531] width 414 height 18
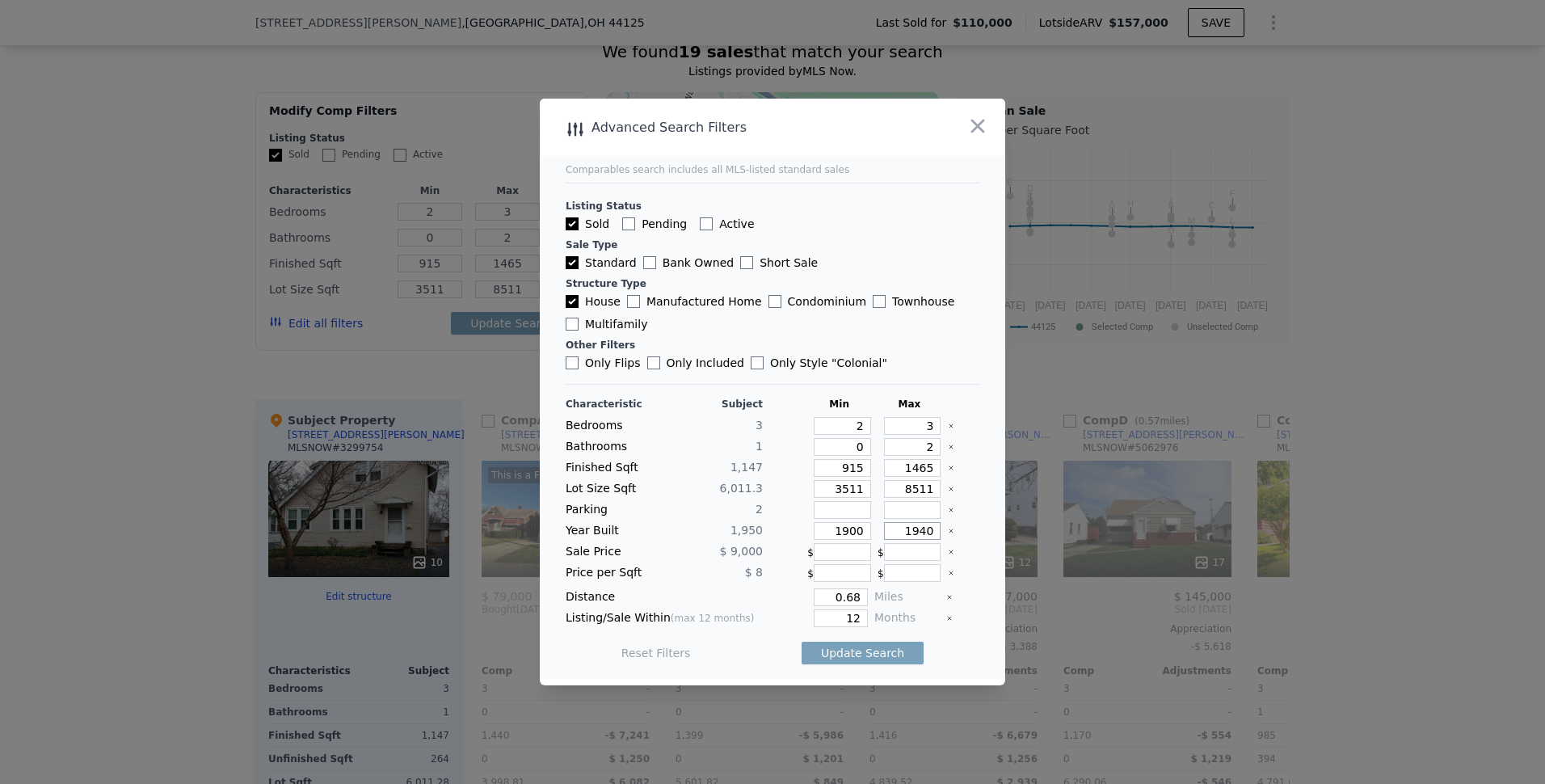
type input "1940"
click at [974, 339] on main "Comparables search includes all MLS-listed standard sales Listing Status Sold P…" at bounding box center [772, 388] width 465 height 580
drag, startPoint x: 836, startPoint y: 616, endPoint x: 892, endPoint y: 611, distance: 56.2
click at [892, 611] on div "Listing/Sale Within (max 12 months) 12 Months" at bounding box center [772, 618] width 414 height 18
type input "6"
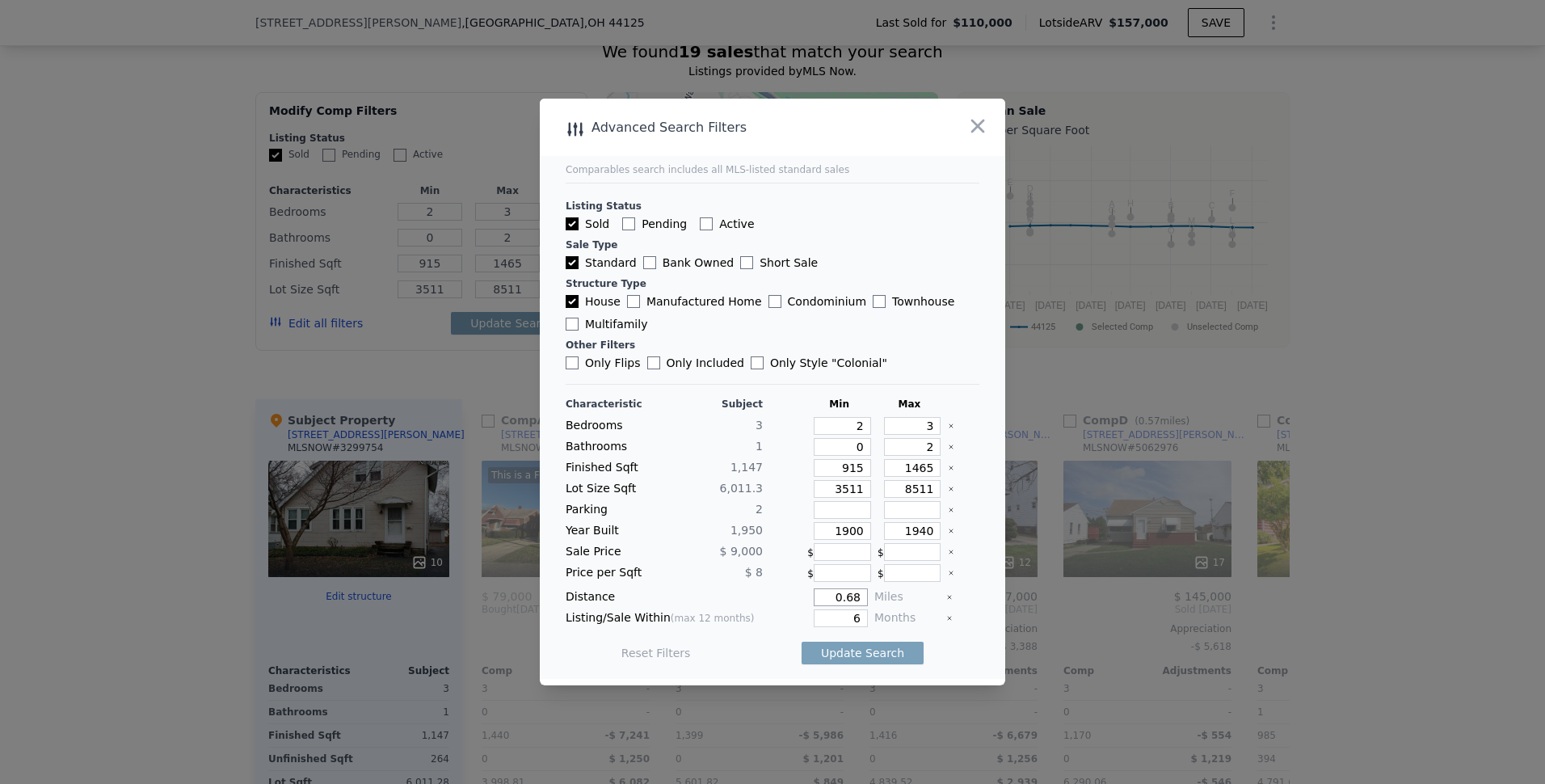
drag, startPoint x: 826, startPoint y: 596, endPoint x: 863, endPoint y: 596, distance: 37.0
click at [863, 596] on div "Distance 0.68 Miles" at bounding box center [772, 597] width 414 height 18
click at [860, 651] on button "Update Search" at bounding box center [862, 653] width 122 height 22
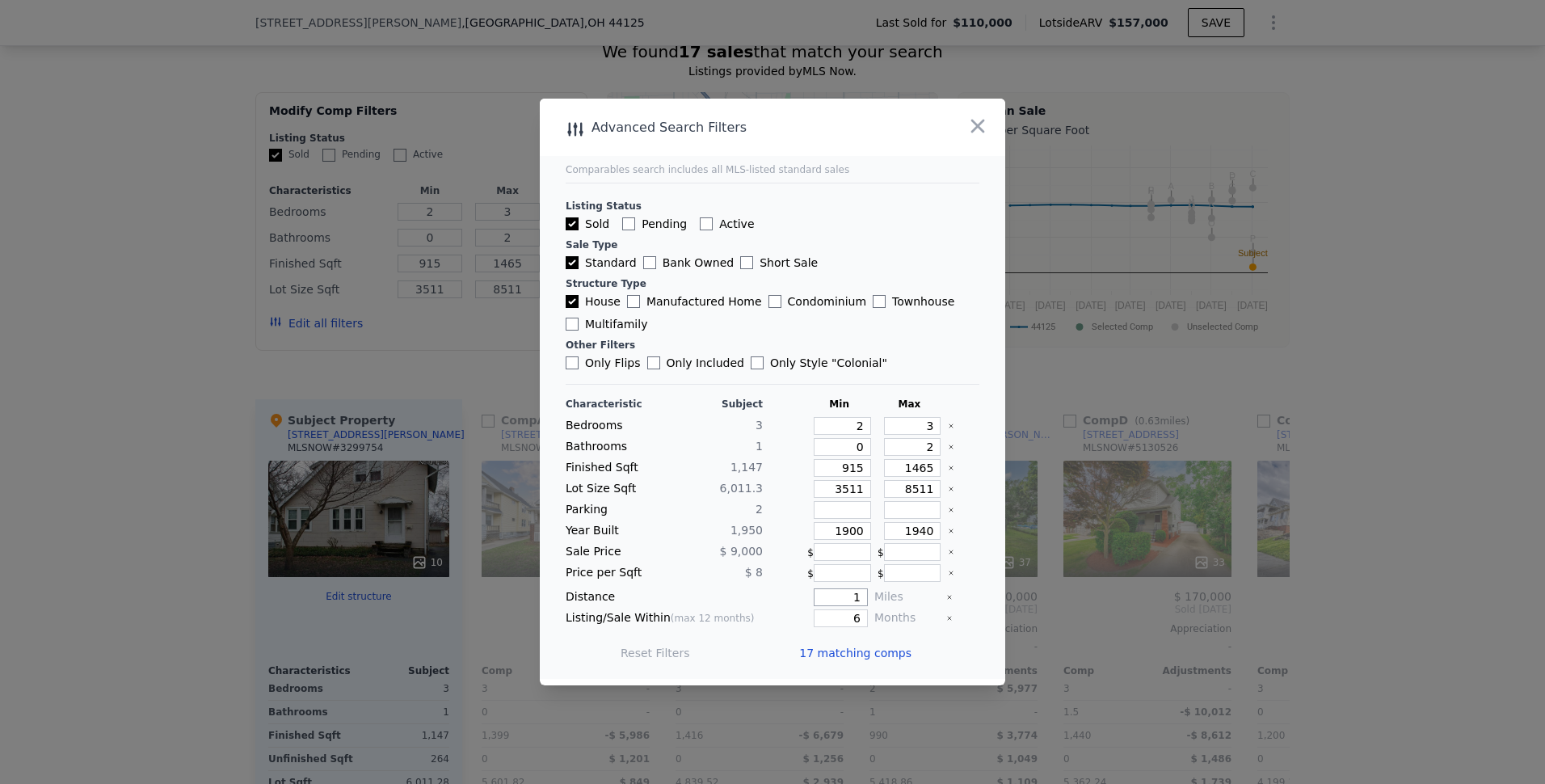
drag, startPoint x: 846, startPoint y: 594, endPoint x: 854, endPoint y: 593, distance: 8.1
click at [854, 593] on input "1" at bounding box center [840, 597] width 54 height 18
type input "0.75"
click at [875, 649] on button "Update Search" at bounding box center [862, 653] width 122 height 22
click at [827, 652] on span "12 matching comps" at bounding box center [856, 653] width 112 height 16
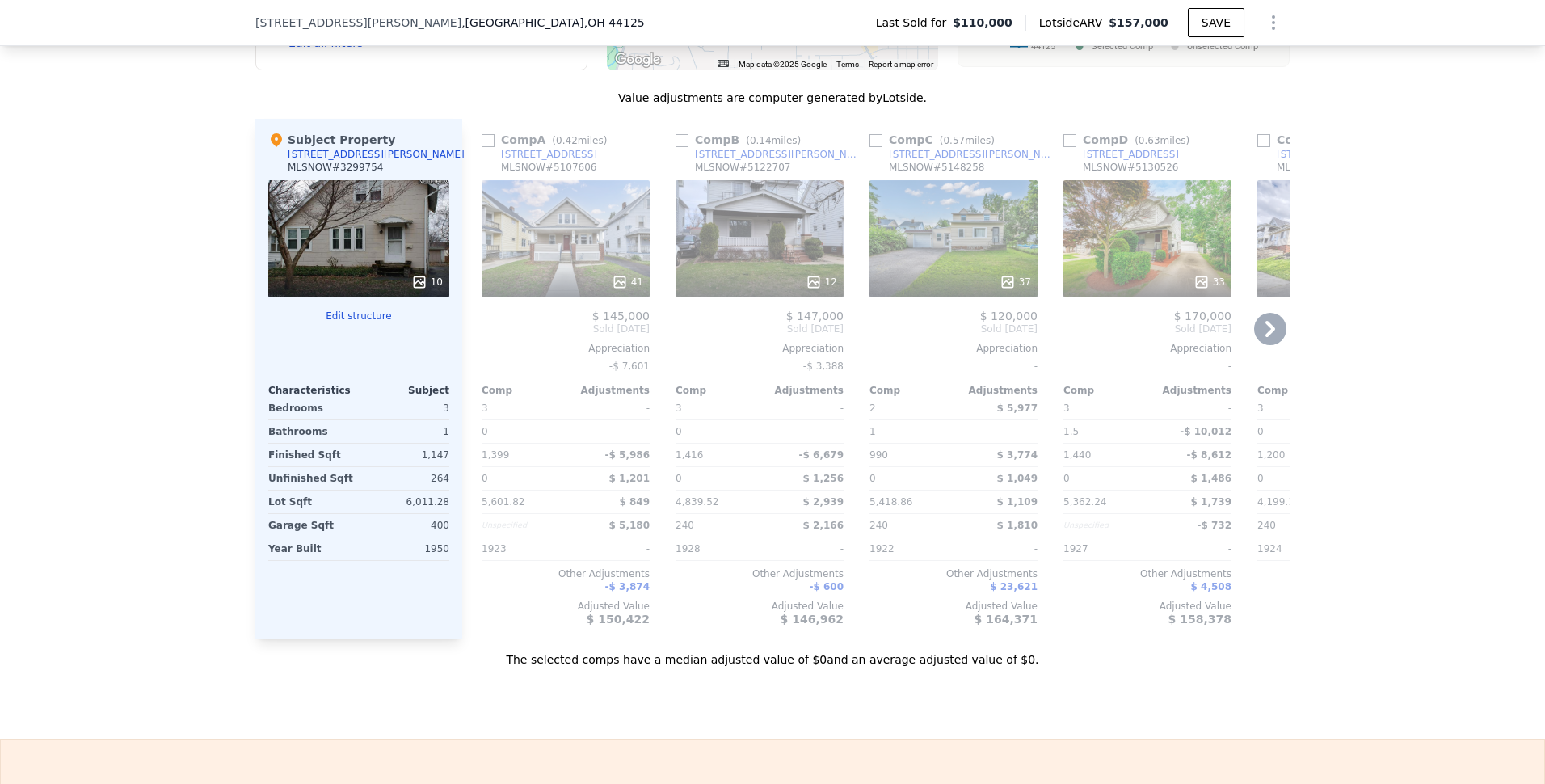
scroll to position [1718, 0]
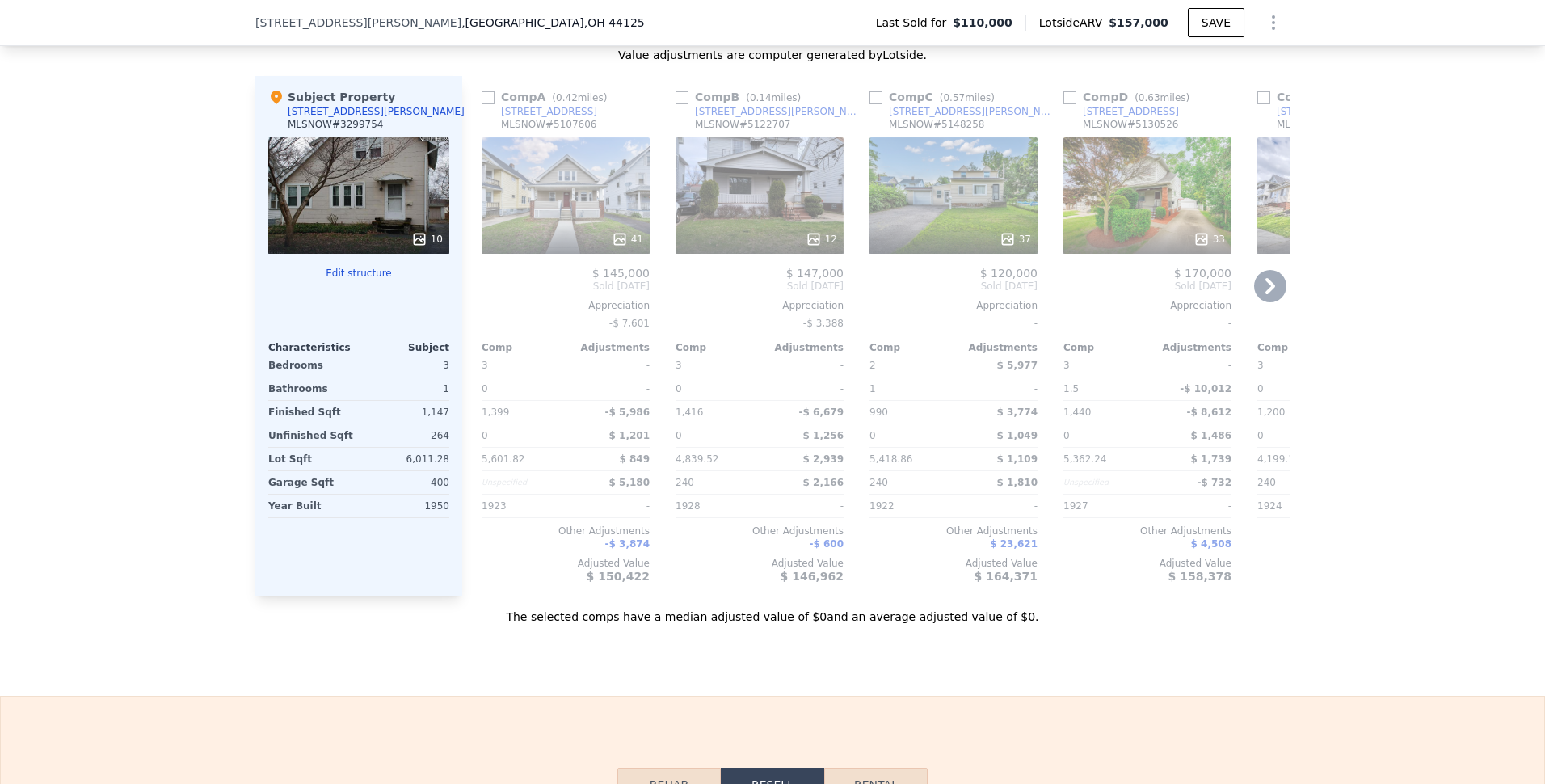
click at [573, 218] on div "41" at bounding box center [565, 195] width 168 height 117
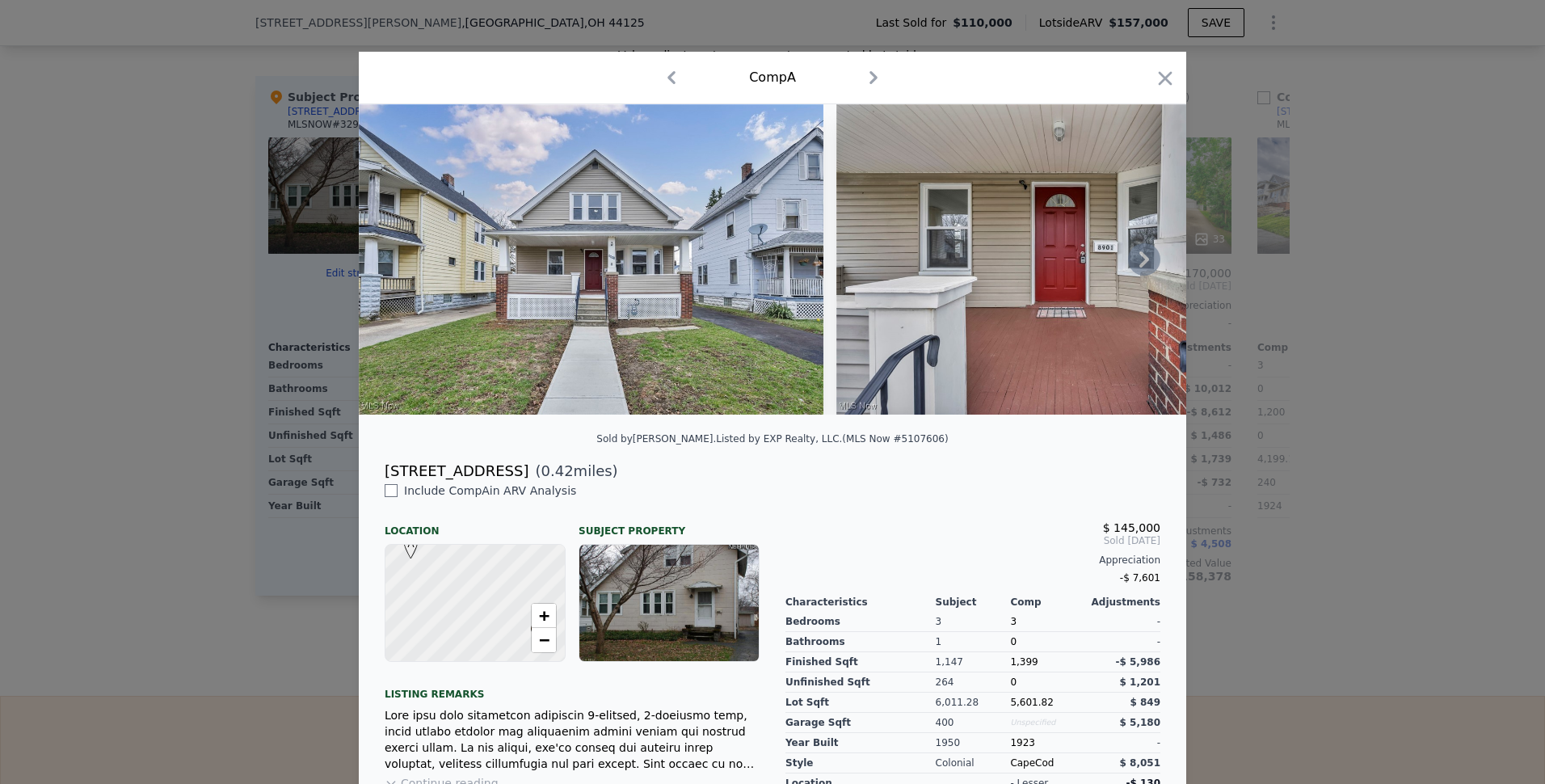
click at [1141, 264] on icon at bounding box center [1144, 259] width 10 height 16
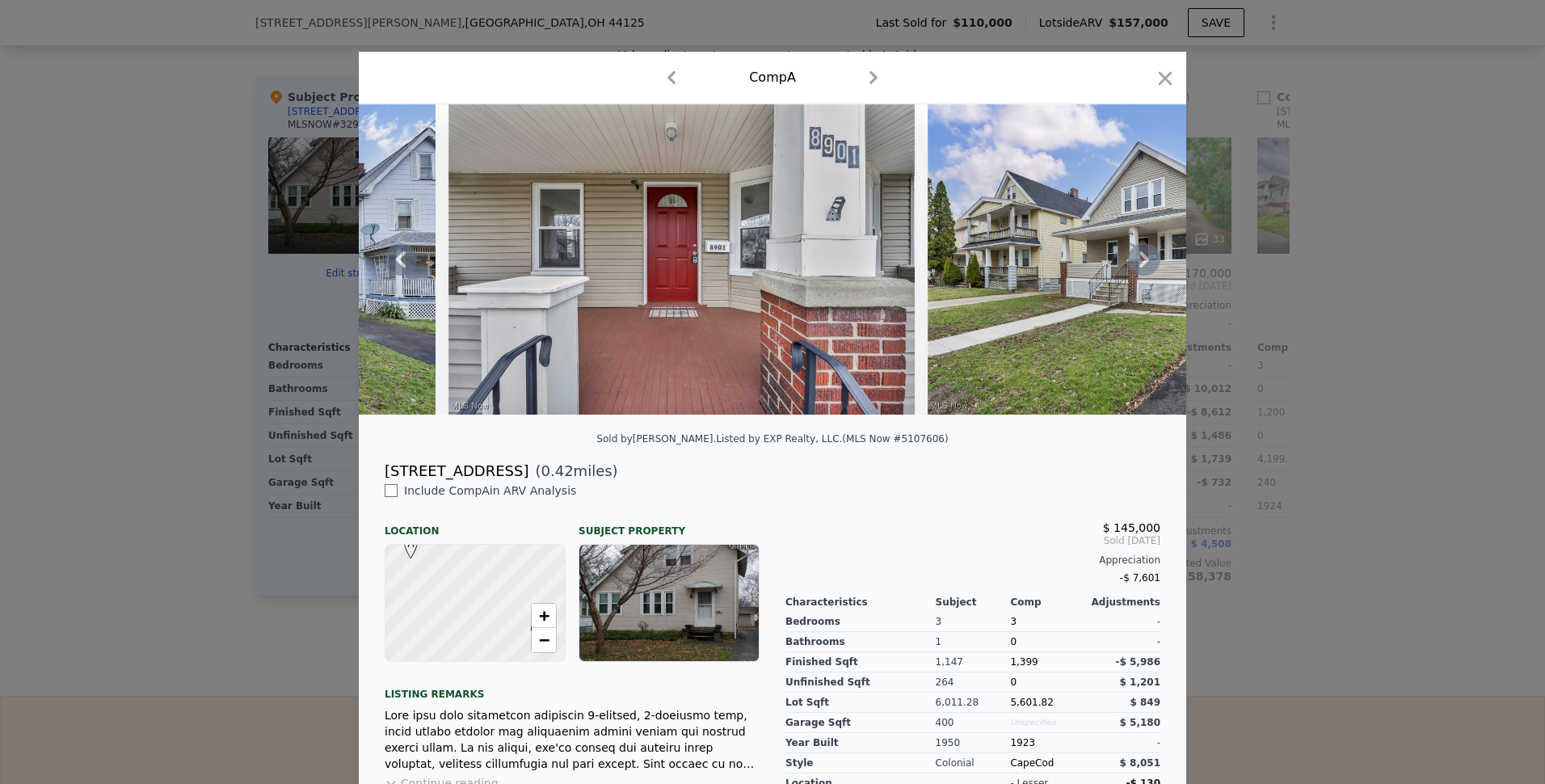
click at [1140, 265] on icon at bounding box center [1144, 259] width 10 height 16
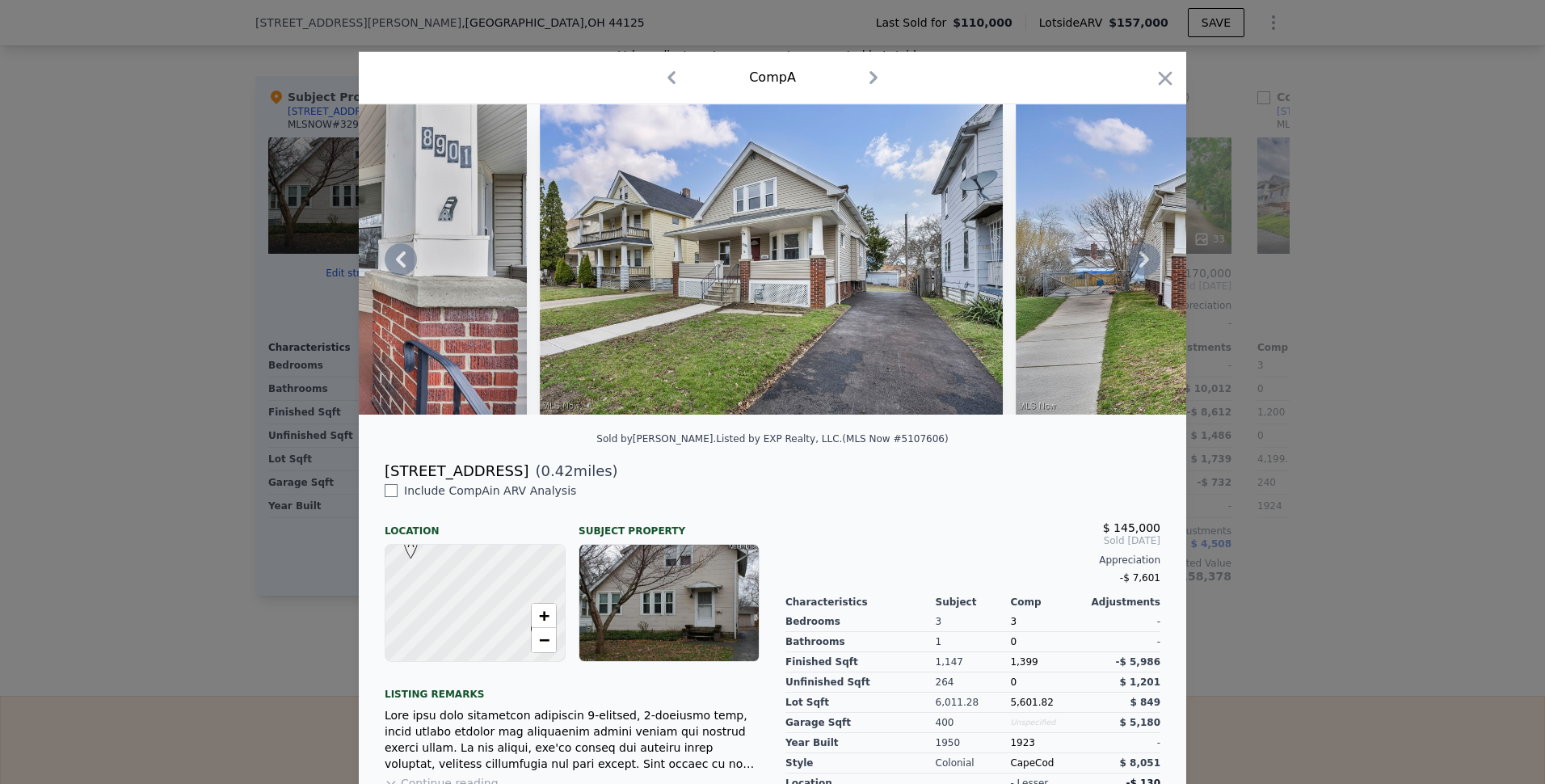
click at [1140, 265] on icon at bounding box center [1144, 259] width 10 height 16
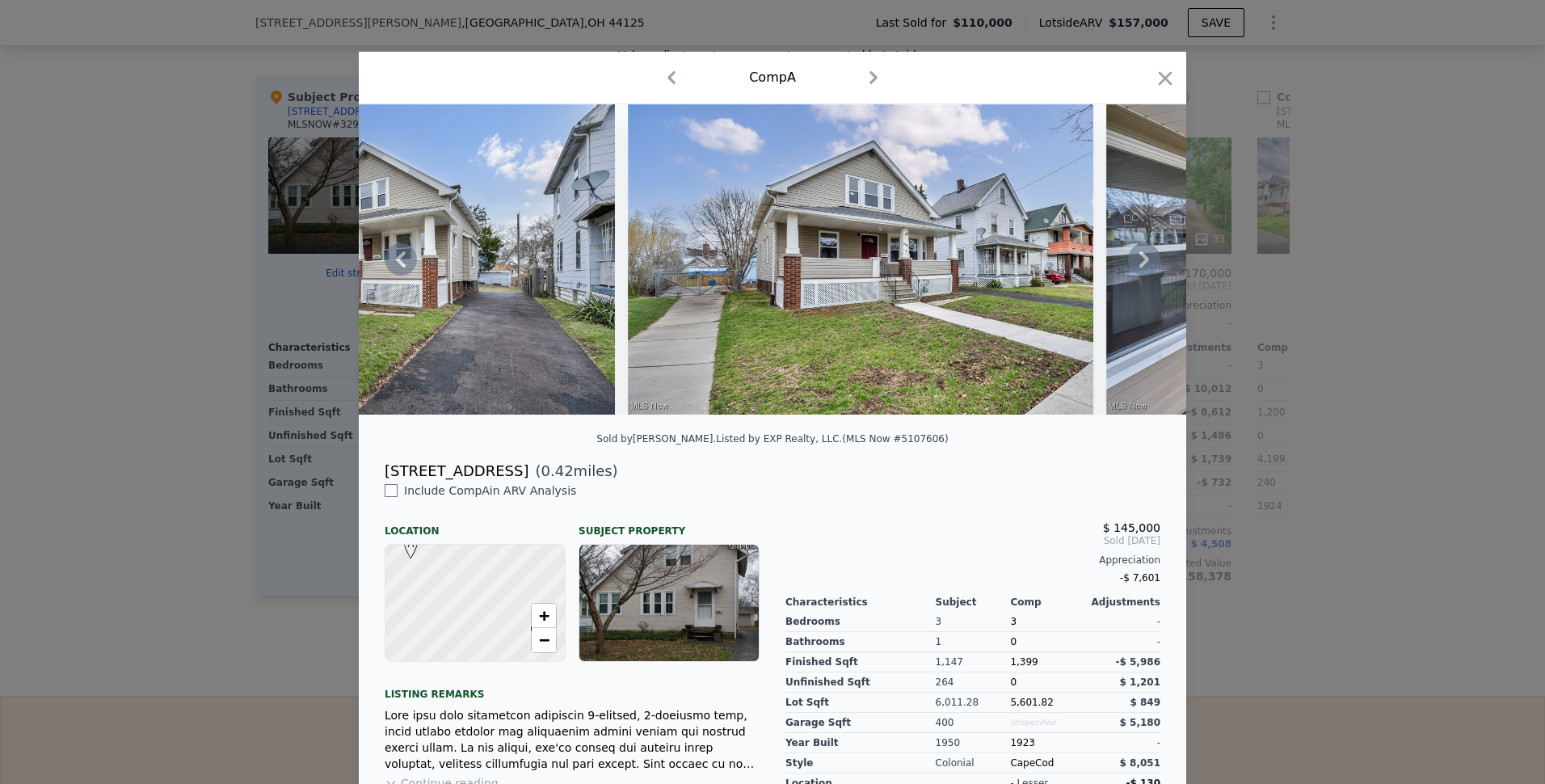
click at [1140, 265] on icon at bounding box center [1144, 259] width 10 height 16
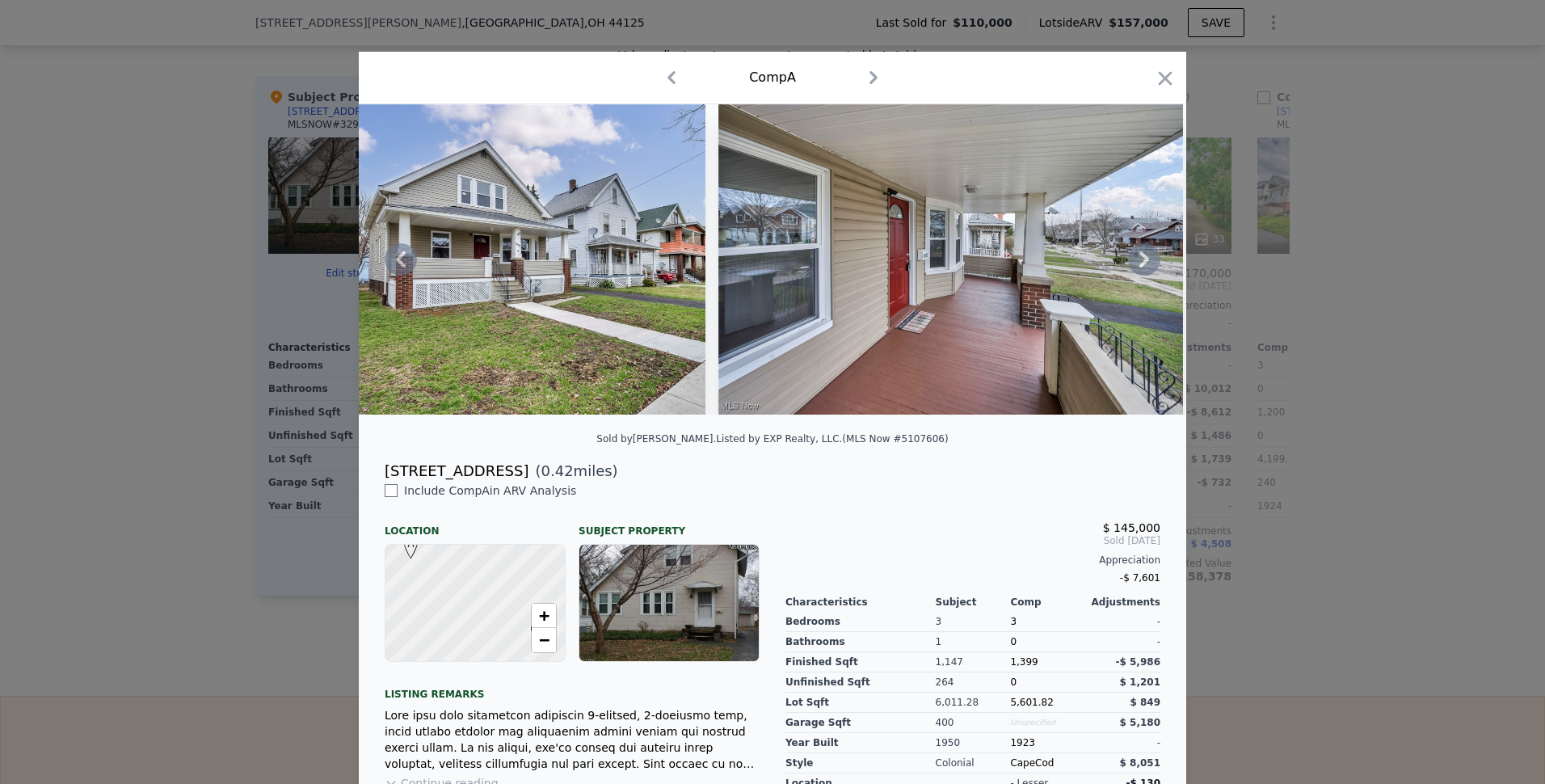
click at [1139, 266] on icon at bounding box center [1144, 258] width 32 height 32
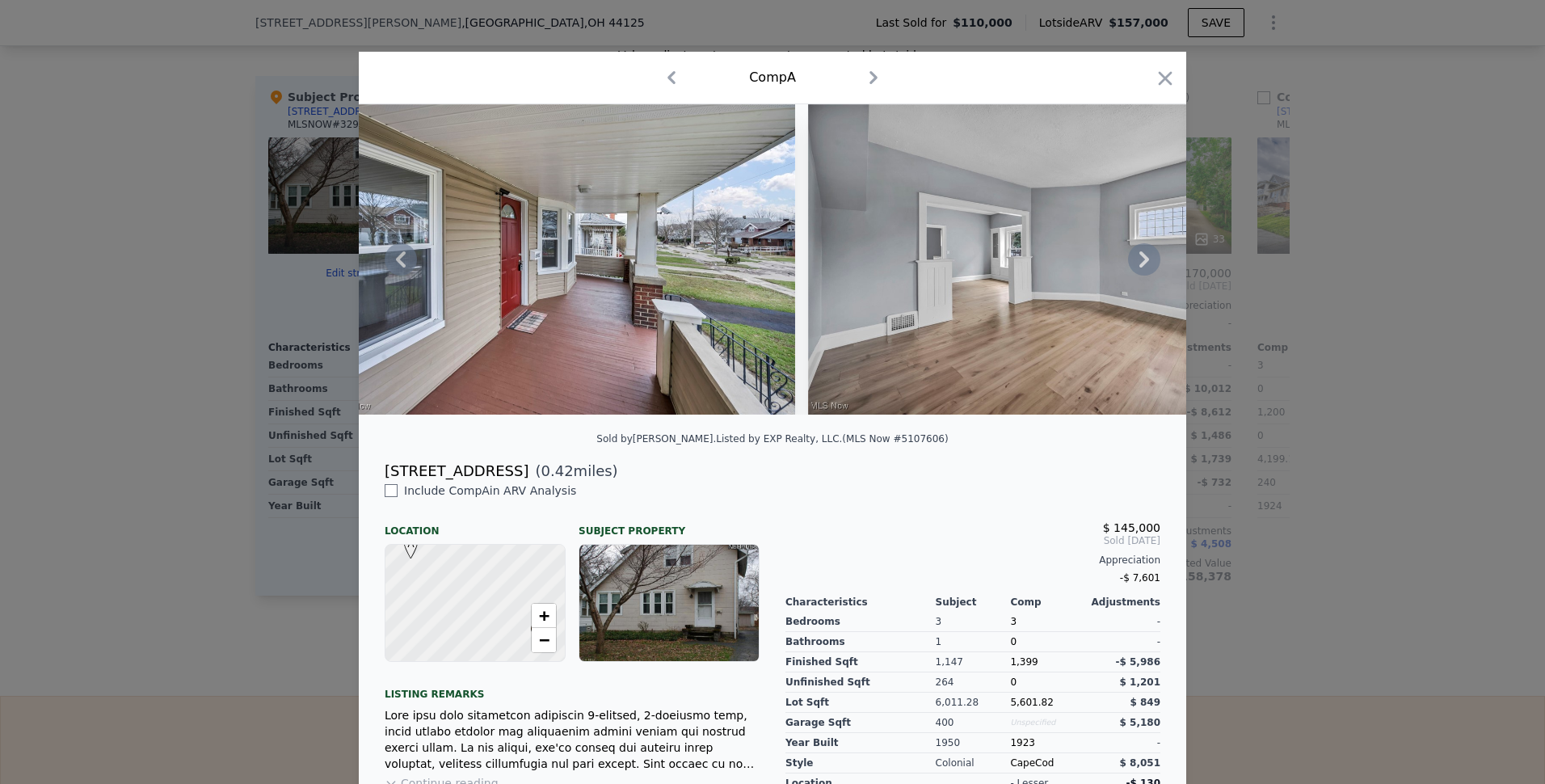
click at [1139, 266] on icon at bounding box center [1144, 258] width 32 height 32
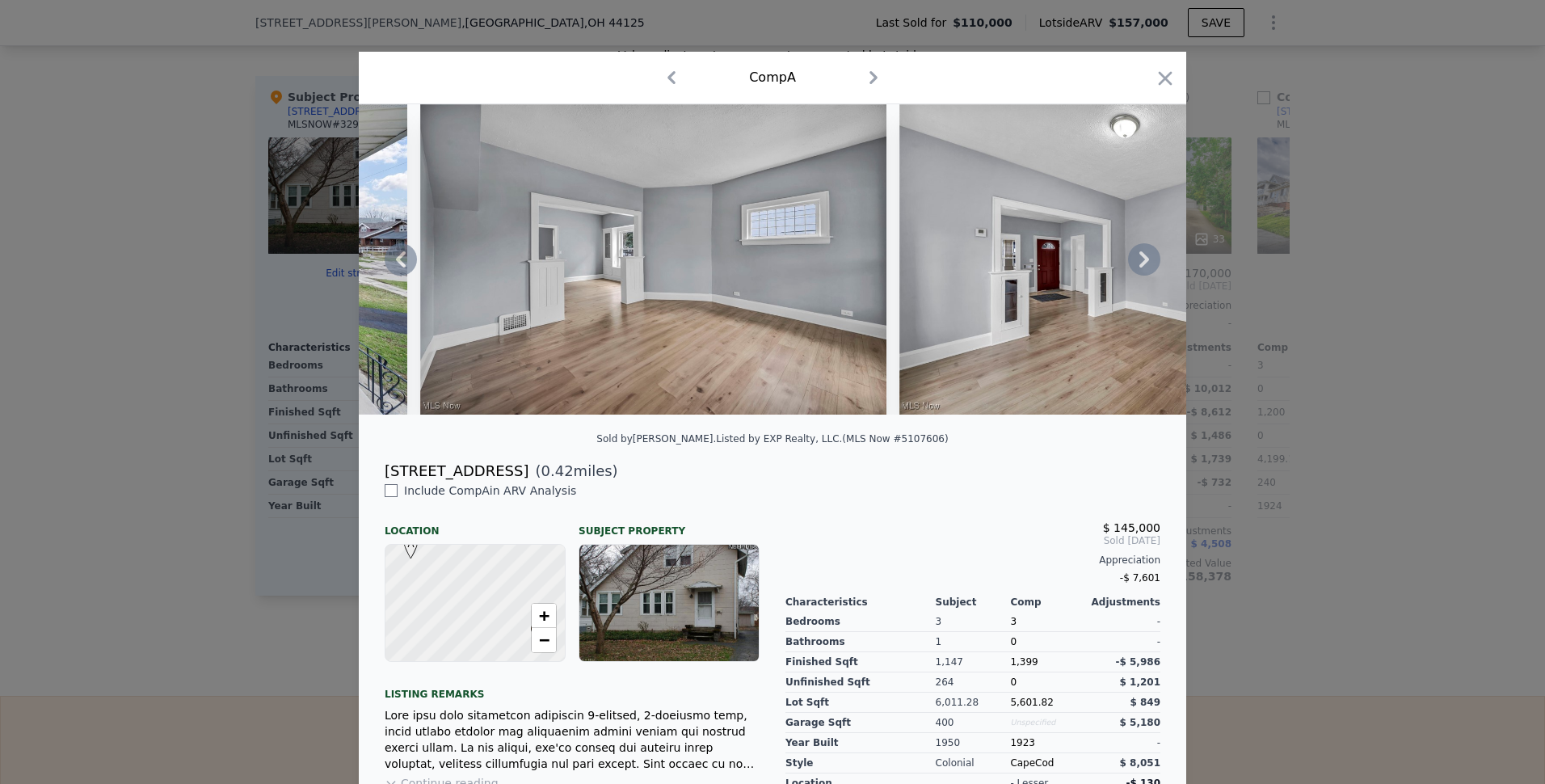
click at [1140, 267] on icon at bounding box center [1144, 259] width 10 height 16
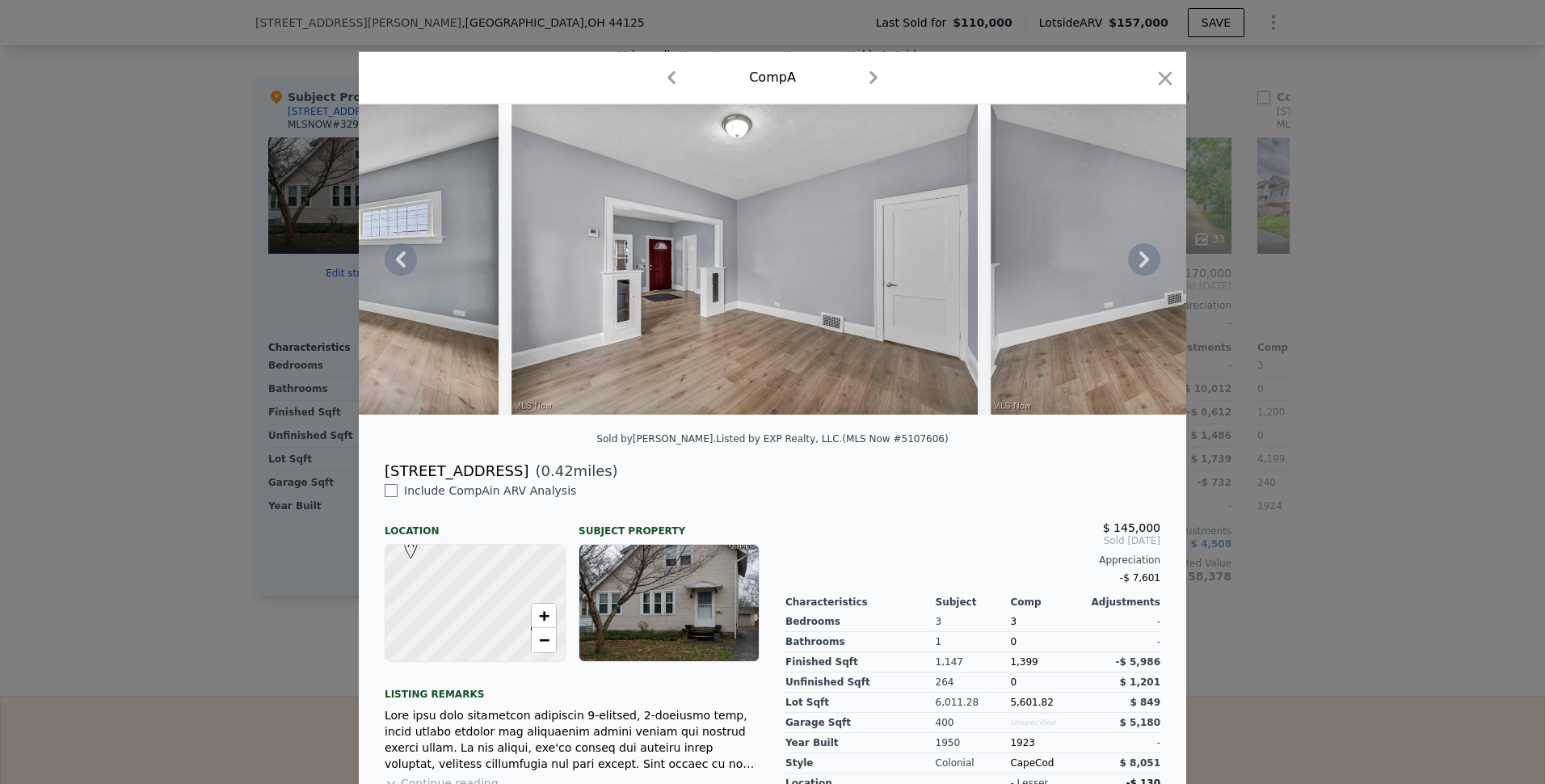
click at [1140, 267] on icon at bounding box center [1144, 259] width 10 height 16
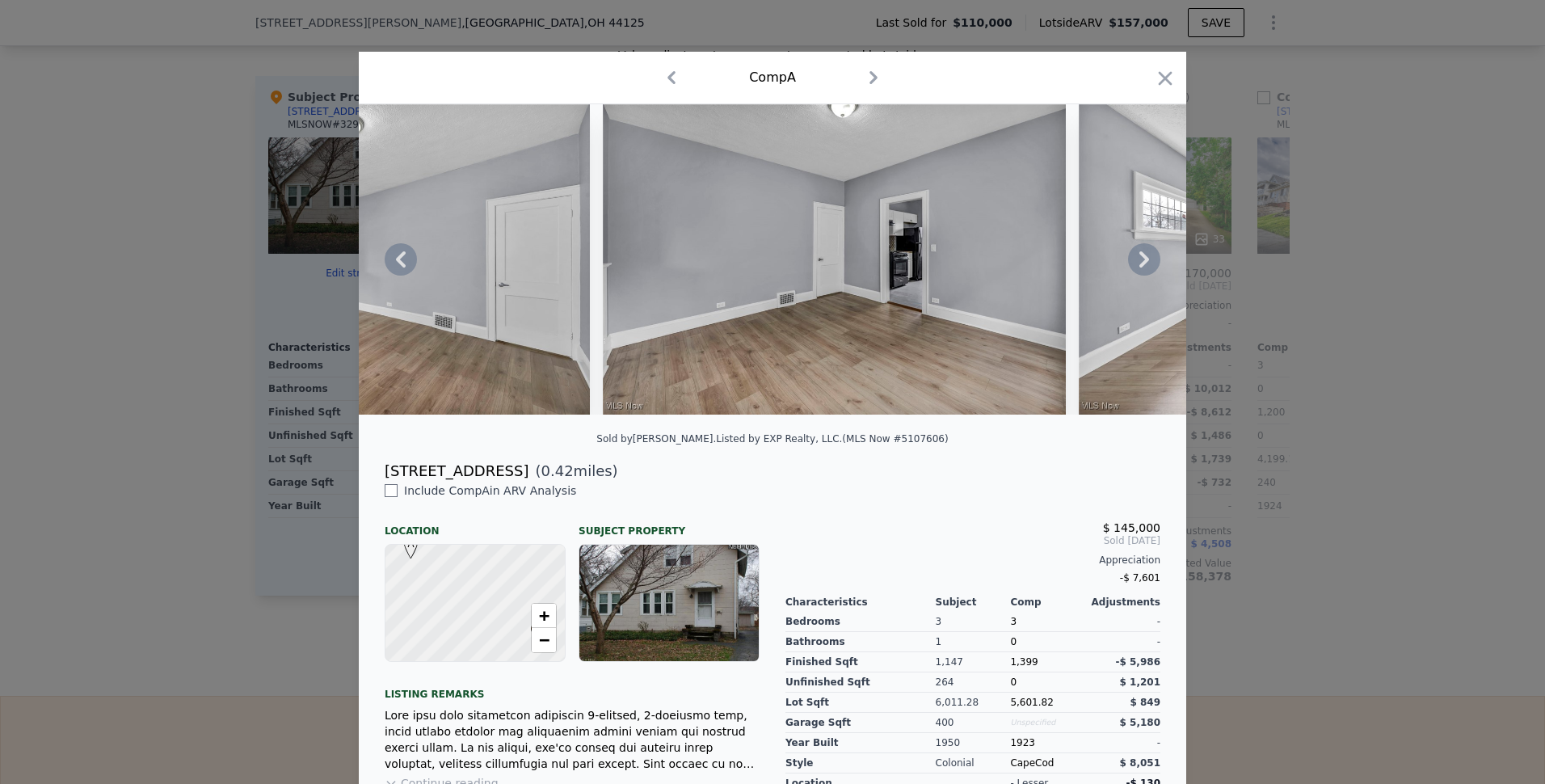
click at [1140, 267] on icon at bounding box center [1144, 259] width 10 height 16
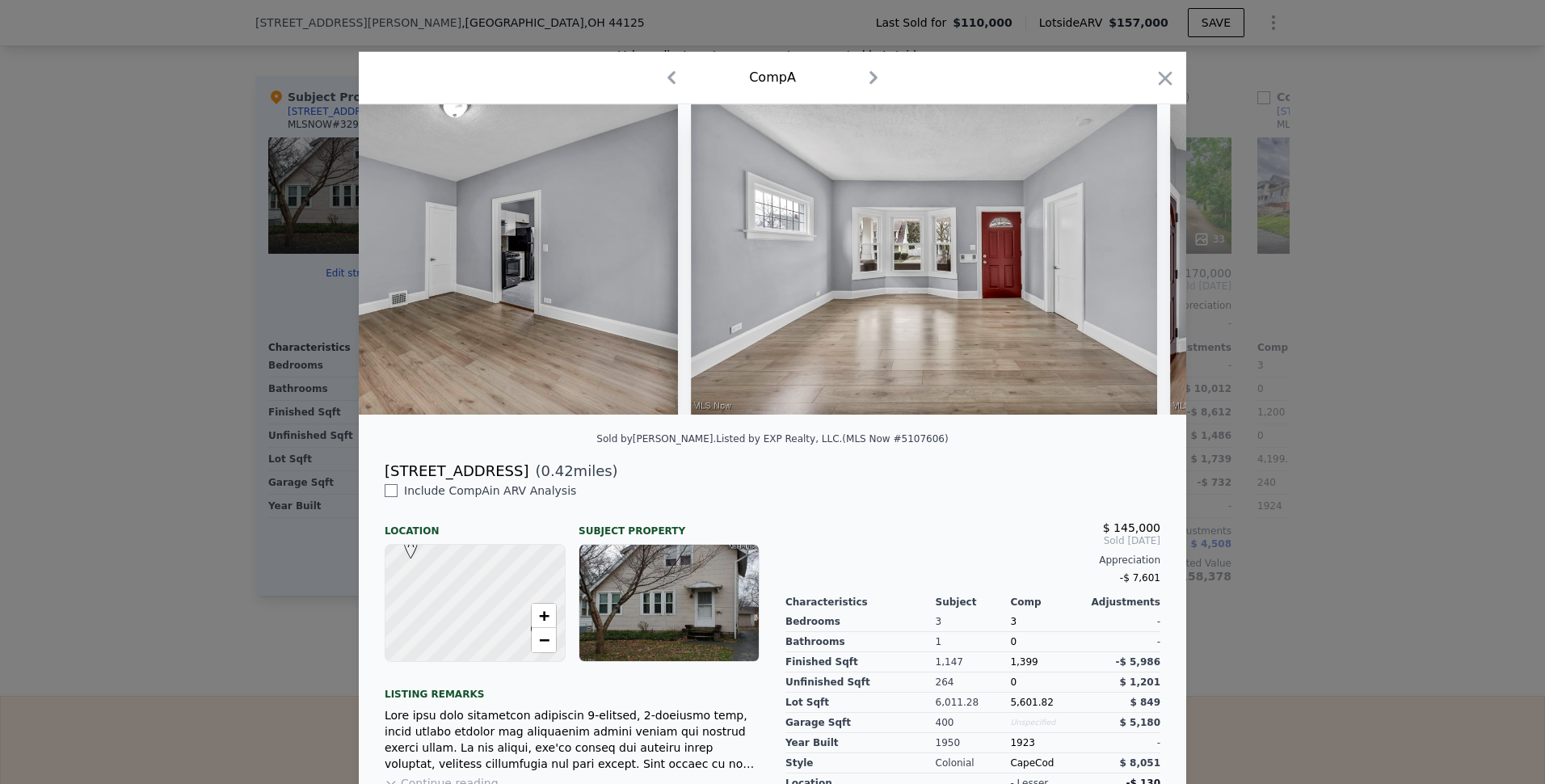
click at [1138, 267] on div at bounding box center [772, 259] width 827 height 310
drag, startPoint x: 1153, startPoint y: 82, endPoint x: 1151, endPoint y: 92, distance: 10.2
click at [1154, 83] on icon "button" at bounding box center [1165, 79] width 22 height 22
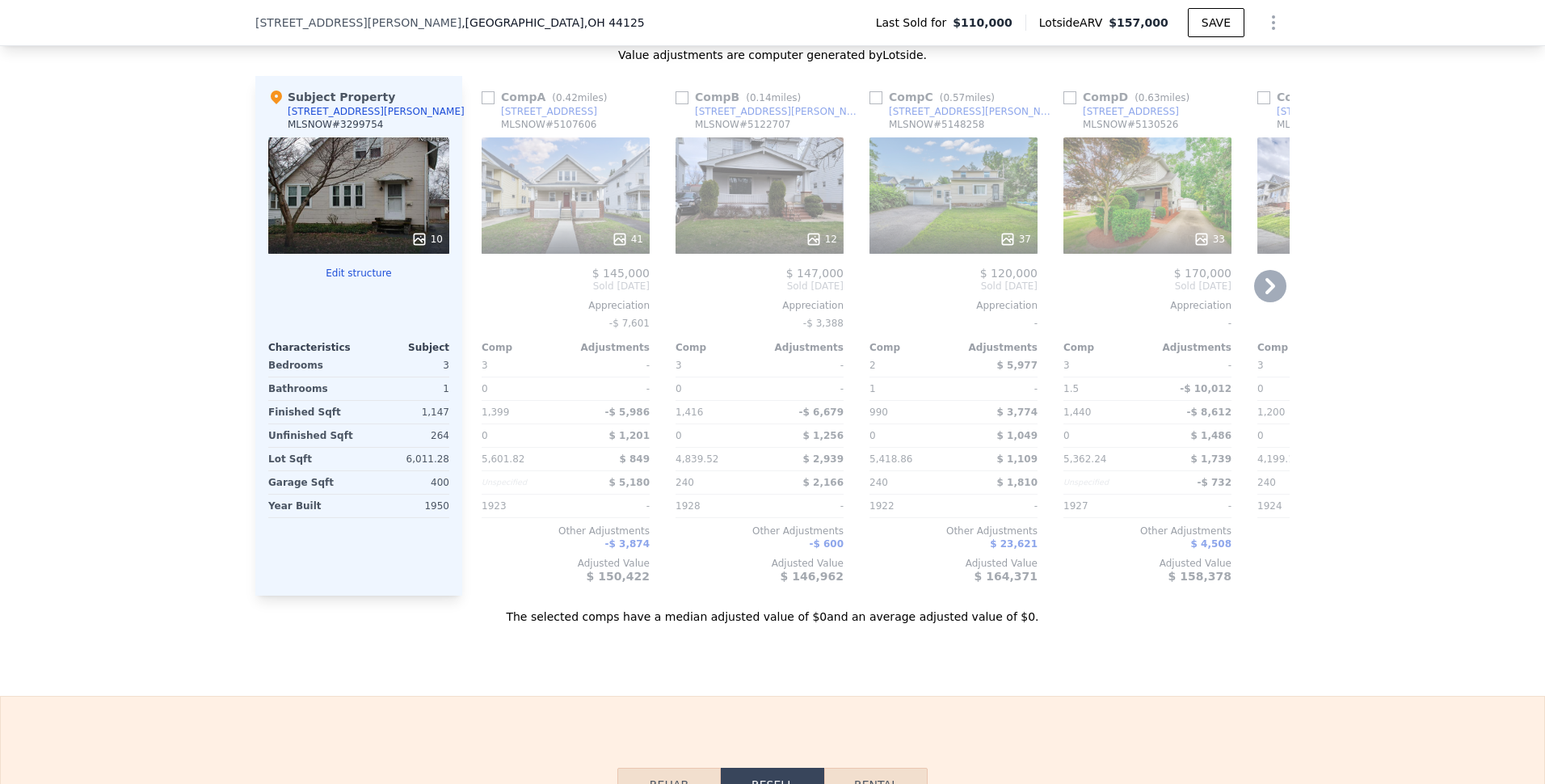
click at [487, 105] on input "checkbox" at bounding box center [488, 98] width 13 height 13
checkbox input "true"
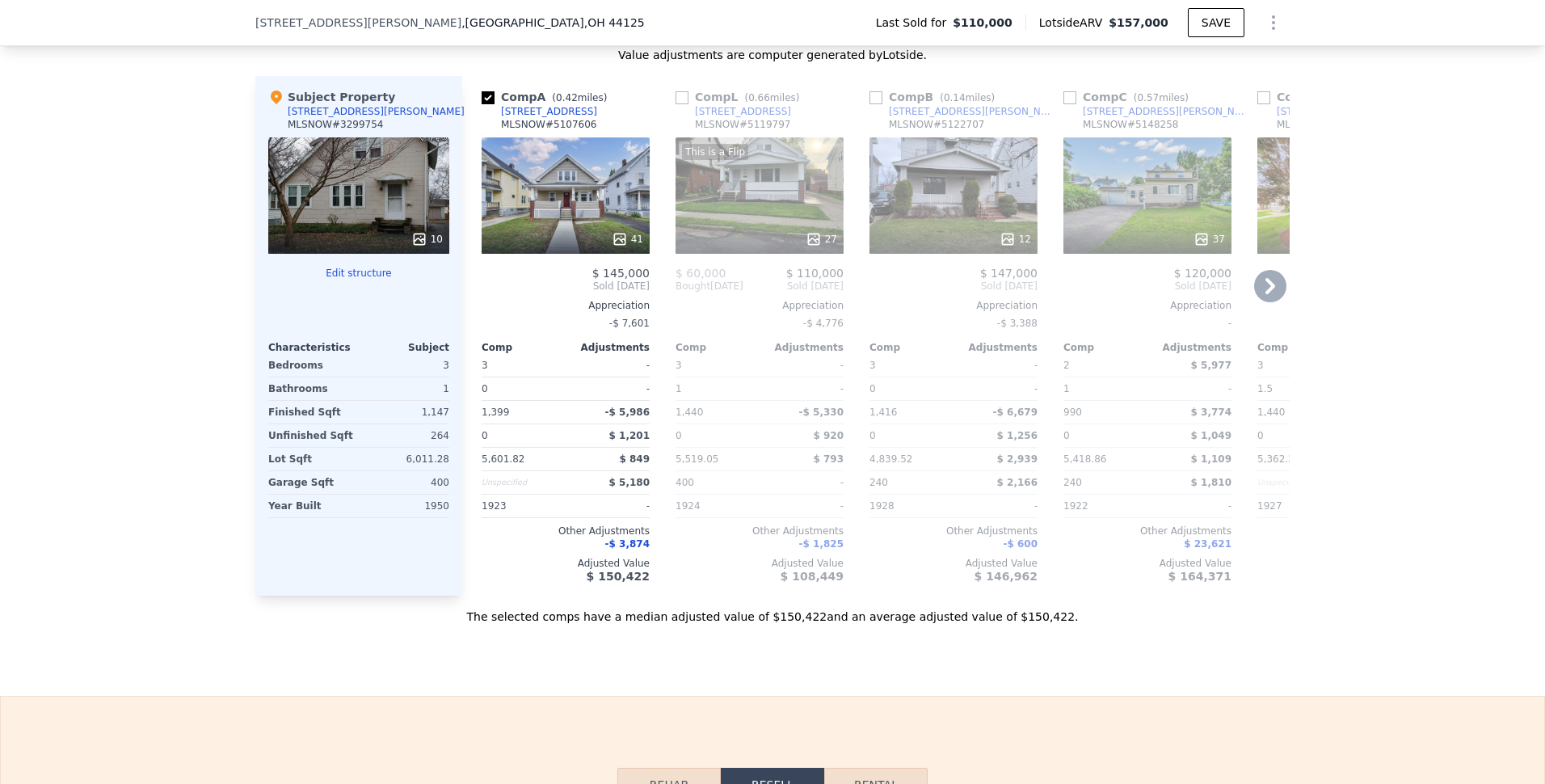
click at [766, 200] on div "This is a Flip 27" at bounding box center [760, 195] width 168 height 117
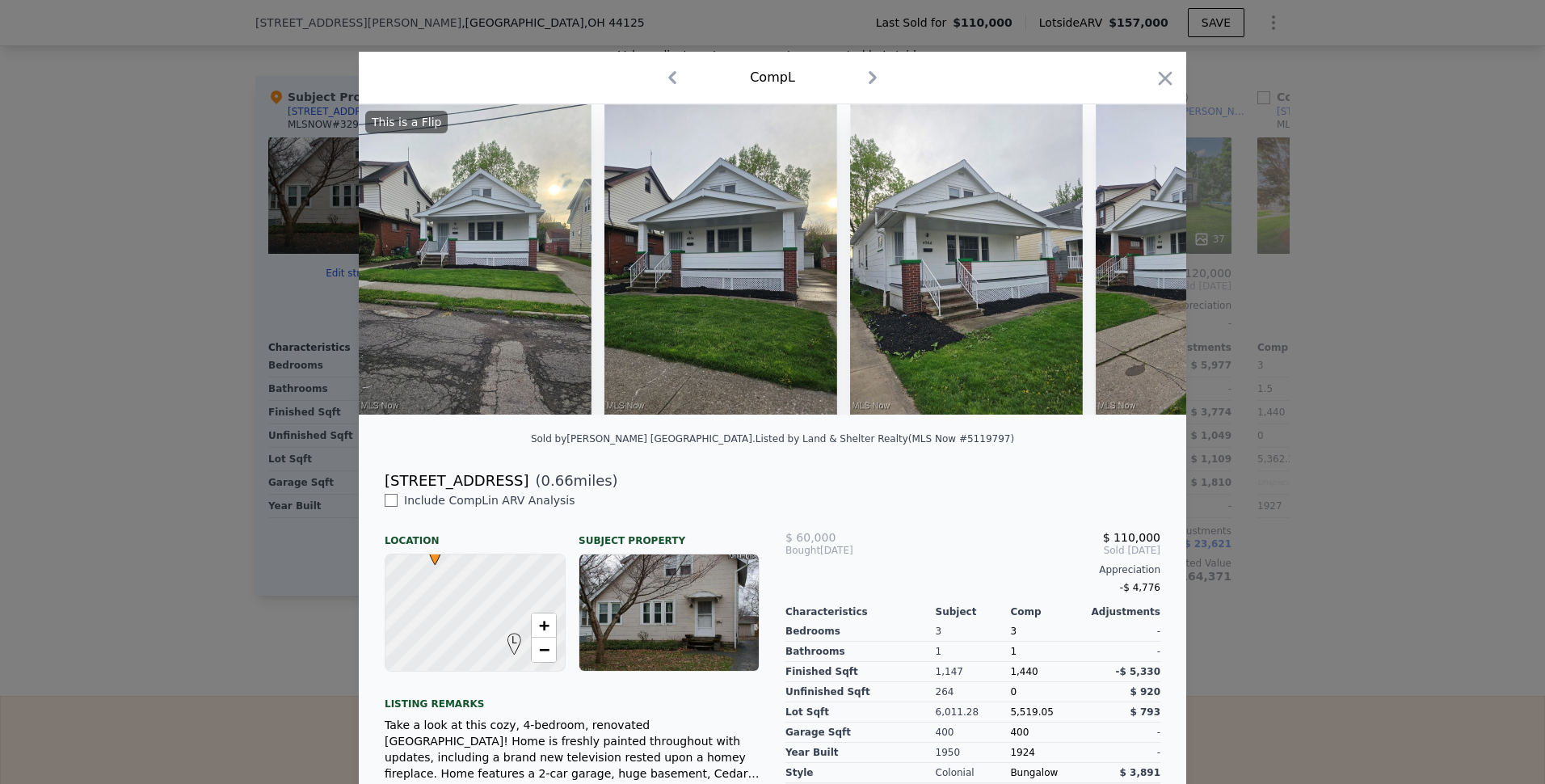
click at [388, 507] on input "checkbox" at bounding box center [391, 500] width 13 height 13
checkbox input "true"
click at [1159, 80] on icon "button" at bounding box center [1166, 78] width 14 height 14
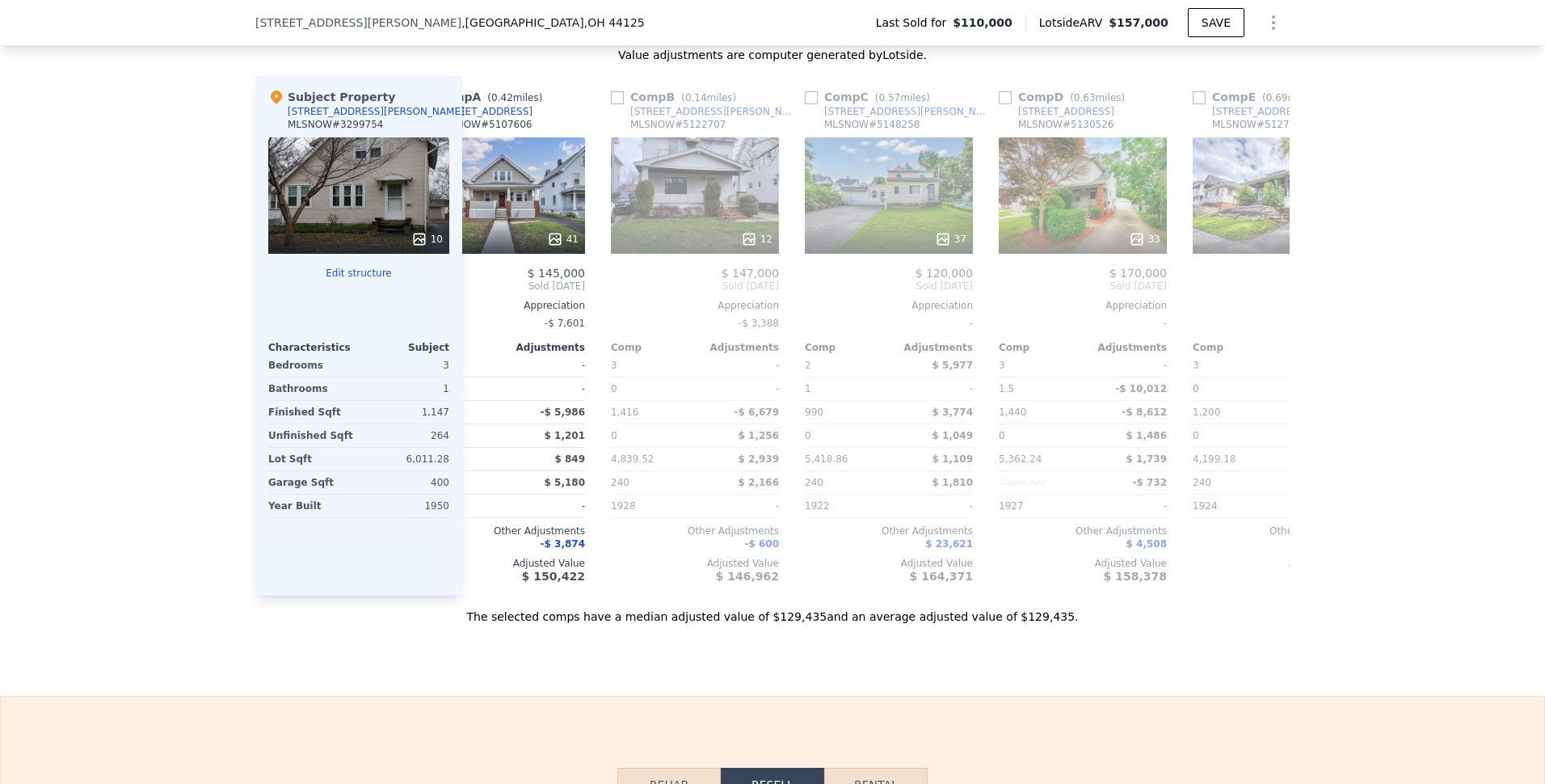
scroll to position [0, 336]
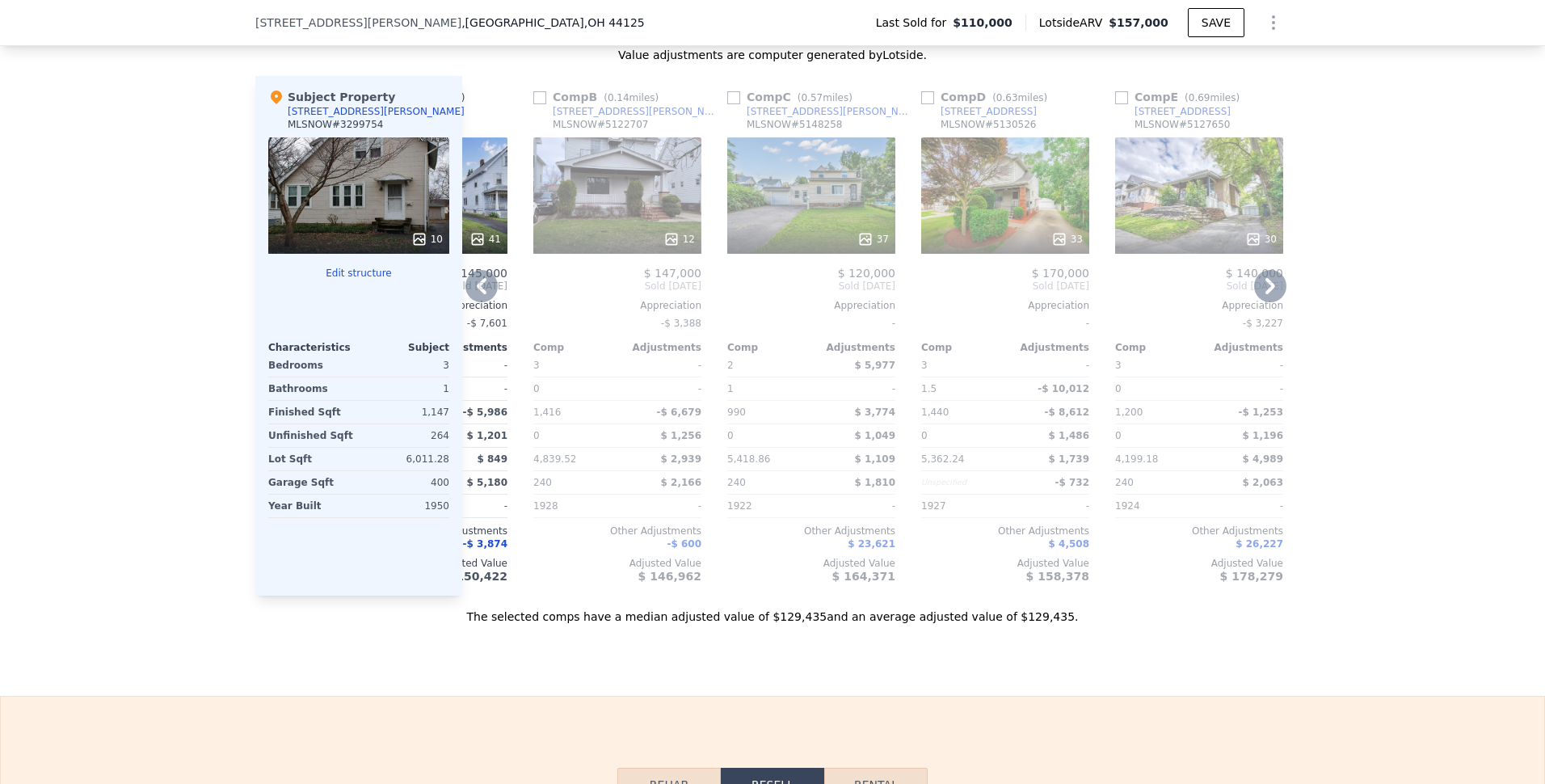
click at [603, 205] on div "12" at bounding box center [617, 195] width 168 height 117
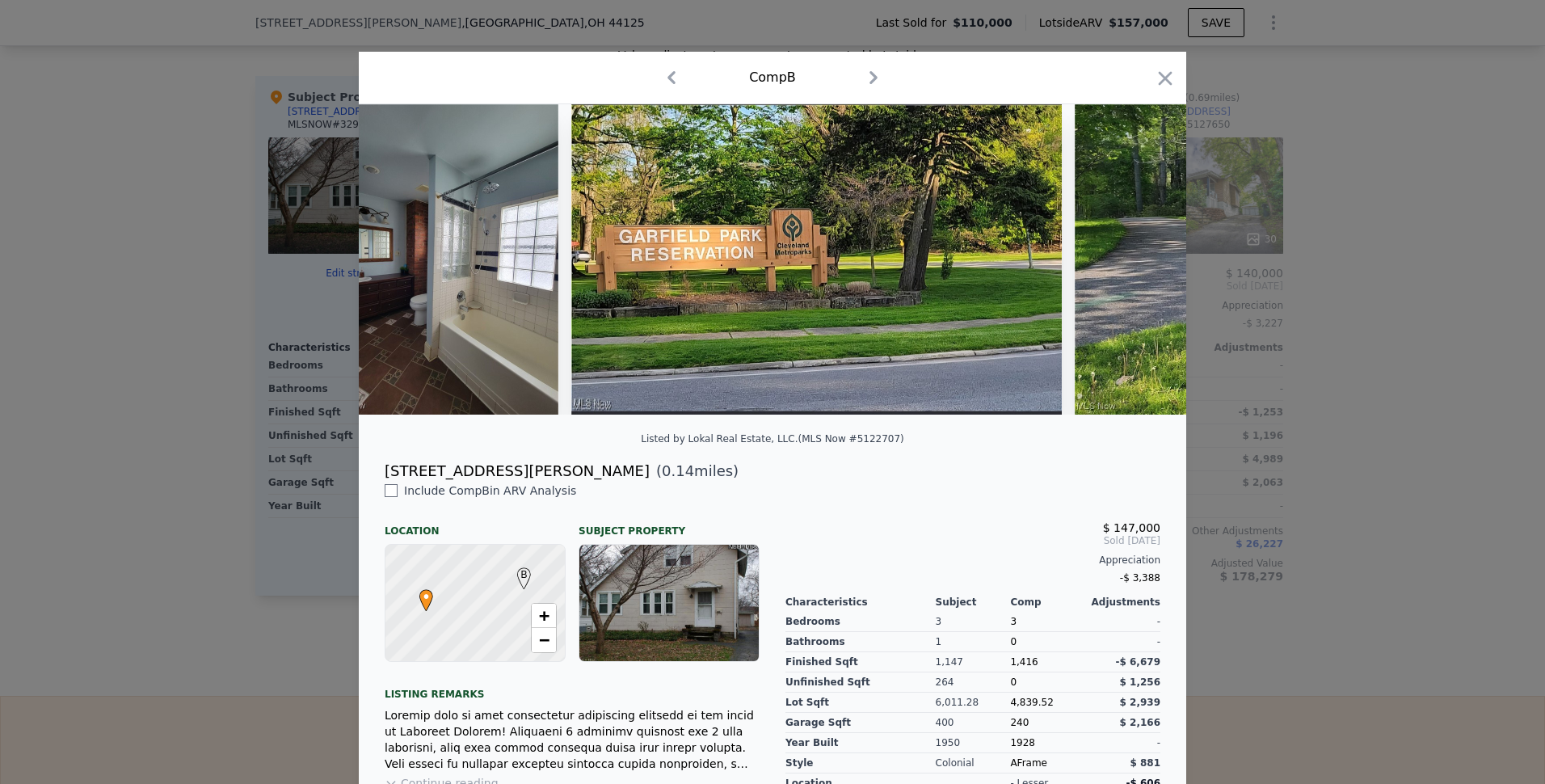
scroll to position [0, 2677]
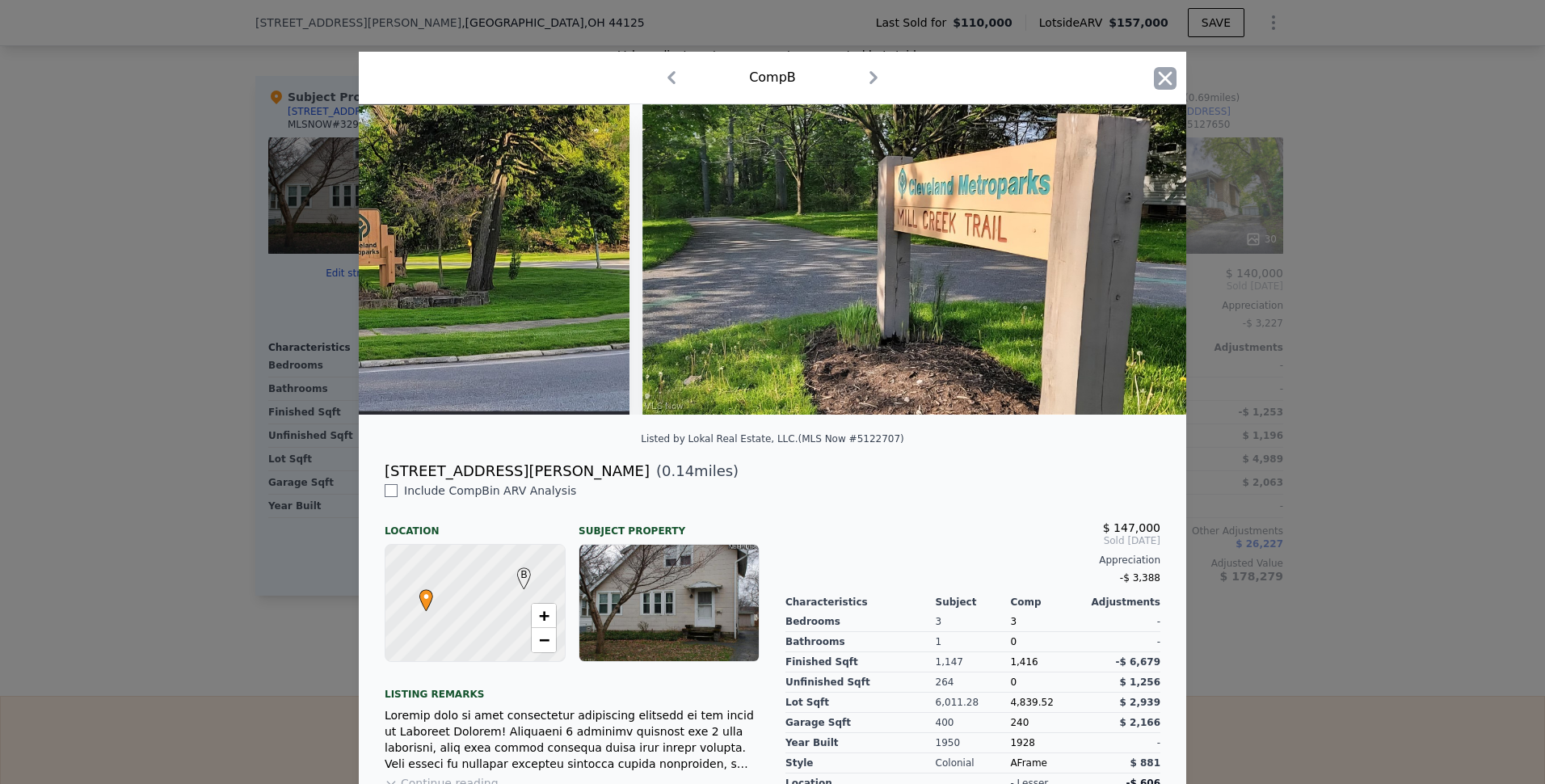
click at [1161, 80] on icon "button" at bounding box center [1166, 78] width 14 height 14
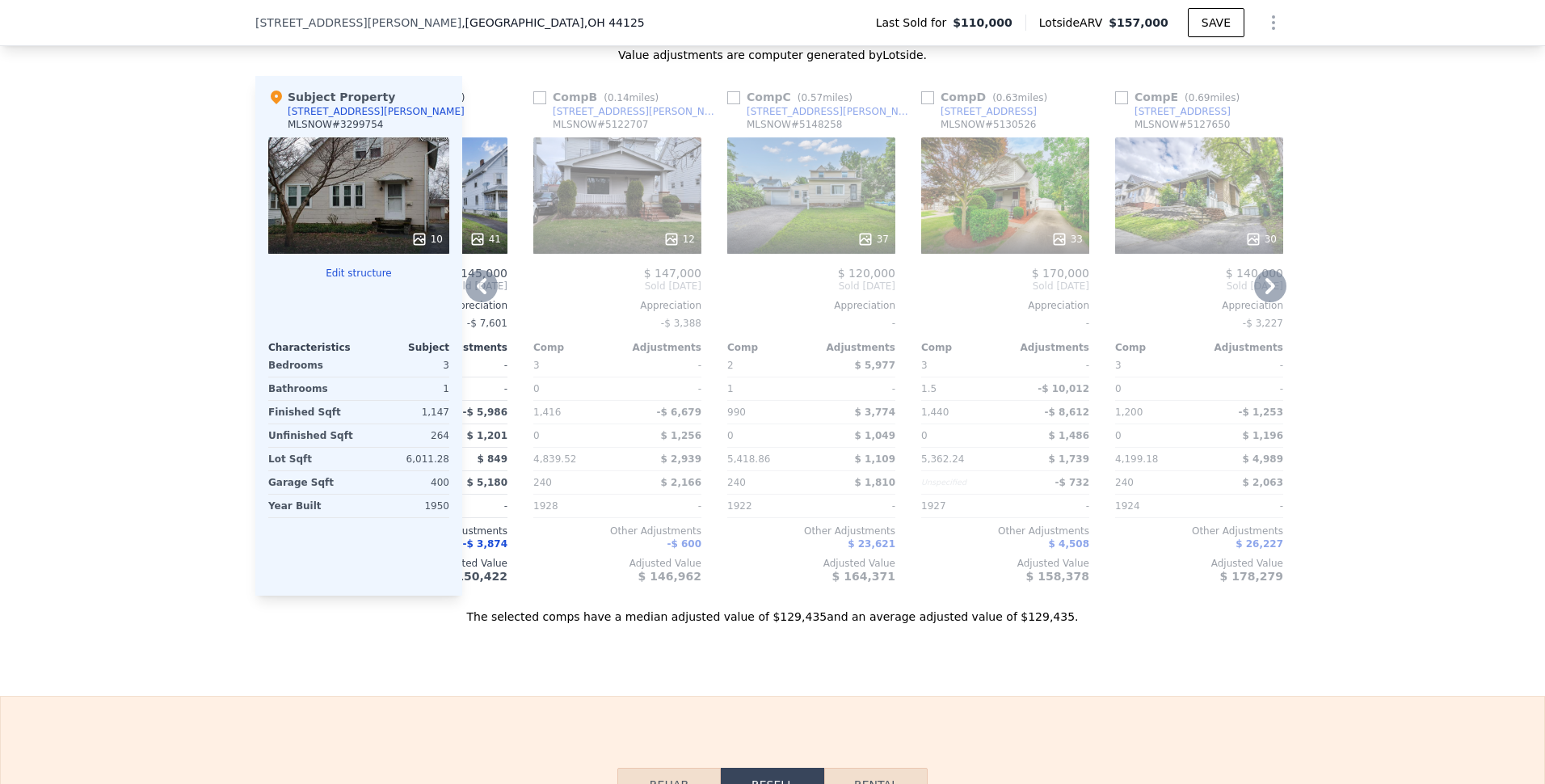
click at [848, 194] on div "37" at bounding box center [811, 195] width 168 height 117
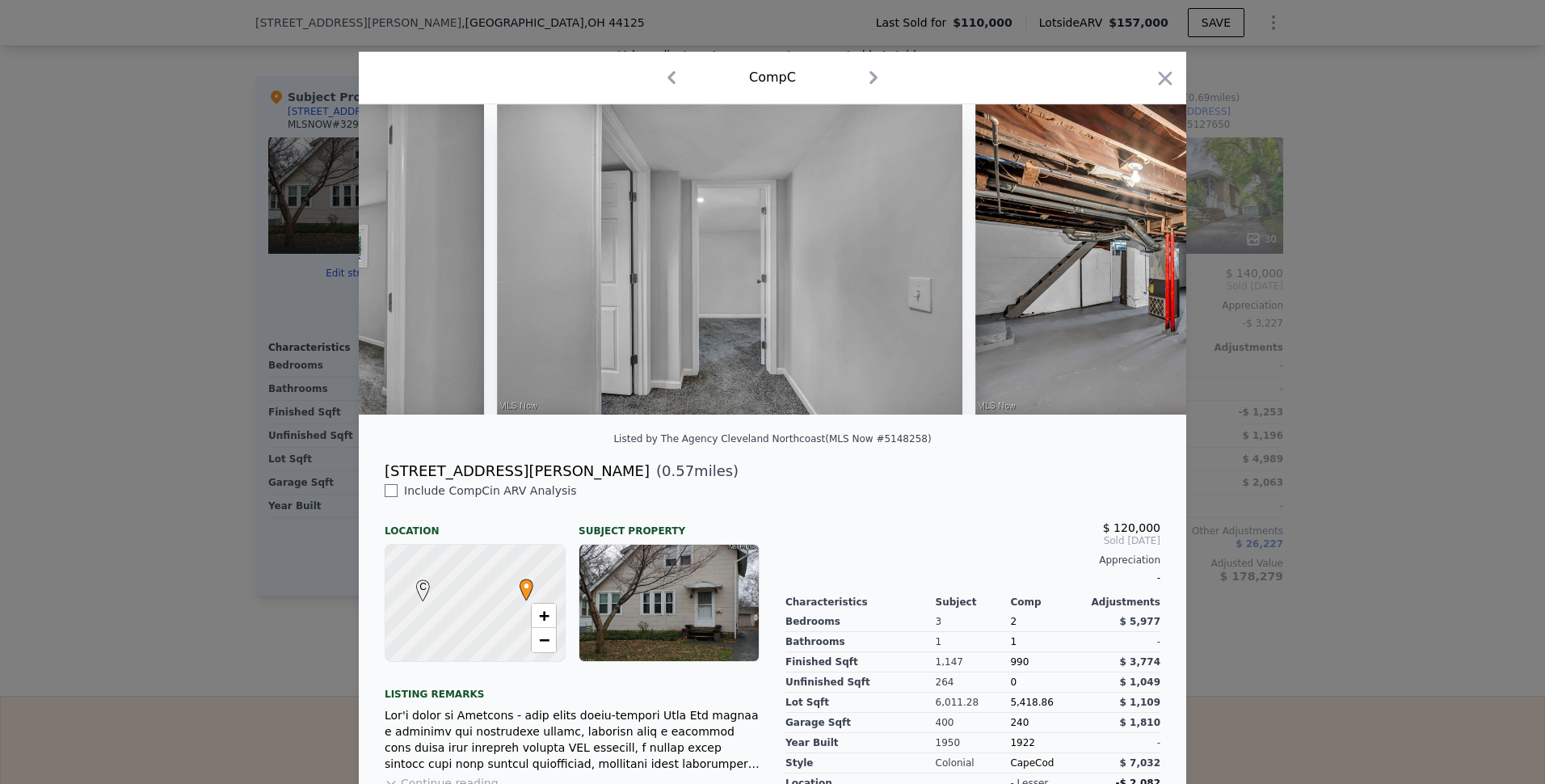
scroll to position [0, 16873]
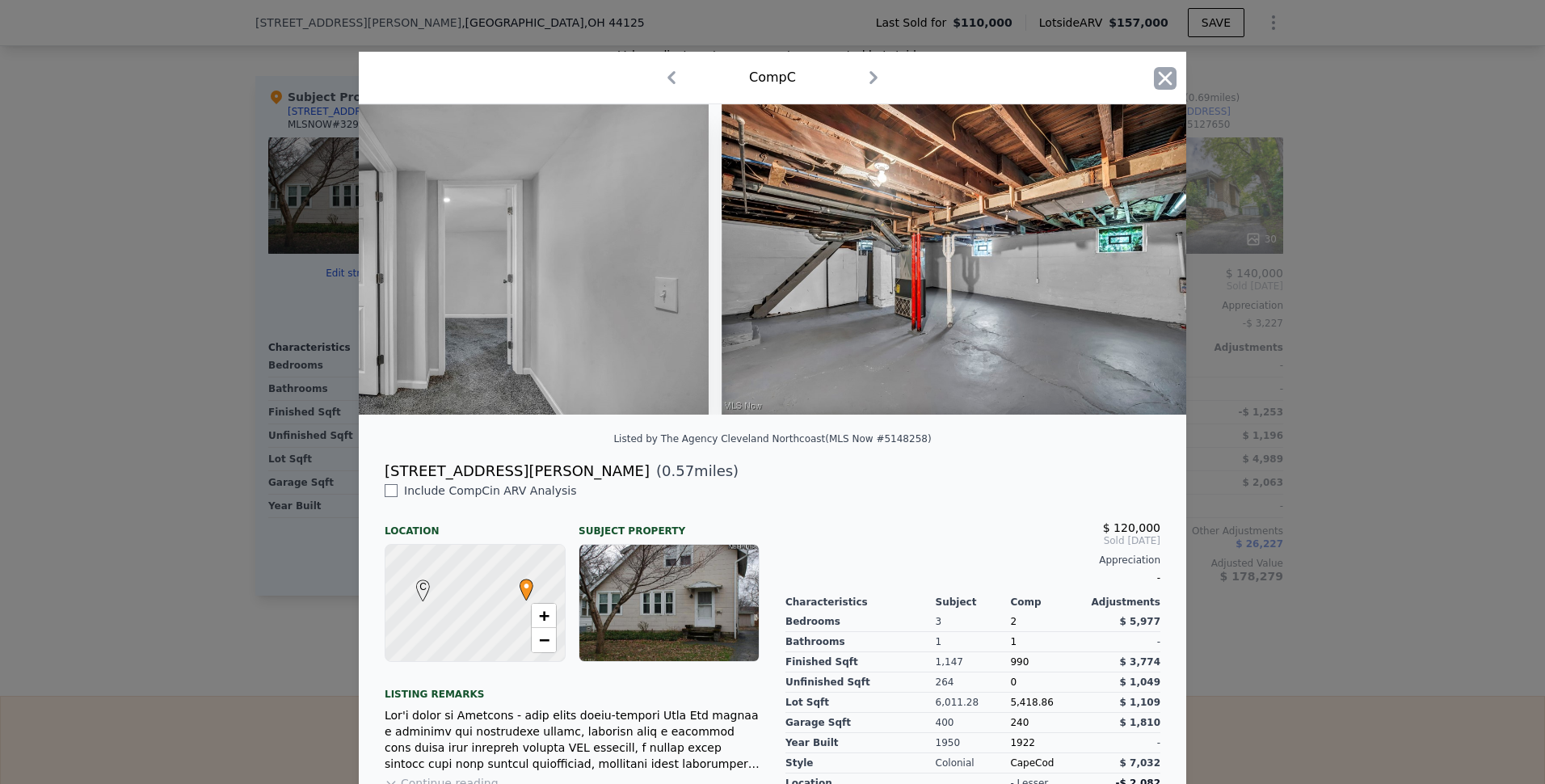
click at [1164, 73] on icon "button" at bounding box center [1166, 78] width 14 height 14
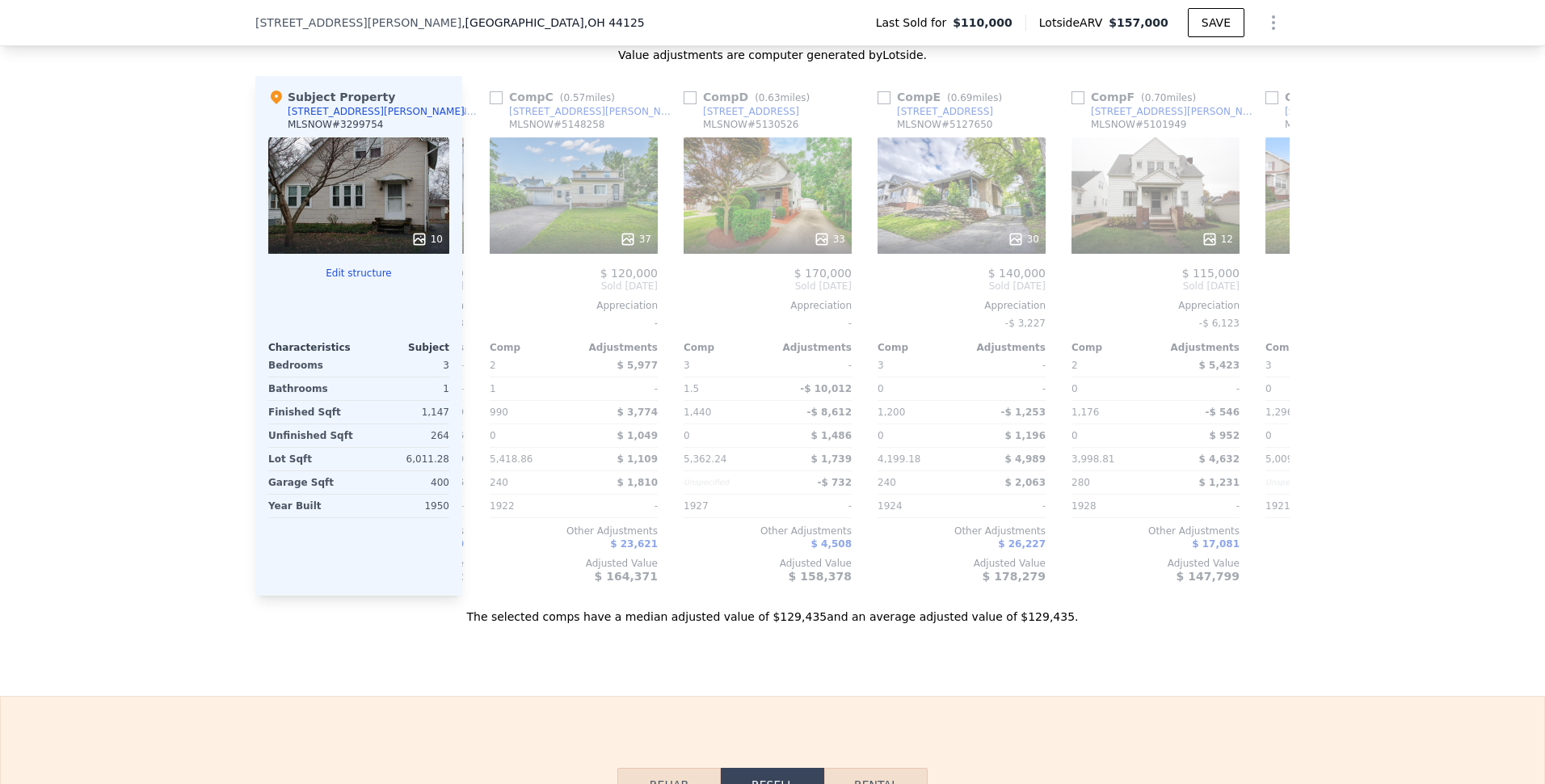
scroll to position [0, 592]
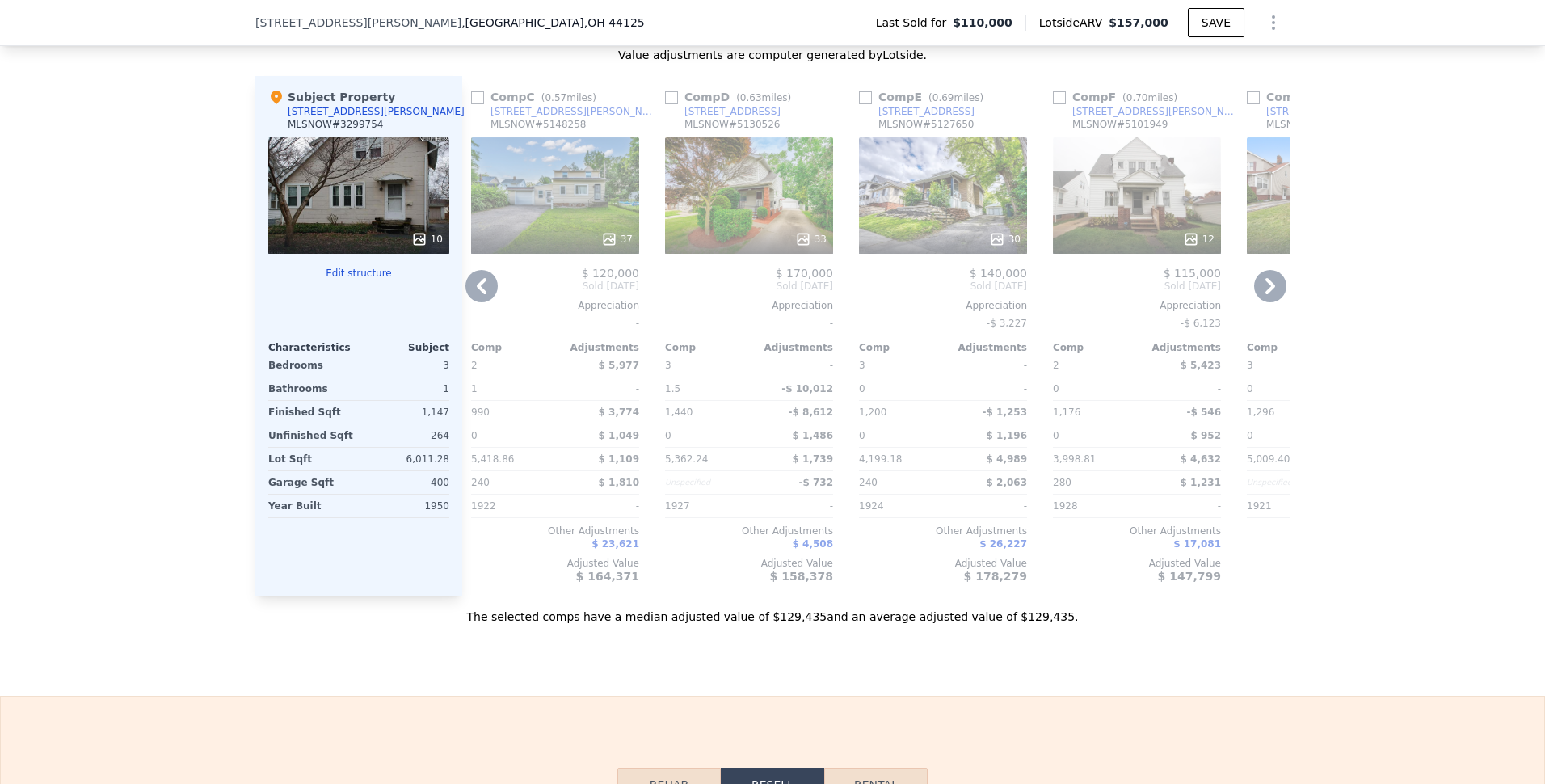
click at [559, 197] on div "37" at bounding box center [555, 195] width 168 height 117
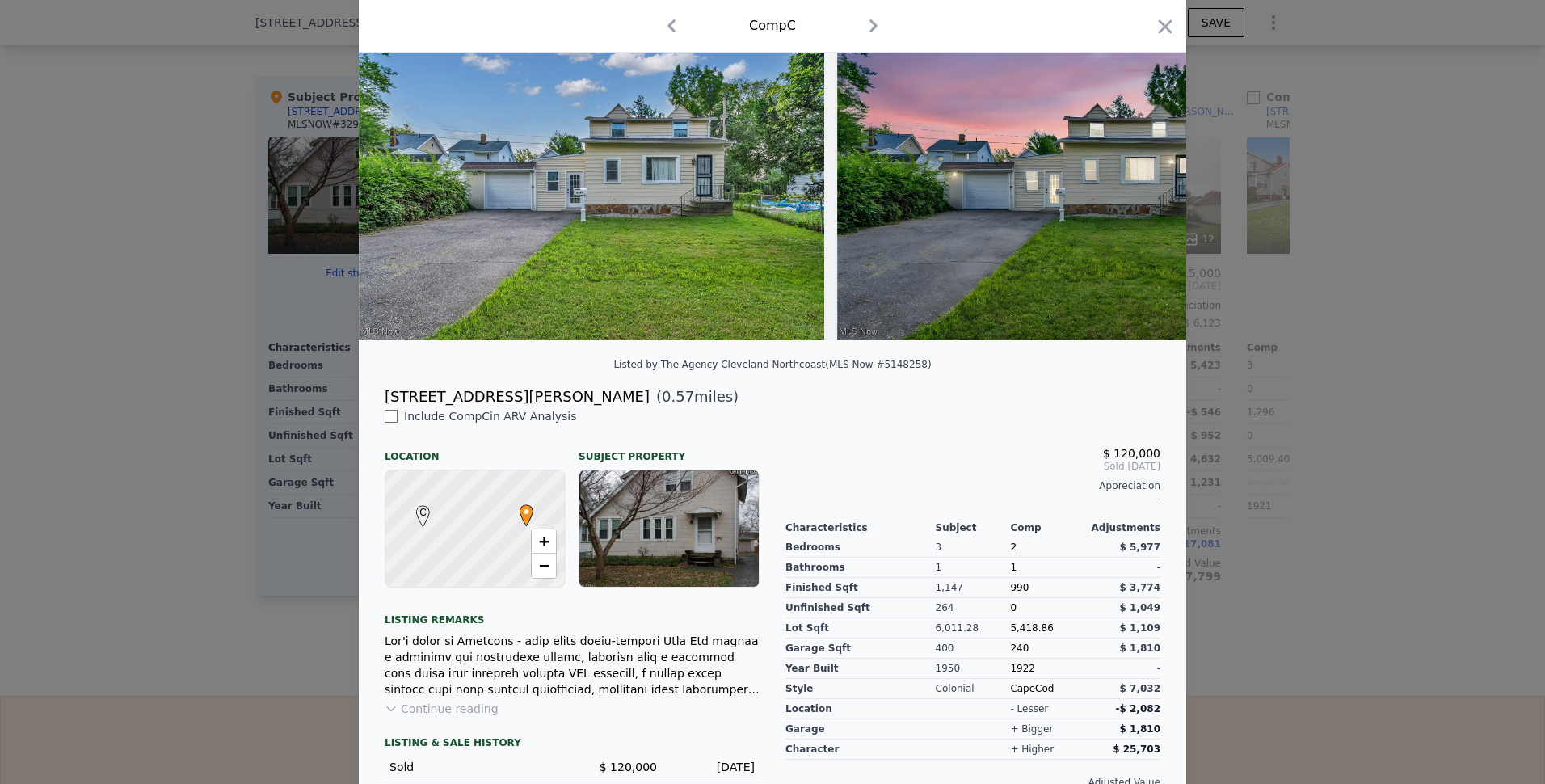
scroll to position [182, 0]
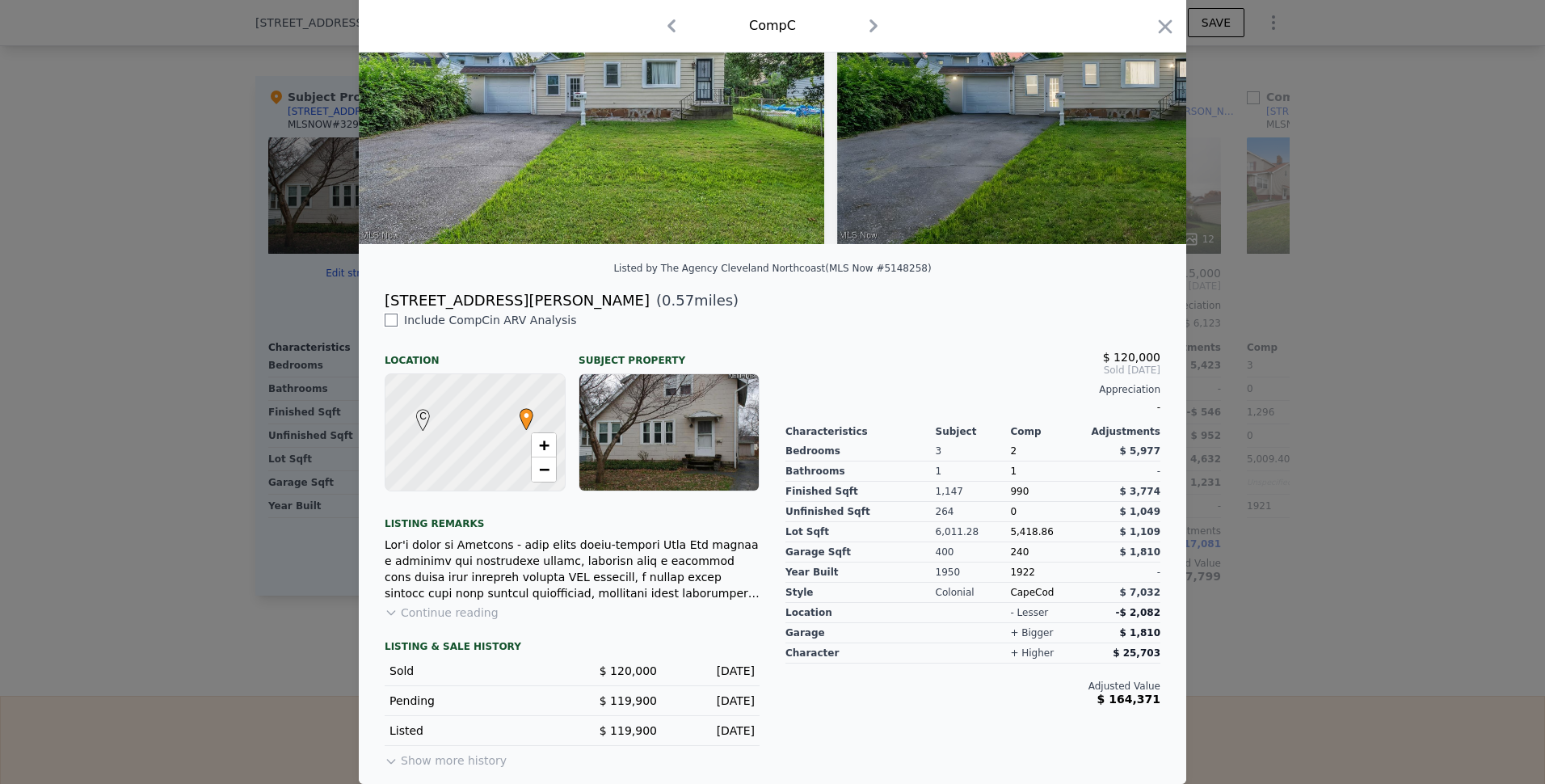
click at [385, 322] on input "checkbox" at bounding box center [391, 320] width 13 height 13
checkbox input "true"
click at [147, 404] on div at bounding box center [772, 392] width 1545 height 784
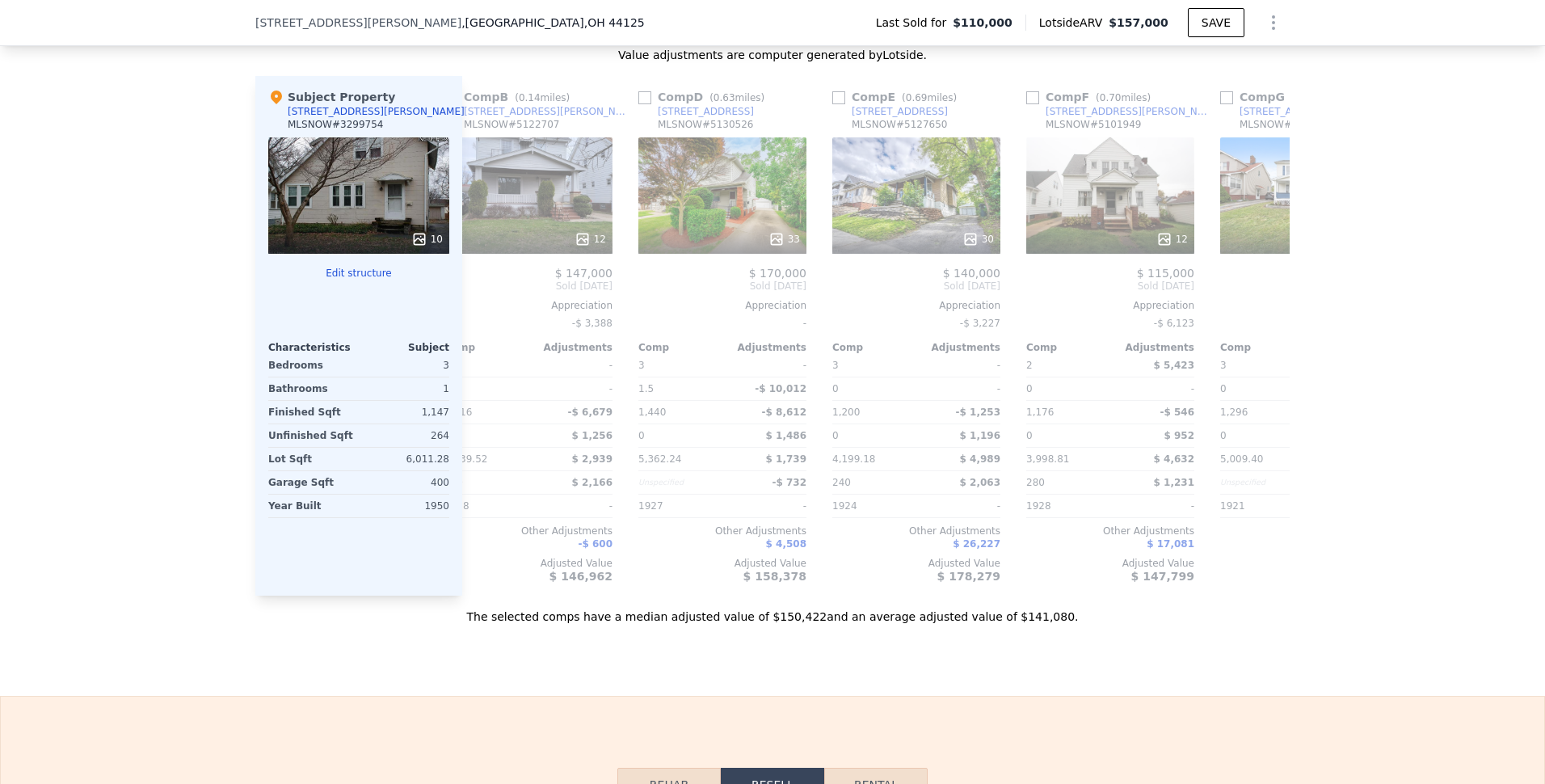
scroll to position [0, 622]
click at [638, 105] on input "checkbox" at bounding box center [642, 98] width 13 height 13
checkbox input "true"
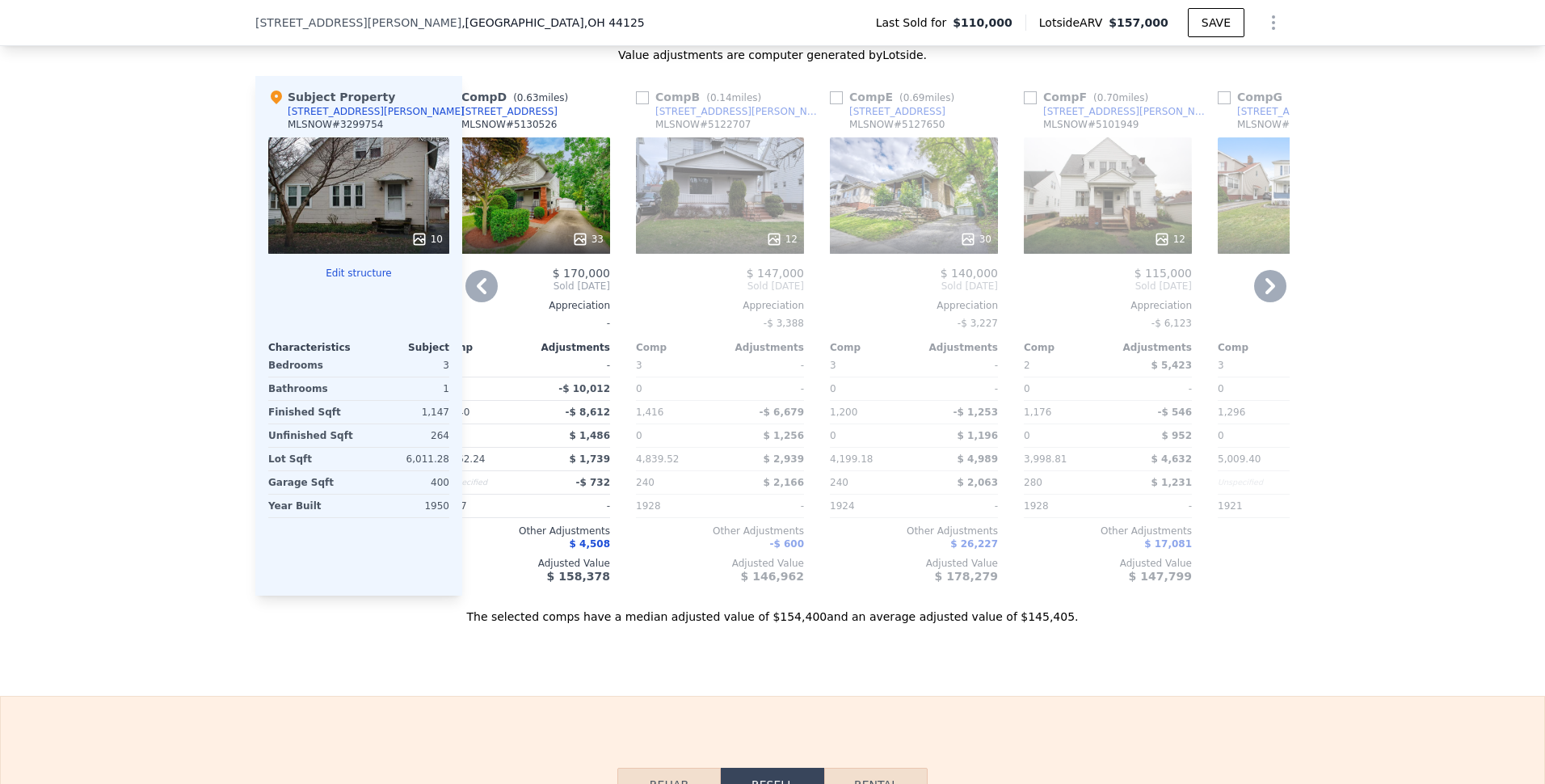
click at [899, 211] on div "30" at bounding box center [914, 195] width 168 height 117
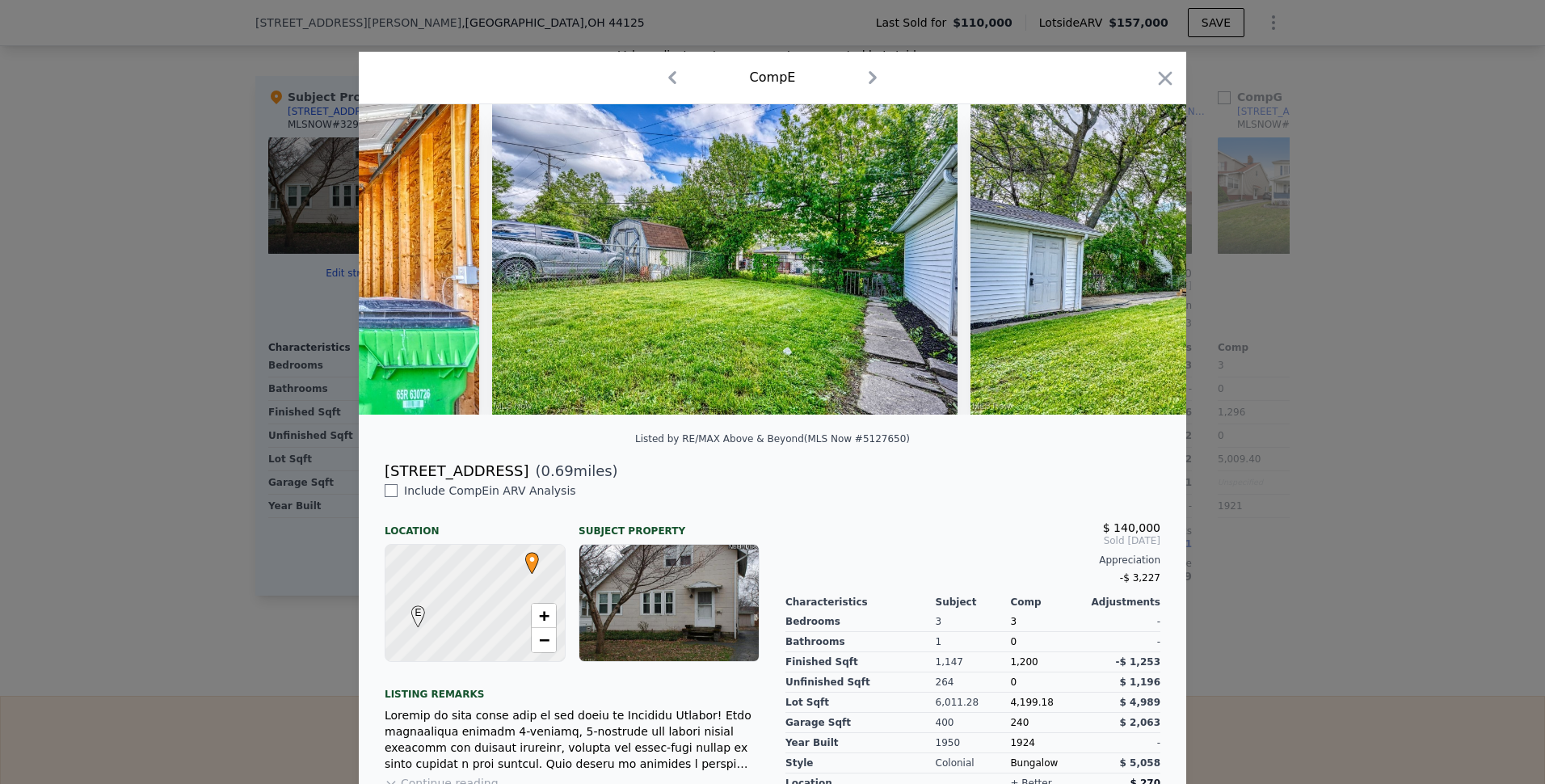
scroll to position [0, 13527]
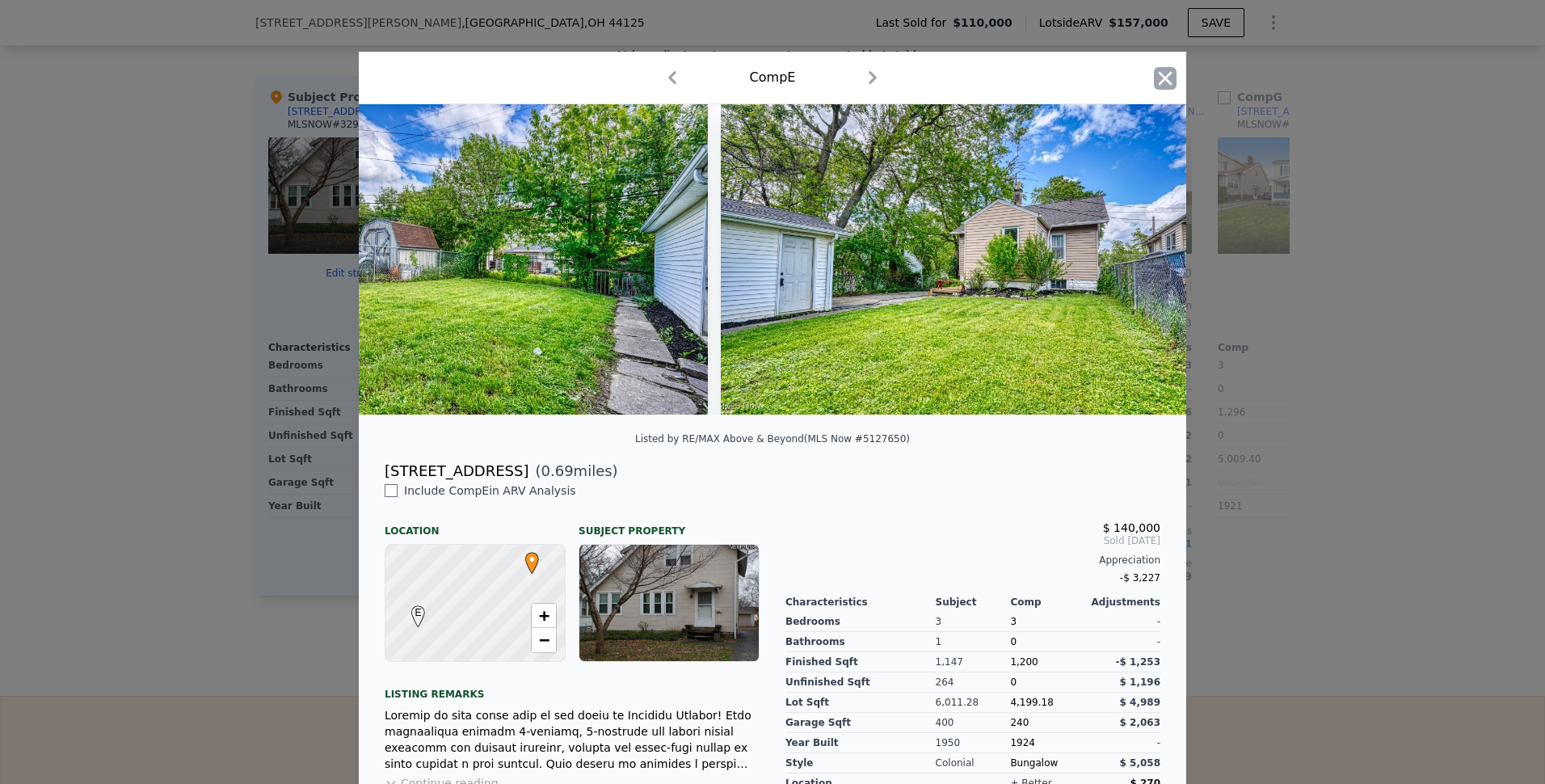
click at [1160, 76] on icon "button" at bounding box center [1165, 79] width 22 height 22
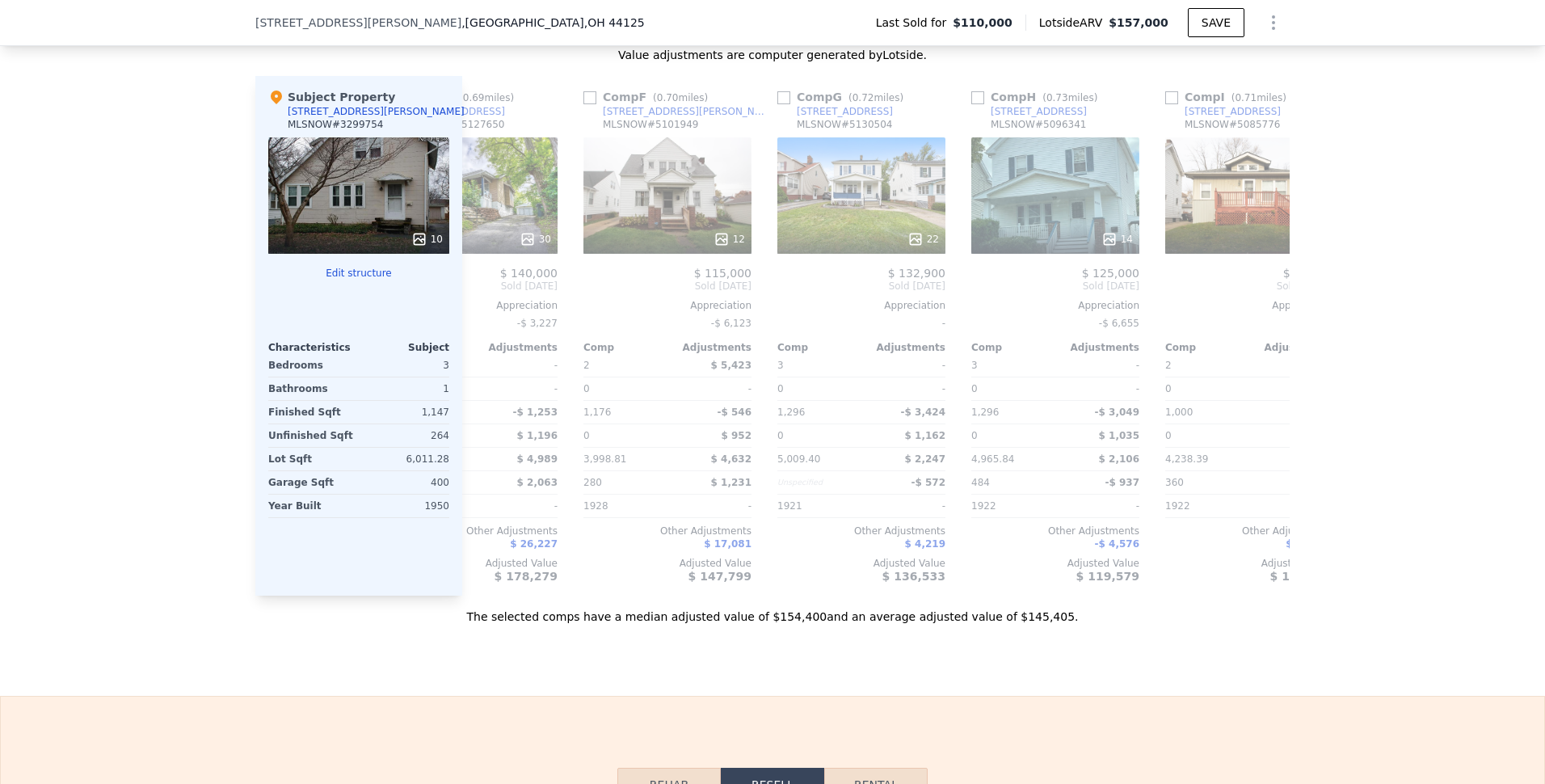
scroll to position [0, 1154]
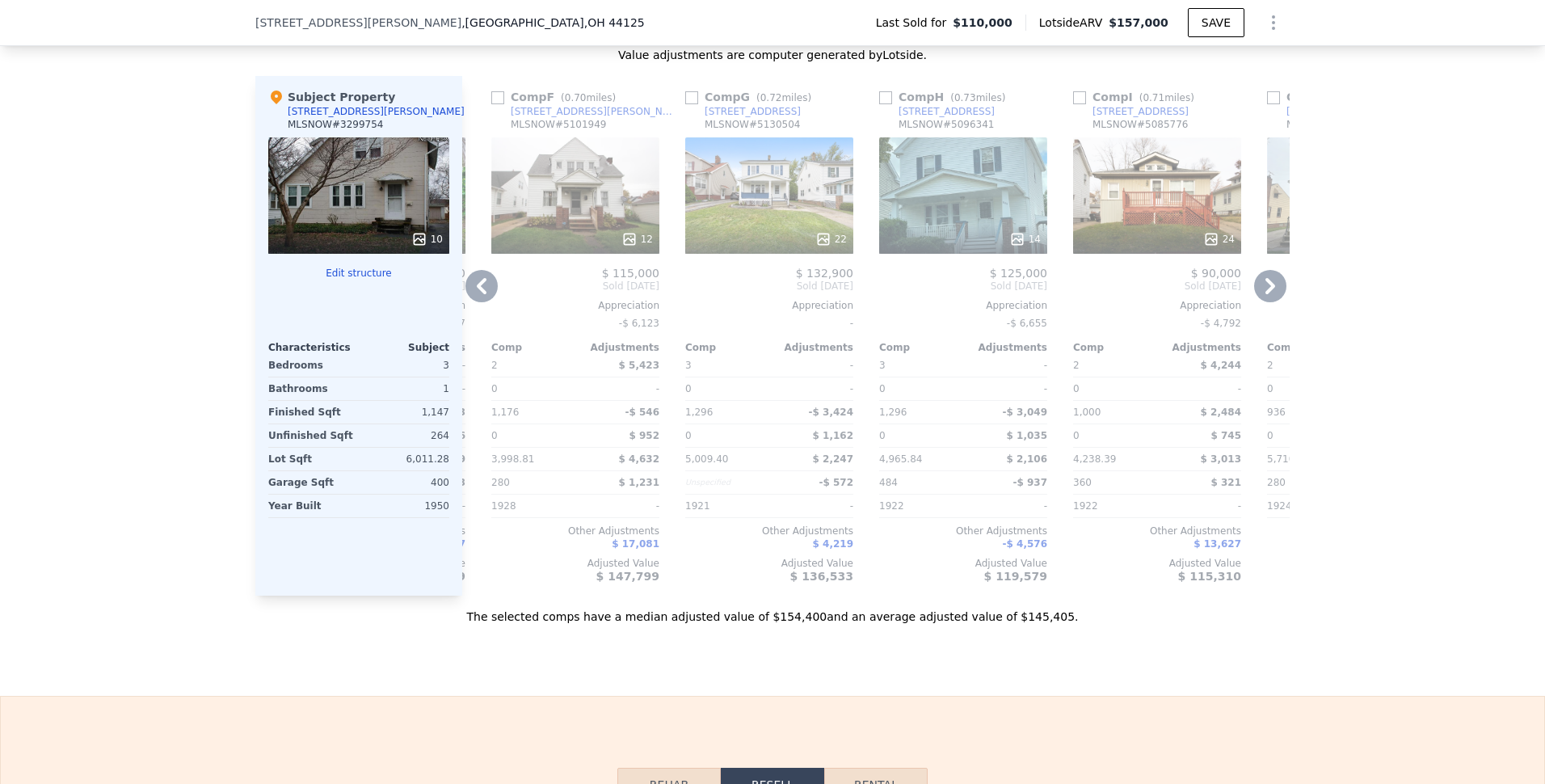
click at [579, 186] on div "12" at bounding box center [575, 195] width 168 height 117
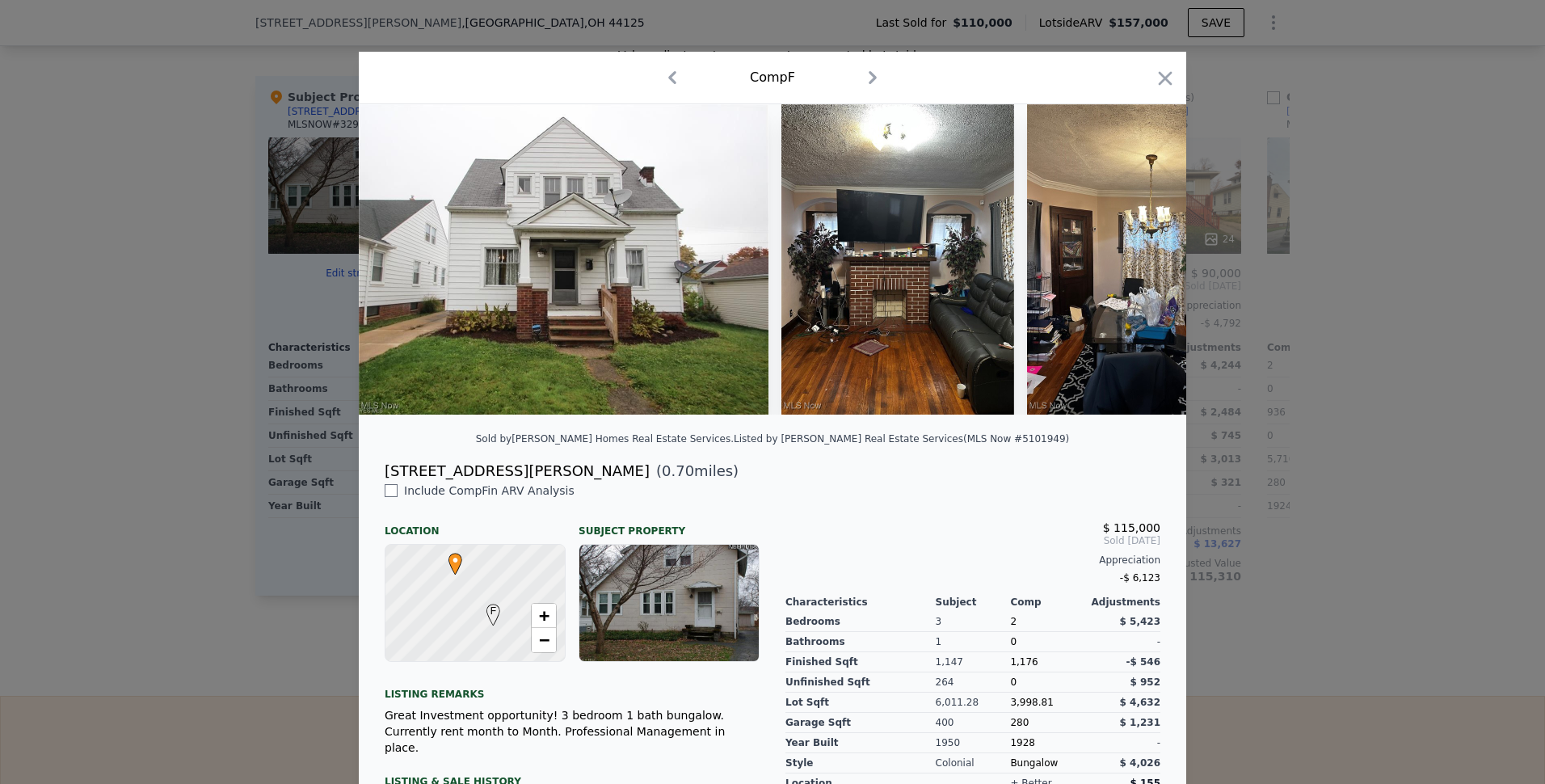
click at [1160, 84] on icon "button" at bounding box center [1165, 79] width 22 height 22
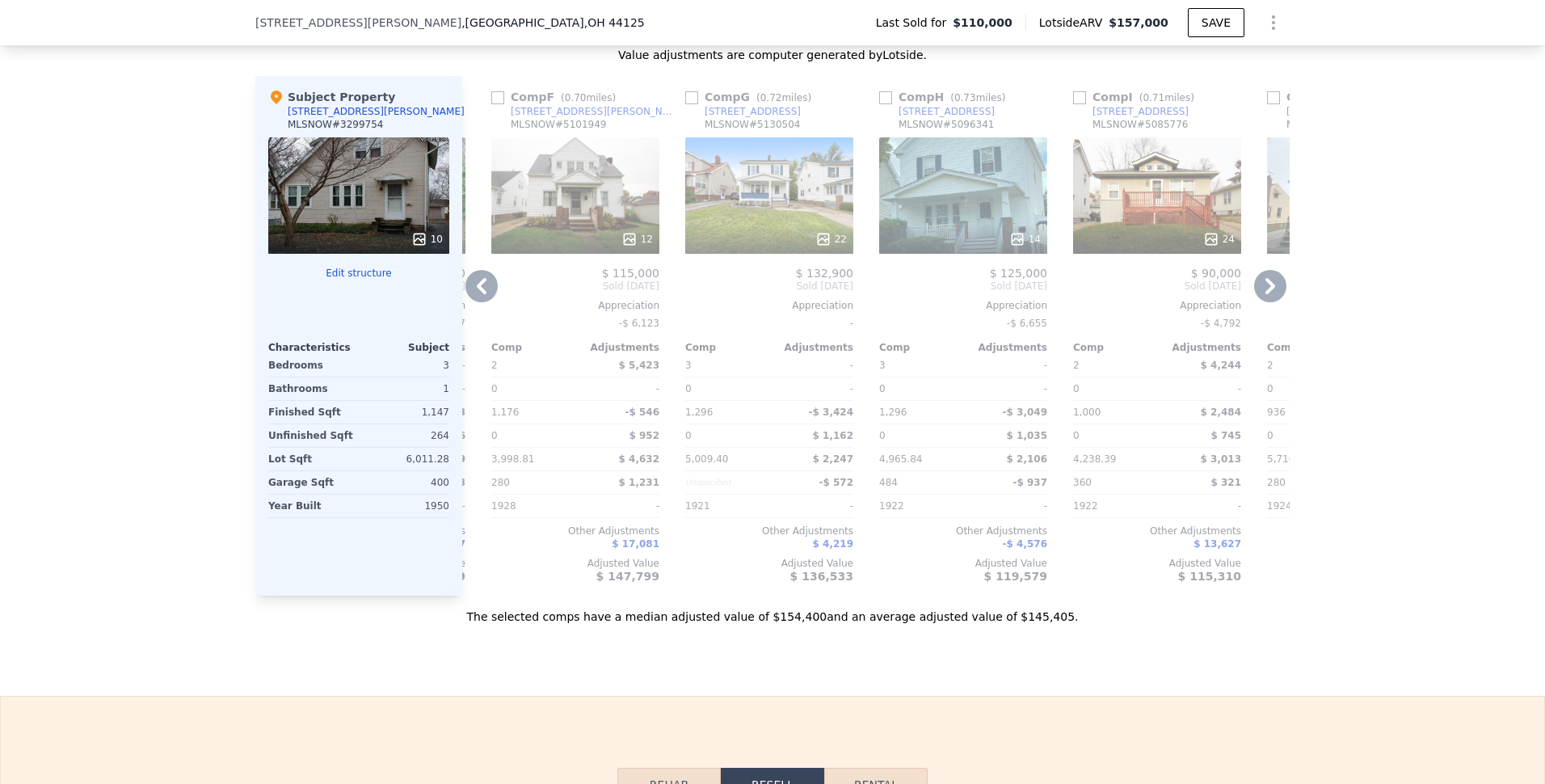
click at [718, 194] on div "22" at bounding box center [769, 195] width 168 height 117
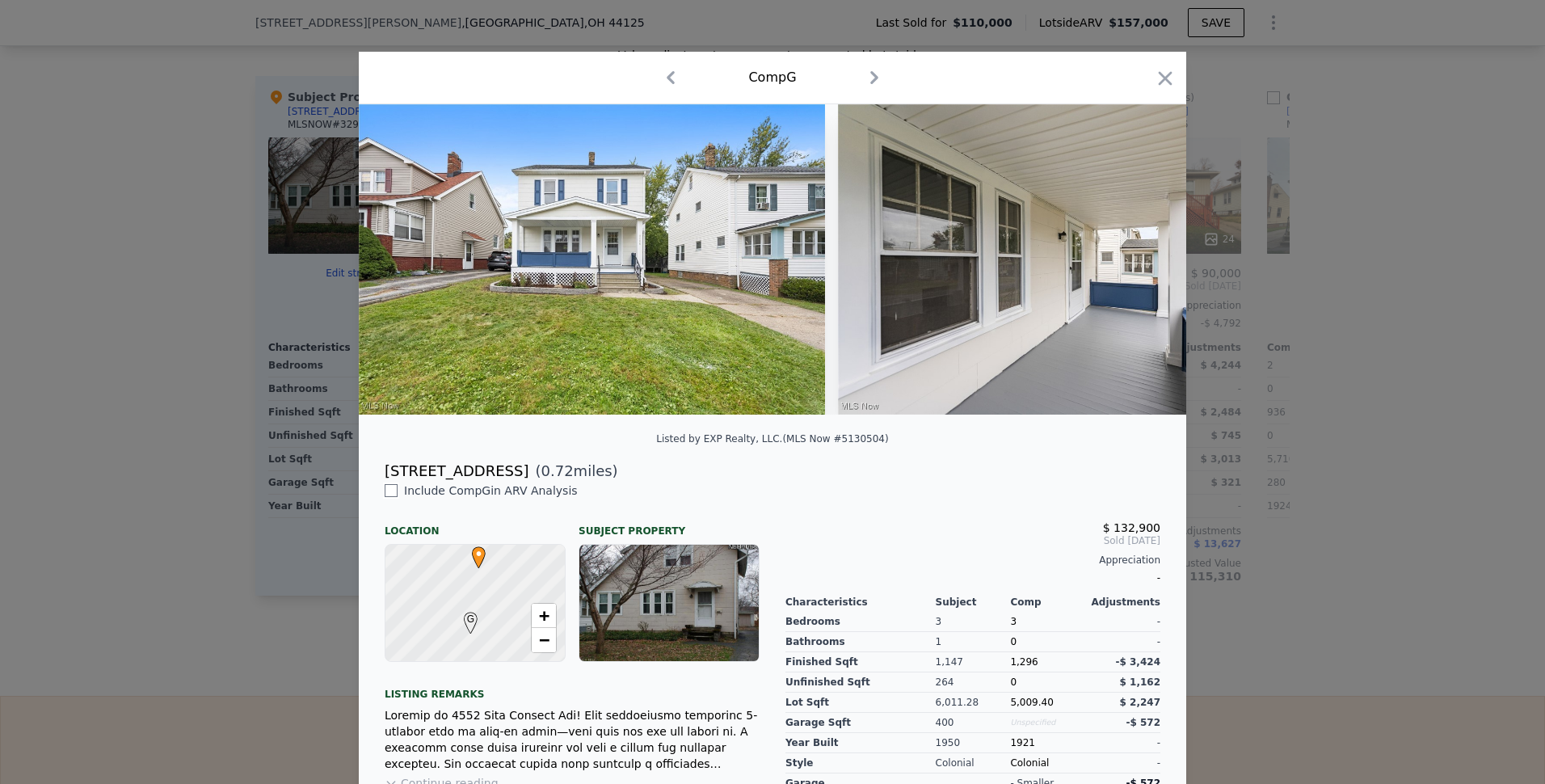
click at [388, 497] on input "checkbox" at bounding box center [391, 490] width 13 height 13
checkbox input "true"
drag, startPoint x: 1151, startPoint y: 73, endPoint x: 1143, endPoint y: 89, distance: 17.9
click at [1154, 75] on icon "button" at bounding box center [1165, 79] width 22 height 22
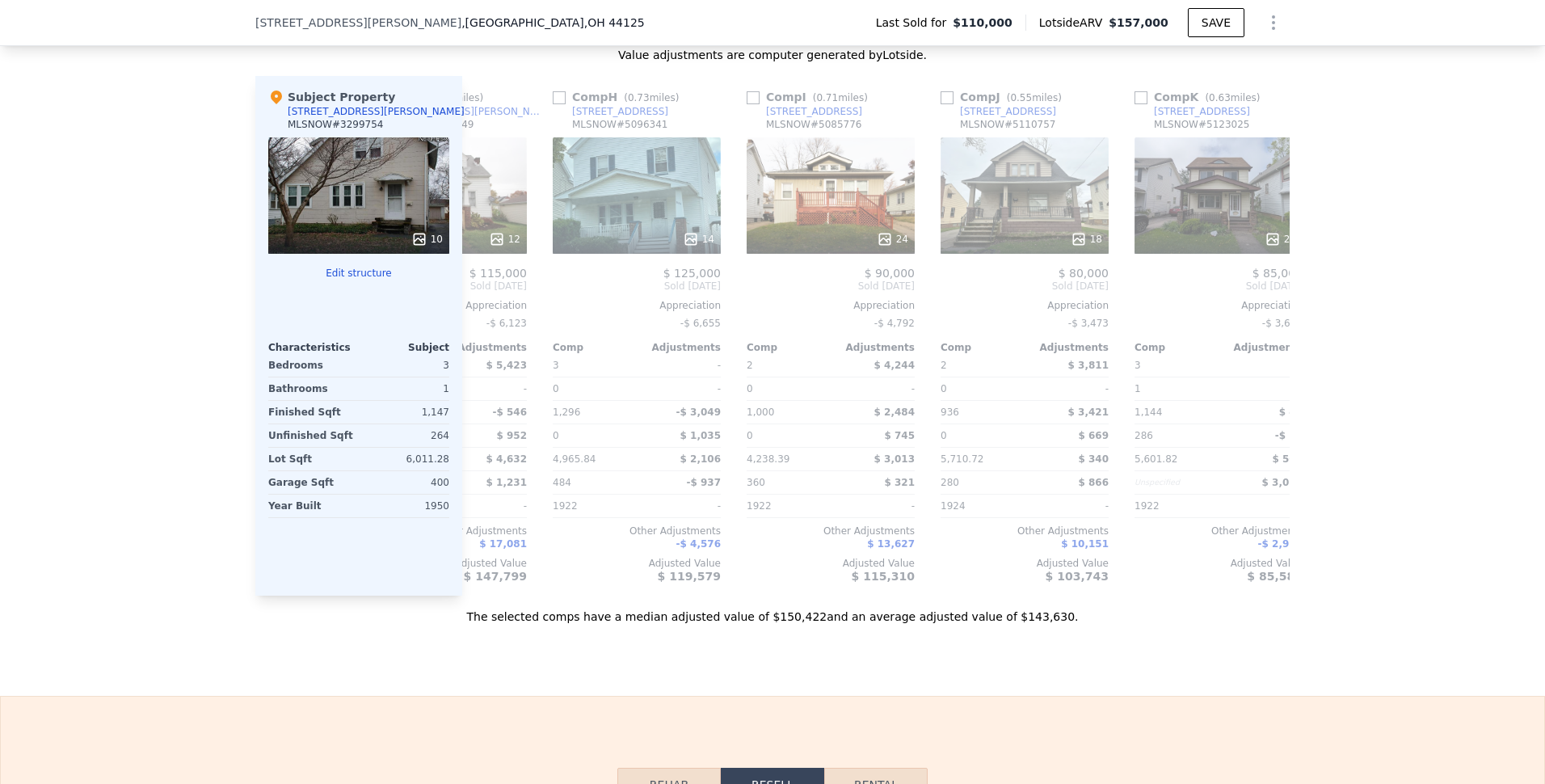
scroll to position [0, 1539]
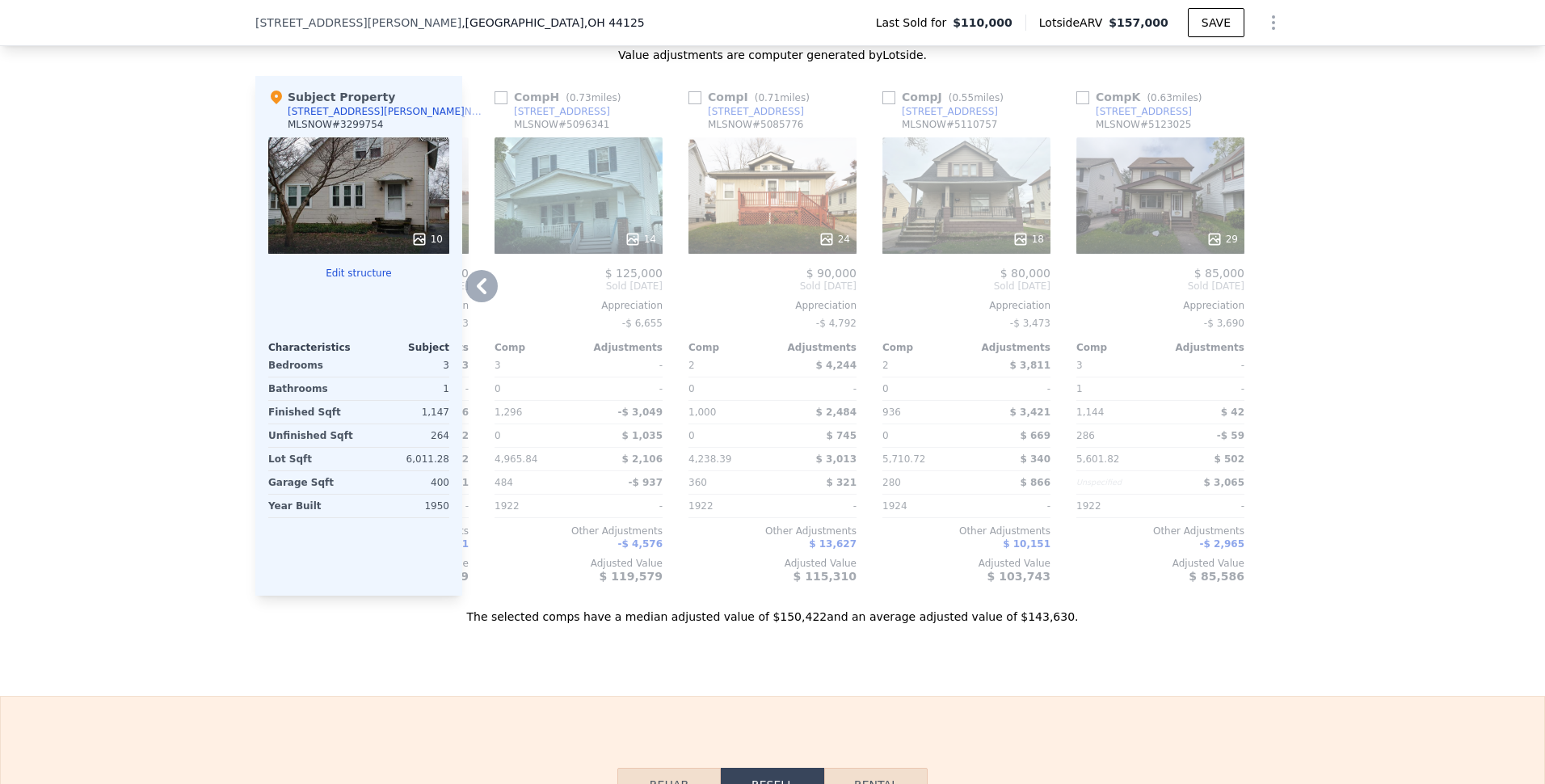
click at [593, 242] on div at bounding box center [578, 239] width 168 height 29
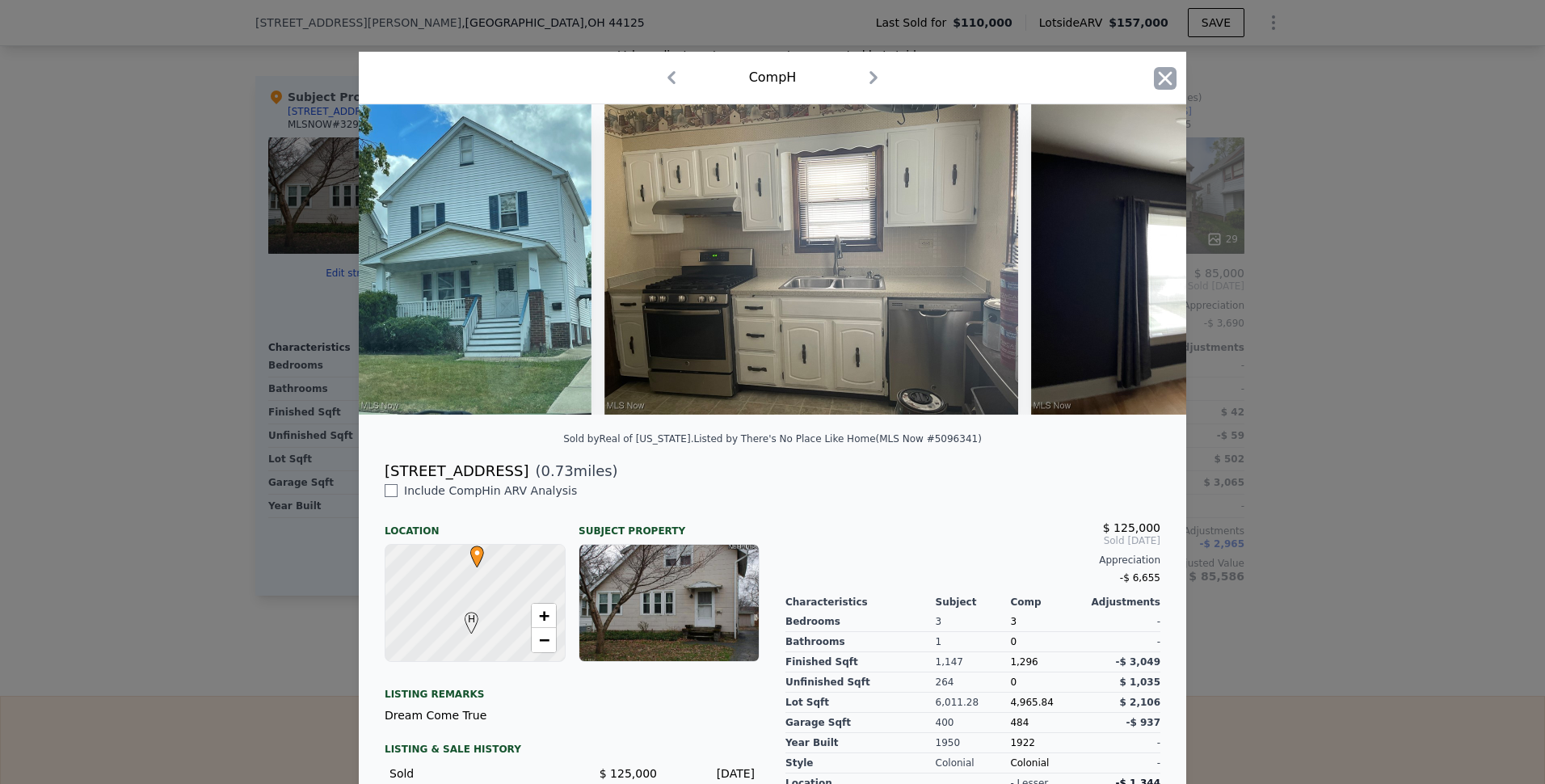
click at [1160, 80] on icon "button" at bounding box center [1166, 78] width 14 height 14
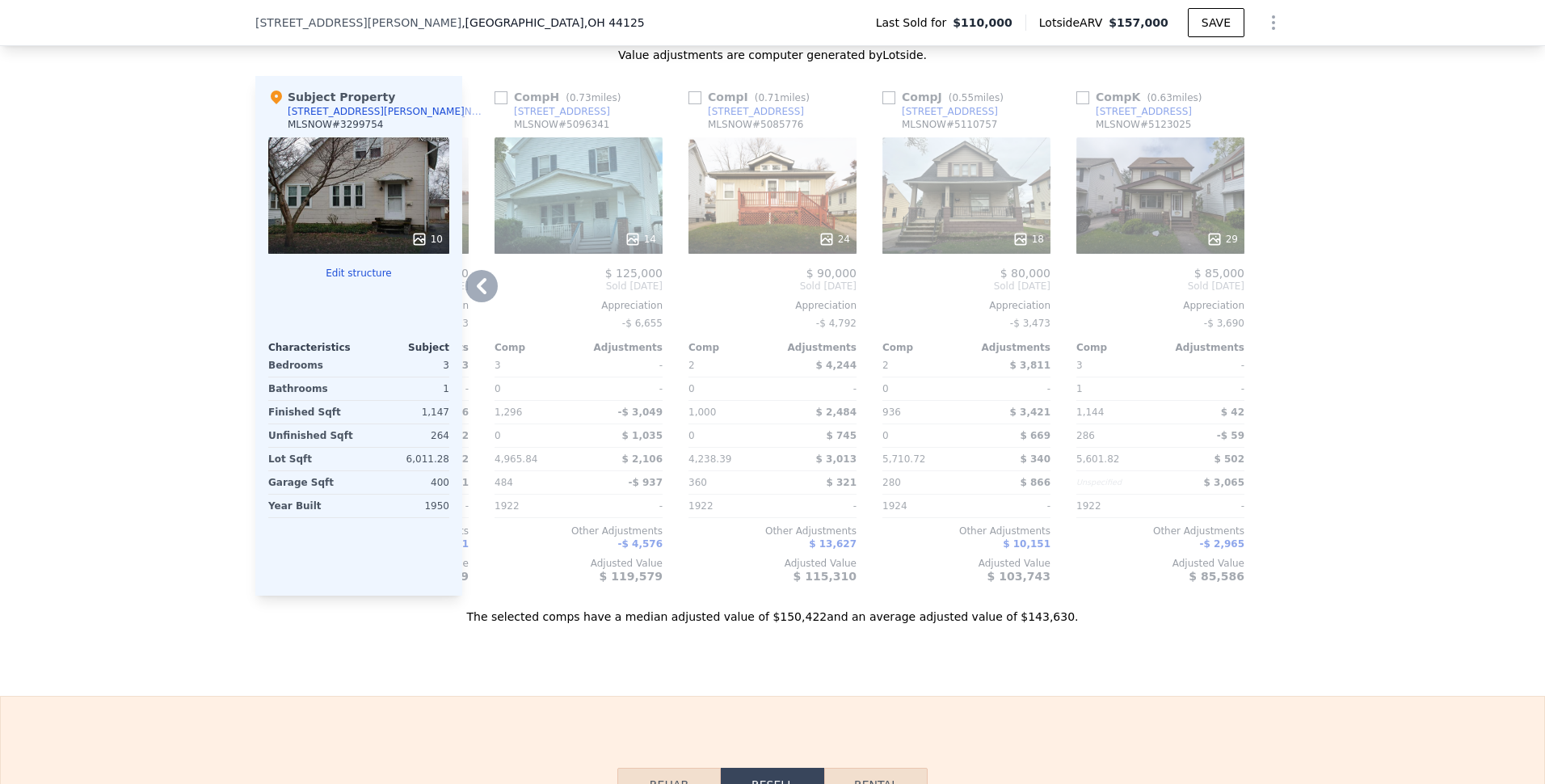
click at [751, 233] on div "24" at bounding box center [773, 195] width 168 height 117
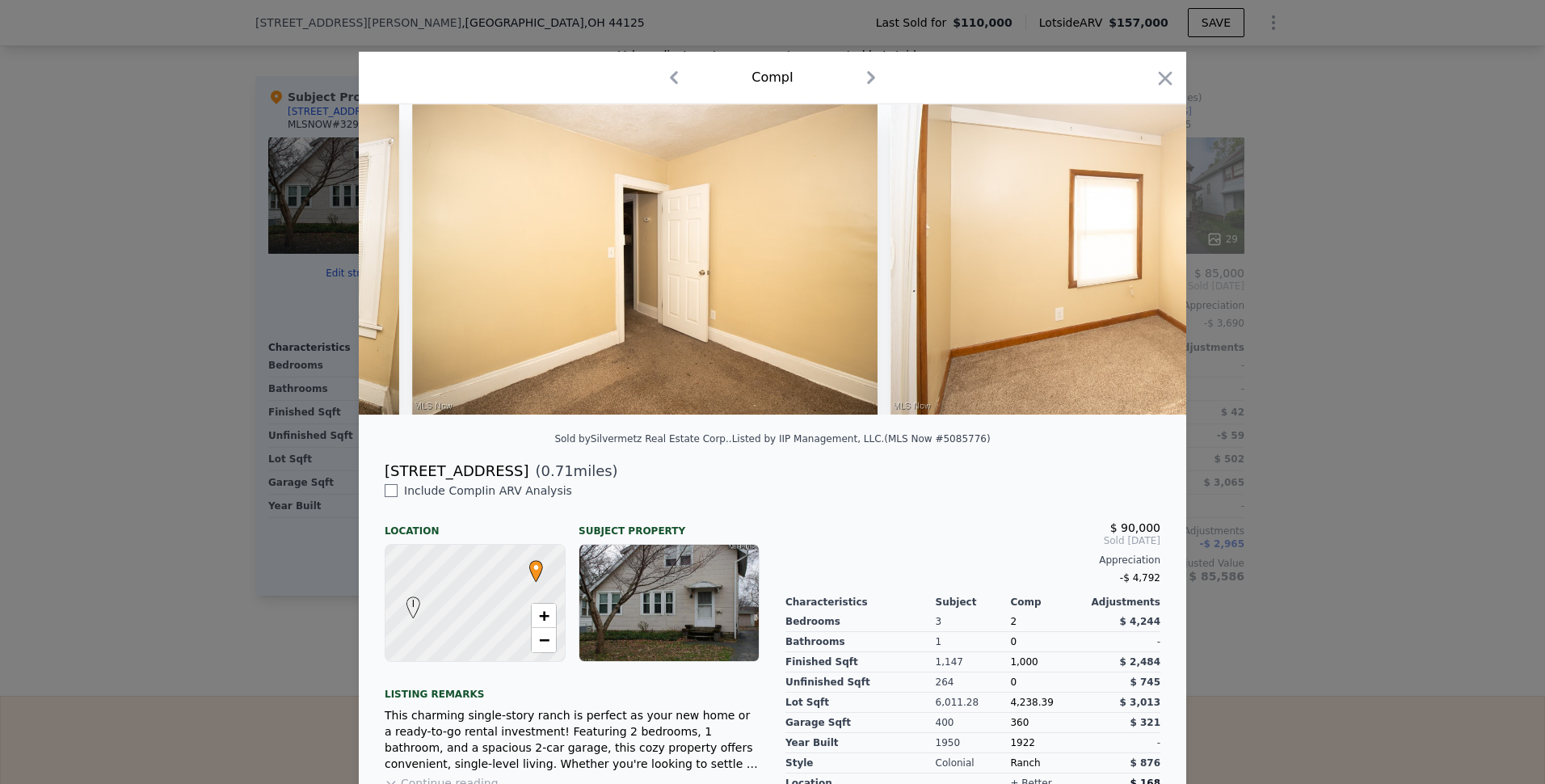
scroll to position [0, 9998]
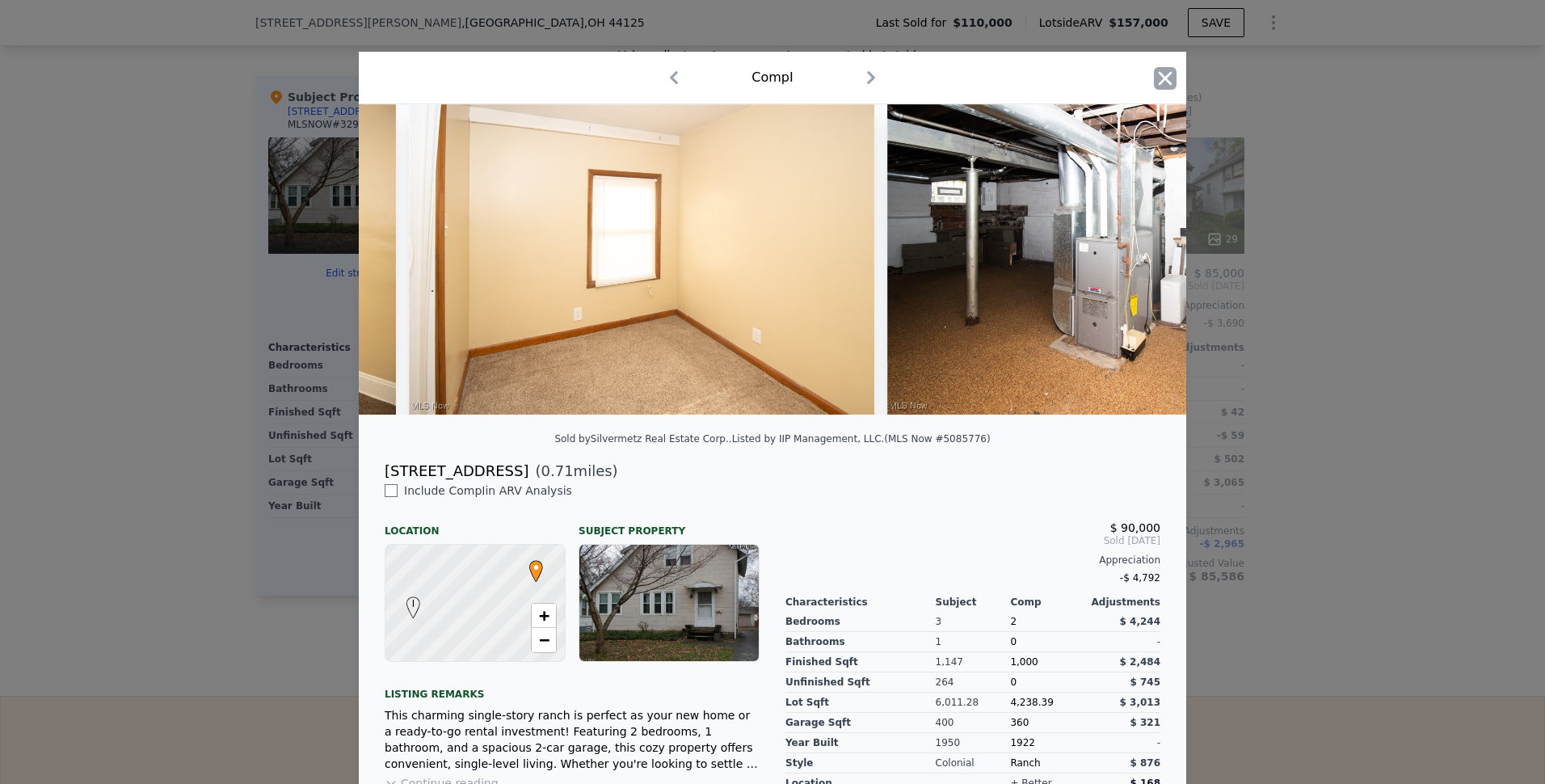
click at [1162, 86] on icon "button" at bounding box center [1165, 79] width 22 height 22
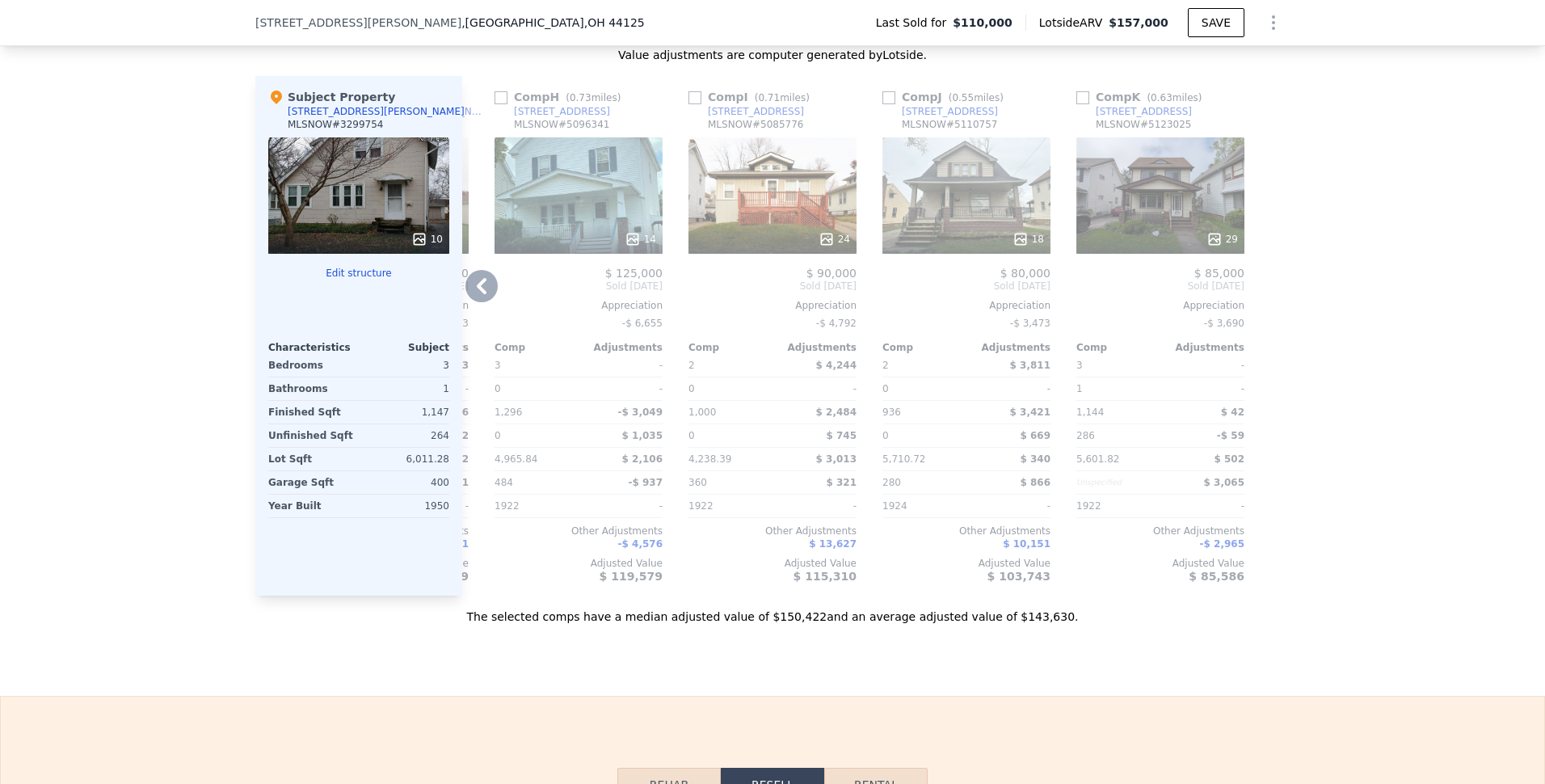
click at [929, 196] on div "18" at bounding box center [967, 195] width 168 height 117
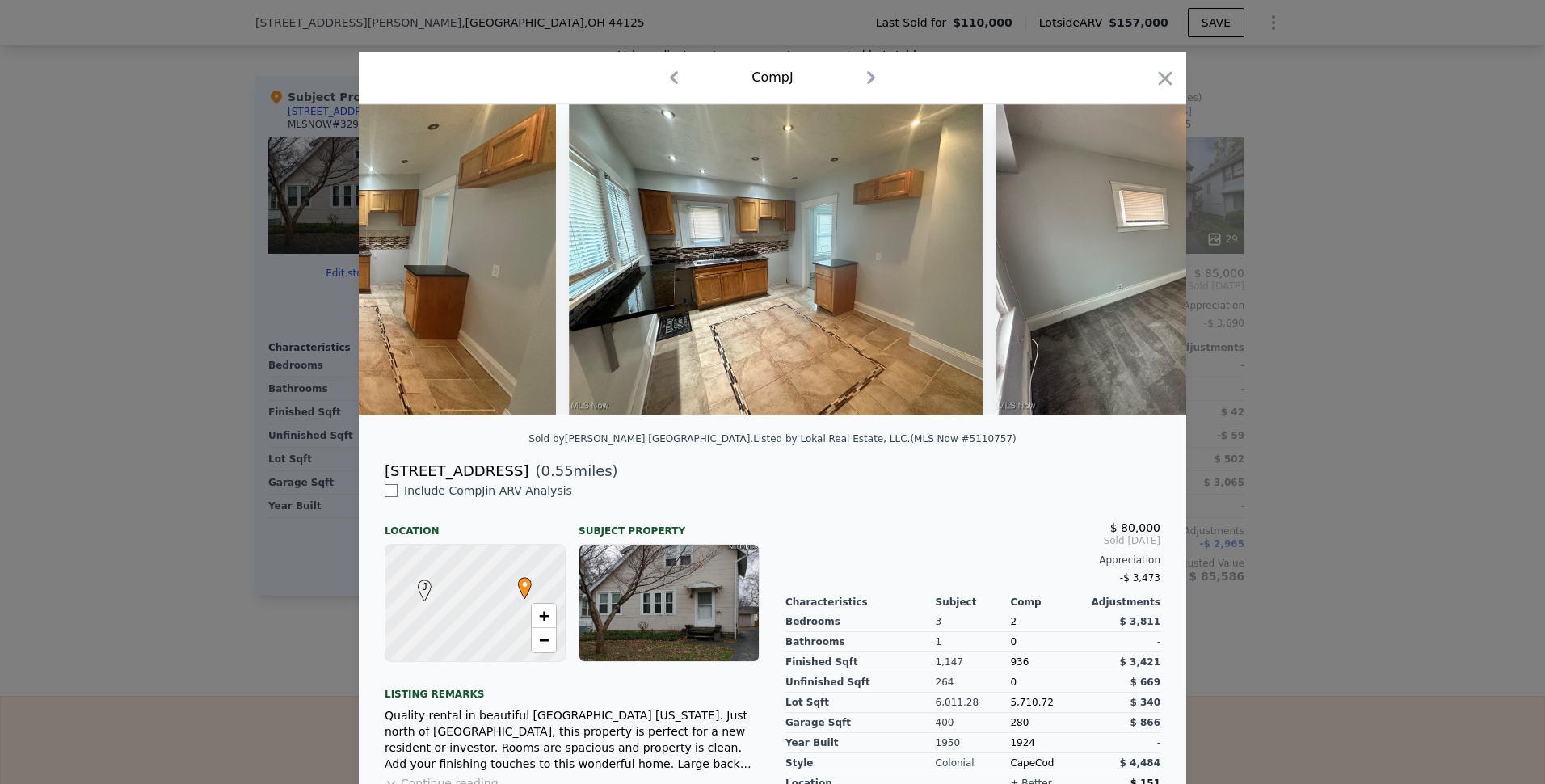
scroll to position [0, 1643]
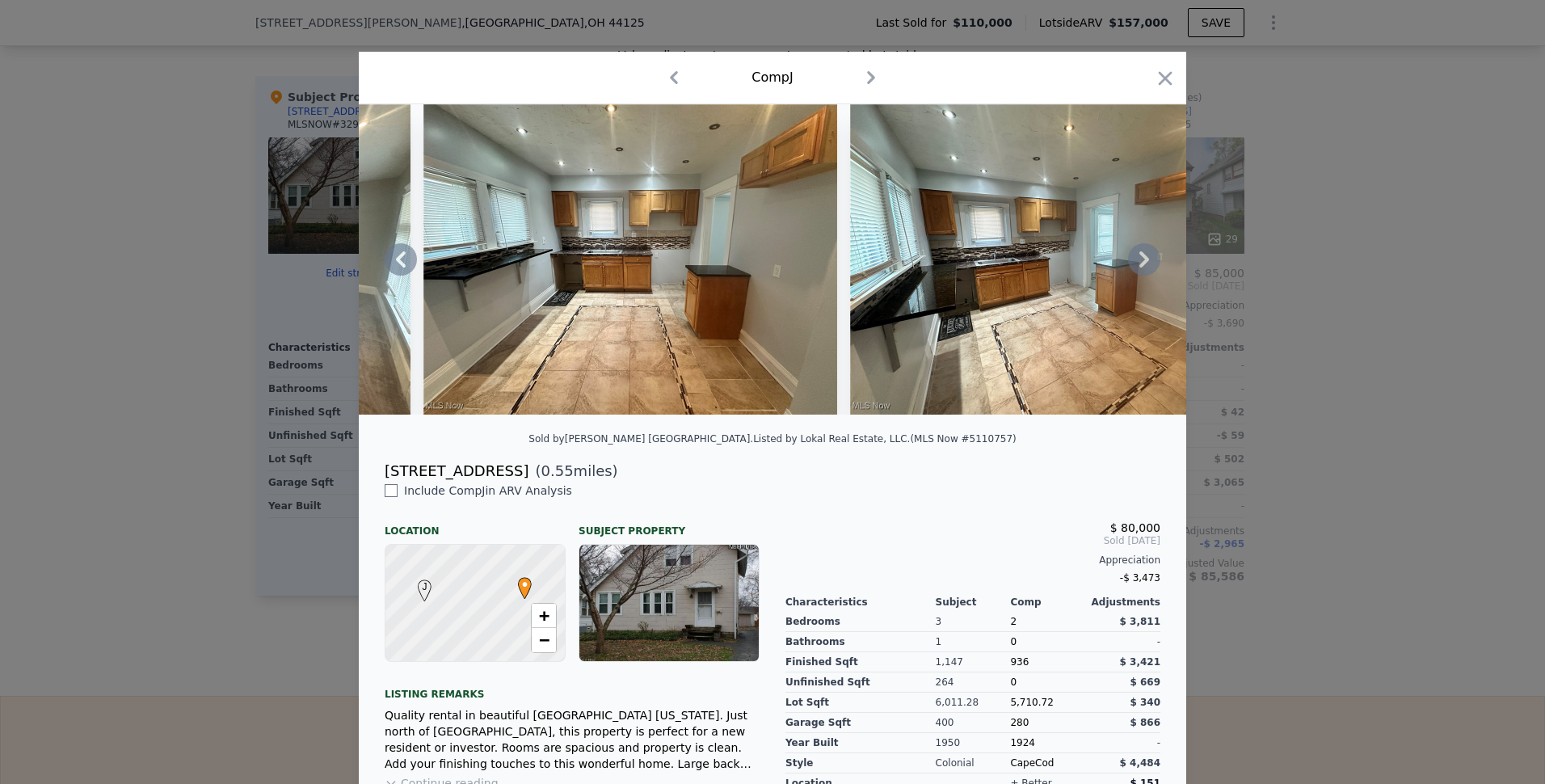
click at [585, 243] on img at bounding box center [630, 259] width 414 height 310
click at [578, 271] on img at bounding box center [630, 259] width 414 height 310
click at [1160, 75] on icon "button" at bounding box center [1165, 79] width 22 height 22
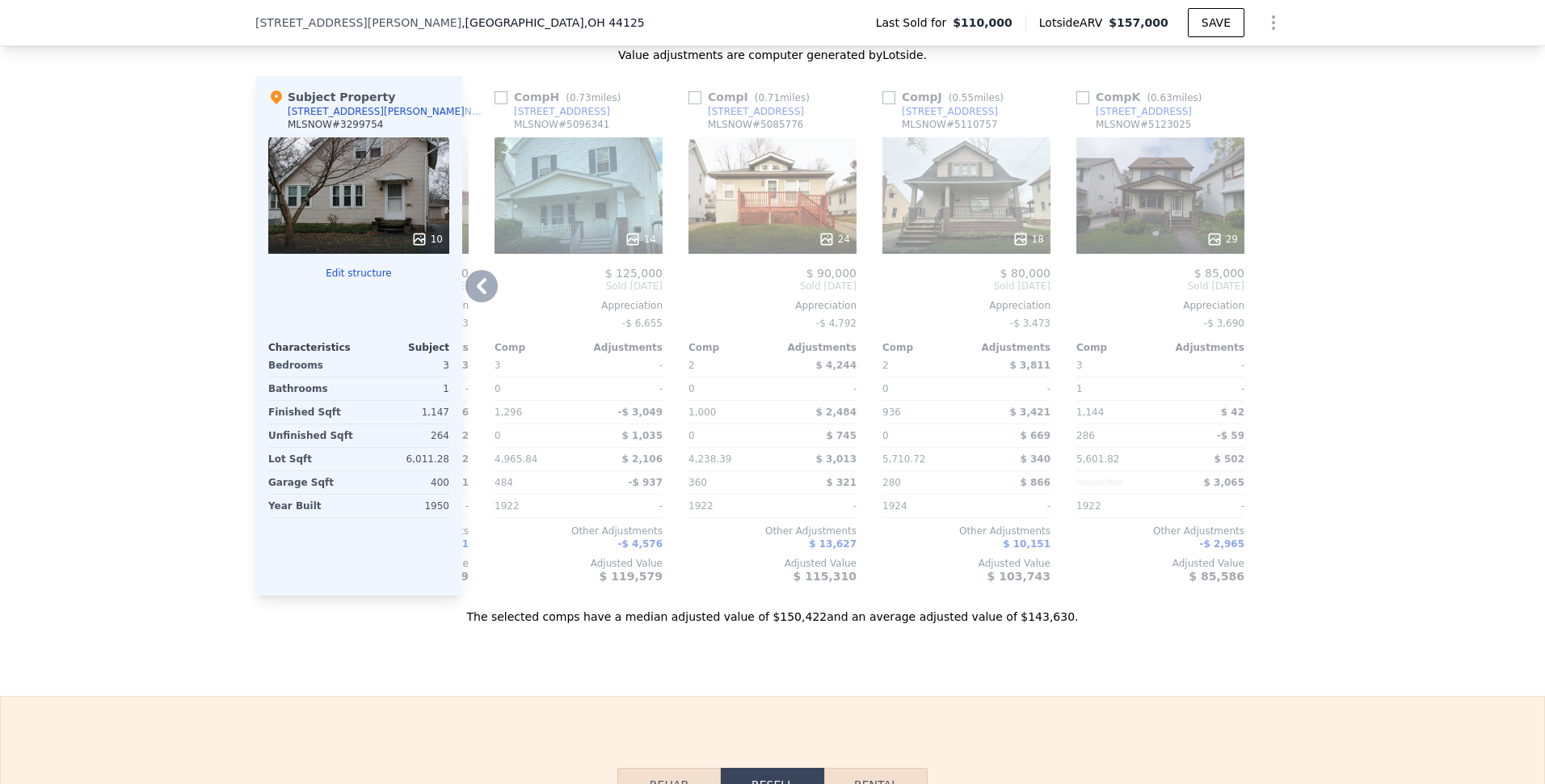
click at [1156, 211] on div "29" at bounding box center [1160, 195] width 168 height 117
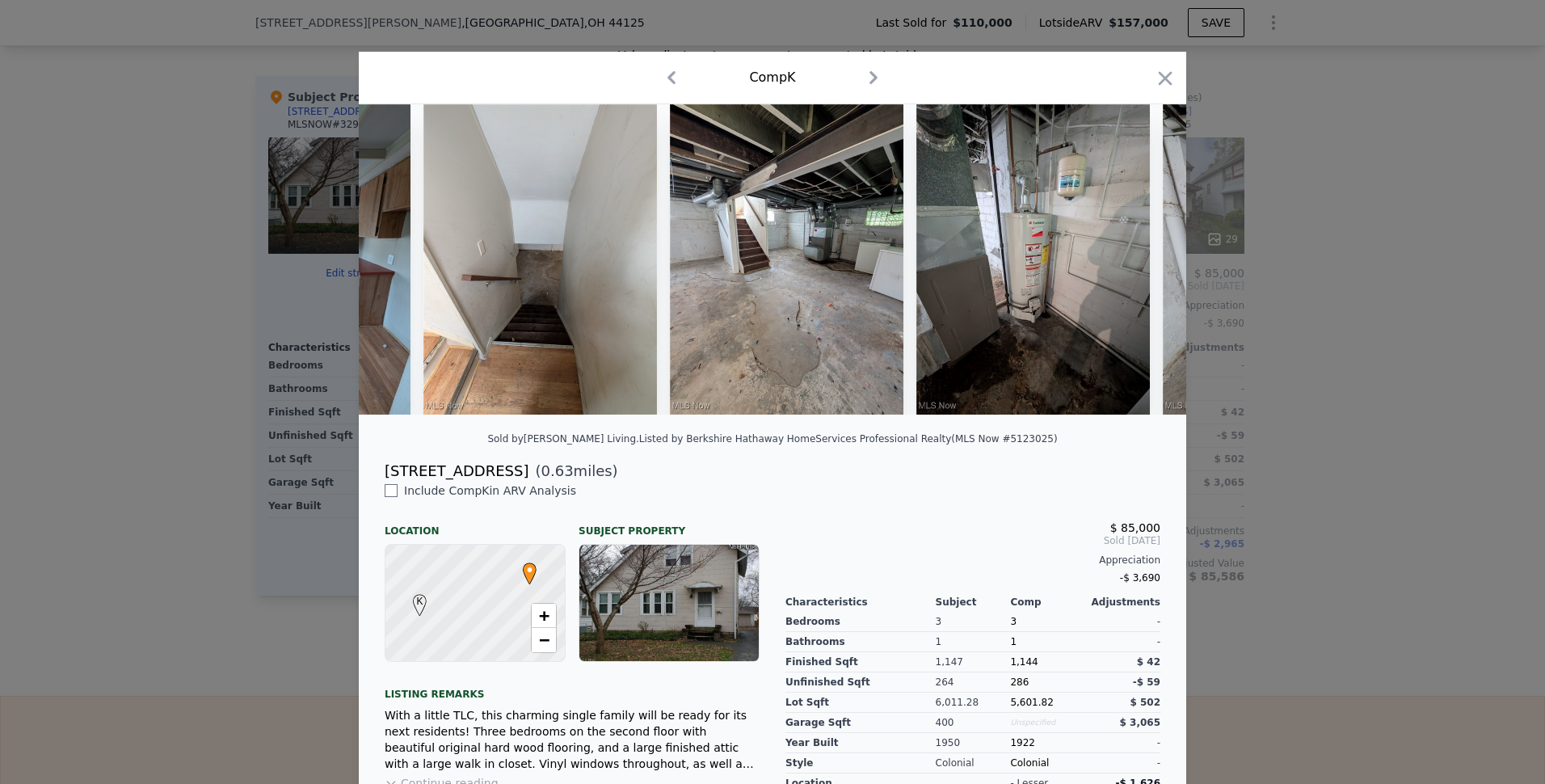
scroll to position [0, 2800]
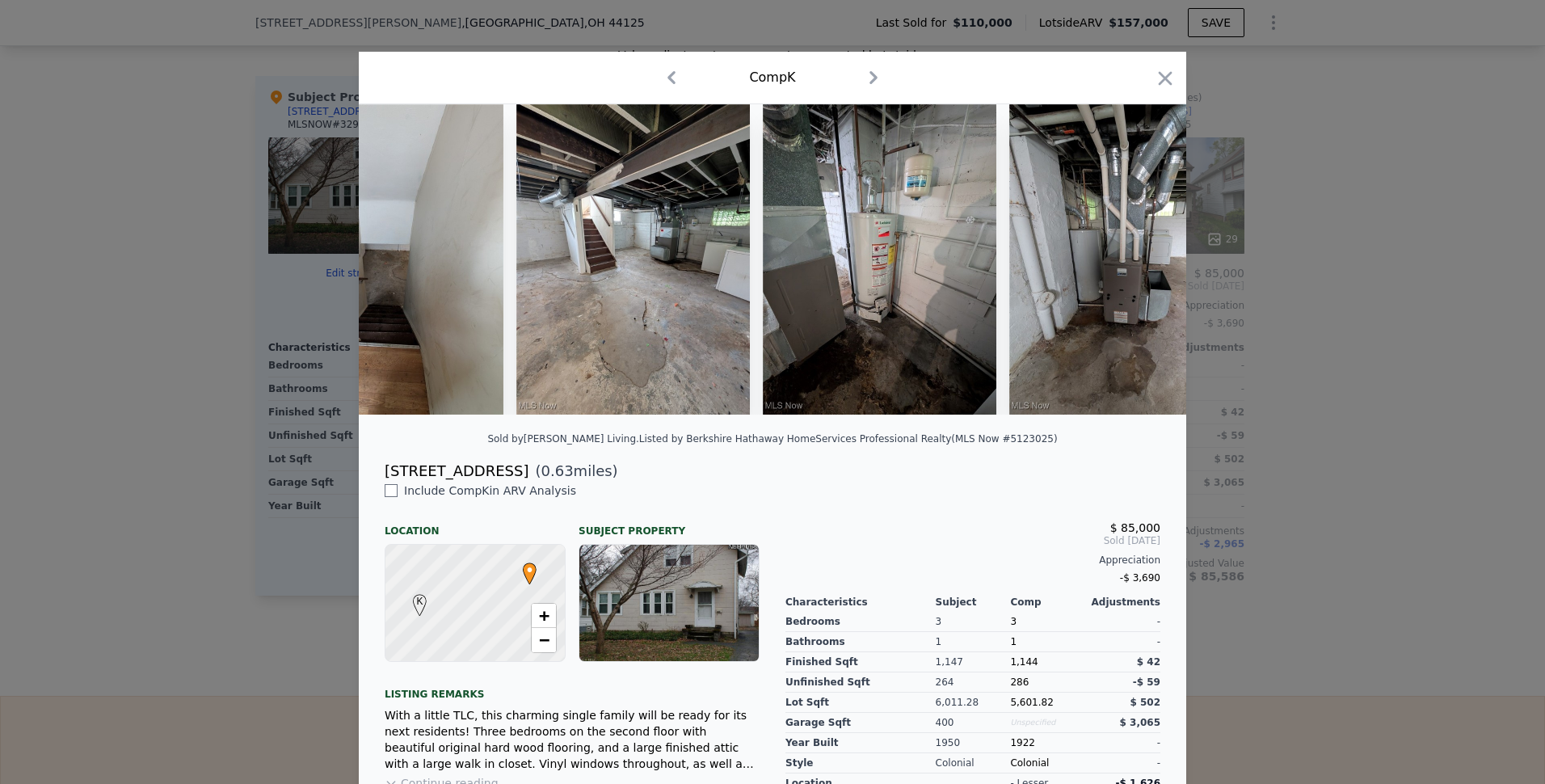
drag, startPoint x: 1152, startPoint y: 80, endPoint x: 1131, endPoint y: 93, distance: 24.7
click at [1154, 80] on icon "button" at bounding box center [1165, 79] width 22 height 22
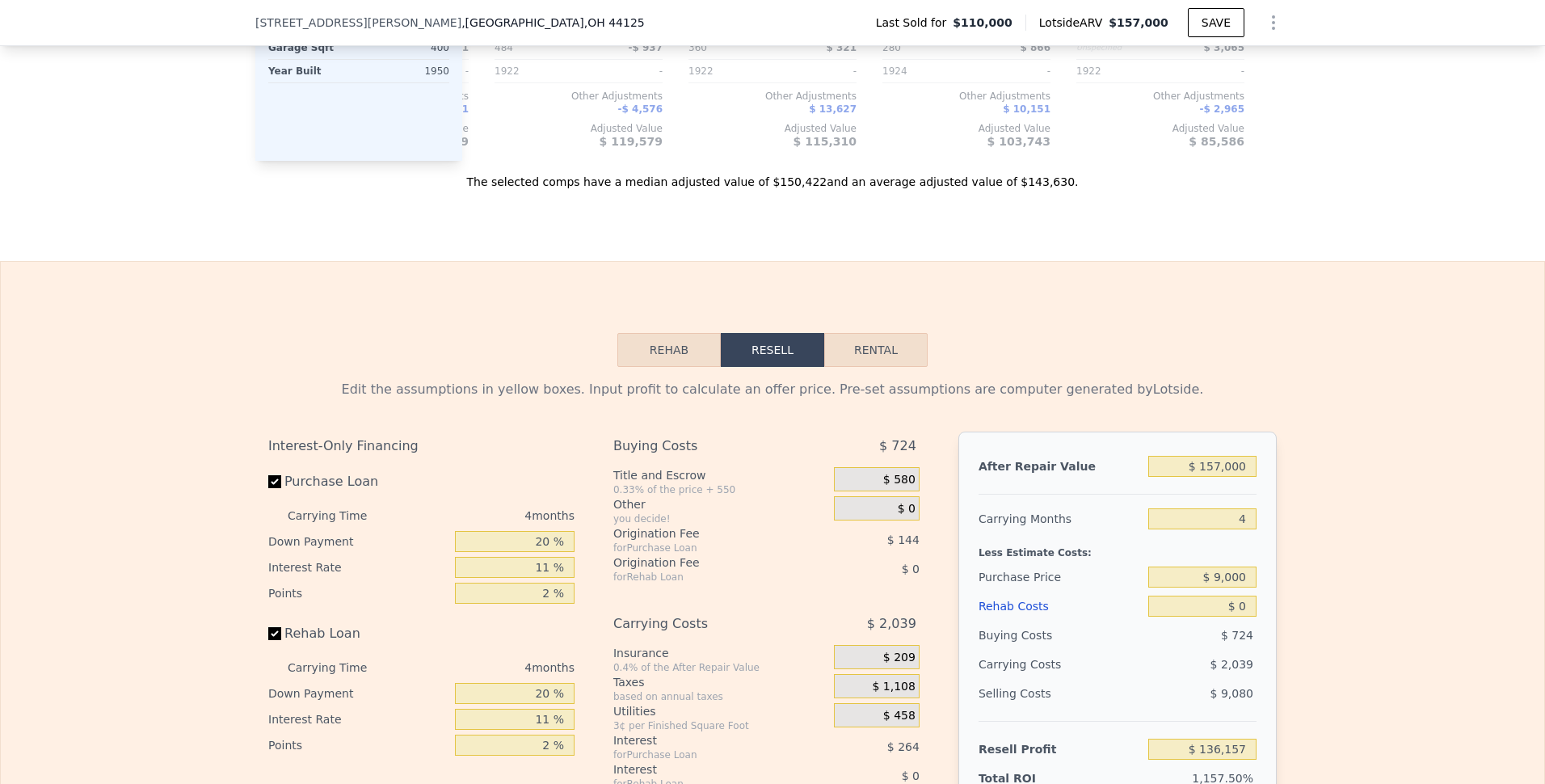
scroll to position [2150, 0]
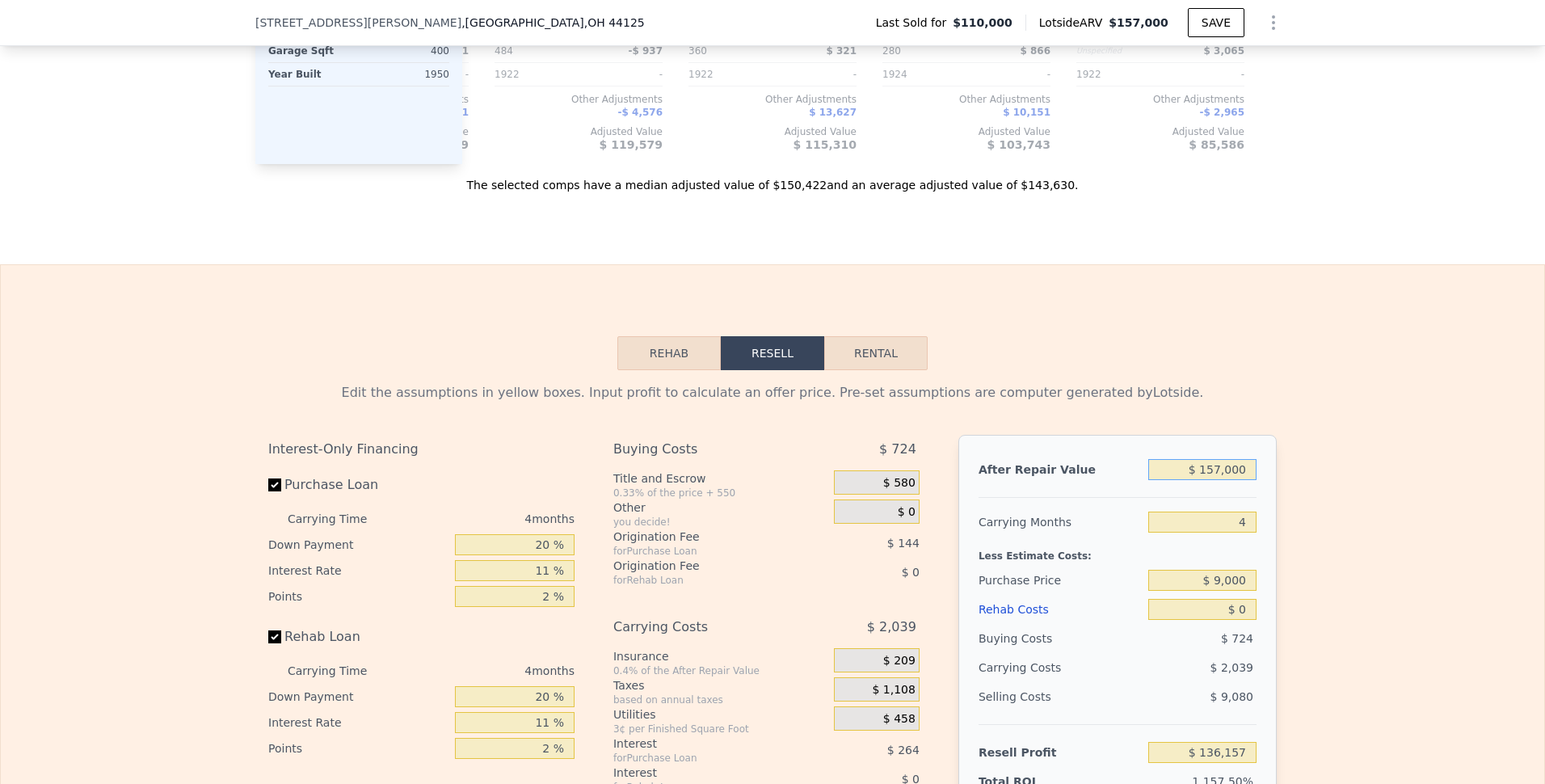
drag, startPoint x: 1207, startPoint y: 490, endPoint x: 1219, endPoint y: 496, distance: 13.4
click at [1219, 480] on input "$ 157,000" at bounding box center [1202, 469] width 108 height 21
type input "$ 14,000"
type input "$ 1,116"
type input "$ 140,000"
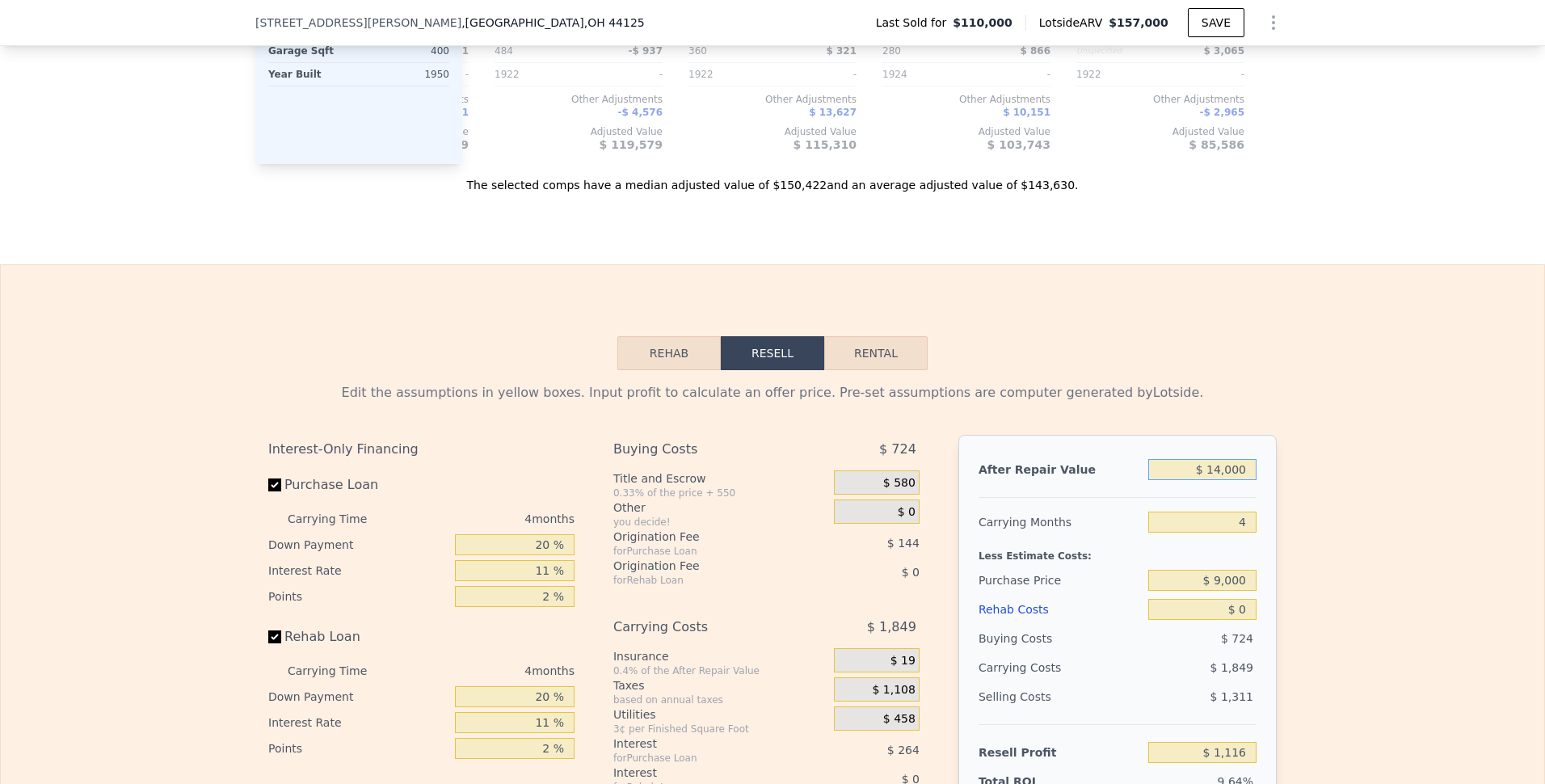
type input "$ 120,103"
type input "$ 140,000"
click at [1031, 534] on div "Carrying Months" at bounding box center [1060, 522] width 163 height 29
drag, startPoint x: 1234, startPoint y: 546, endPoint x: 1244, endPoint y: 546, distance: 10.0
click at [1244, 532] on input "4" at bounding box center [1202, 522] width 108 height 21
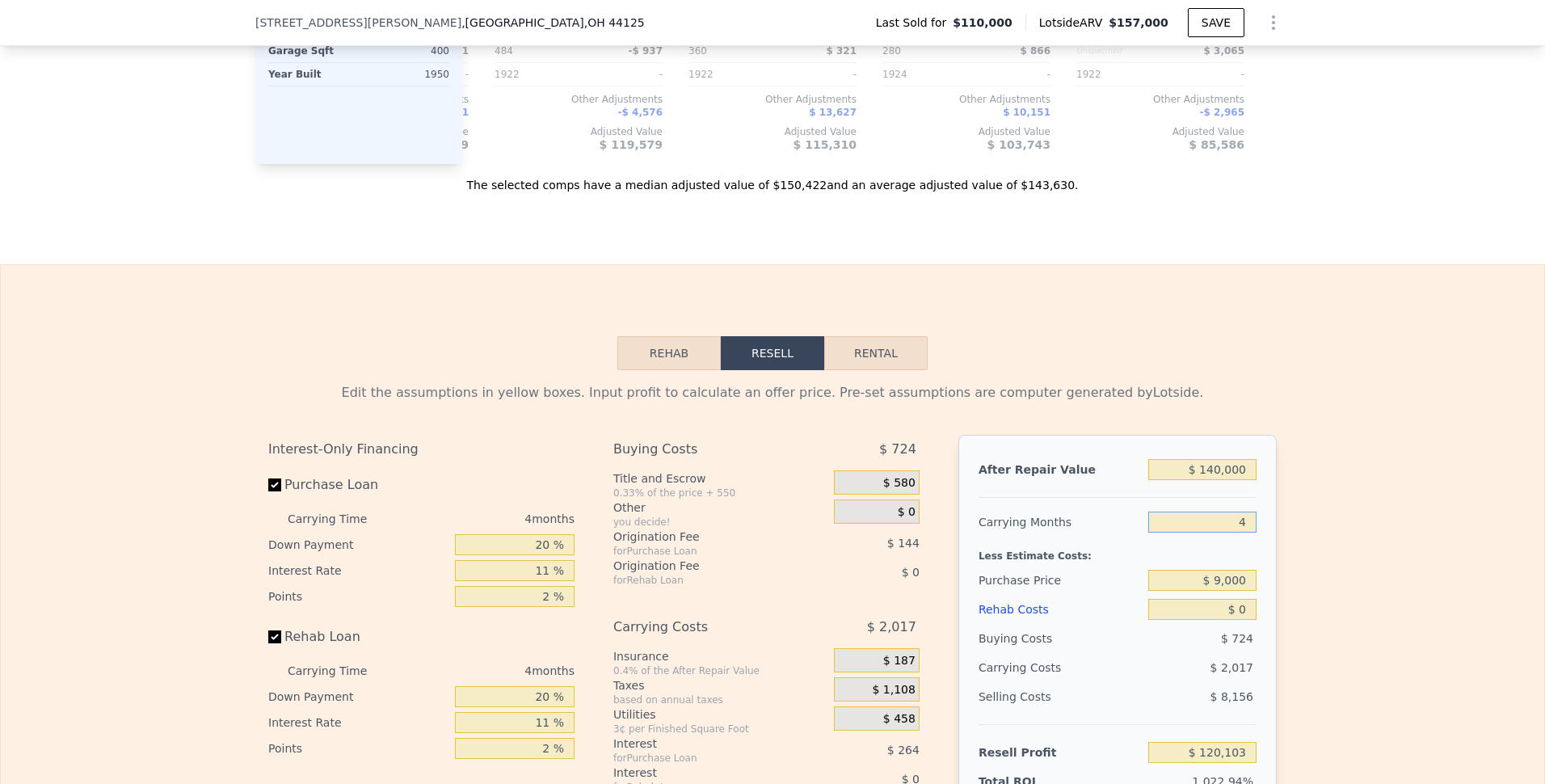
type input "6"
type input "$ 119,096"
type input "3"
type input "$ 120,608"
type input "3"
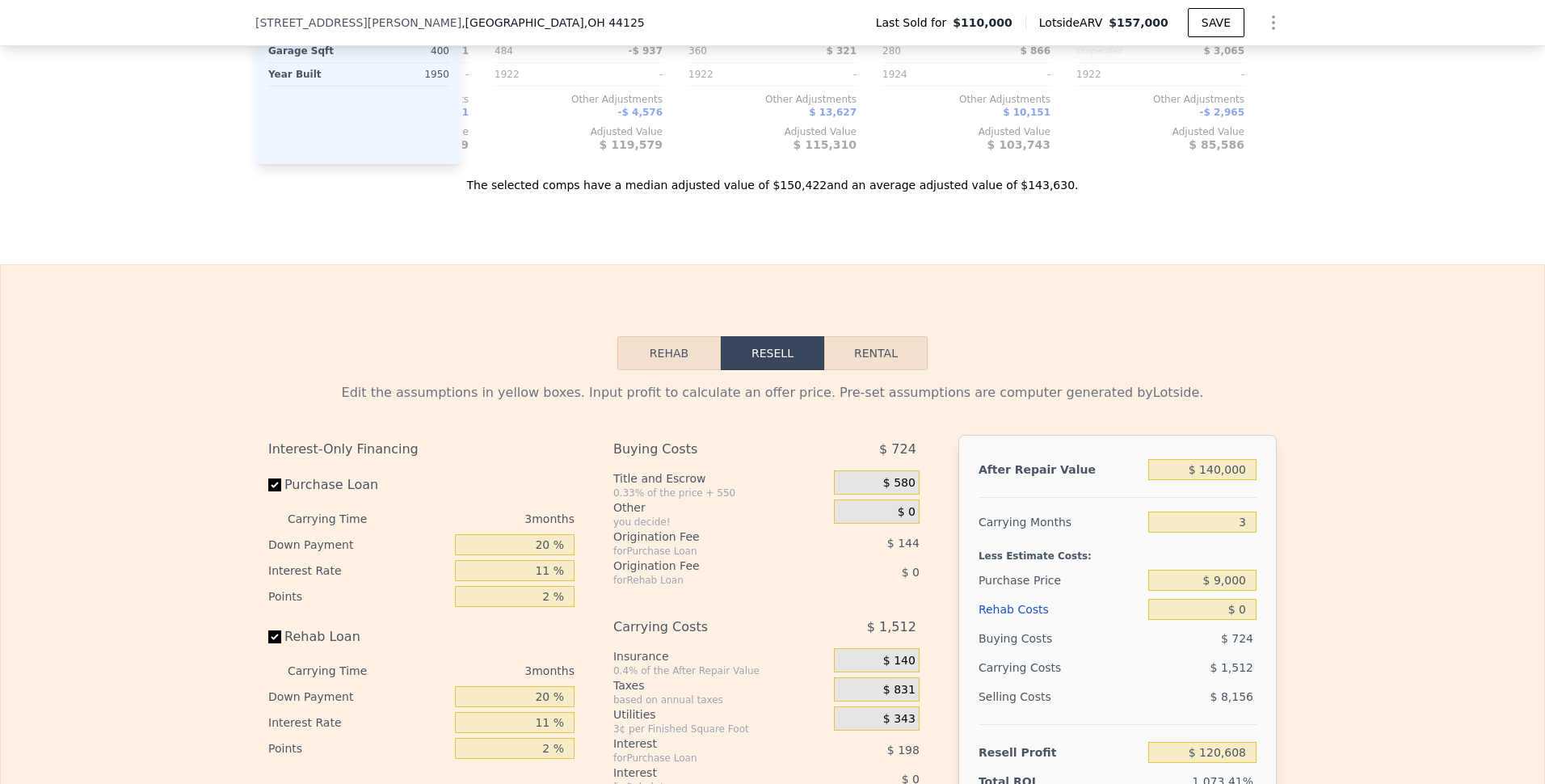
click at [1108, 537] on div "Carrying Months" at bounding box center [1060, 522] width 163 height 29
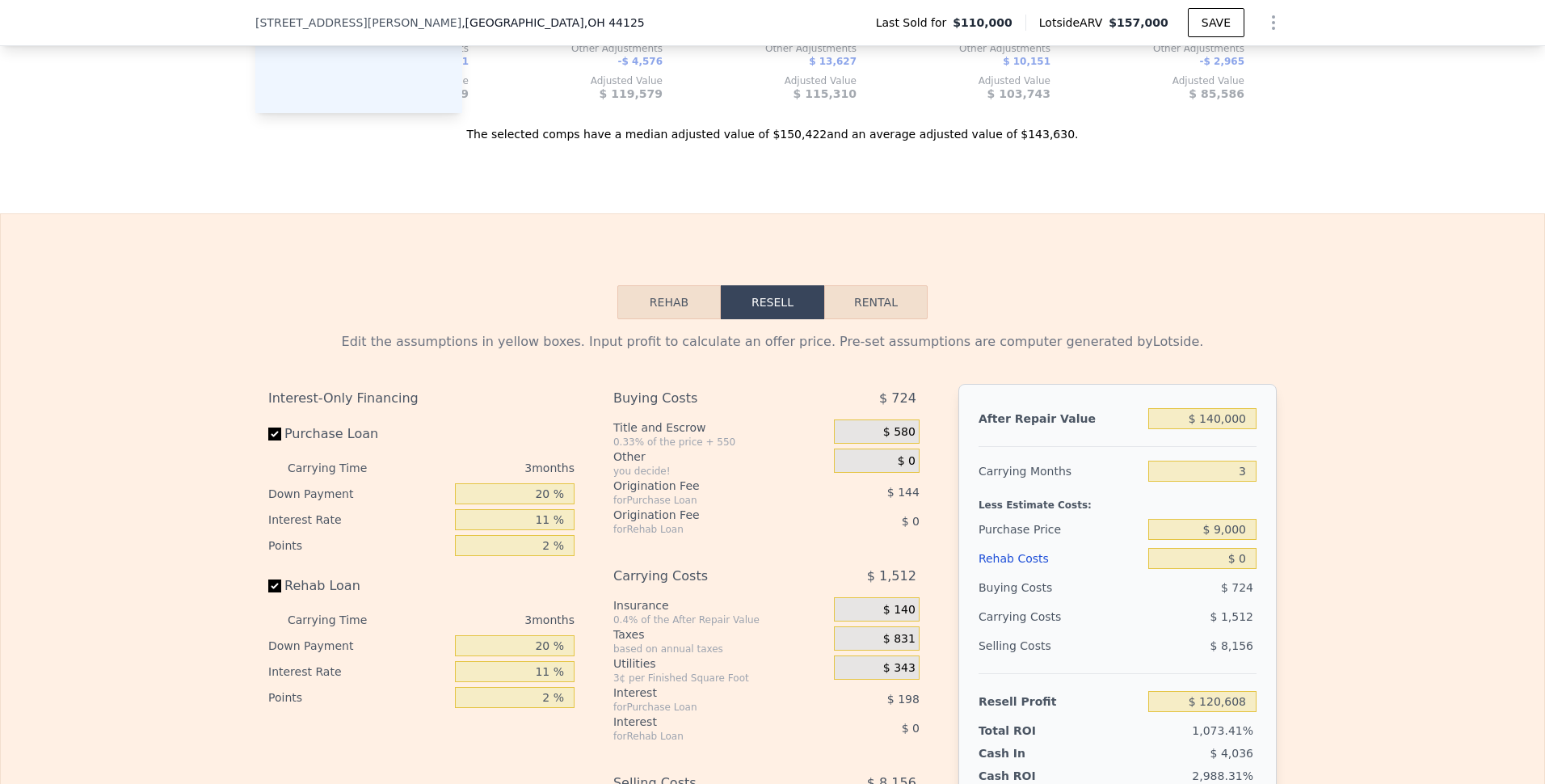
scroll to position [2257, 0]
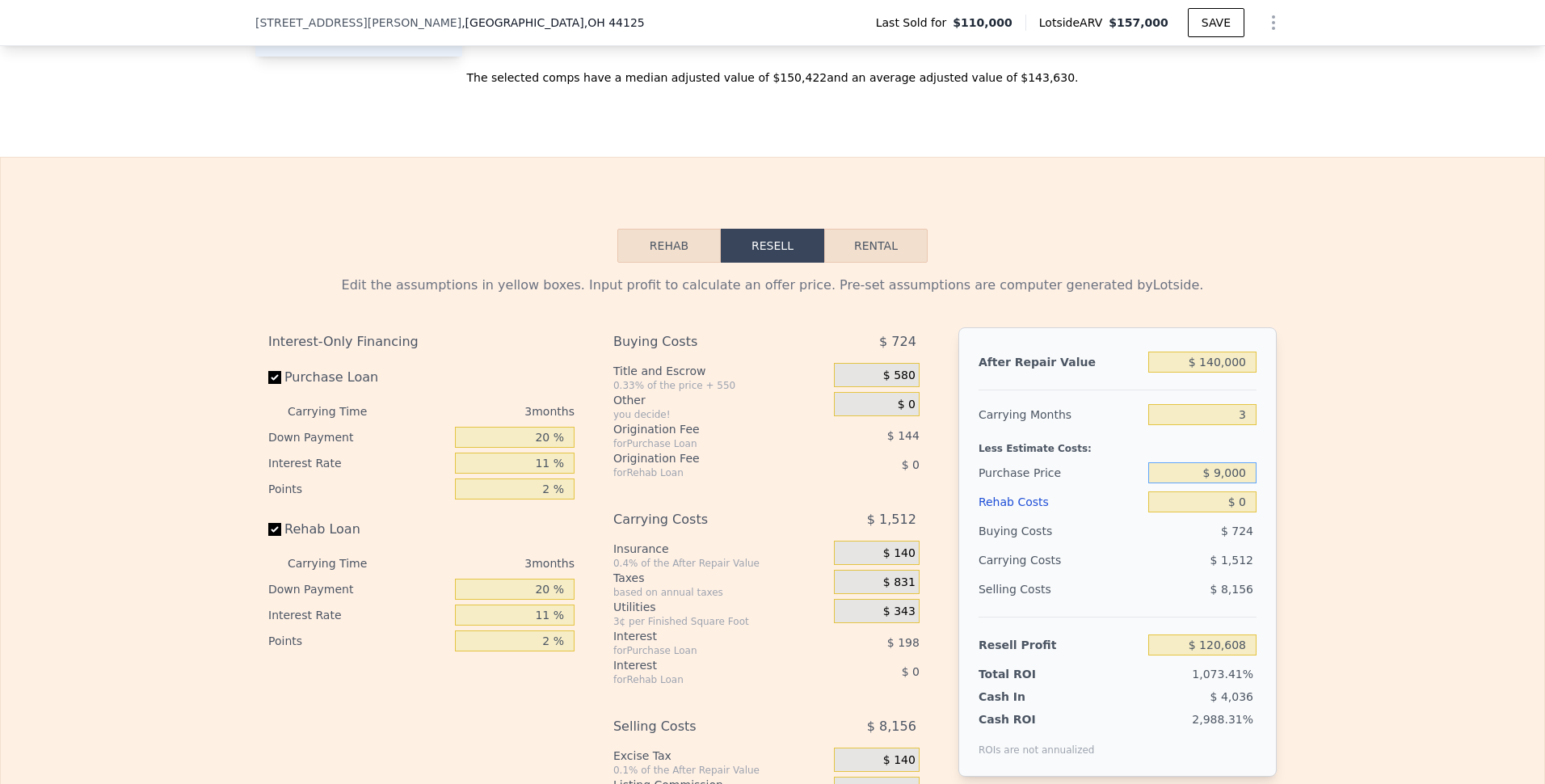
drag, startPoint x: 1199, startPoint y: 492, endPoint x: 1253, endPoint y: 494, distance: 54.0
click at [1253, 494] on div "After Repair Value $ 140,000 Carrying Months 3 Less Estimate Costs: Purchase Pr…" at bounding box center [1118, 552] width 318 height 449
type input "$ 70,000"
click at [1084, 512] on div "Rehab Costs" at bounding box center [1060, 502] width 163 height 29
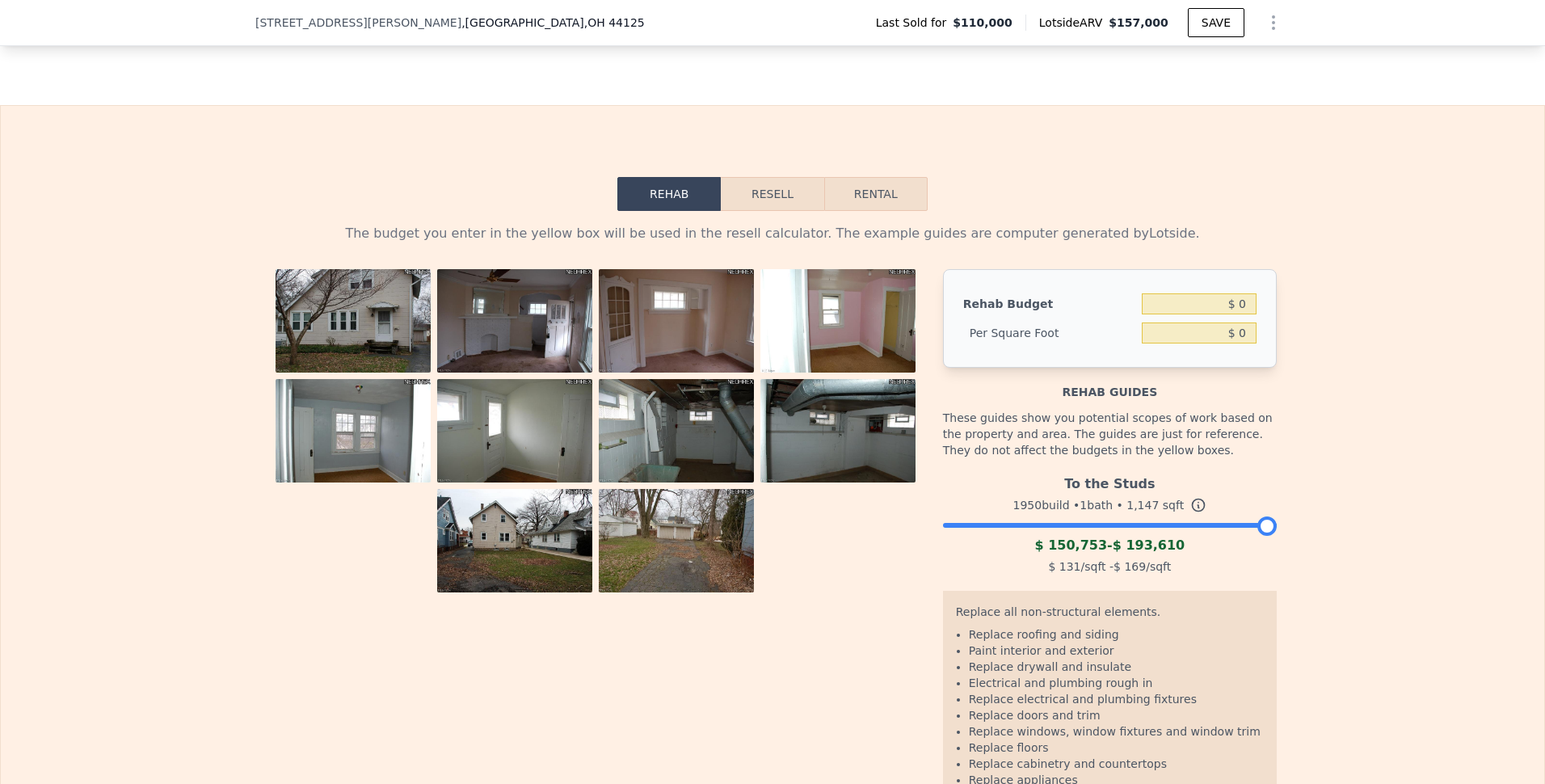
scroll to position [2364, 0]
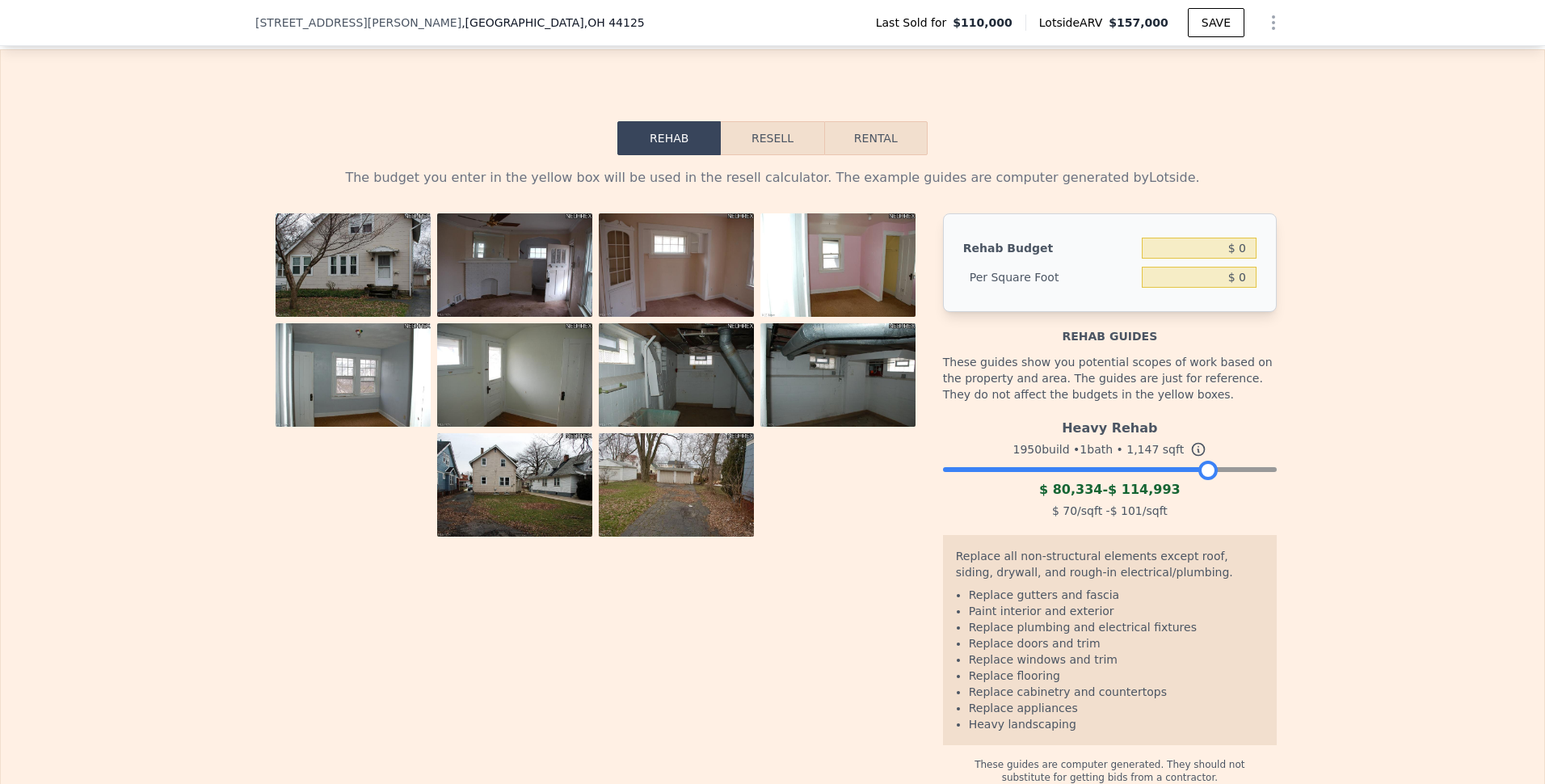
drag, startPoint x: 1258, startPoint y: 497, endPoint x: 1198, endPoint y: 503, distance: 60.3
click at [1198, 480] on div at bounding box center [1208, 470] width 19 height 19
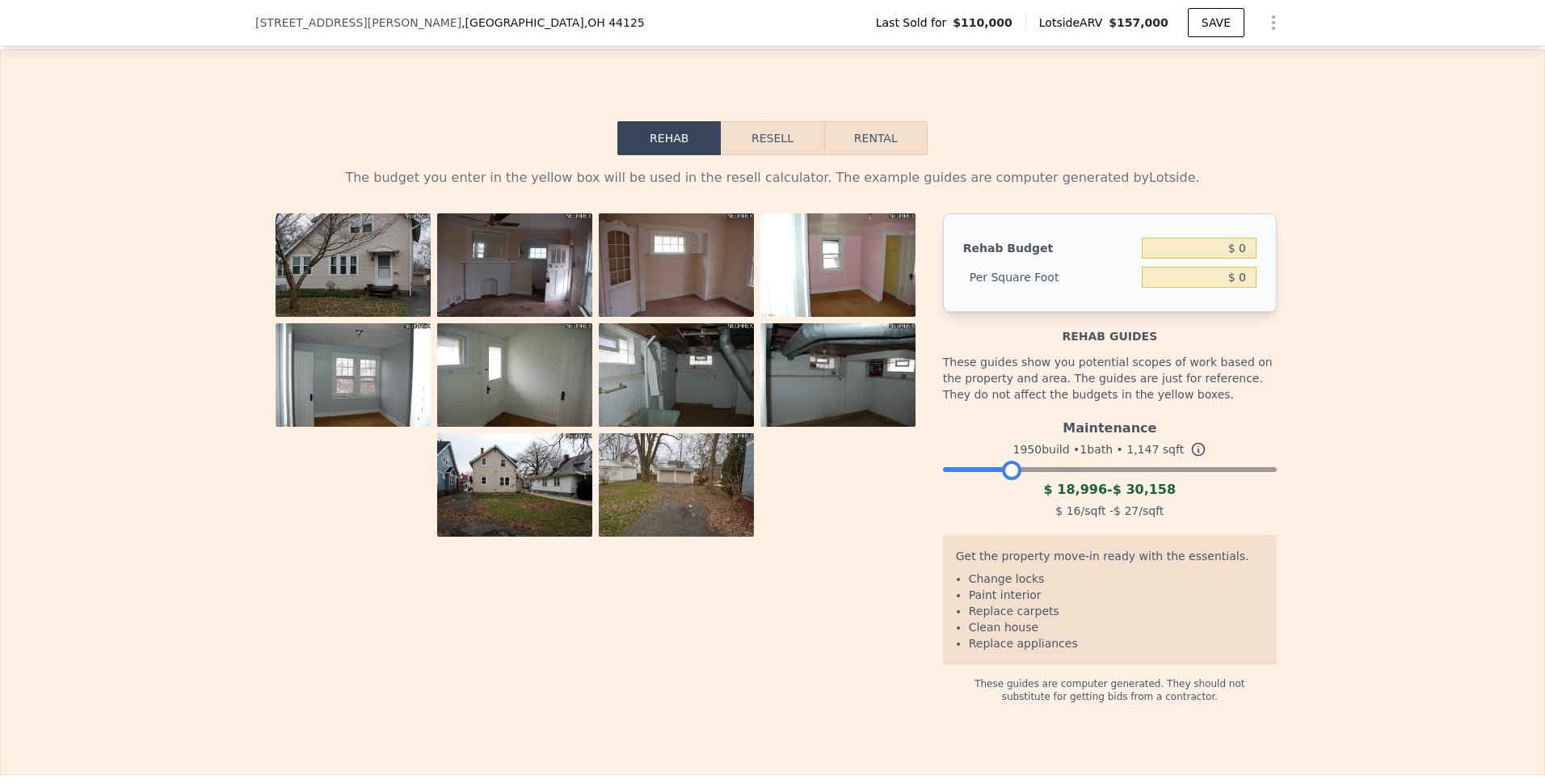
drag, startPoint x: 1204, startPoint y: 496, endPoint x: 1007, endPoint y: 500, distance: 197.0
click at [1007, 480] on div at bounding box center [1012, 470] width 19 height 19
drag, startPoint x: 1003, startPoint y: 497, endPoint x: 929, endPoint y: 508, distance: 74.8
click at [929, 508] on div "Rehab Budget $ 0 Per Square Foot $ 0 Rehab guides These guides show you potenti…" at bounding box center [772, 458] width 1009 height 490
drag, startPoint x: 948, startPoint y: 500, endPoint x: 973, endPoint y: 499, distance: 25.0
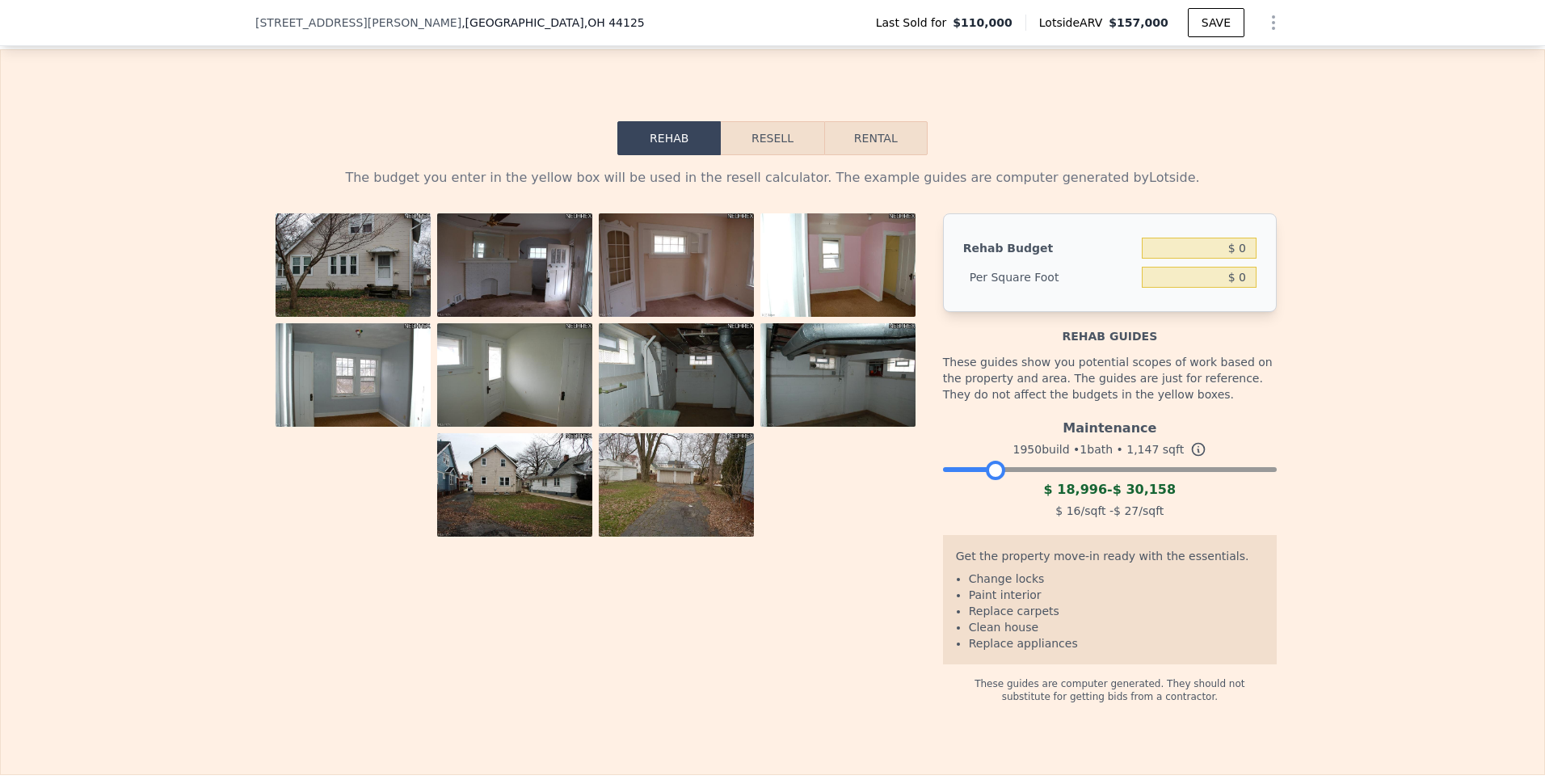
click at [986, 480] on div at bounding box center [996, 470] width 19 height 19
drag, startPoint x: 1203, startPoint y: 267, endPoint x: 1264, endPoint y: 269, distance: 61.0
click at [1264, 269] on div "Rehab Budget $ 0 Per Square Foot $ 0" at bounding box center [1110, 263] width 334 height 99
type input "$ 18,000"
type input "$ 15.69"
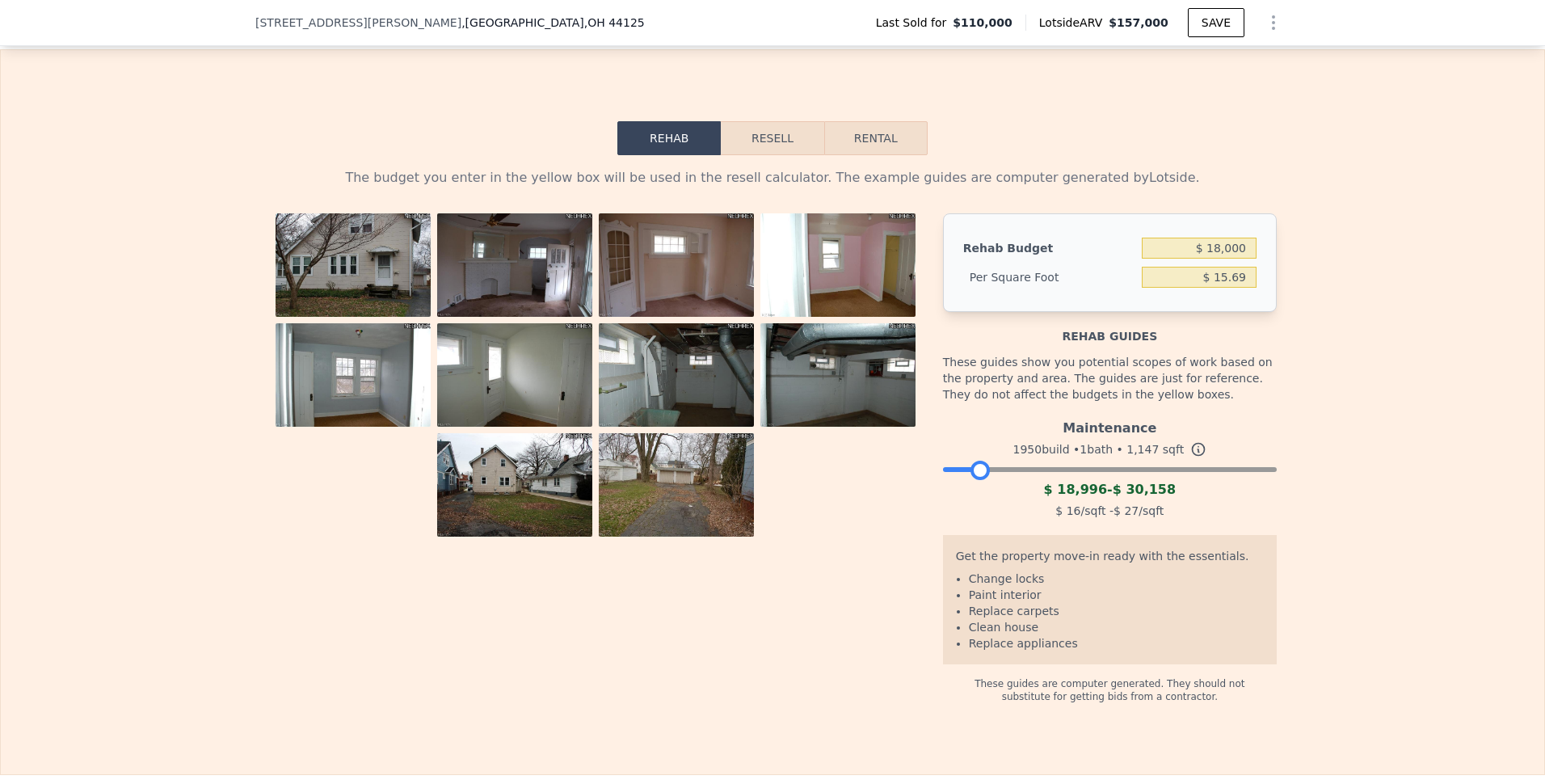
click at [1414, 392] on div "The budget you enter in the yellow box will be used in the resell calculator. T…" at bounding box center [773, 429] width 1544 height 548
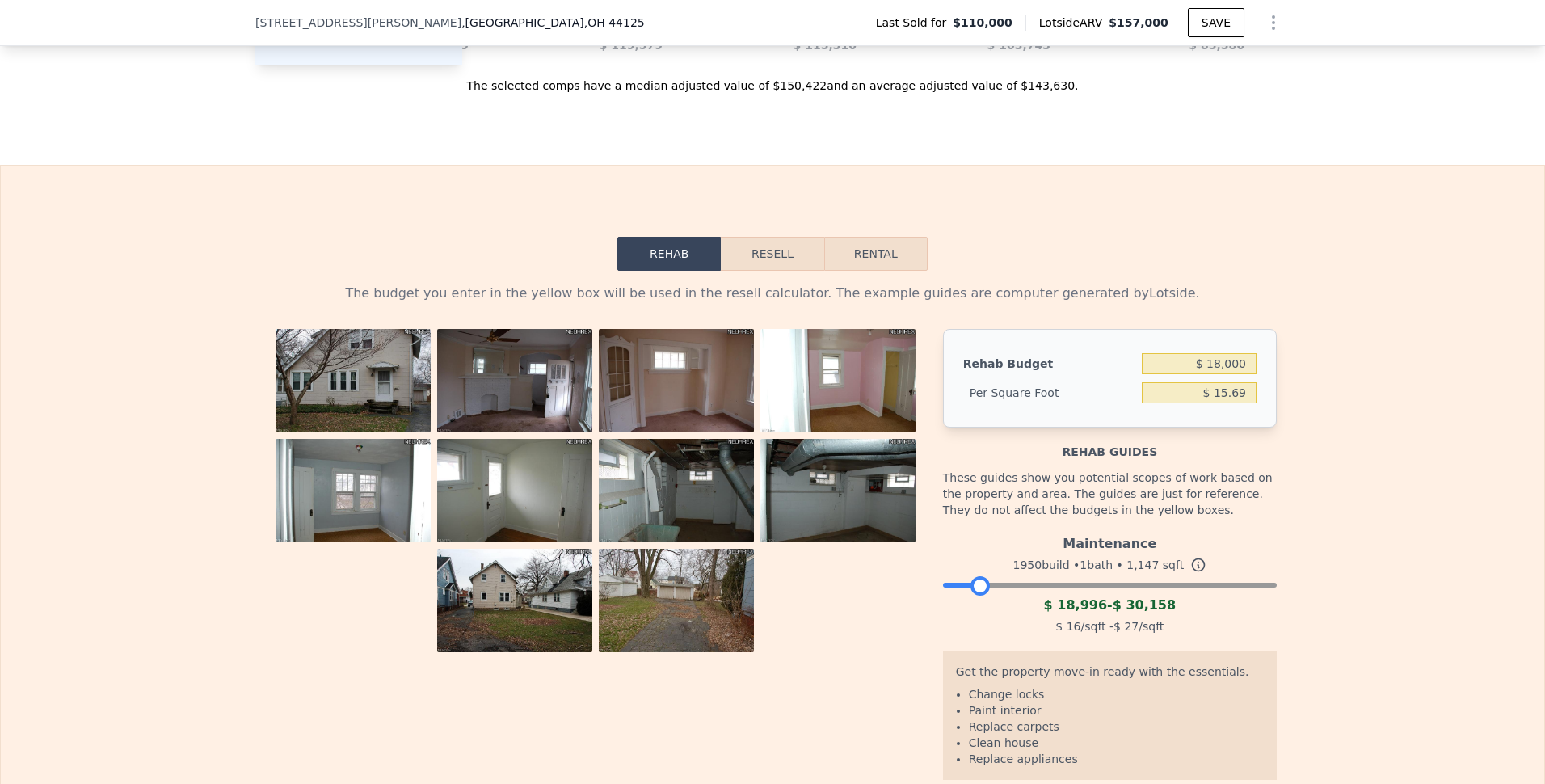
scroll to position [2257, 0]
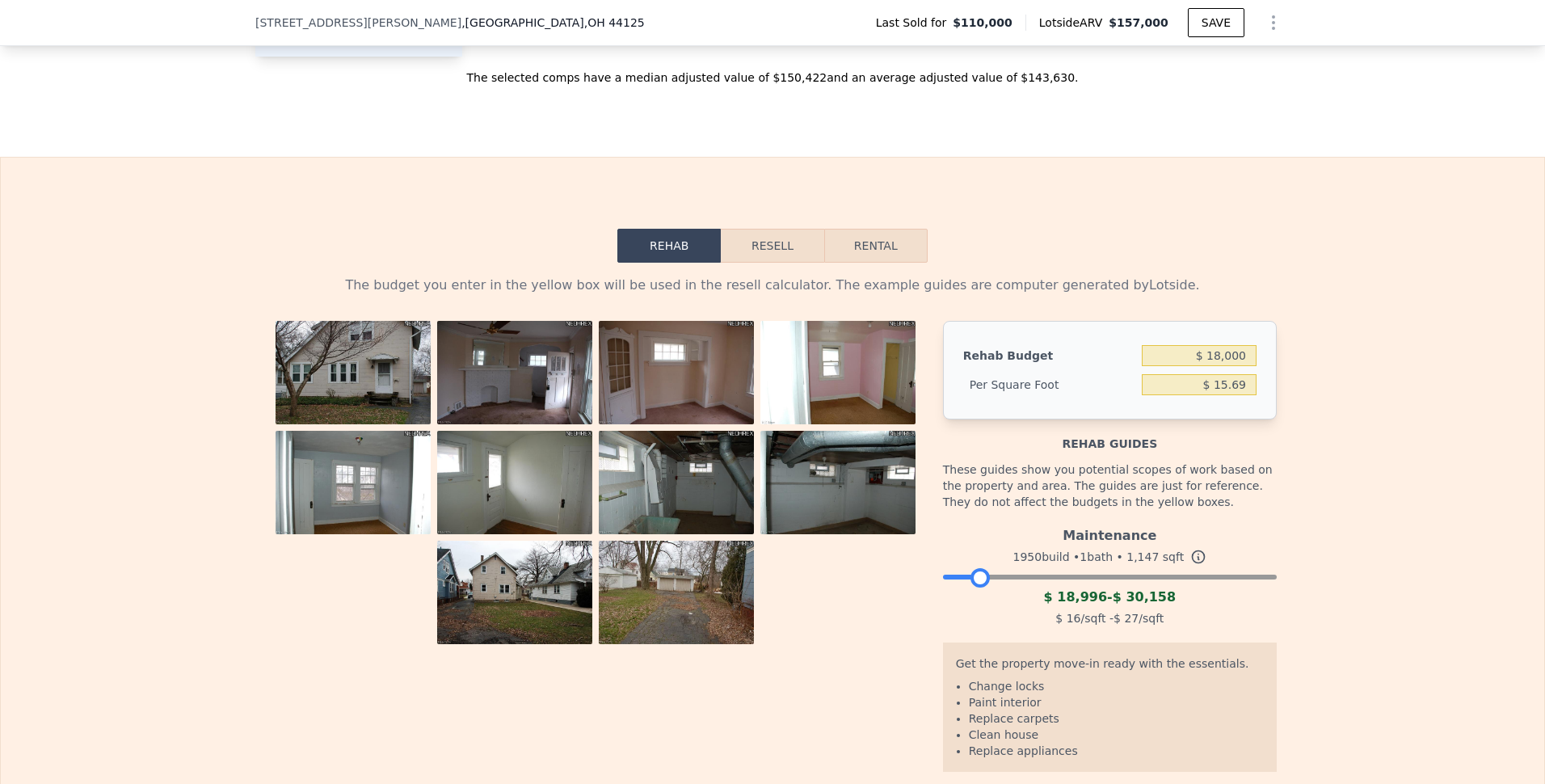
click at [779, 263] on button "Resell" at bounding box center [772, 245] width 103 height 34
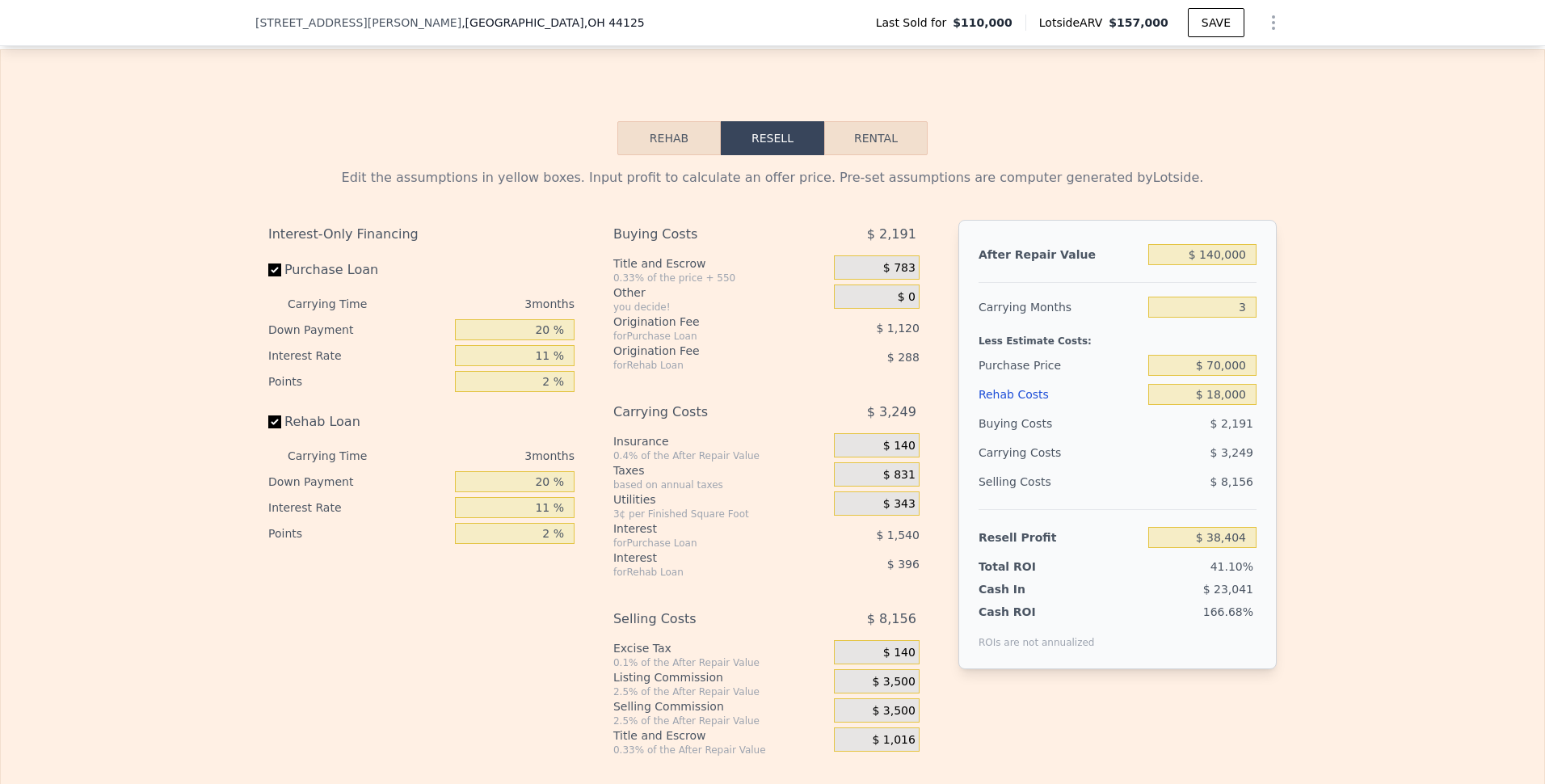
scroll to position [2473, 0]
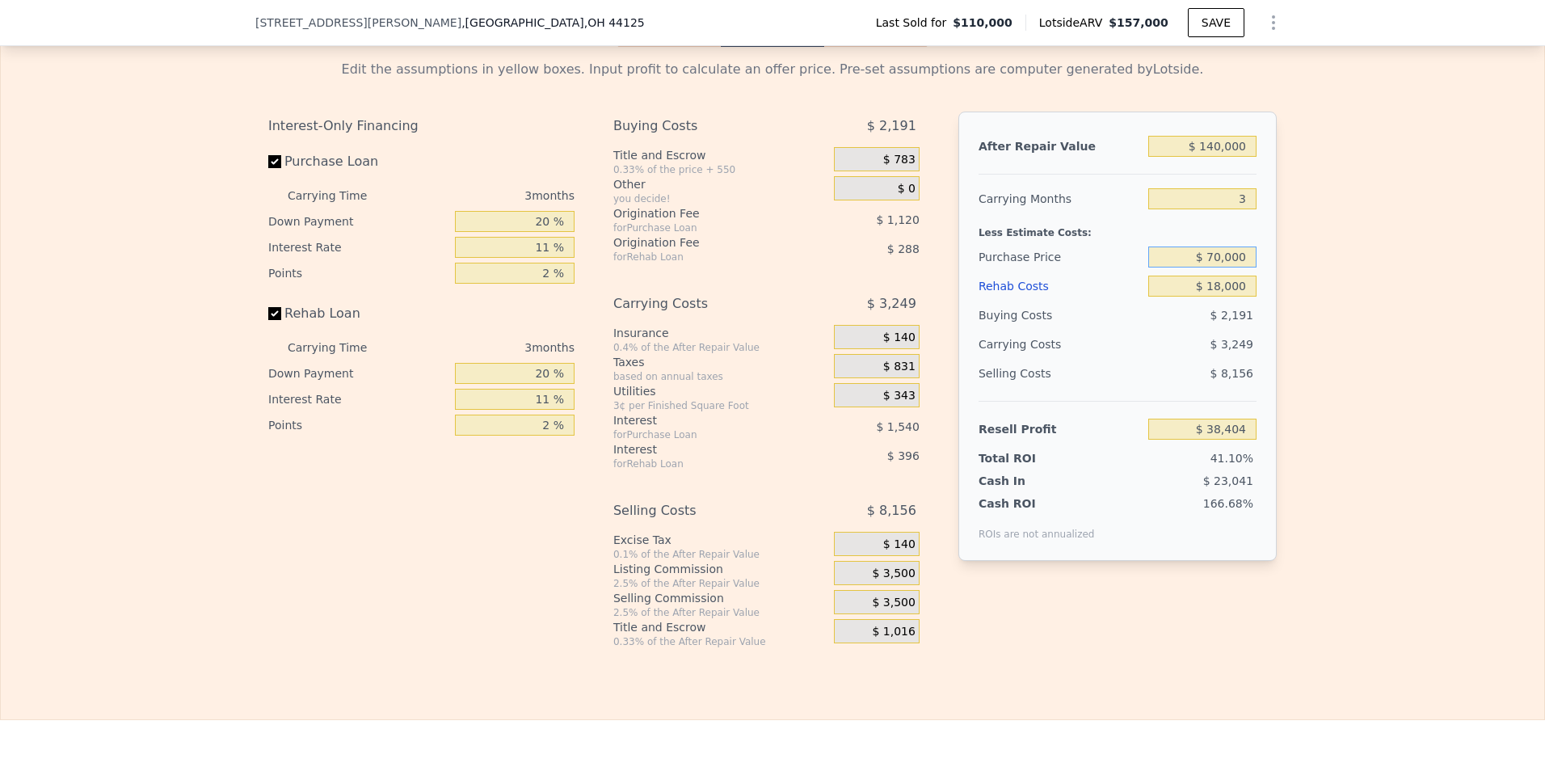
click at [1218, 267] on input "$ 70,000" at bounding box center [1202, 257] width 108 height 21
type input "$ 75,000"
click at [1360, 358] on div "Edit the assumptions in yellow boxes. Input profit to calculate an offer price.…" at bounding box center [773, 347] width 1544 height 602
type input "$ 33,196"
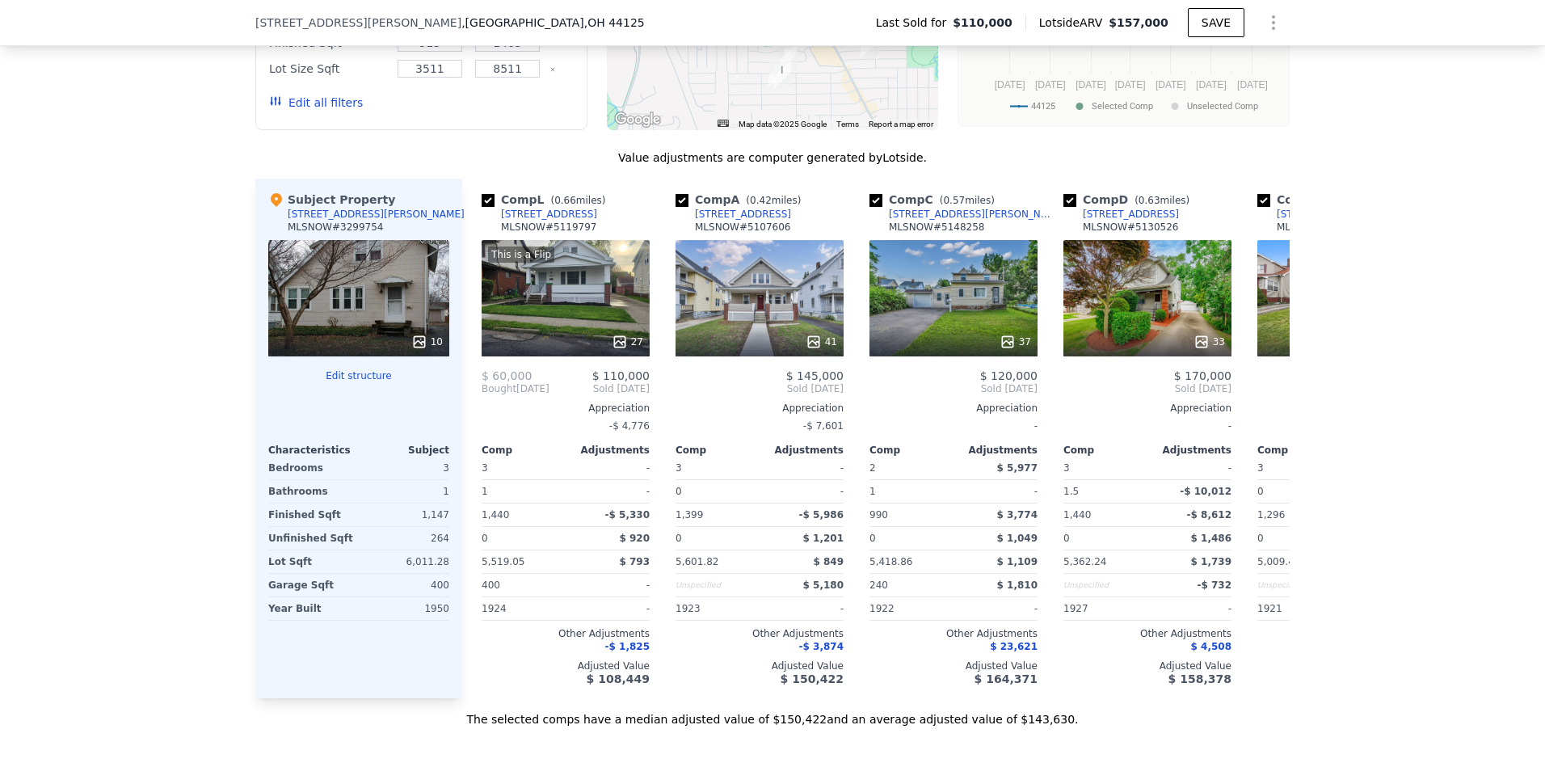
scroll to position [1610, 0]
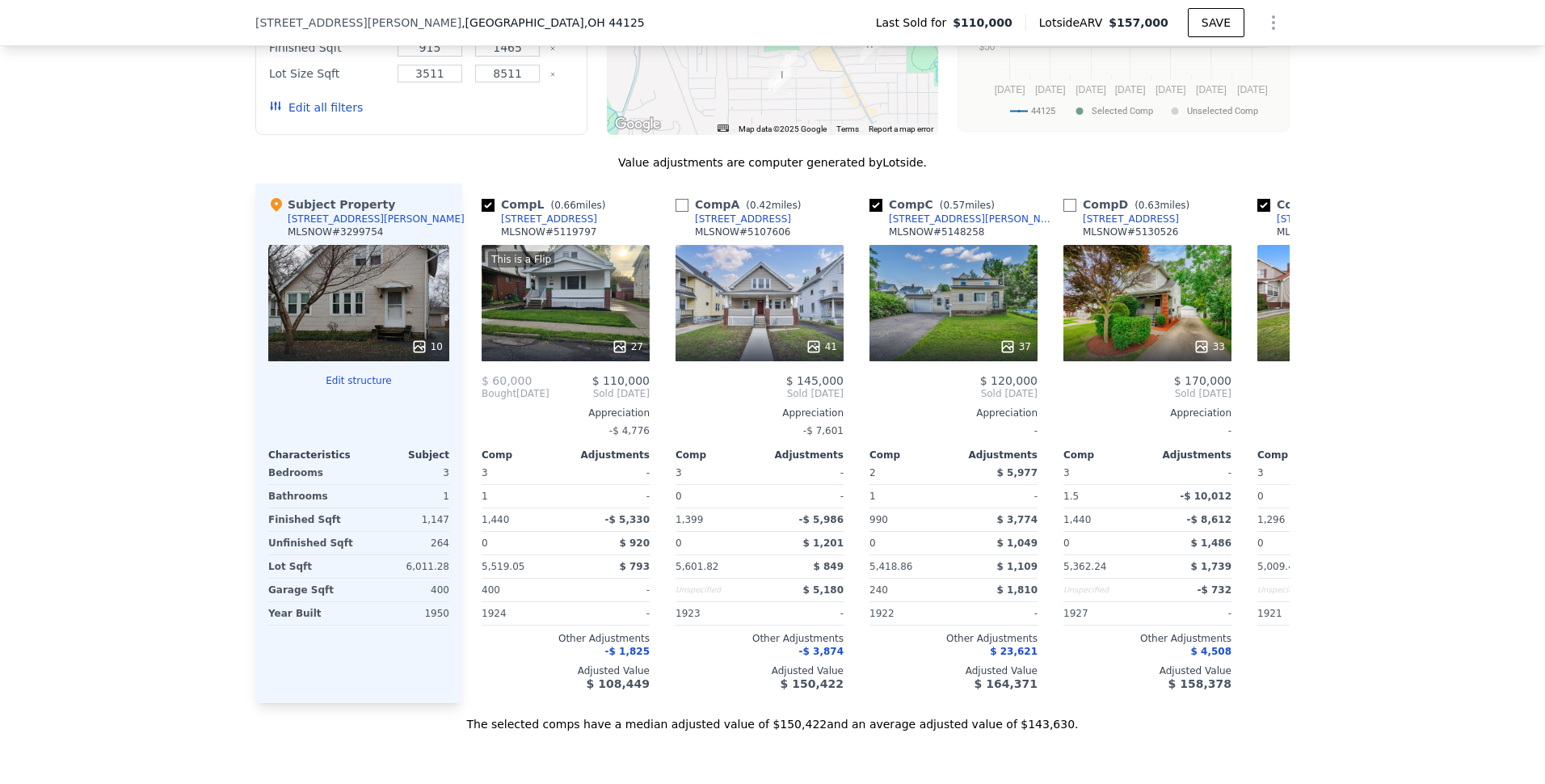
checkbox input "true"
type input "1.5"
type input "1170"
type input "1560"
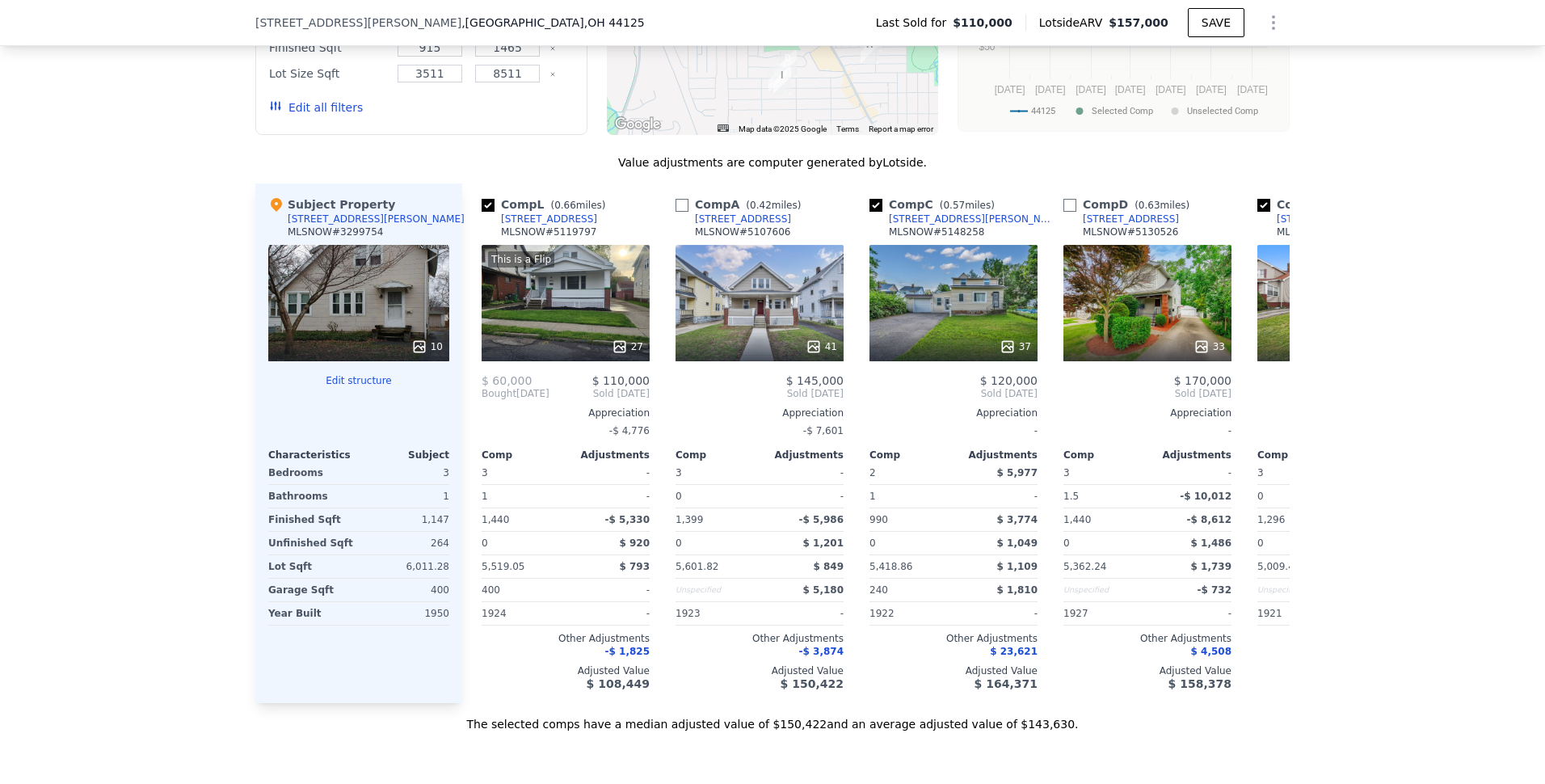
type input "3998.8080000000004"
type input "6499.152"
checkbox input "false"
type input "$ 157,000"
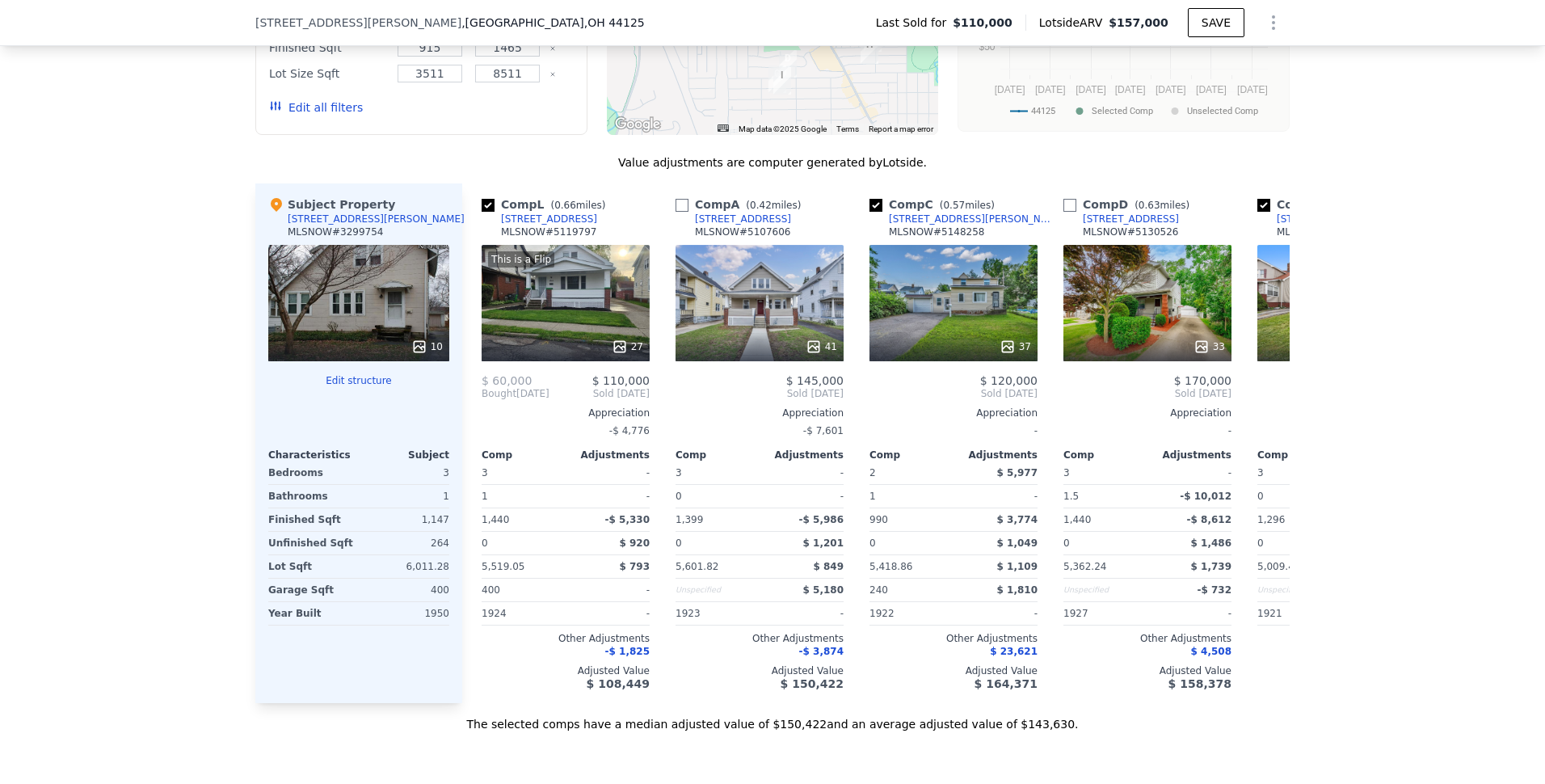
type input "4"
type input "$ 0"
type input "$ 136,157"
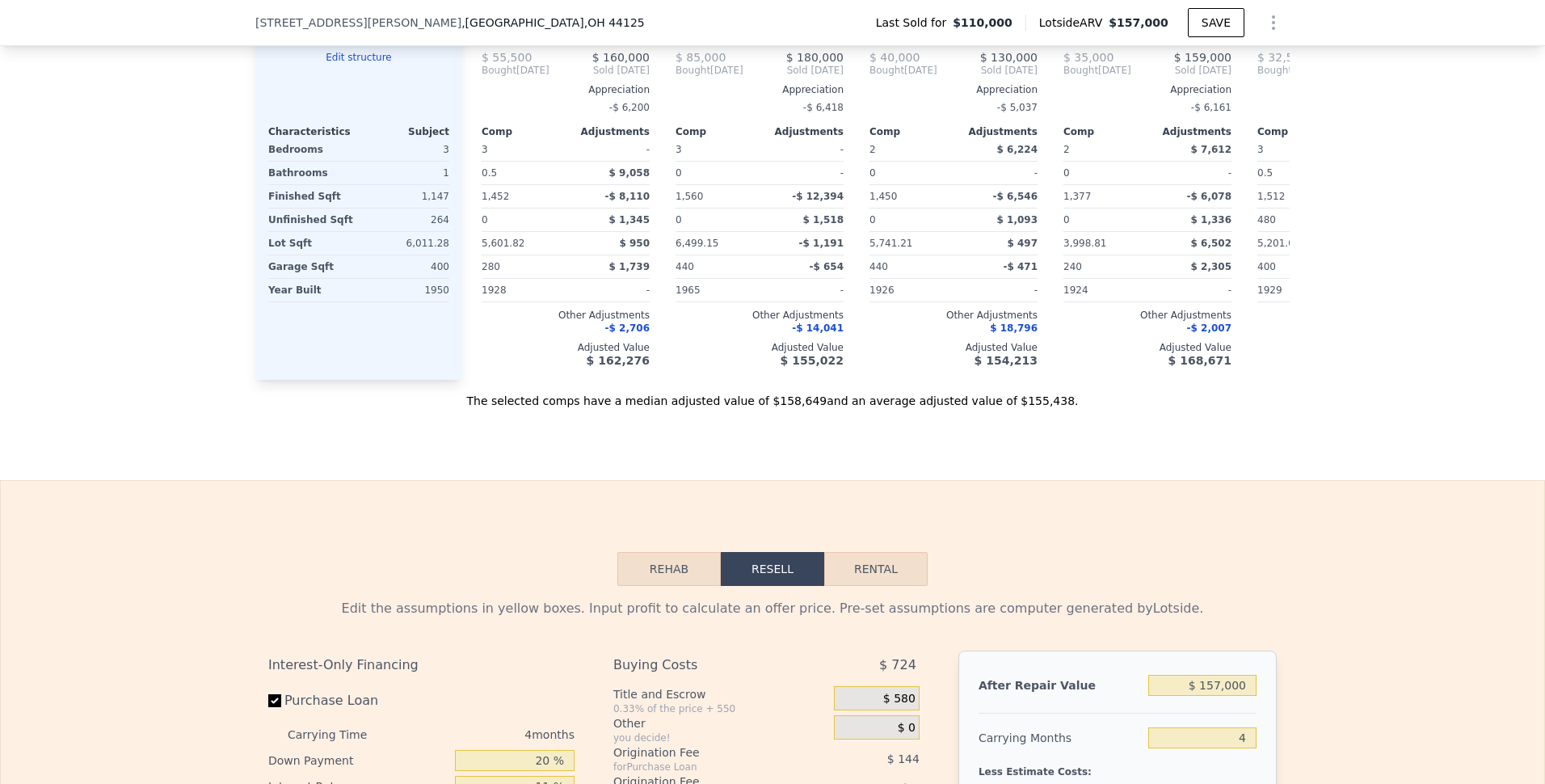
scroll to position [2150, 0]
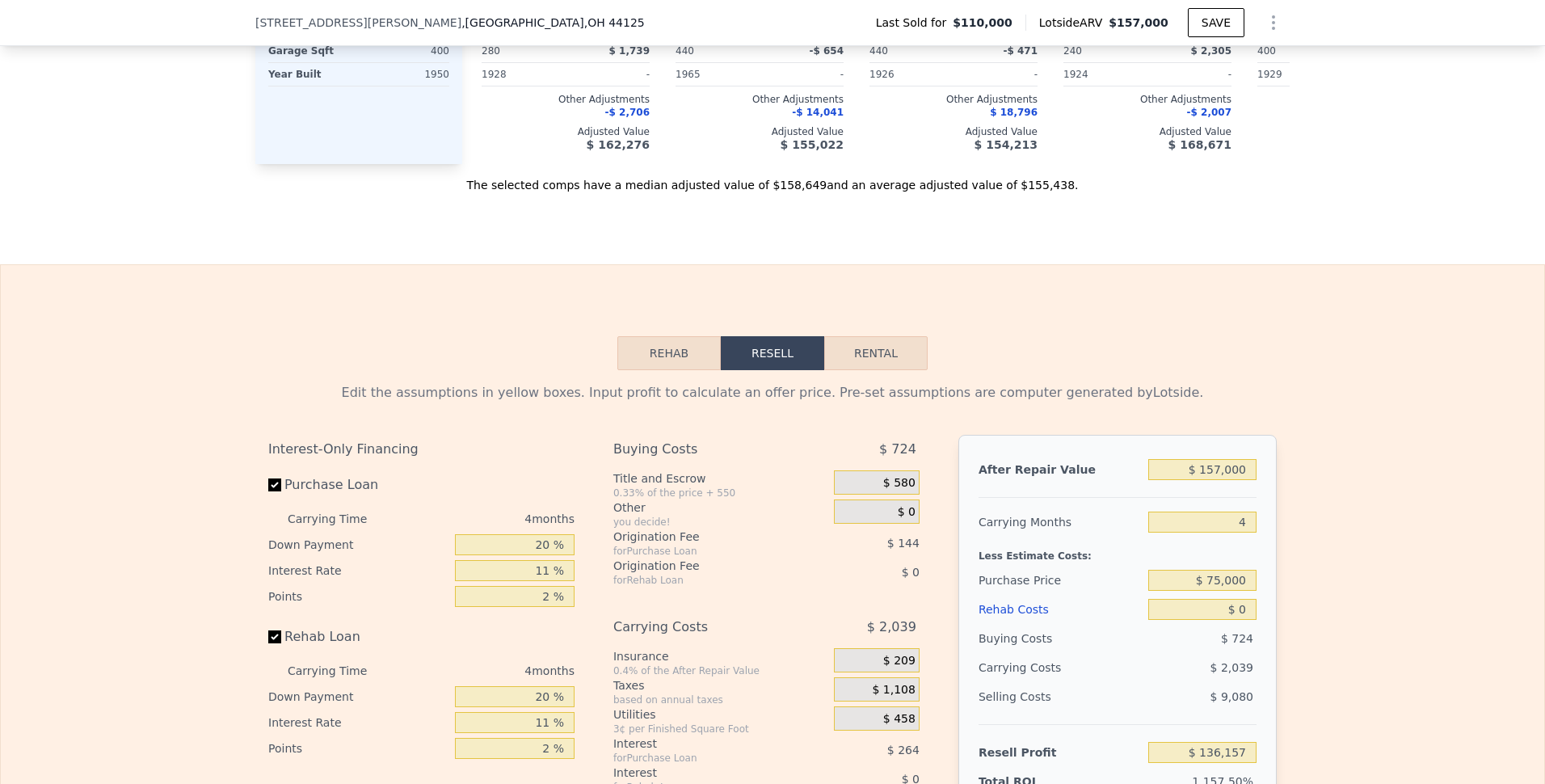
click at [1430, 461] on div "Edit the assumptions in yellow boxes. Input profit to calculate an offer price.…" at bounding box center [773, 671] width 1544 height 602
drag, startPoint x: 1204, startPoint y: 490, endPoint x: 1222, endPoint y: 489, distance: 18.0
click at [1222, 480] on input "$ 157,000" at bounding box center [1202, 469] width 108 height 21
type input "$ 14,000"
type input "$ 1,116"
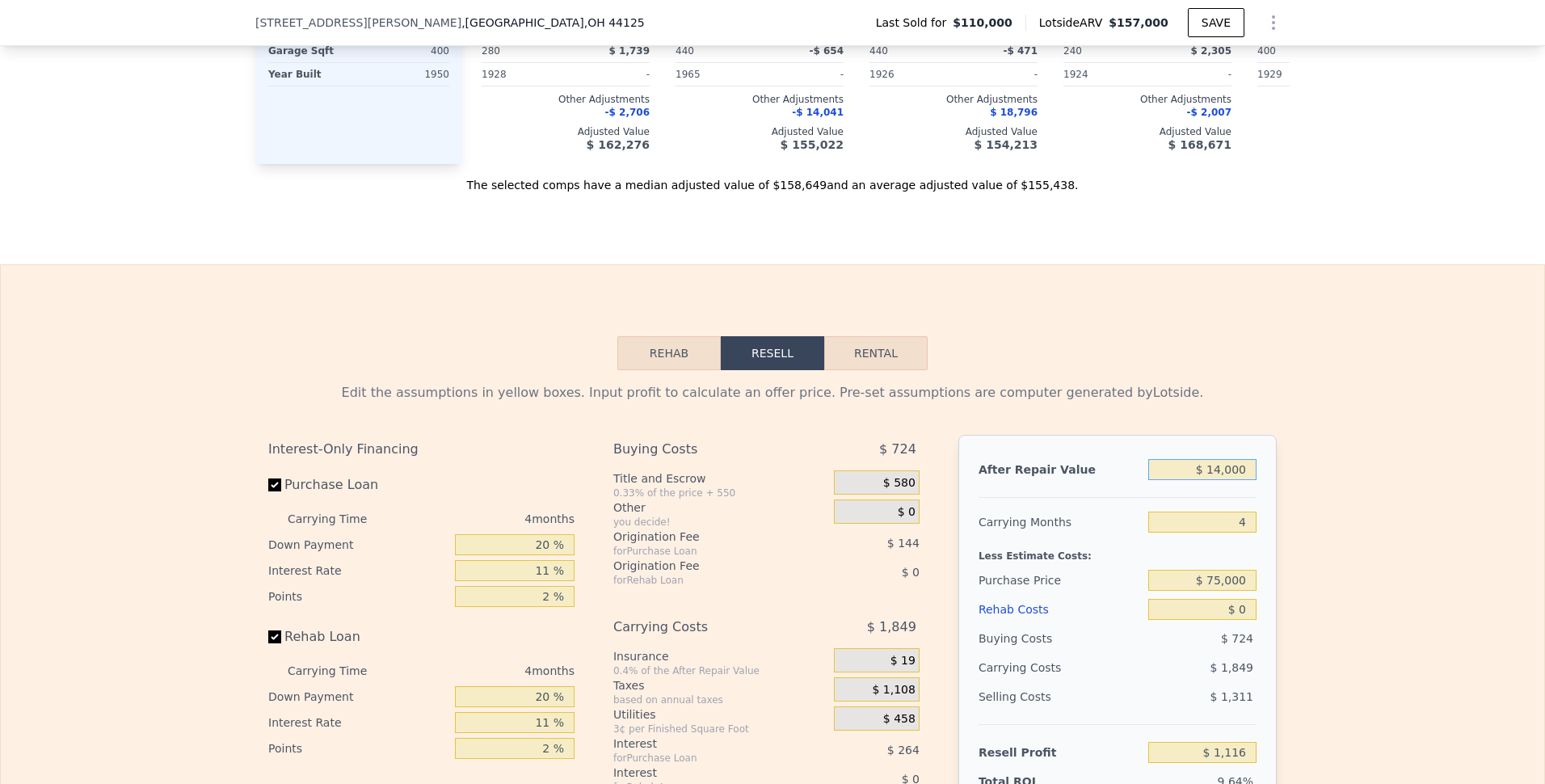
type input "$ 140,000"
type input "$ 120,103"
type input "$ 140,000"
drag, startPoint x: 1215, startPoint y: 550, endPoint x: 1249, endPoint y: 546, distance: 34.2
click at [1249, 532] on input "4" at bounding box center [1202, 522] width 108 height 21
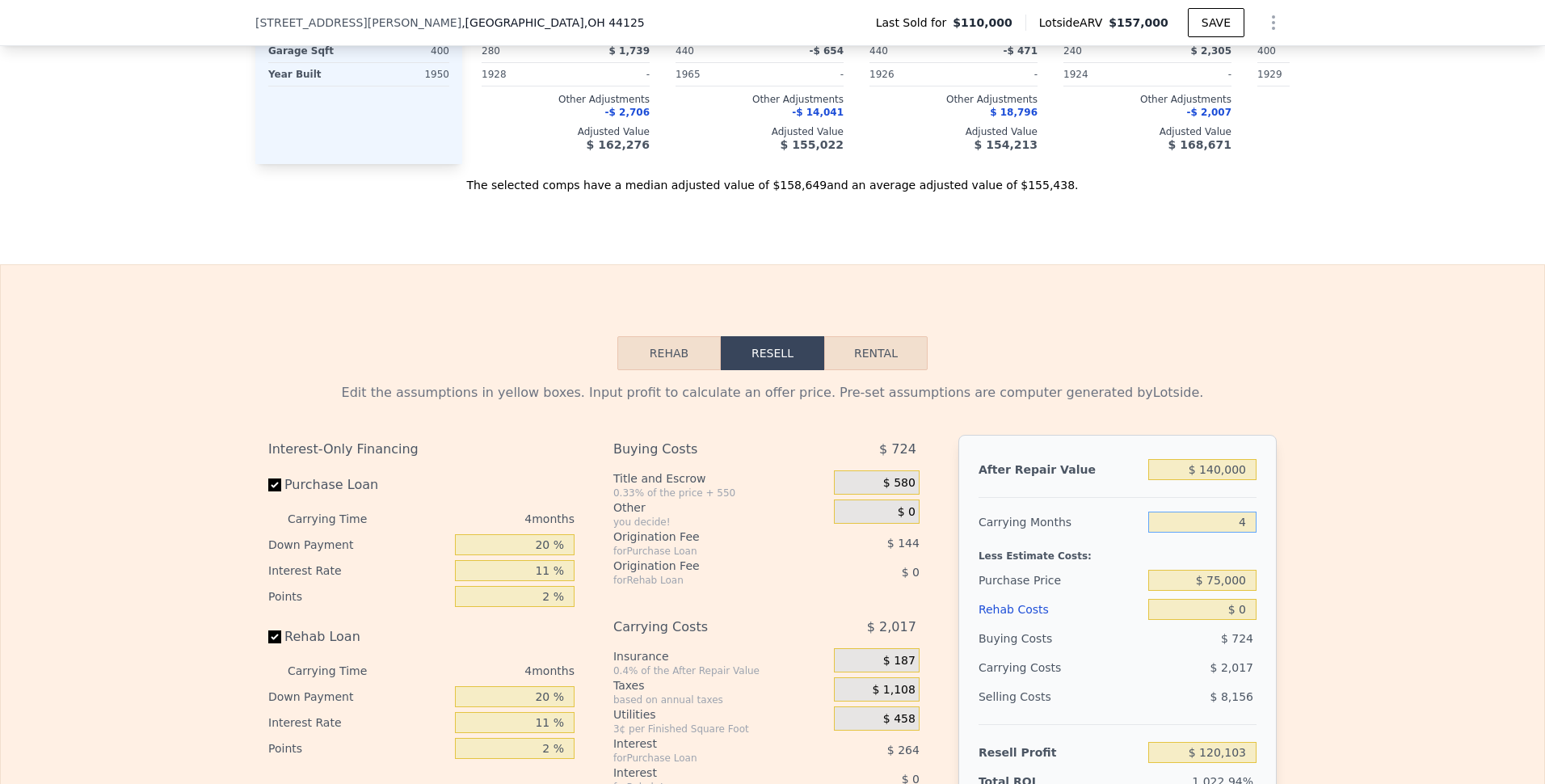
type input "3"
type input "$ 120,608"
type input "3"
click at [1122, 592] on div "Purchase Price" at bounding box center [1060, 580] width 163 height 29
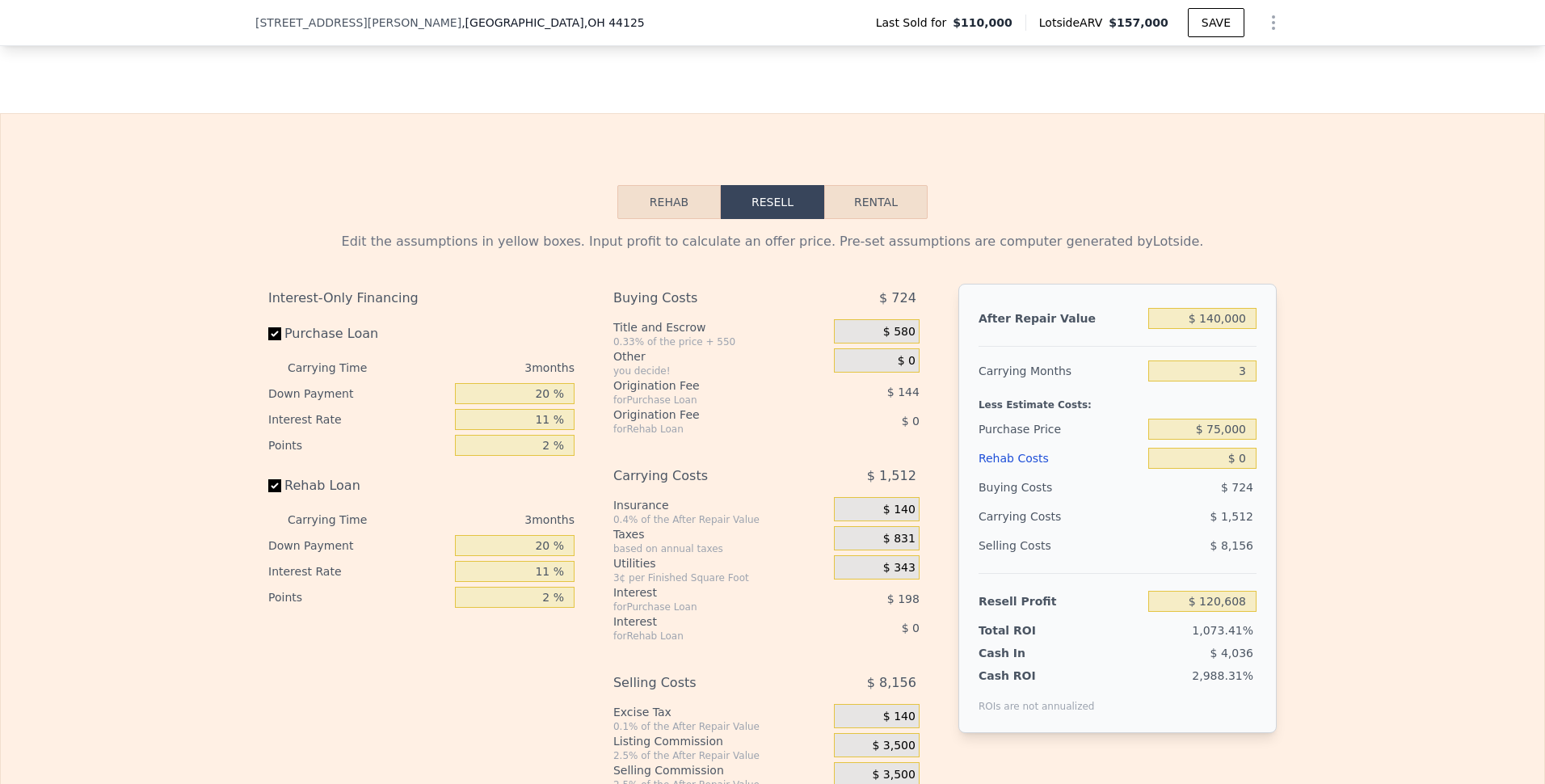
scroll to position [2364, 0]
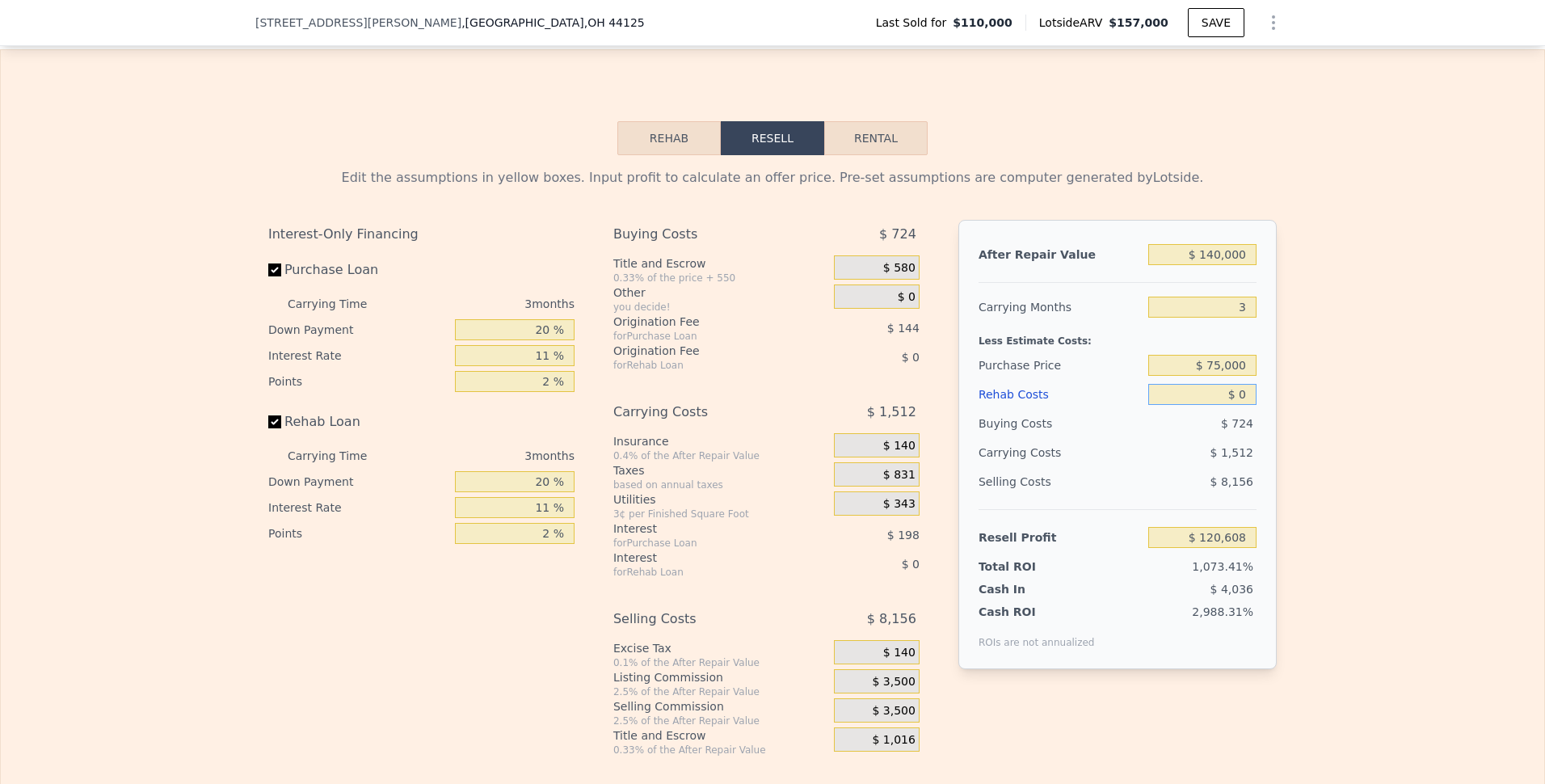
drag, startPoint x: 1232, startPoint y: 416, endPoint x: 1258, endPoint y: 416, distance: 26.0
click at [1258, 416] on div "After Repair Value $ 140,000 Carrying Months 3 Less Estimate Costs: Purchase Pr…" at bounding box center [1118, 444] width 318 height 449
drag, startPoint x: 1229, startPoint y: 421, endPoint x: 1276, endPoint y: 421, distance: 47.0
click at [1276, 421] on div "Edit the assumptions in yellow boxes. Input profit to calculate an offer price.…" at bounding box center [772, 456] width 1035 height 602
type input "$ 00"
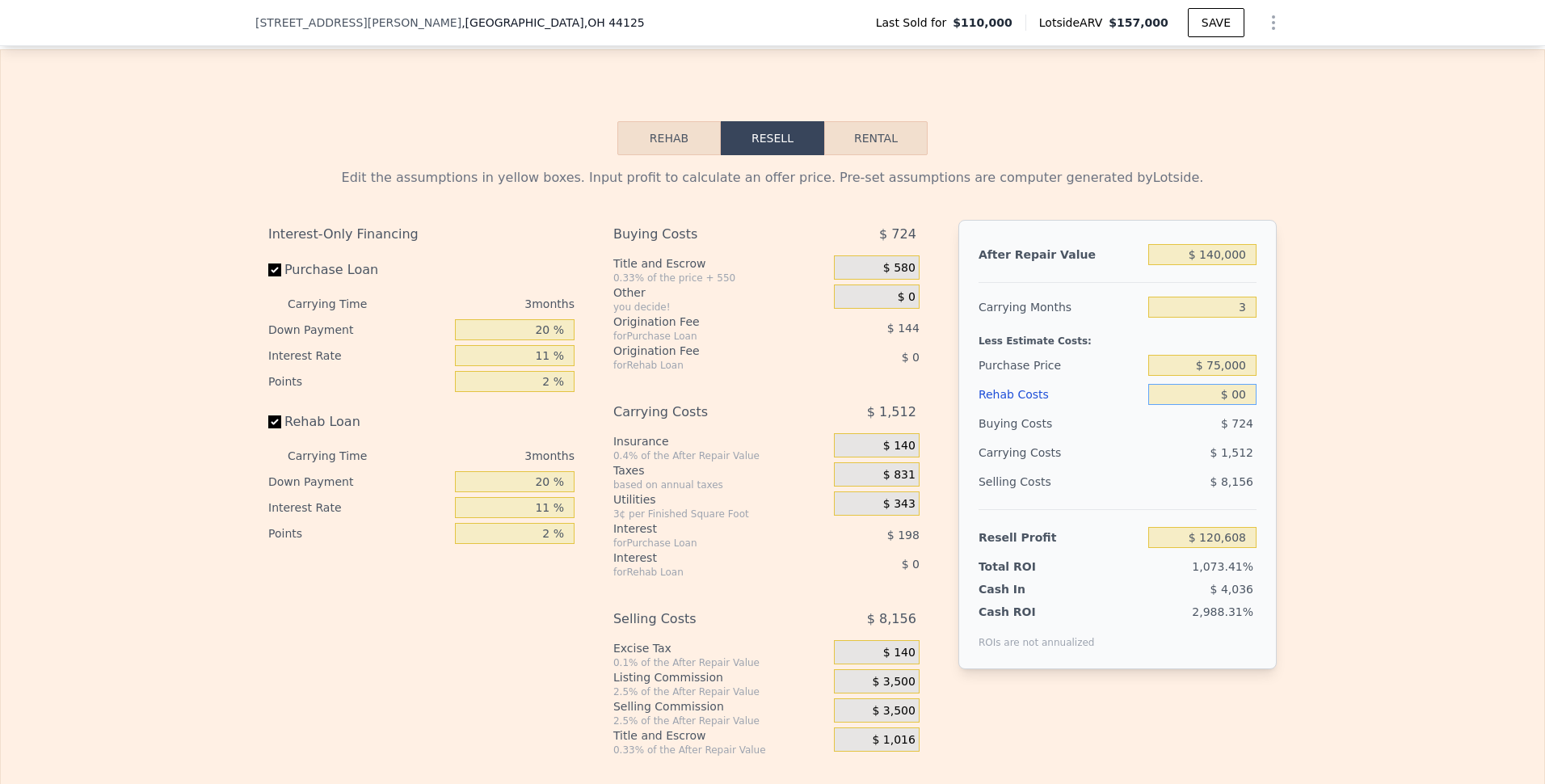
type input "$ 157,000"
type input "4"
type input "$ 136,157"
type input "$ 10"
type input "$ 136,147"
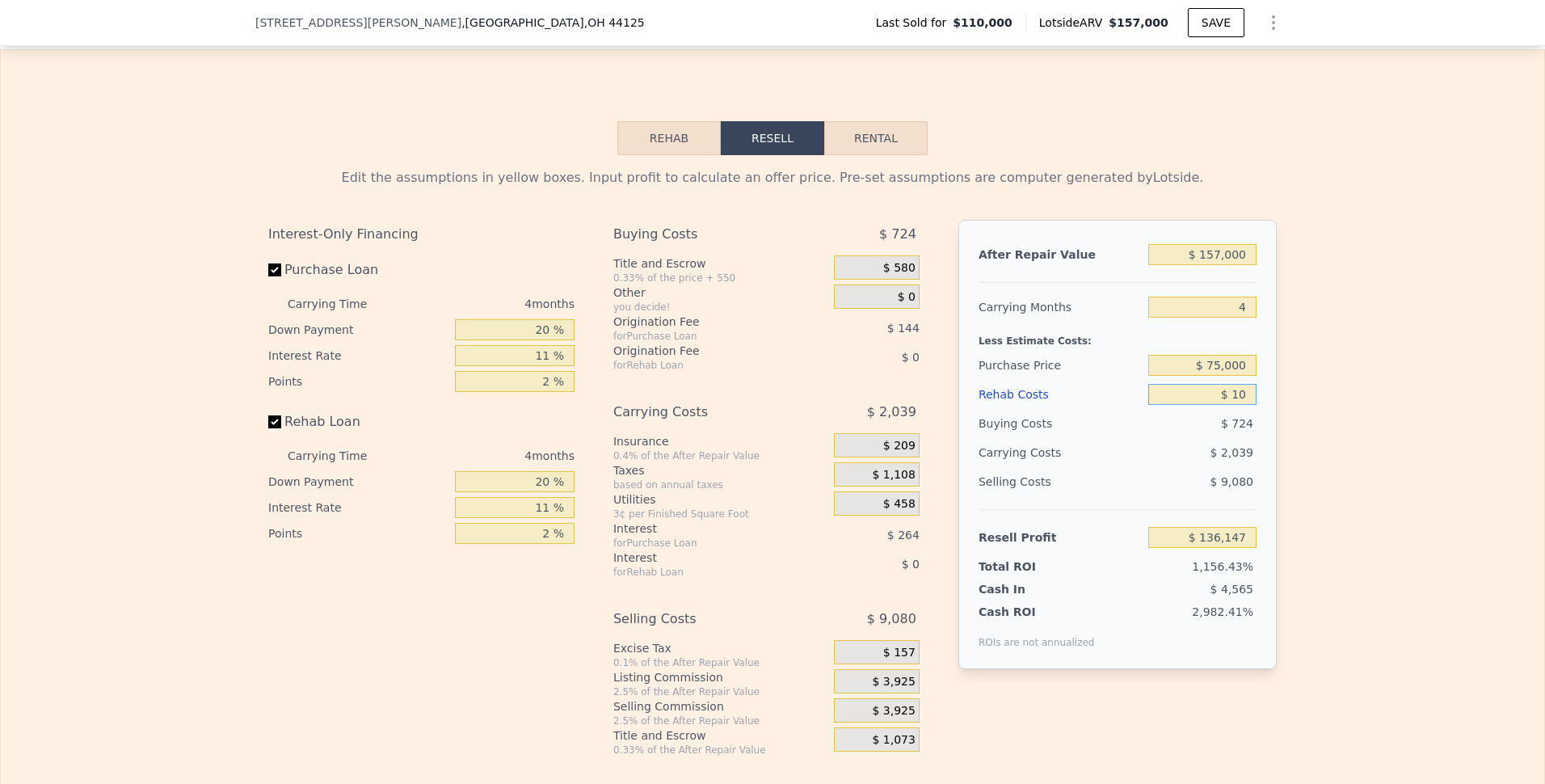
type input "$ 100"
type input "$ 136,051"
type input "$ 1,000"
type input "$ 135,113"
type input "$ 10,000"
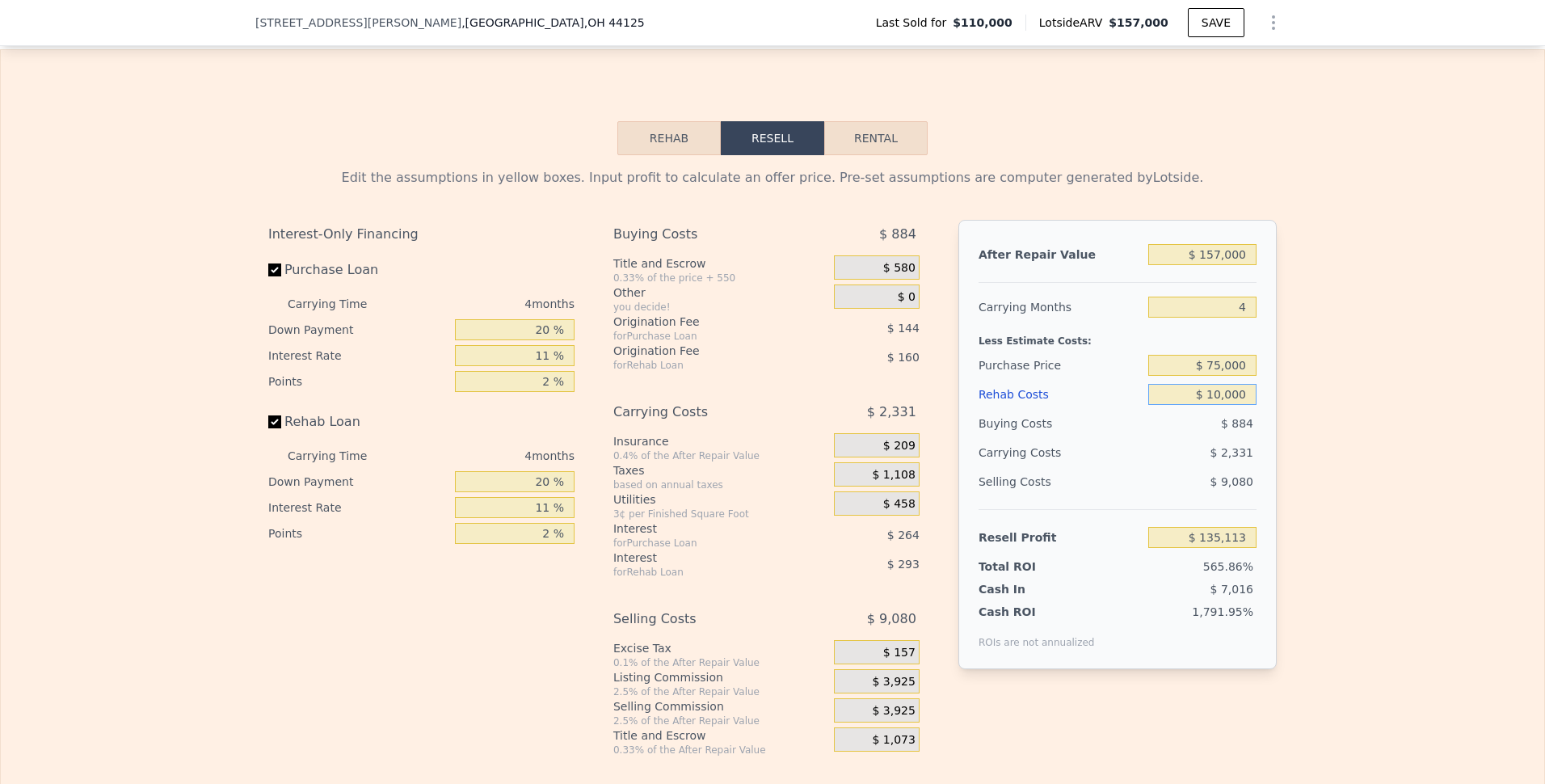
type input "$ 125,705"
click at [1102, 467] on div "$ 2,331" at bounding box center [1171, 453] width 170 height 29
drag, startPoint x: 1206, startPoint y: 281, endPoint x: 1219, endPoint y: 277, distance: 13.6
click at [1219, 265] on input "$ 157,000" at bounding box center [1202, 254] width 108 height 21
click at [1056, 467] on div "Carrying Costs" at bounding box center [1029, 453] width 101 height 29
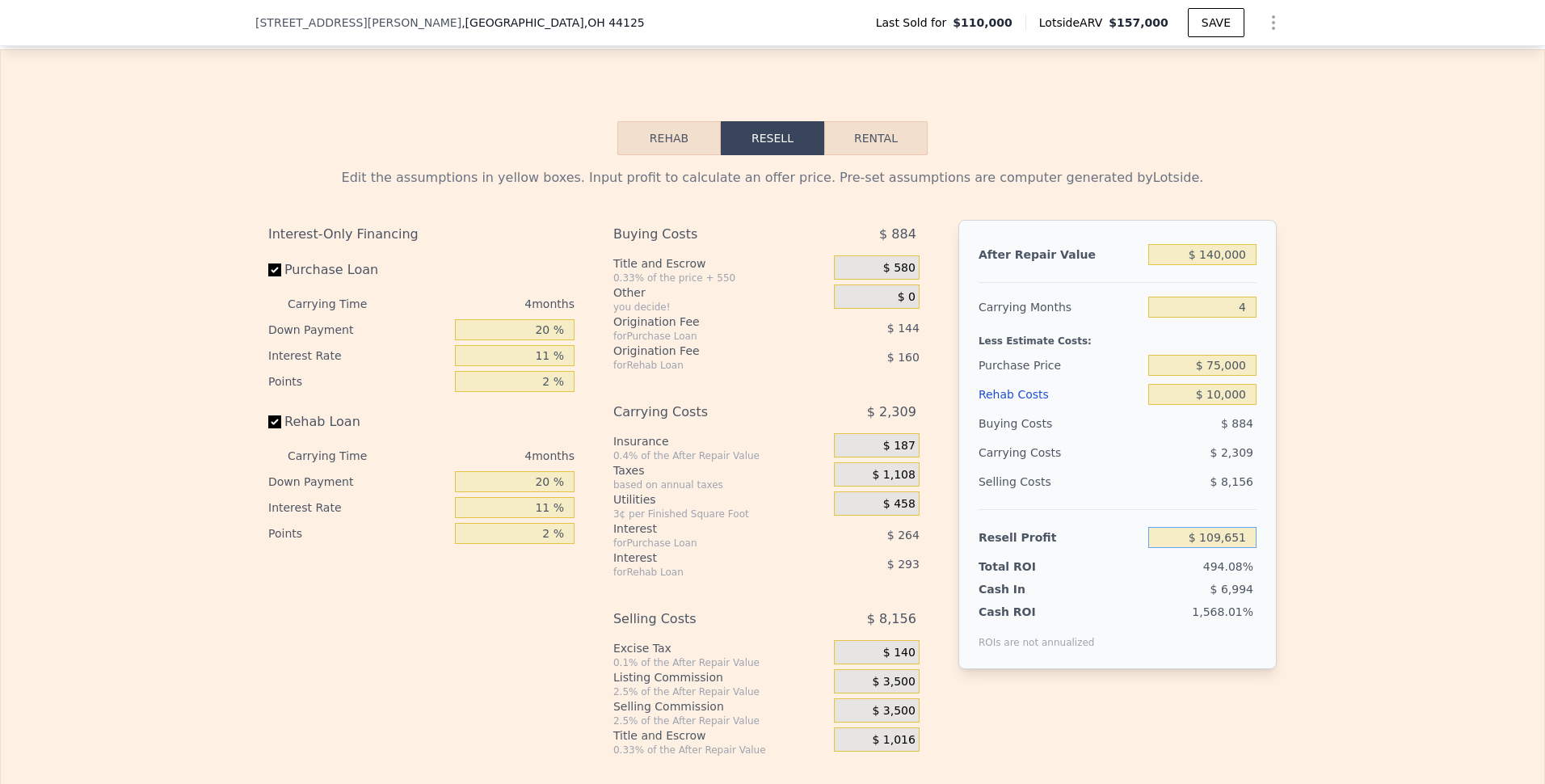
drag, startPoint x: 1202, startPoint y: 559, endPoint x: 1246, endPoint y: 554, distance: 44.3
click at [1246, 548] on input "$ 109,651" at bounding box center [1202, 538] width 108 height 21
click at [1139, 649] on div "1,568.01%" at bounding box center [1178, 626] width 156 height 45
drag, startPoint x: 1189, startPoint y: 391, endPoint x: 1248, endPoint y: 386, distance: 59.2
click at [1248, 376] on input "-$ 29,477" at bounding box center [1202, 365] width 108 height 21
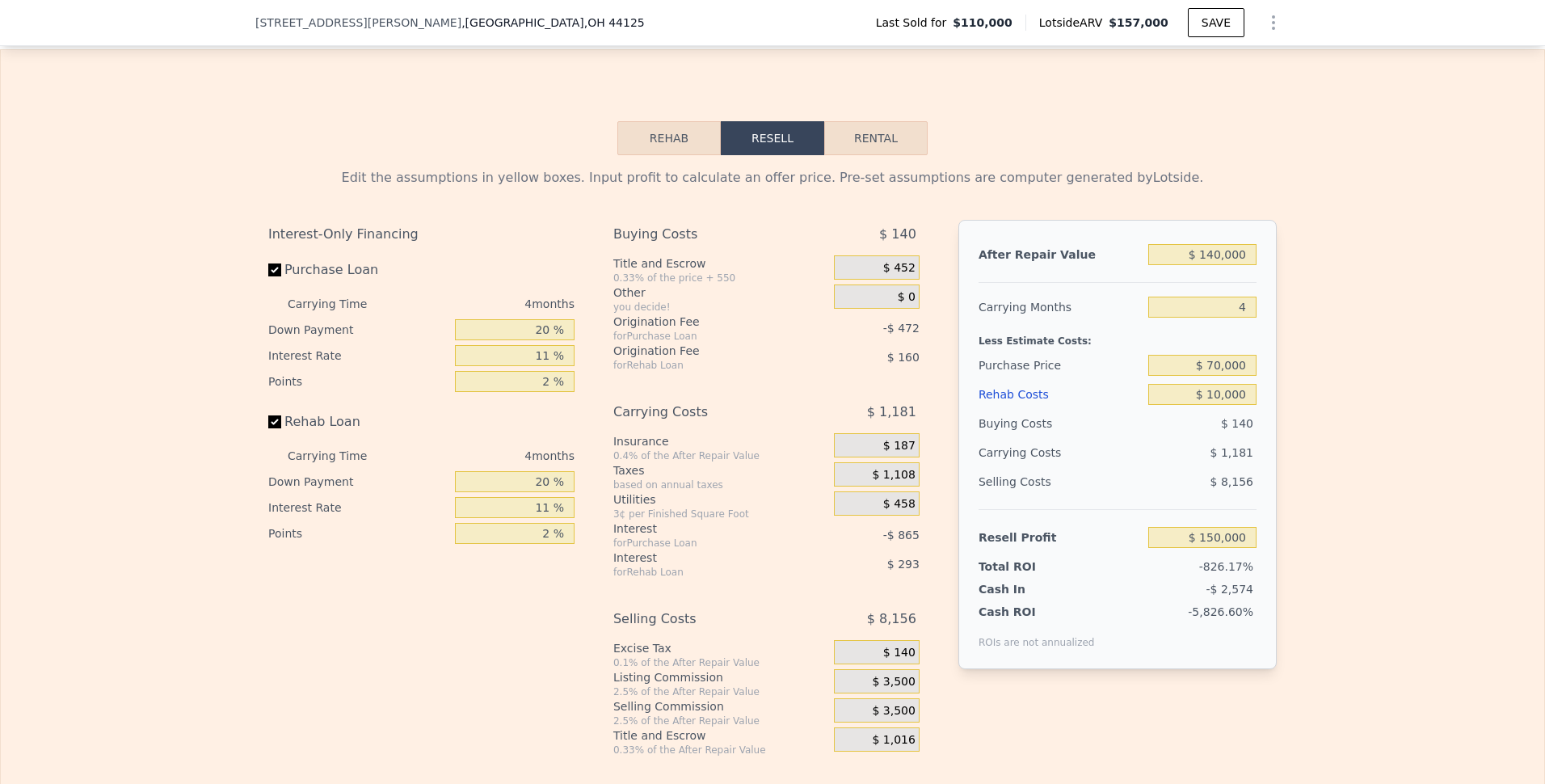
click at [1141, 491] on div "Selling Costs $ 8,156" at bounding box center [1118, 488] width 278 height 42
click at [1217, 376] on input "$ 70,000" at bounding box center [1202, 365] width 108 height 21
click at [1125, 496] on div "Selling Costs" at bounding box center [1060, 481] width 163 height 29
drag, startPoint x: 1210, startPoint y: 386, endPoint x: 1219, endPoint y: 386, distance: 9.0
click at [1219, 376] on input "$ 75,000" at bounding box center [1202, 365] width 108 height 21
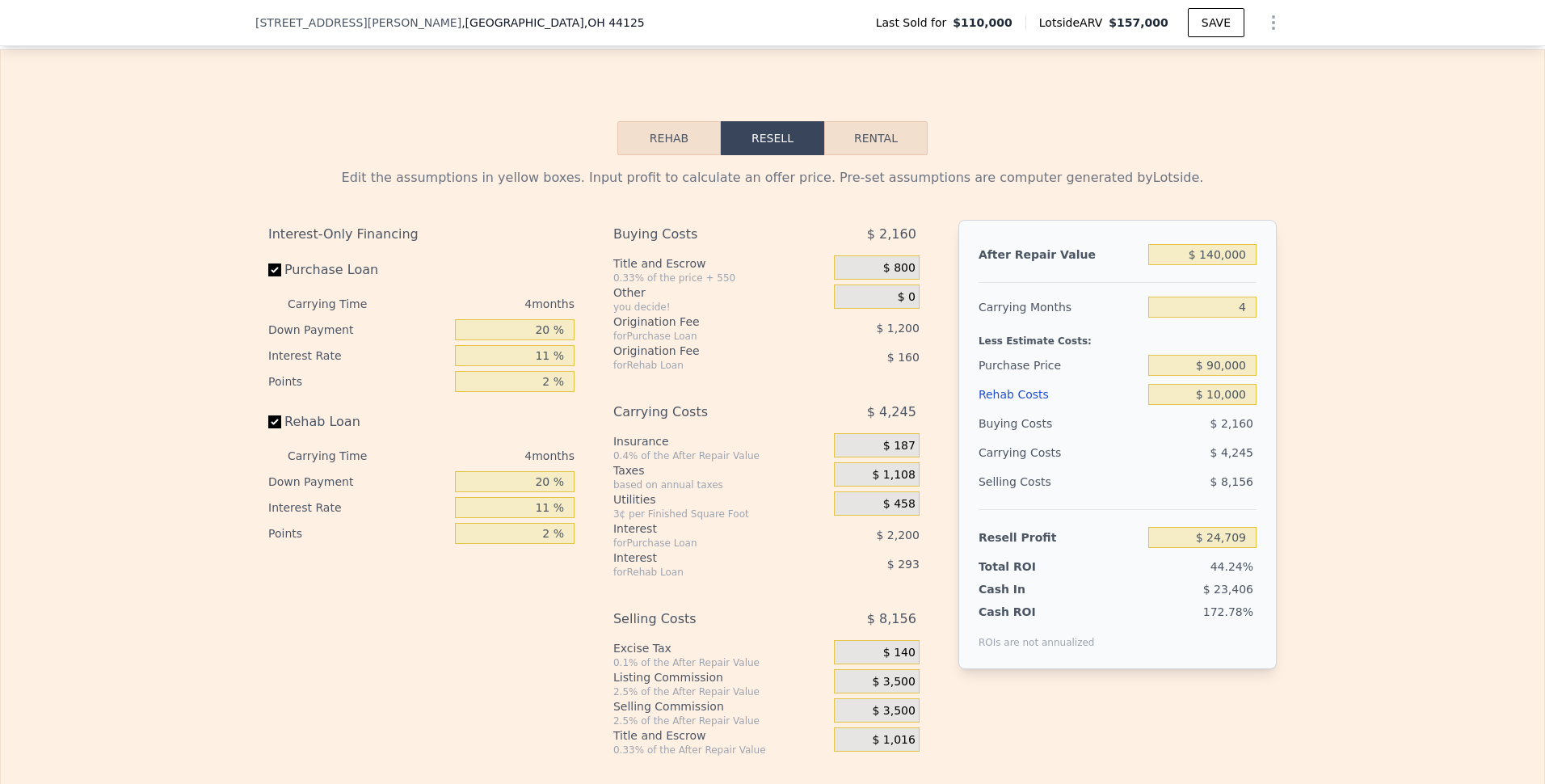
click at [1138, 500] on div "Selling Costs $ 8,156" at bounding box center [1118, 488] width 278 height 42
drag, startPoint x: 1208, startPoint y: 564, endPoint x: 1221, endPoint y: 563, distance: 13.0
click at [1221, 548] on input "$ 24,709" at bounding box center [1202, 538] width 108 height 21
click at [1107, 496] on div "Selling Costs" at bounding box center [1060, 481] width 163 height 29
drag, startPoint x: 1215, startPoint y: 336, endPoint x: 1280, endPoint y: 327, distance: 65.6
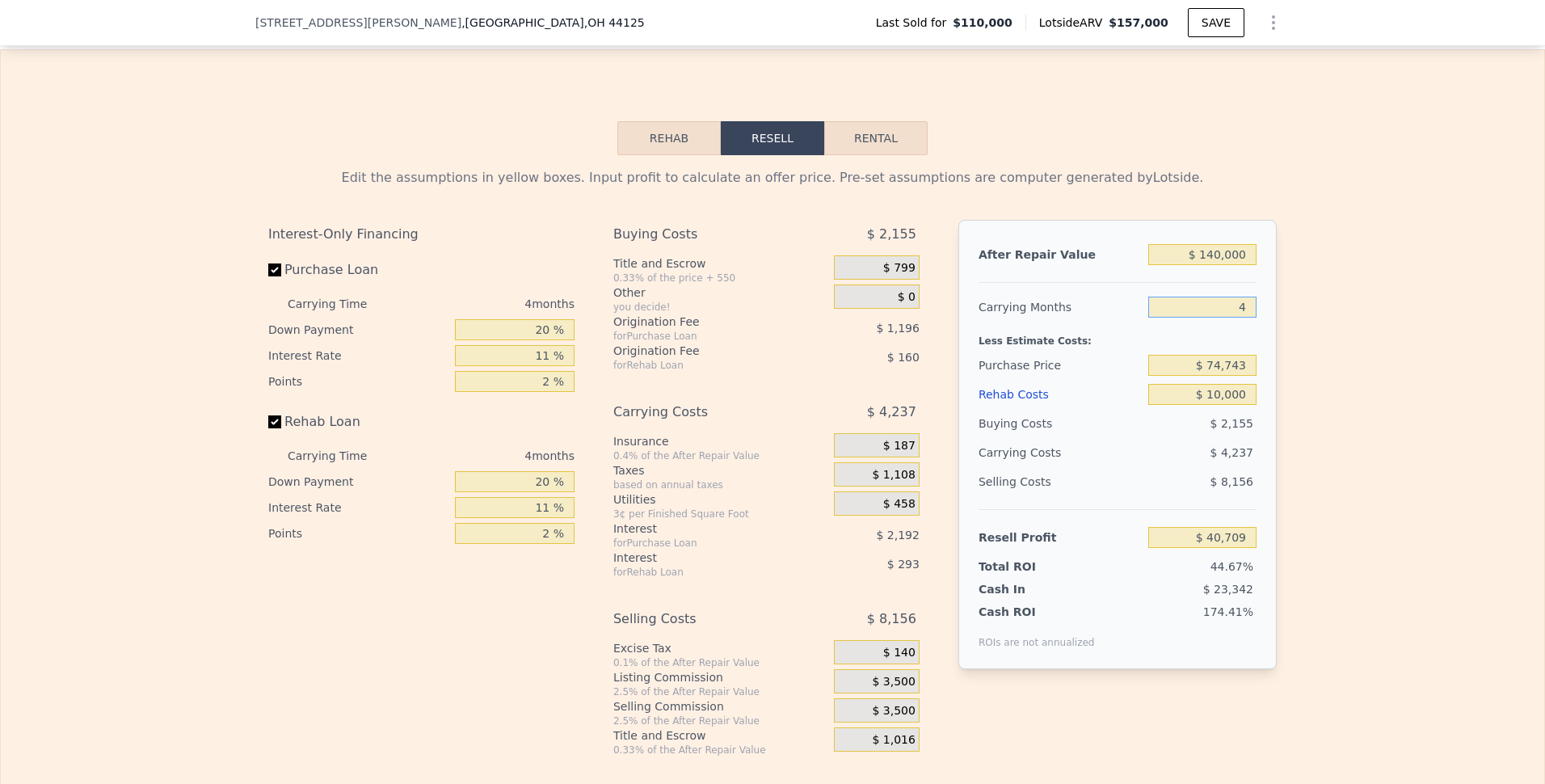
click at [1280, 327] on div "Edit the assumptions in yellow boxes. Input profit to calculate an offer price.…" at bounding box center [772, 456] width 1035 height 602
click at [1093, 496] on div "Selling Costs" at bounding box center [1060, 481] width 163 height 29
click at [1119, 644] on div "187.47%" at bounding box center [1178, 626] width 156 height 45
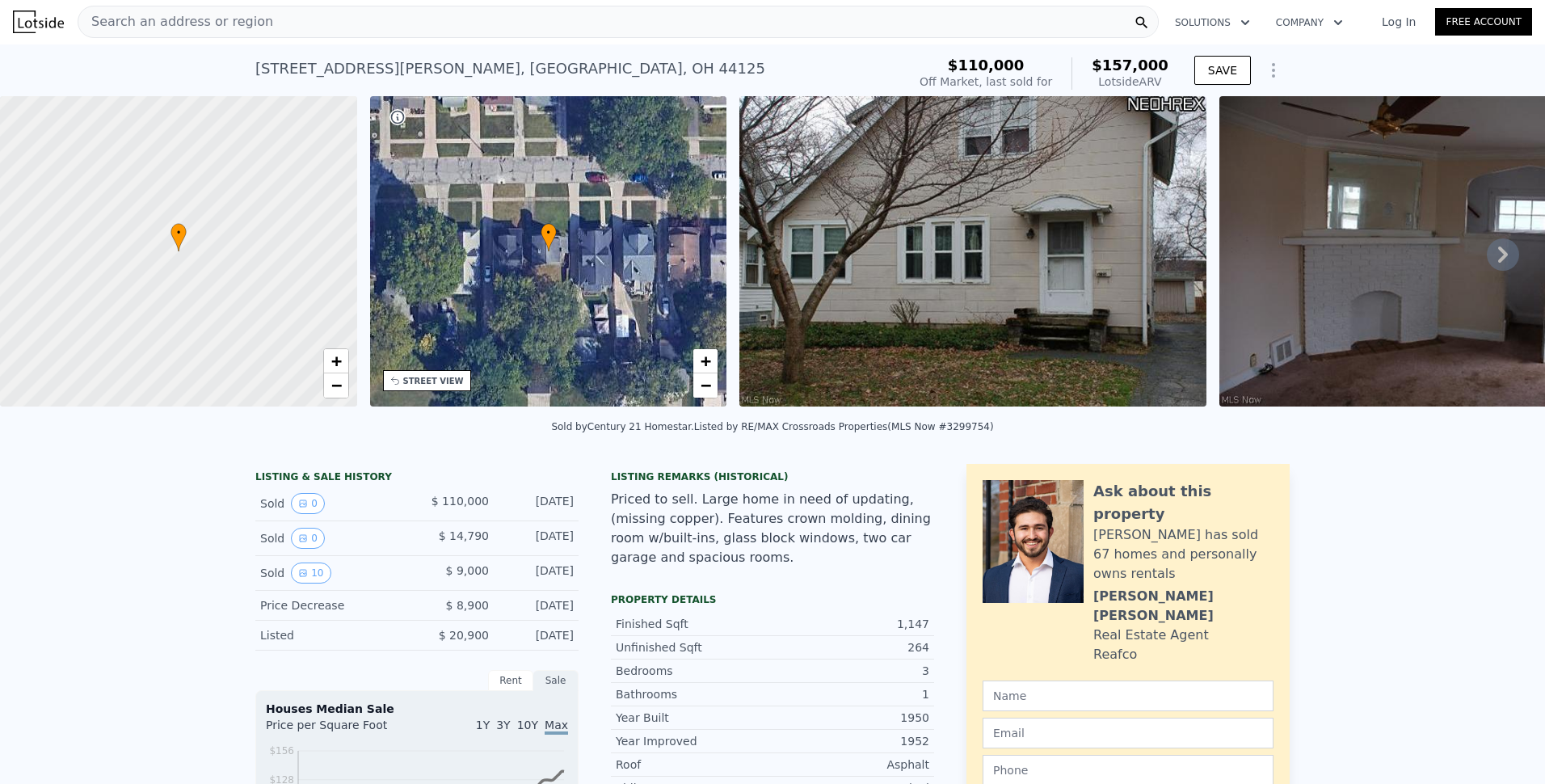
scroll to position [0, 0]
click at [1487, 255] on icon at bounding box center [1503, 255] width 32 height 32
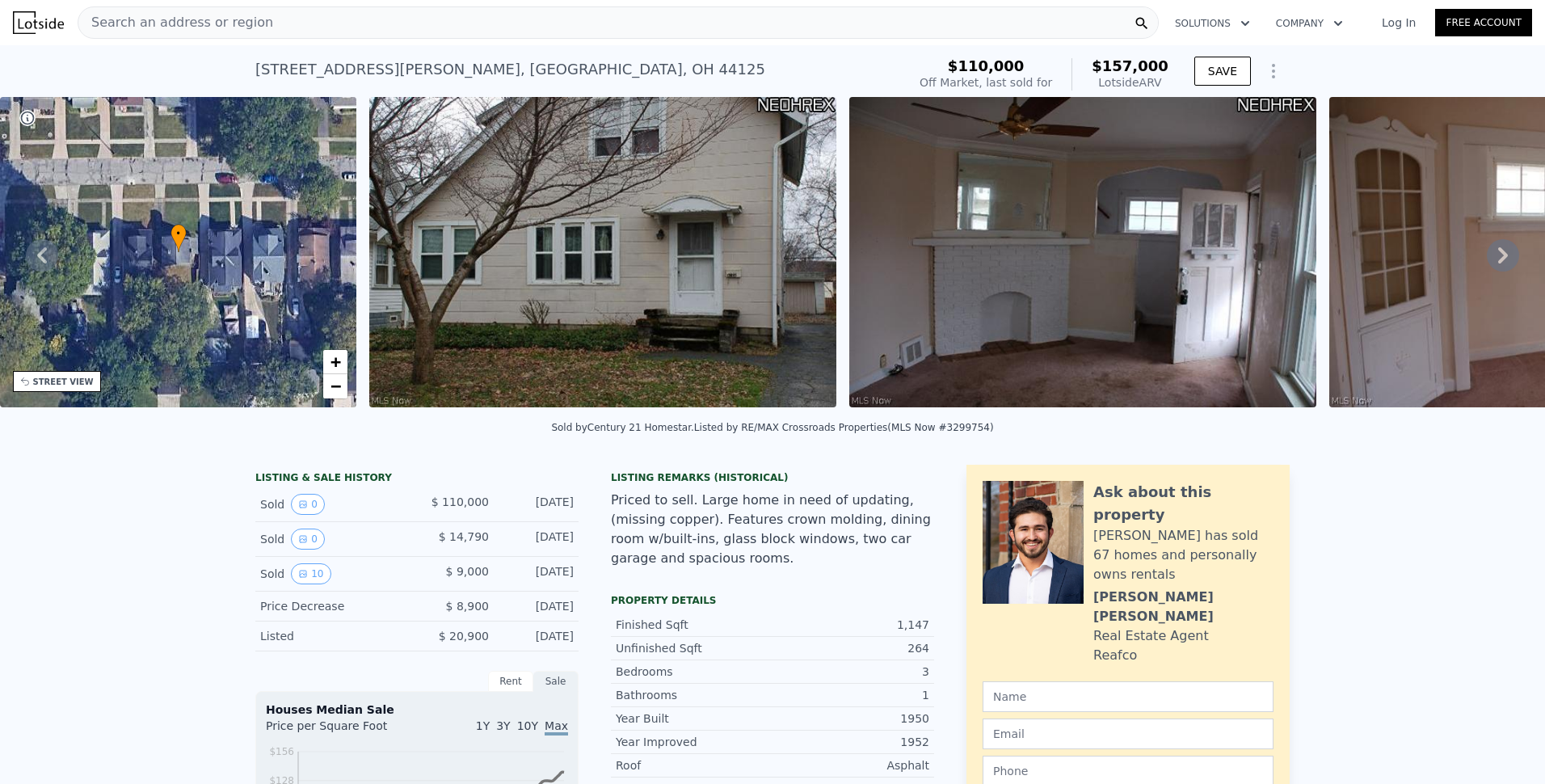
click at [1487, 255] on icon at bounding box center [1503, 255] width 32 height 32
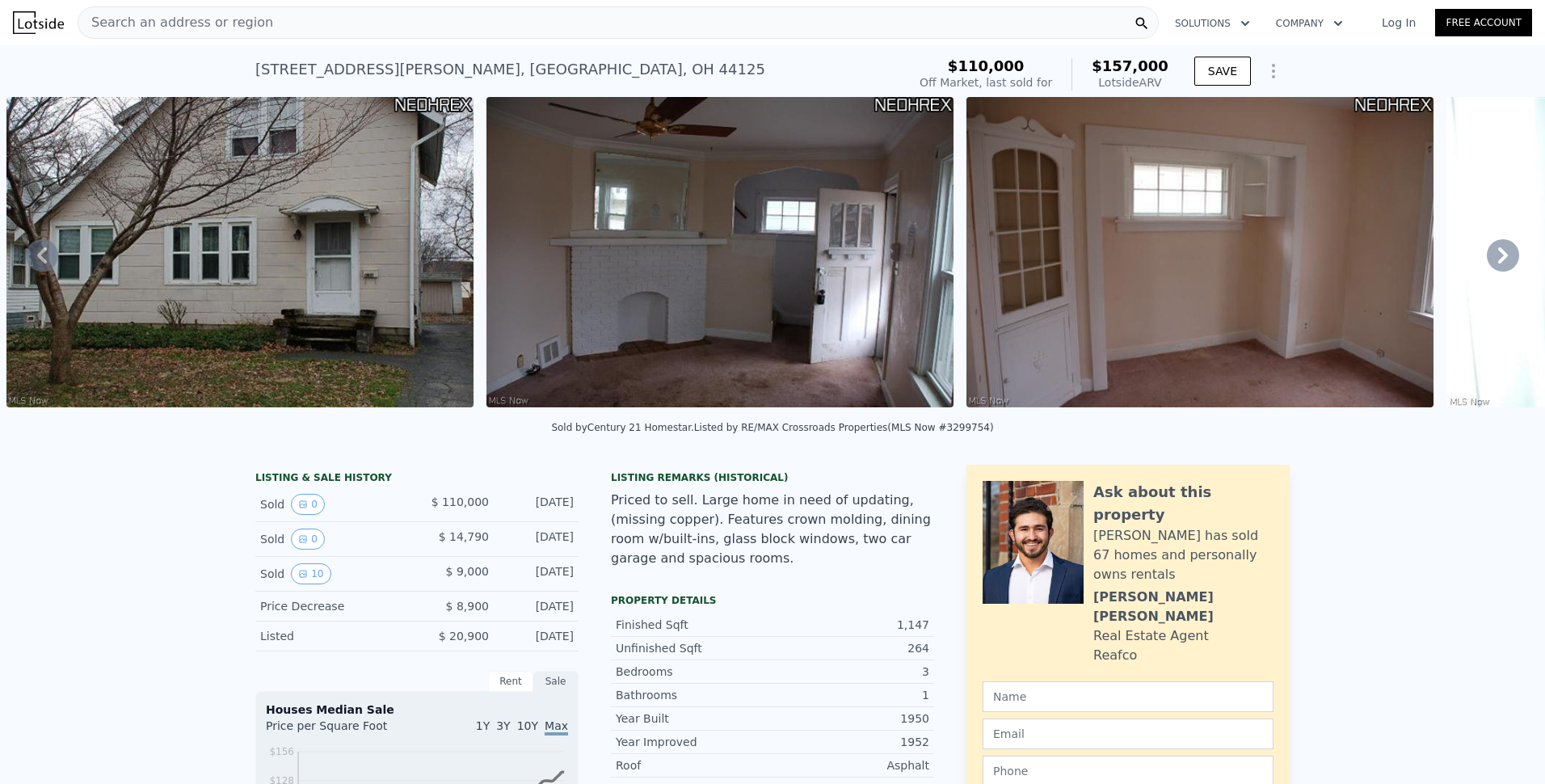
click at [1487, 257] on icon at bounding box center [1503, 255] width 32 height 32
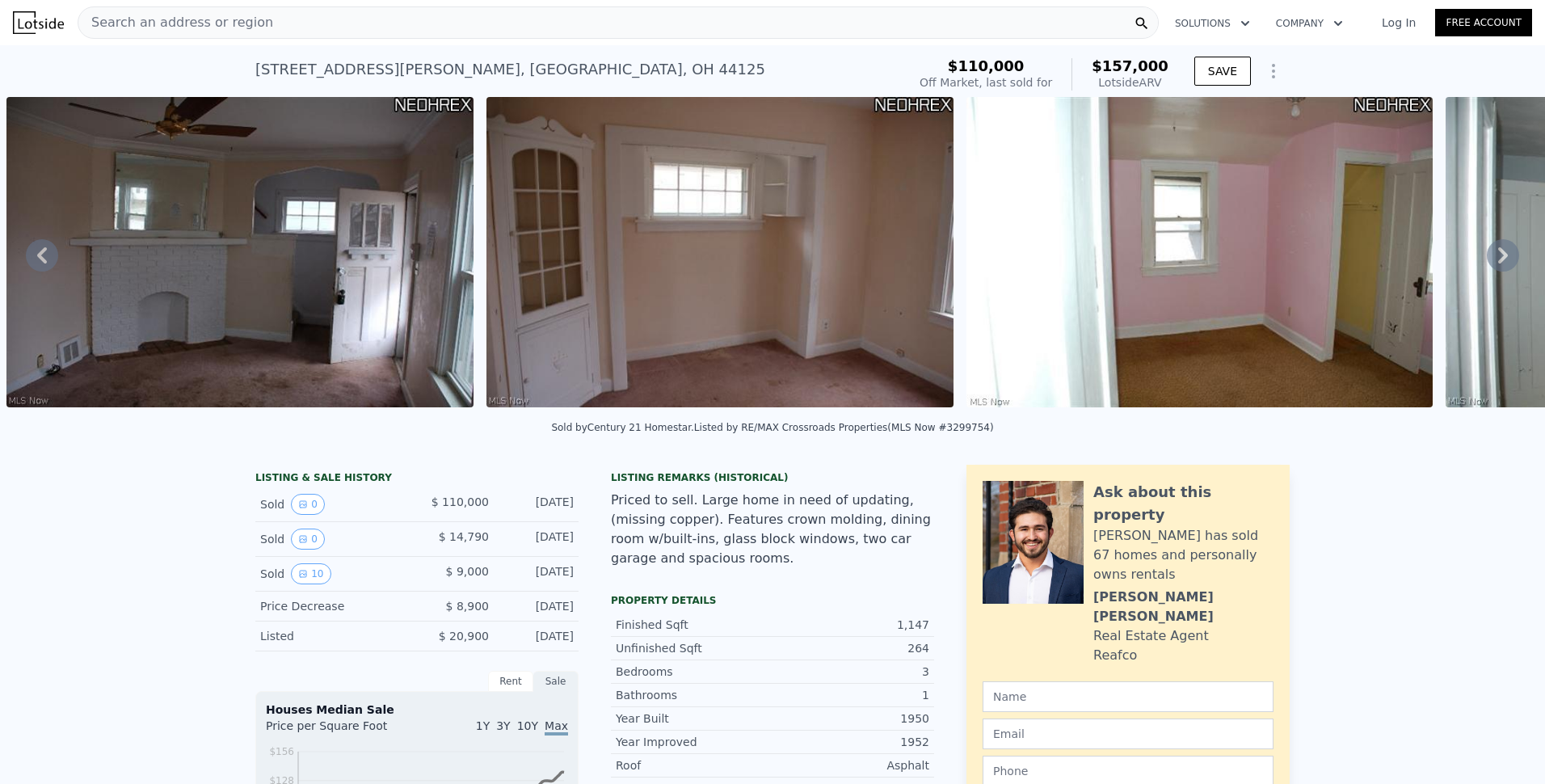
click at [1487, 257] on icon at bounding box center [1503, 255] width 32 height 32
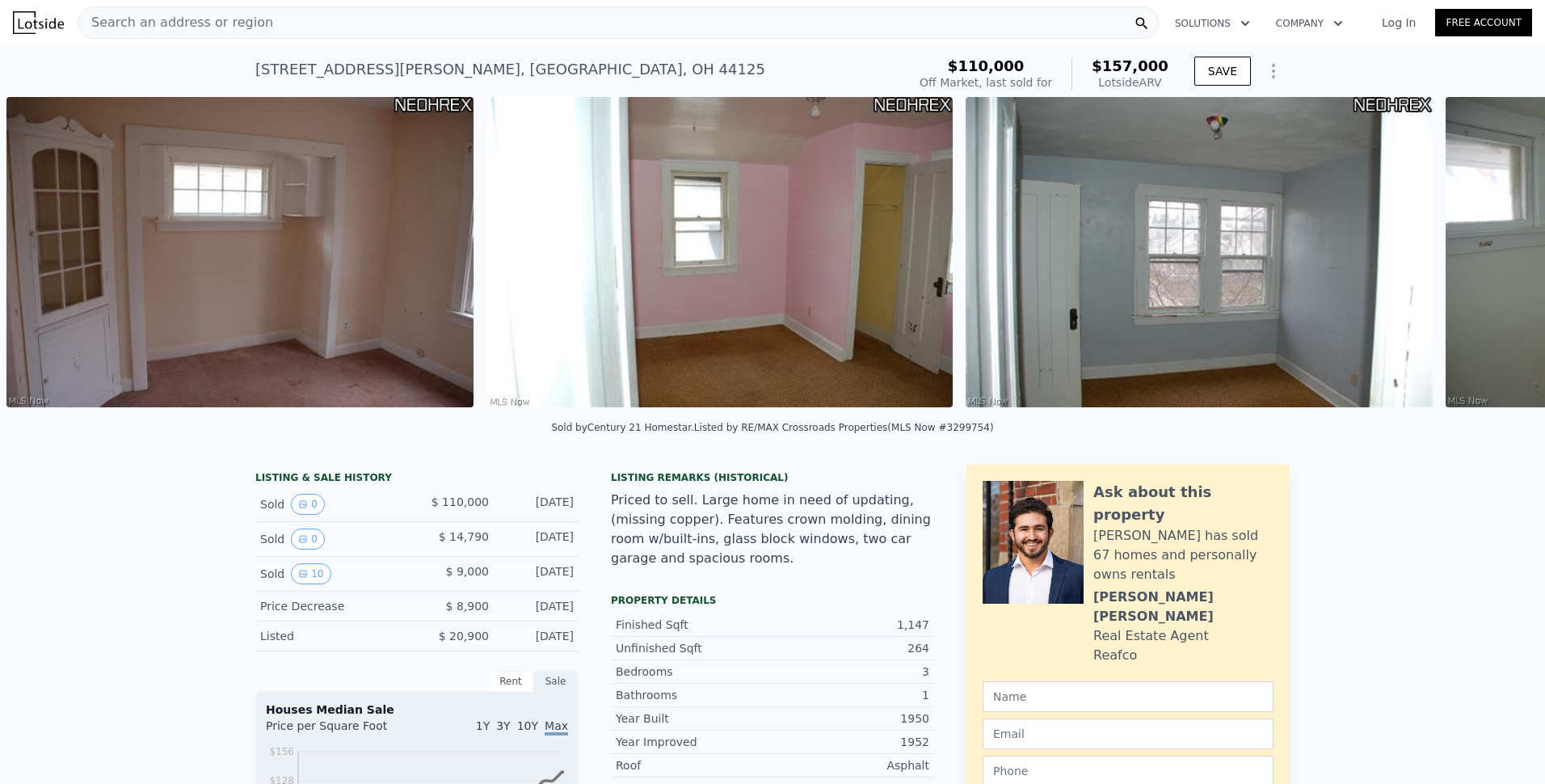
scroll to position [0, 2180]
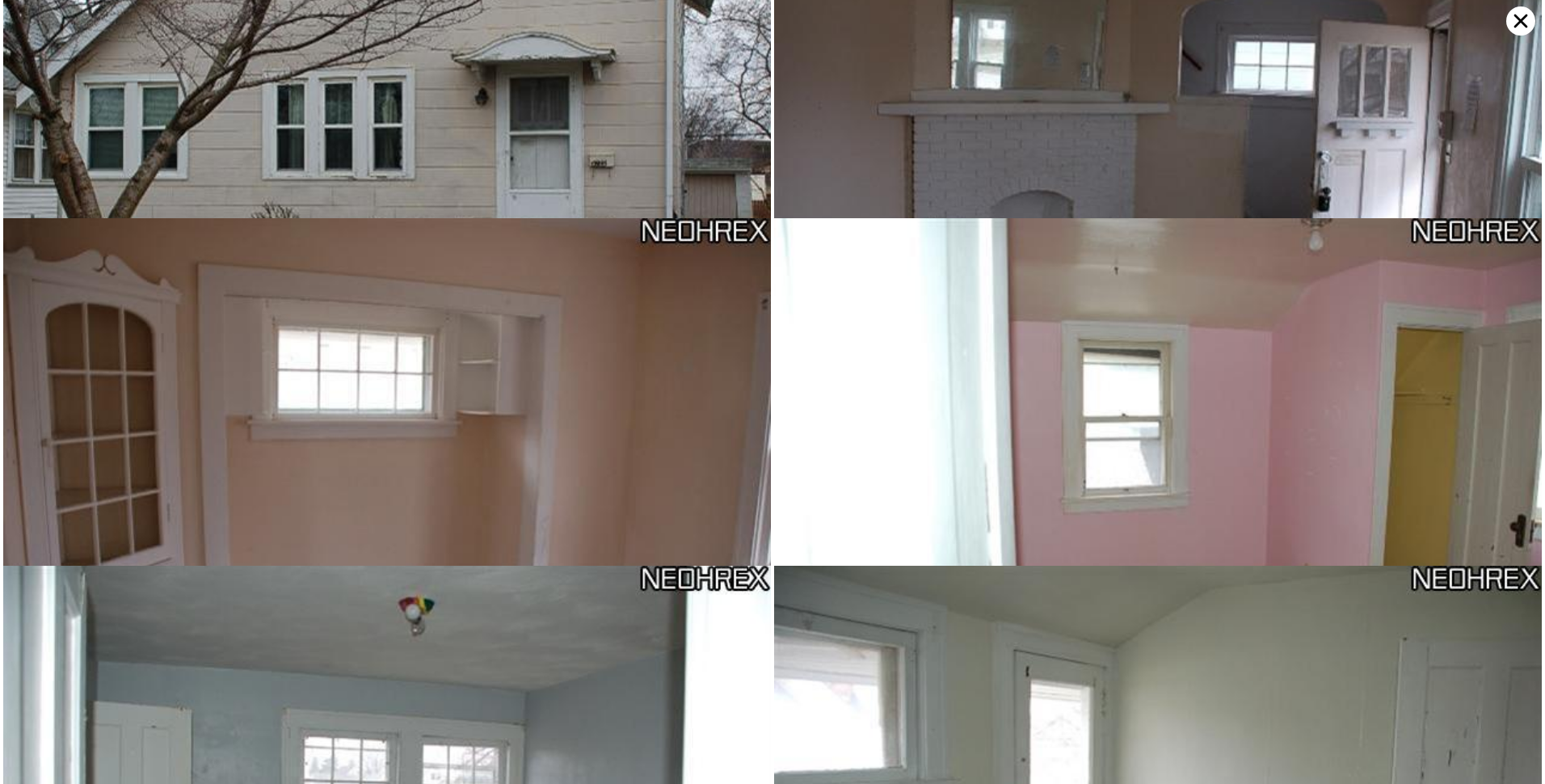
click at [1486, 257] on div at bounding box center [1158, 737] width 769 height 1734
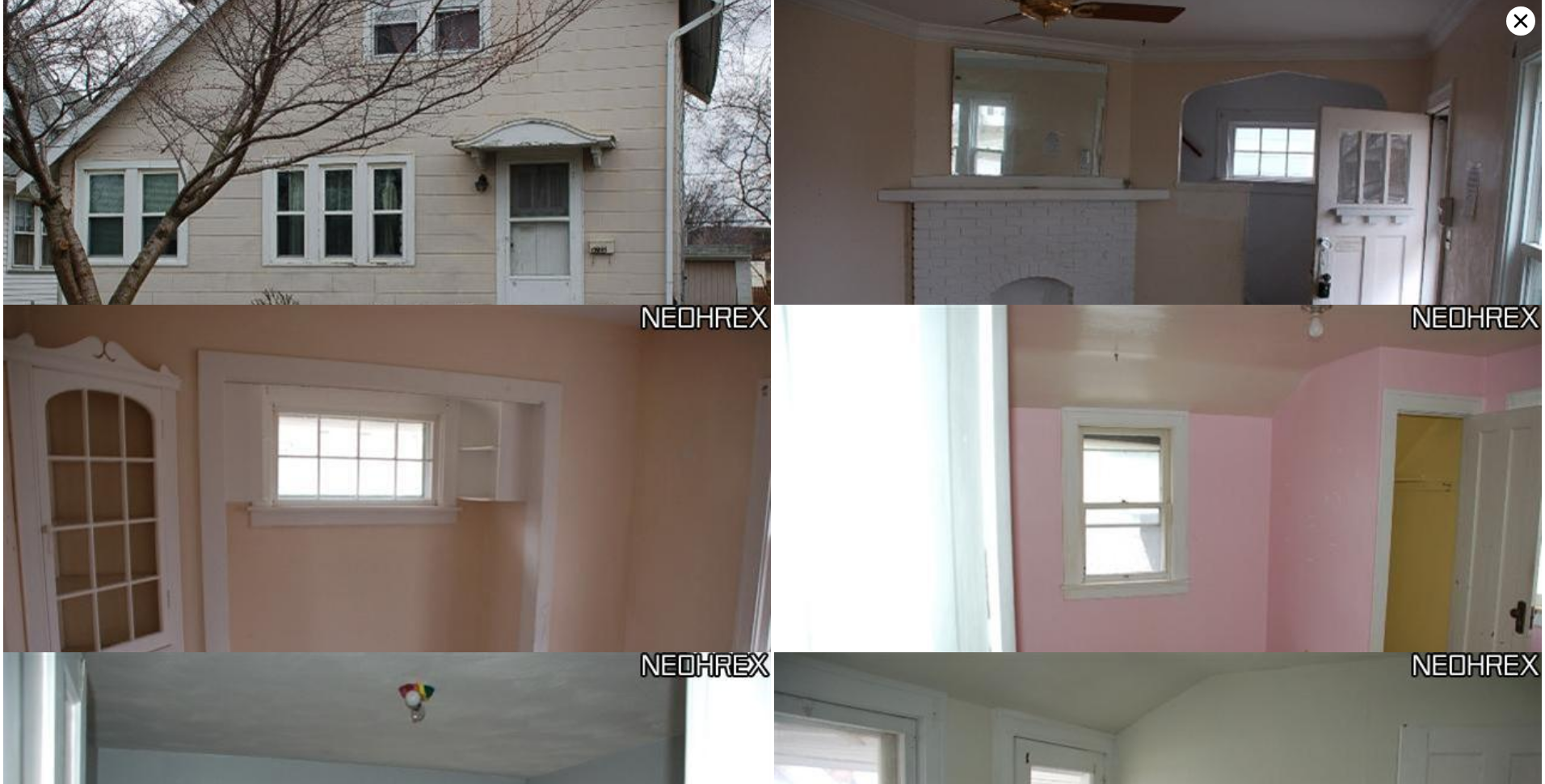
scroll to position [0, 0]
